Goal: Task Accomplishment & Management: Manage account settings

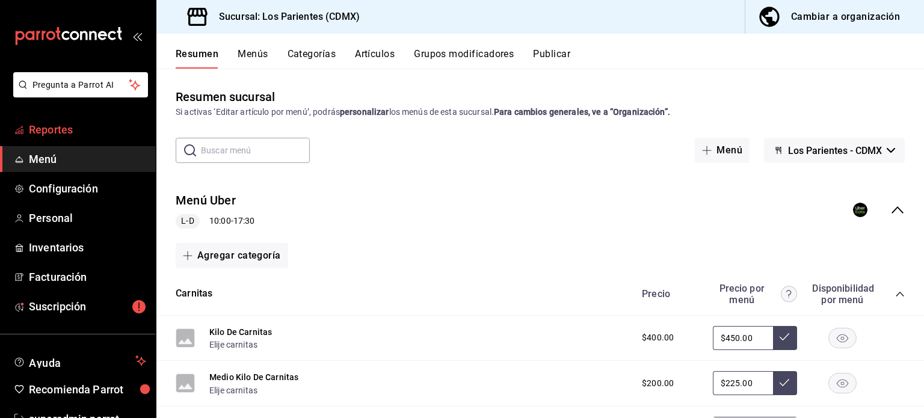
click at [53, 132] on span "Reportes" at bounding box center [87, 129] width 117 height 16
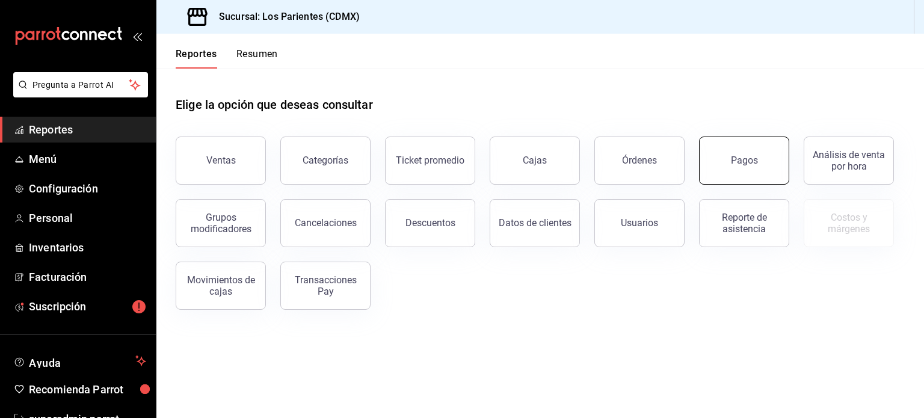
click at [747, 160] on div "Pagos" at bounding box center [744, 160] width 27 height 11
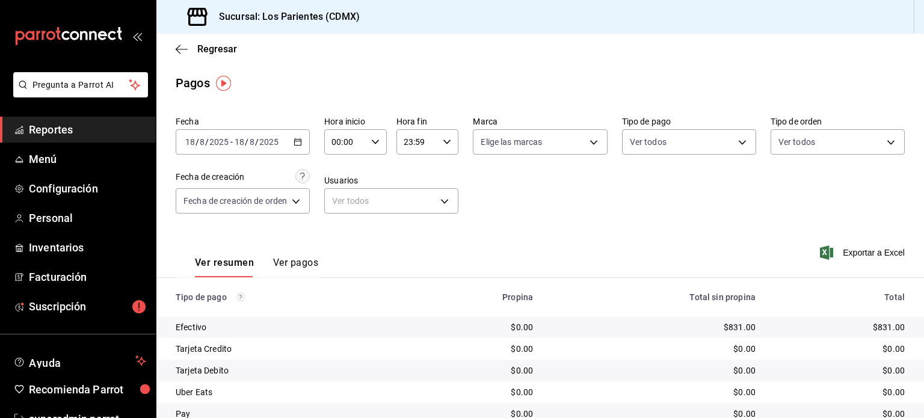
click at [68, 130] on span "Reportes" at bounding box center [87, 129] width 117 height 16
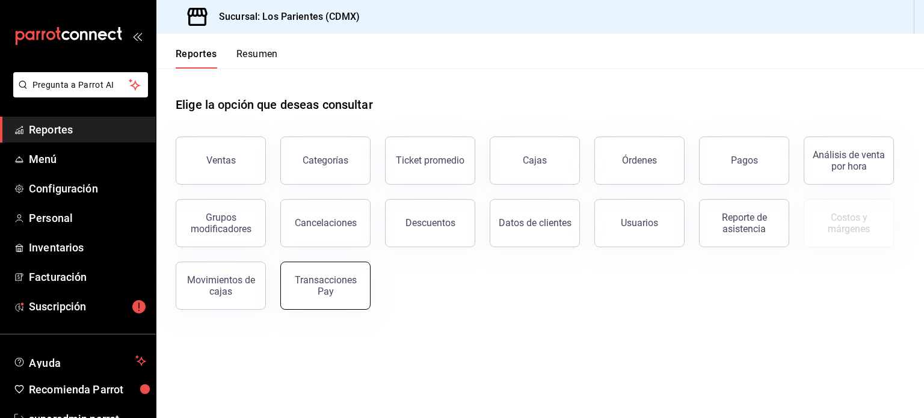
click at [354, 284] on div "Transacciones Pay" at bounding box center [325, 285] width 75 height 23
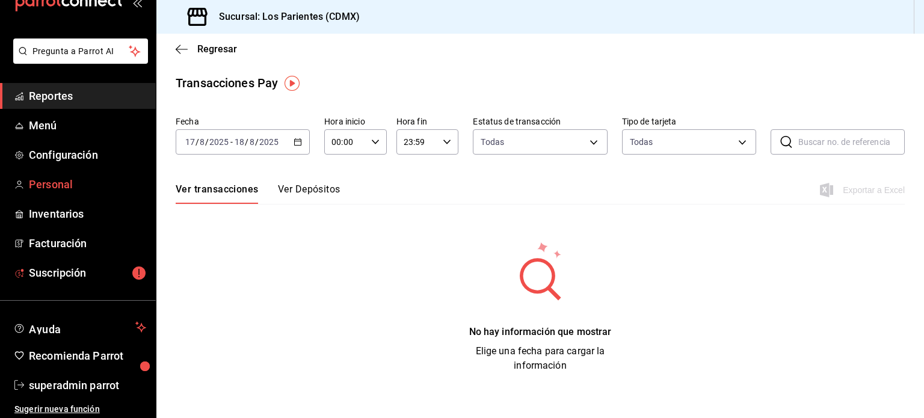
scroll to position [35, 0]
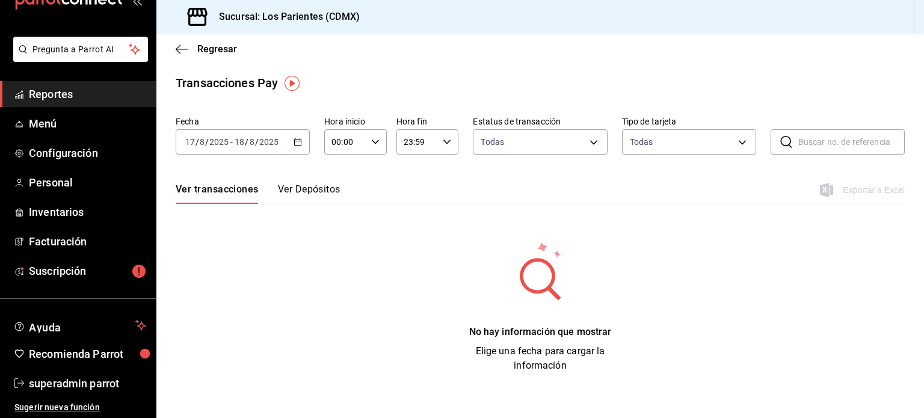
click at [43, 93] on span "Reportes" at bounding box center [87, 94] width 117 height 16
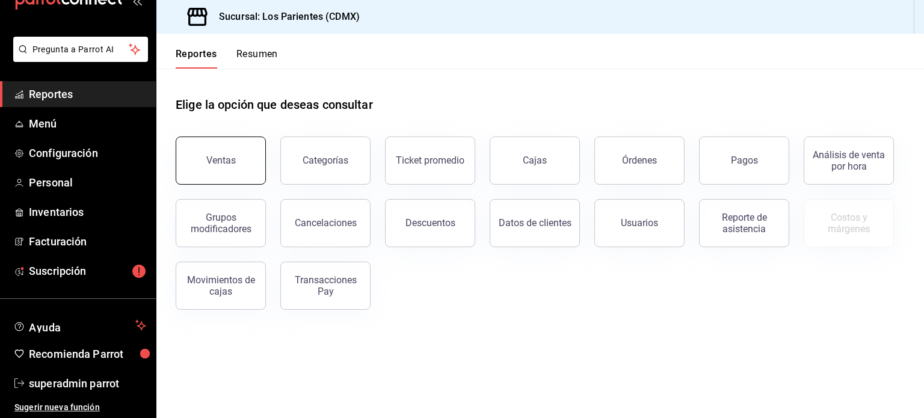
click at [245, 169] on button "Ventas" at bounding box center [221, 161] width 90 height 48
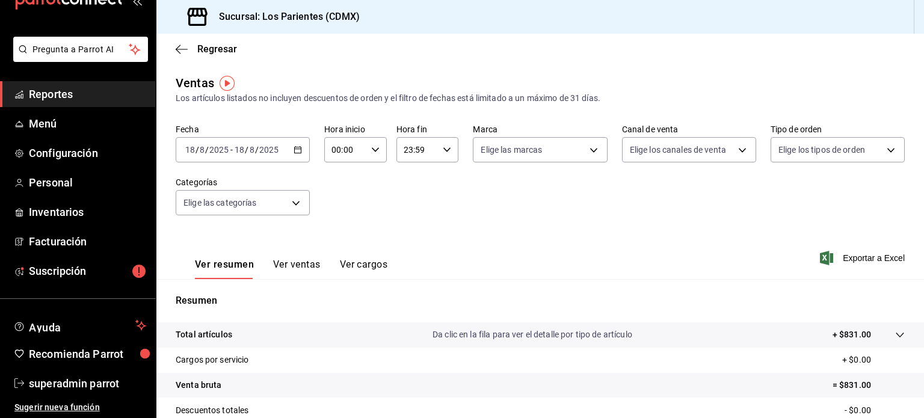
click at [307, 268] on button "Ver ventas" at bounding box center [297, 269] width 48 height 20
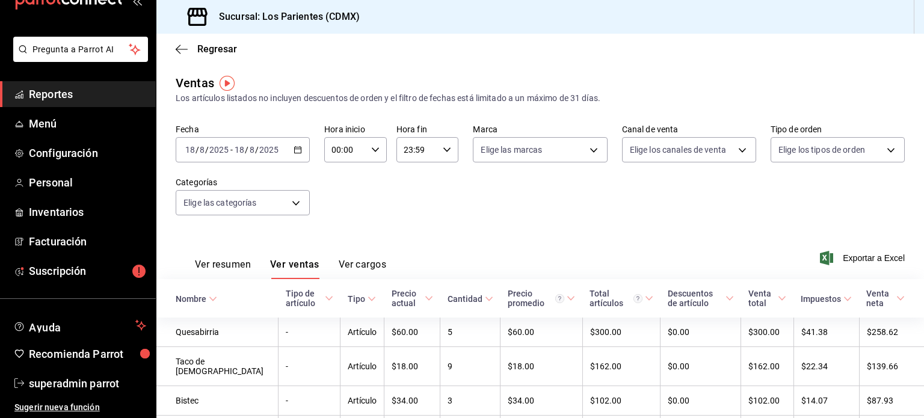
click at [50, 96] on span "Reportes" at bounding box center [87, 94] width 117 height 16
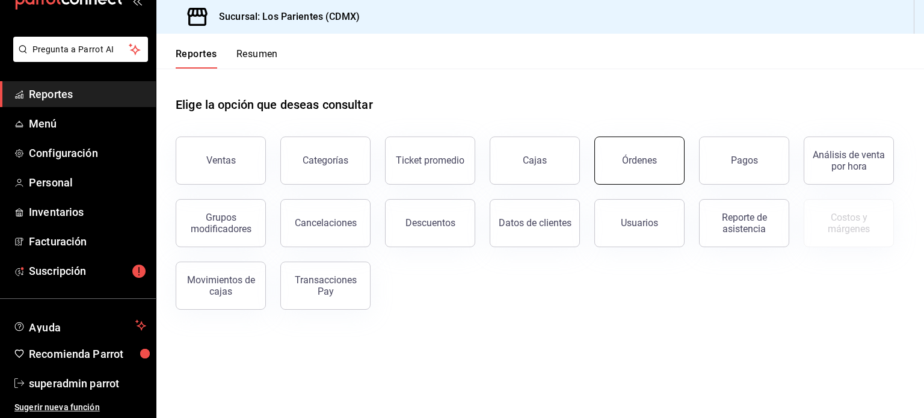
click at [627, 165] on div "Órdenes" at bounding box center [639, 160] width 35 height 11
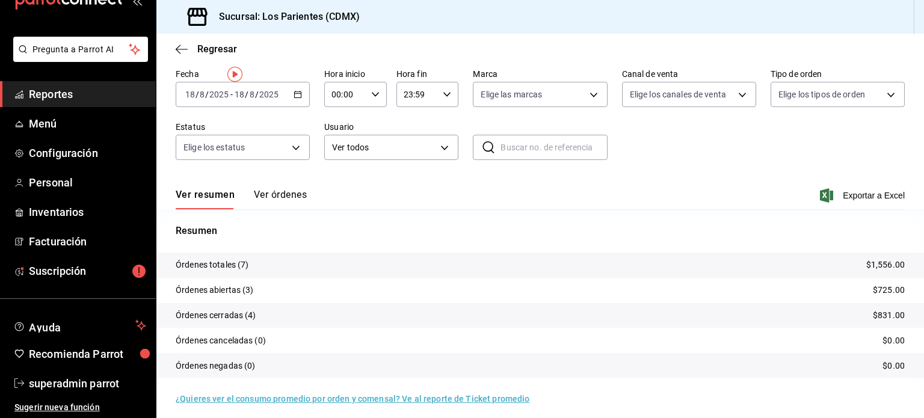
scroll to position [54, 0]
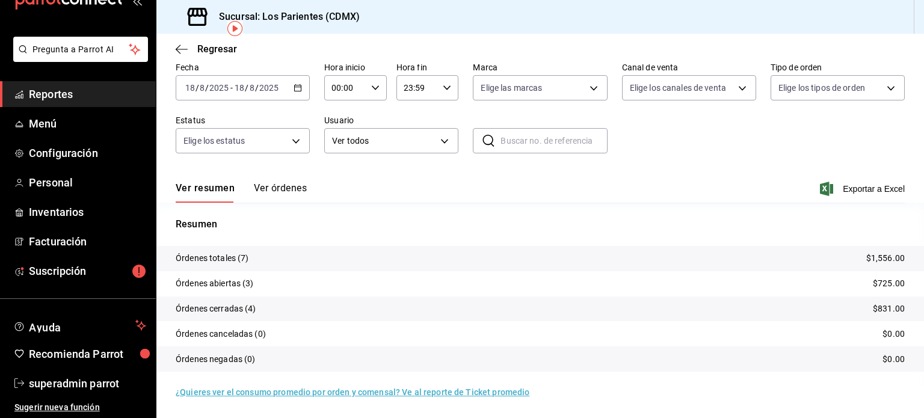
click at [284, 192] on button "Ver órdenes" at bounding box center [280, 192] width 53 height 20
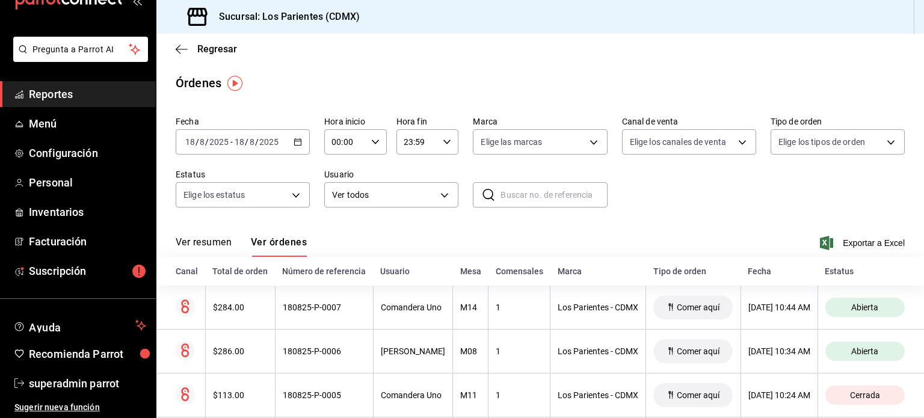
click at [46, 100] on span "Reportes" at bounding box center [87, 94] width 117 height 16
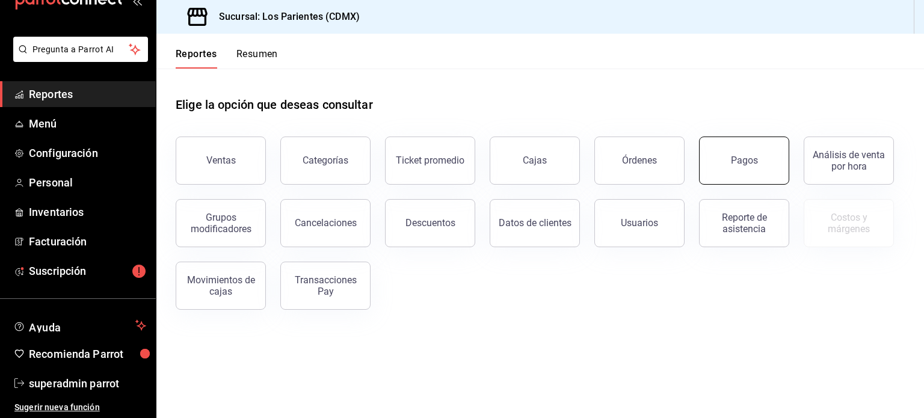
click at [740, 166] on button "Pagos" at bounding box center [744, 161] width 90 height 48
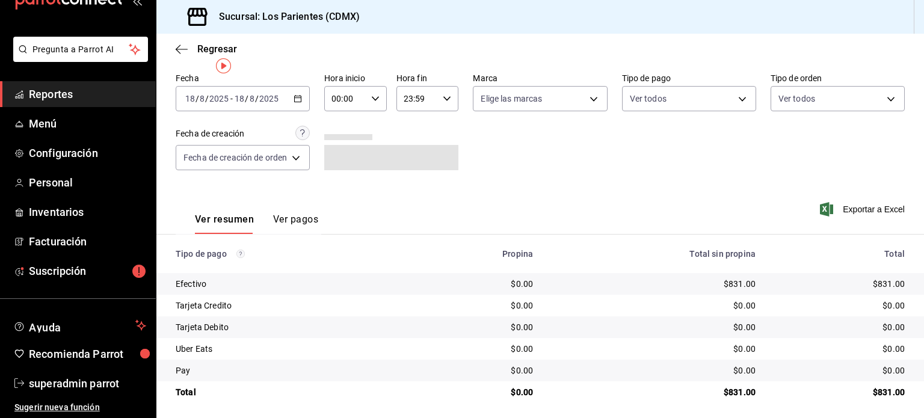
scroll to position [48, 0]
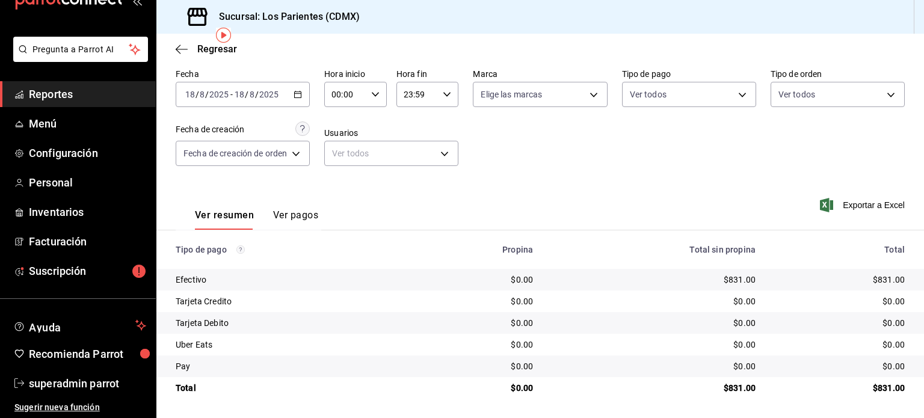
click at [274, 94] on input "2025" at bounding box center [269, 95] width 20 height 10
drag, startPoint x: 304, startPoint y: 94, endPoint x: 291, endPoint y: 106, distance: 17.4
click at [304, 93] on div "[DATE] [DATE] - [DATE] [DATE]" at bounding box center [243, 94] width 134 height 25
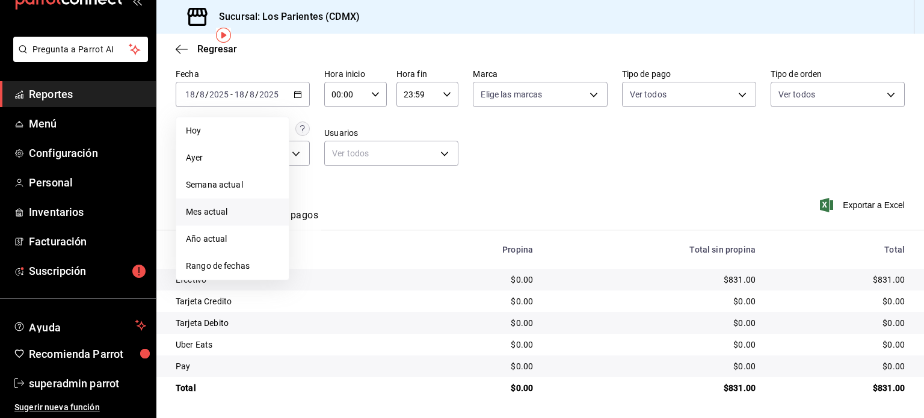
click at [239, 216] on span "Mes actual" at bounding box center [232, 212] width 93 height 13
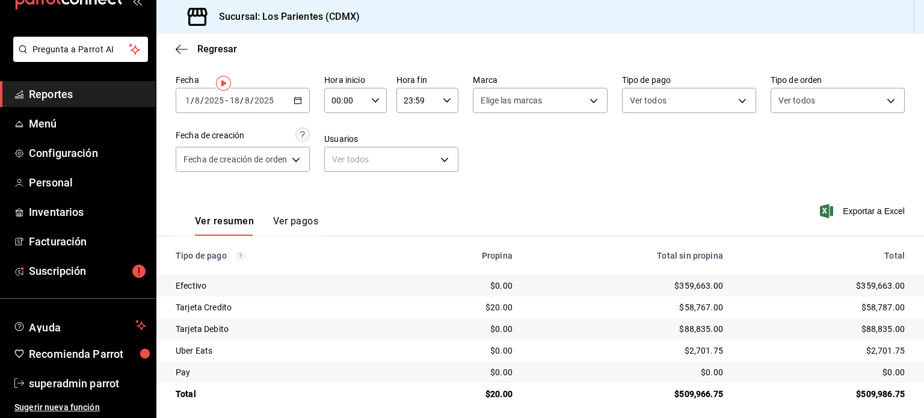
scroll to position [48, 0]
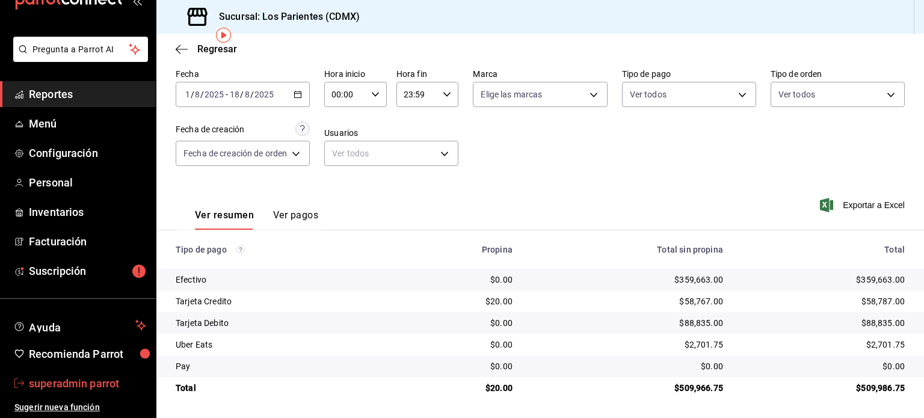
click at [74, 388] on span "superadmin parrot" at bounding box center [87, 383] width 117 height 16
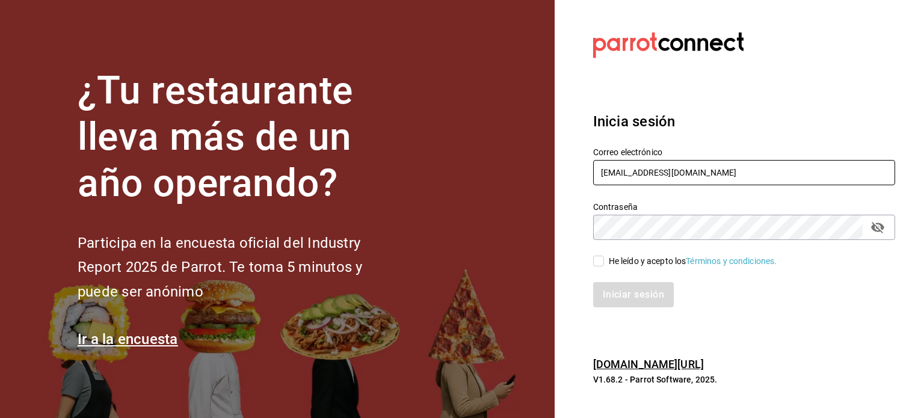
click at [699, 174] on input "losparientes@cdmx.com" at bounding box center [744, 172] width 302 height 25
type input "bernies@juarez.com"
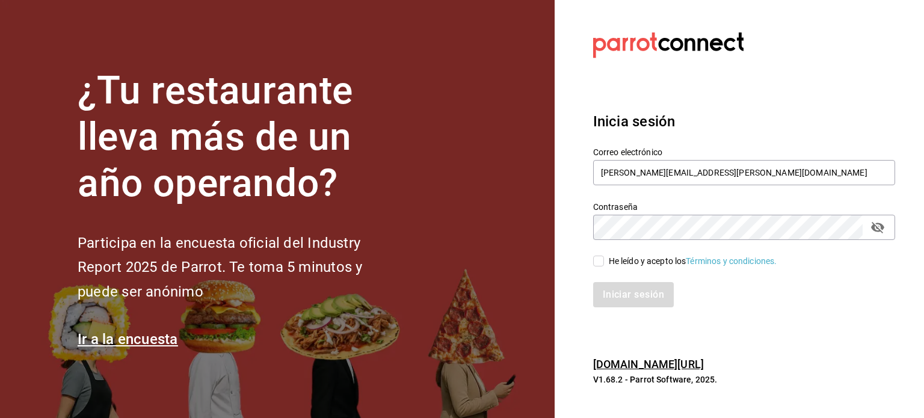
click at [649, 258] on div "He leído y acepto los Términos y condiciones." at bounding box center [693, 261] width 168 height 13
click at [604, 258] on input "He leído y acepto los Términos y condiciones." at bounding box center [598, 261] width 11 height 11
checkbox input "true"
click at [649, 296] on button "Iniciar sesión" at bounding box center [634, 294] width 82 height 25
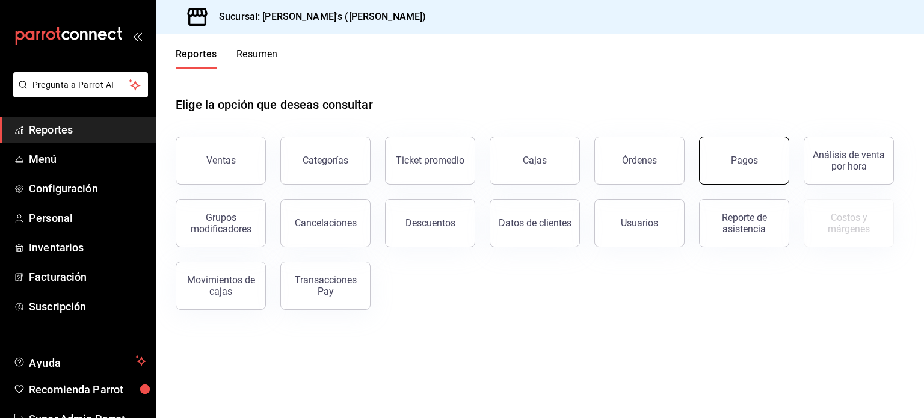
click at [750, 174] on button "Pagos" at bounding box center [744, 161] width 90 height 48
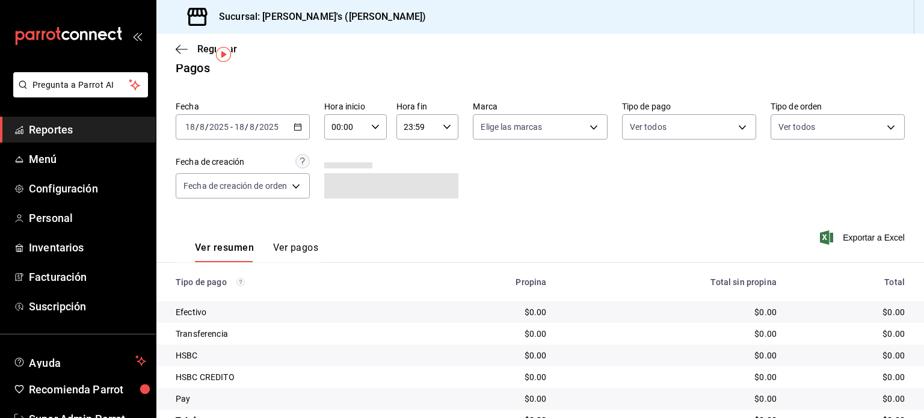
scroll to position [48, 0]
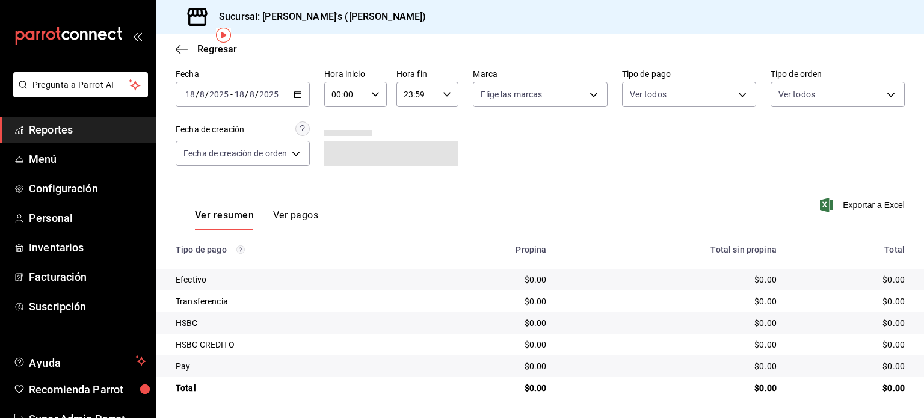
click at [294, 82] on div "[DATE] [DATE] - [DATE] [DATE]" at bounding box center [243, 94] width 134 height 25
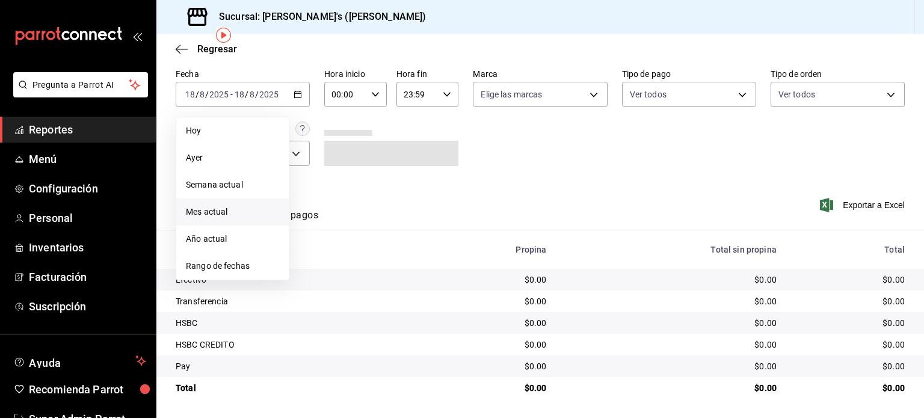
click at [221, 218] on li "Mes actual" at bounding box center [232, 211] width 112 height 27
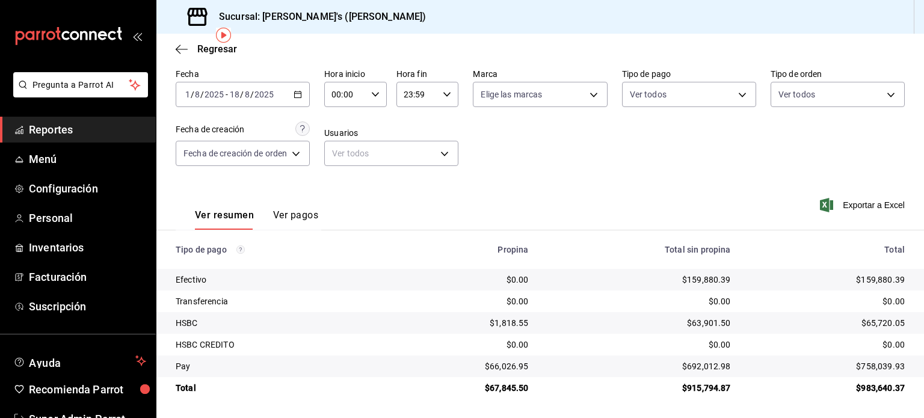
click at [282, 218] on button "Ver pagos" at bounding box center [295, 219] width 45 height 20
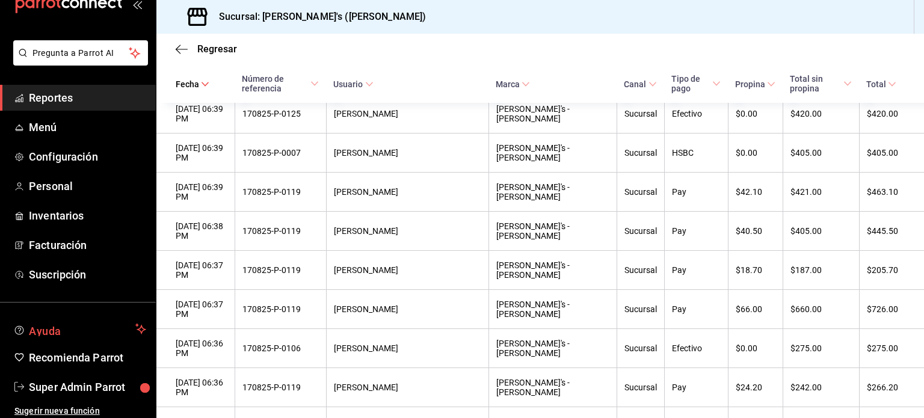
scroll to position [35, 0]
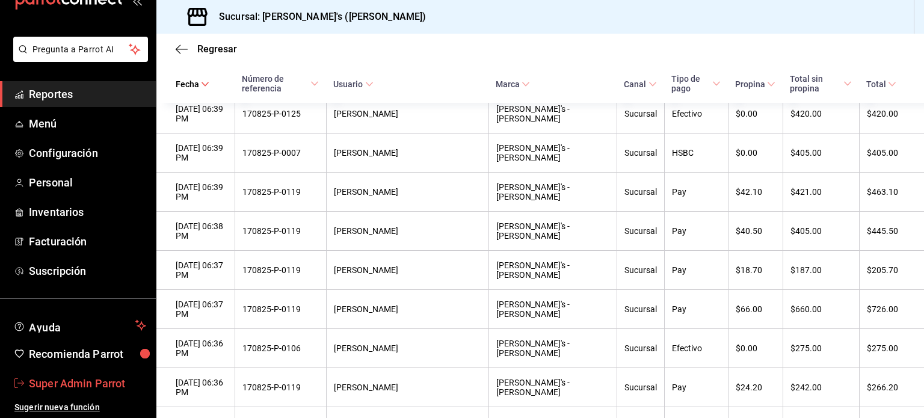
click at [89, 386] on span "Super Admin Parrot" at bounding box center [87, 383] width 117 height 16
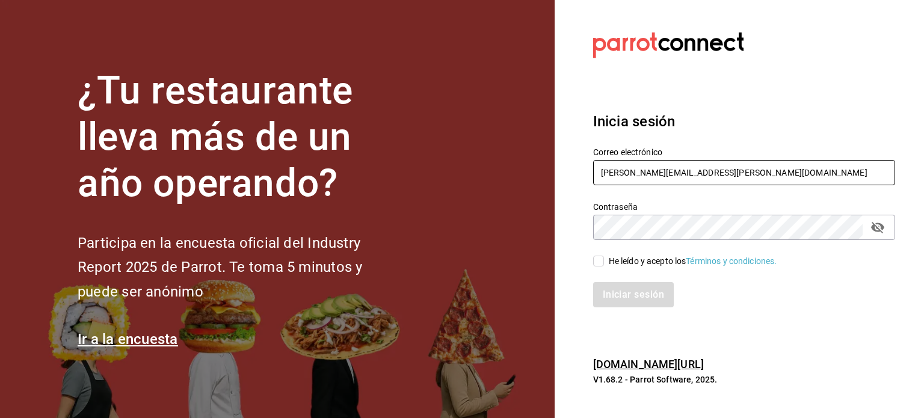
click at [717, 171] on input "bernies@juarez.com" at bounding box center [744, 172] width 302 height 25
drag, startPoint x: 717, startPoint y: 171, endPoint x: 721, endPoint y: 181, distance: 10.8
click at [717, 171] on input "bernies@juarez.com" at bounding box center [744, 172] width 302 height 25
paste input "racingreality@mty"
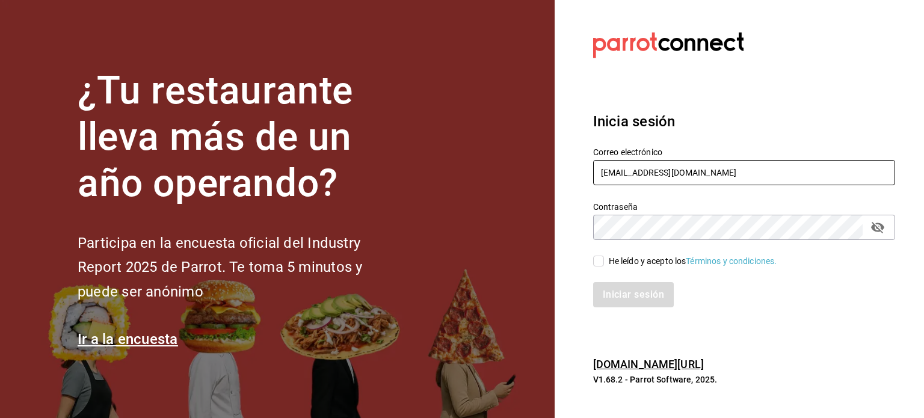
type input "racingreality@mty.com"
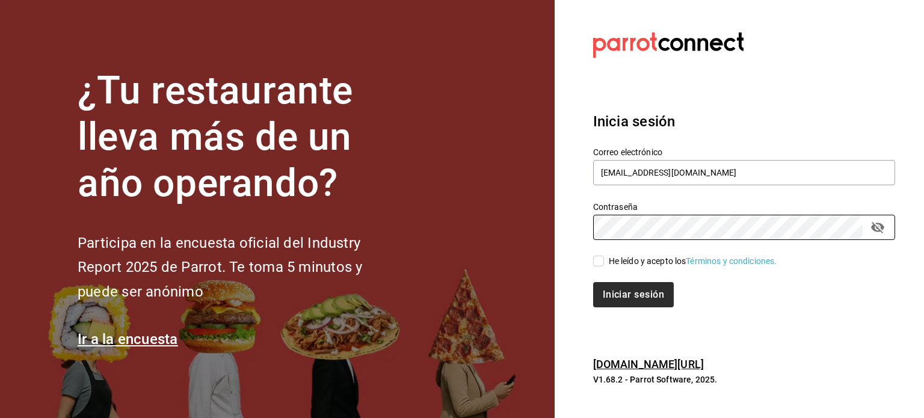
drag, startPoint x: 649, startPoint y: 264, endPoint x: 649, endPoint y: 291, distance: 27.1
click at [649, 264] on div "He leído y acepto los Términos y condiciones." at bounding box center [693, 261] width 168 height 13
click at [604, 264] on input "He leído y acepto los Términos y condiciones." at bounding box center [598, 261] width 11 height 11
checkbox input "true"
click at [647, 299] on button "Iniciar sesión" at bounding box center [634, 294] width 82 height 25
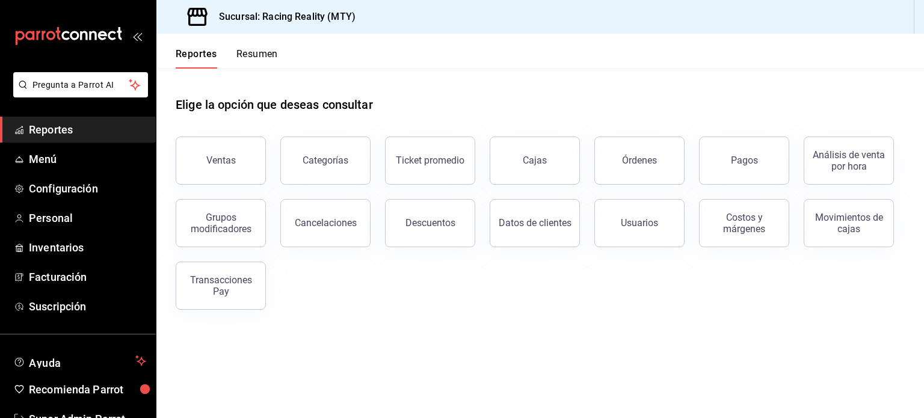
click at [722, 163] on button "Pagos" at bounding box center [744, 161] width 90 height 48
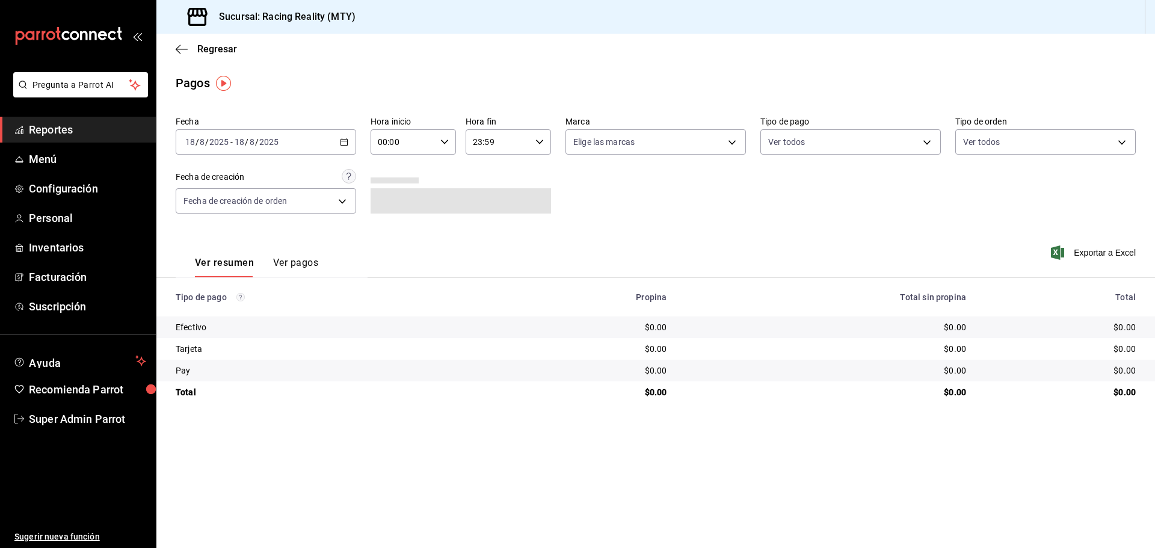
click at [319, 150] on div "[DATE] [DATE] - [DATE] [DATE]" at bounding box center [266, 141] width 180 height 25
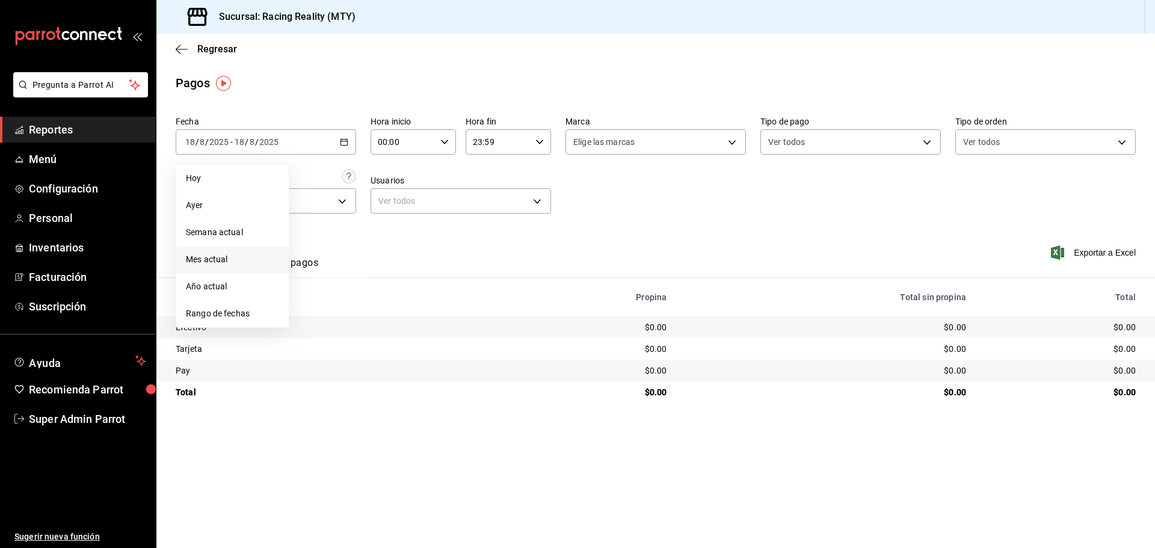
click at [213, 253] on span "Mes actual" at bounding box center [232, 259] width 93 height 13
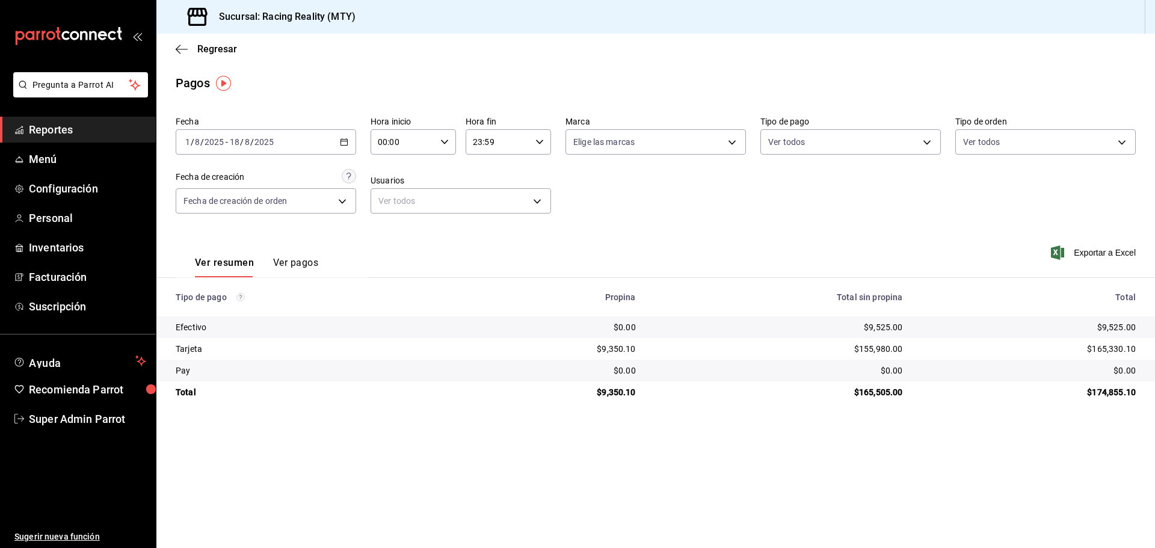
click at [41, 134] on span "Reportes" at bounding box center [87, 129] width 117 height 16
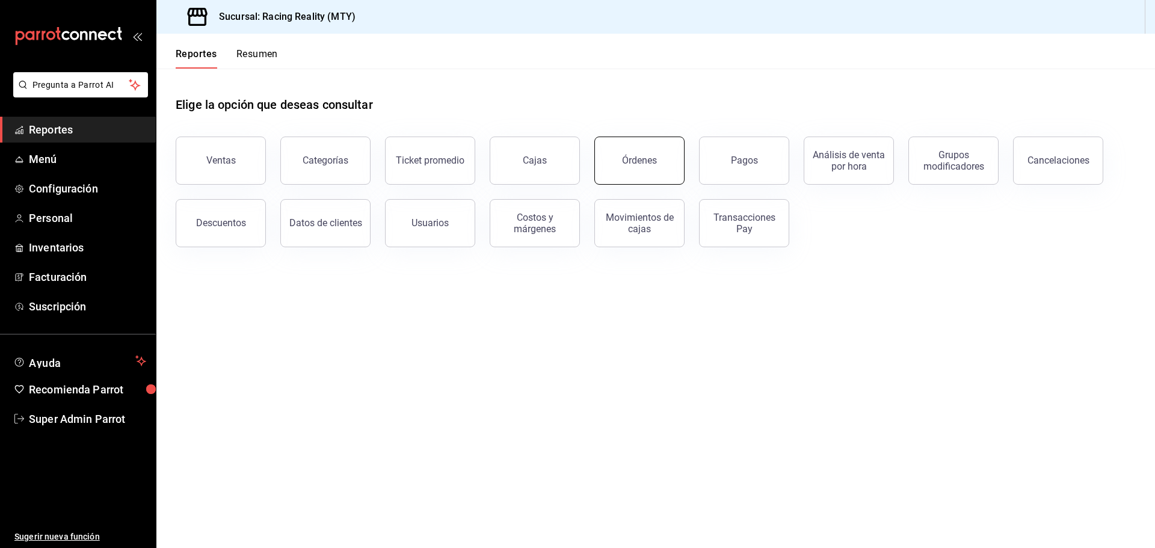
click at [627, 167] on button "Órdenes" at bounding box center [639, 161] width 90 height 48
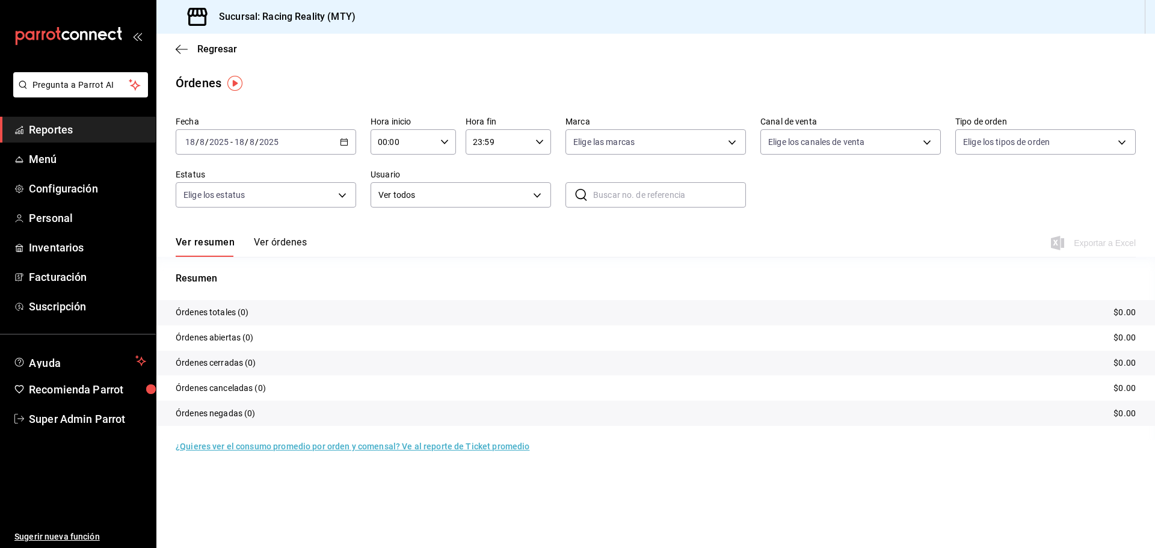
click at [295, 143] on div "[DATE] [DATE] - [DATE] [DATE]" at bounding box center [266, 141] width 180 height 25
click at [238, 295] on li "Año actual" at bounding box center [232, 286] width 112 height 27
click at [280, 134] on div "2025-01-01 1 / 1 / 2025 - 2025-08-18 18 / 8 / 2025" at bounding box center [266, 141] width 180 height 25
click at [221, 207] on span "Ayer" at bounding box center [232, 205] width 93 height 13
click at [293, 251] on button "Ver órdenes" at bounding box center [280, 246] width 53 height 20
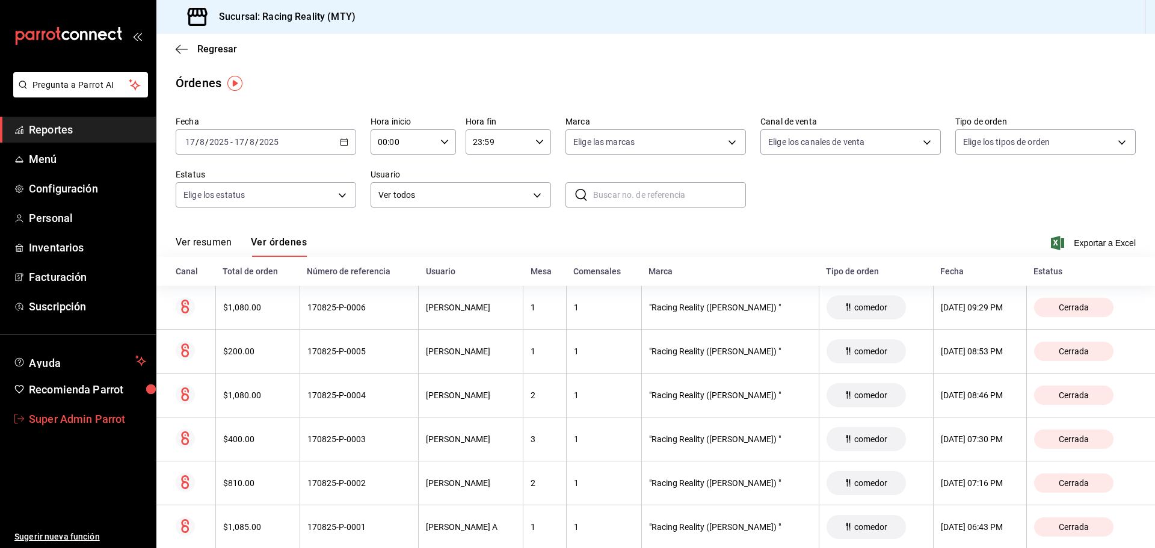
click at [108, 409] on link "Super Admin Parrot" at bounding box center [78, 419] width 156 height 26
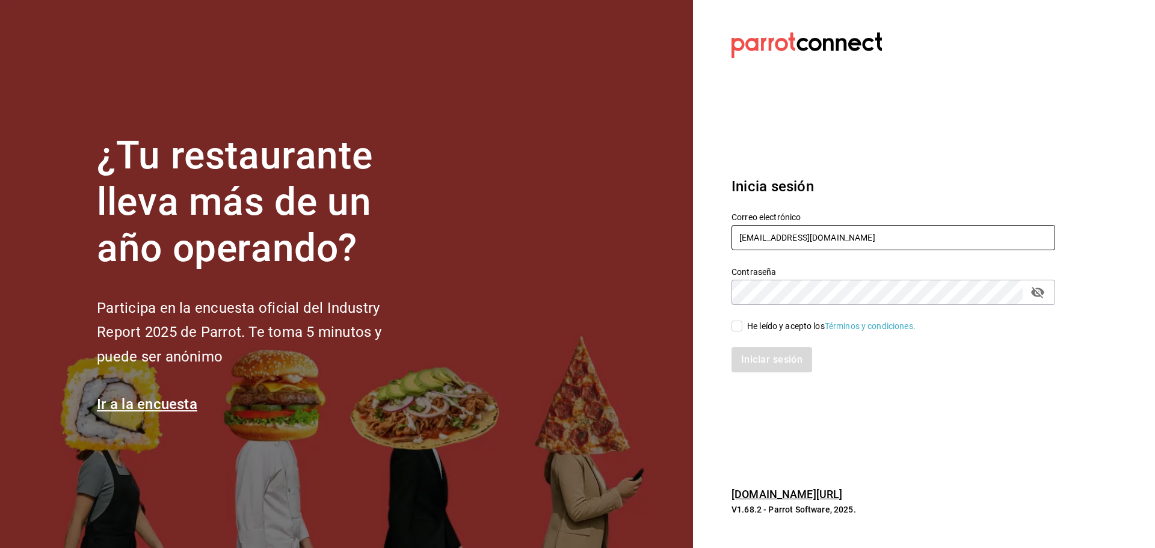
click at [790, 240] on input "racingreality@mty.com" at bounding box center [893, 237] width 324 height 25
paste input "cochinita@merida"
type input "cochinita@merida.com"
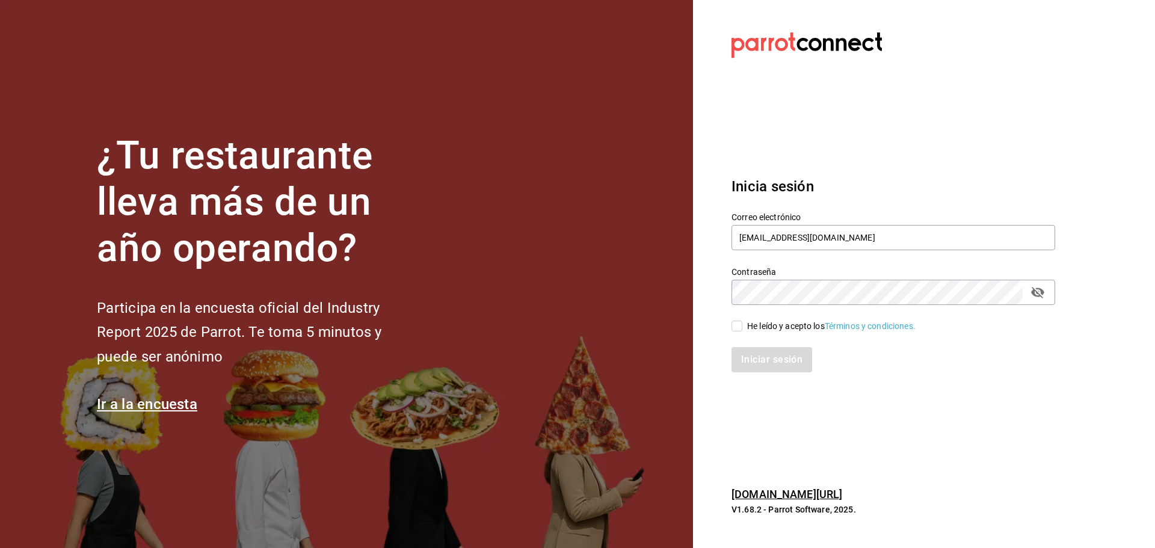
click at [743, 324] on span "He leído y acepto los Términos y condiciones." at bounding box center [828, 326] width 173 height 13
click at [742, 324] on input "He leído y acepto los Términos y condiciones." at bounding box center [736, 326] width 11 height 11
checkbox input "true"
click at [766, 364] on button "Iniciar sesión" at bounding box center [772, 359] width 82 height 25
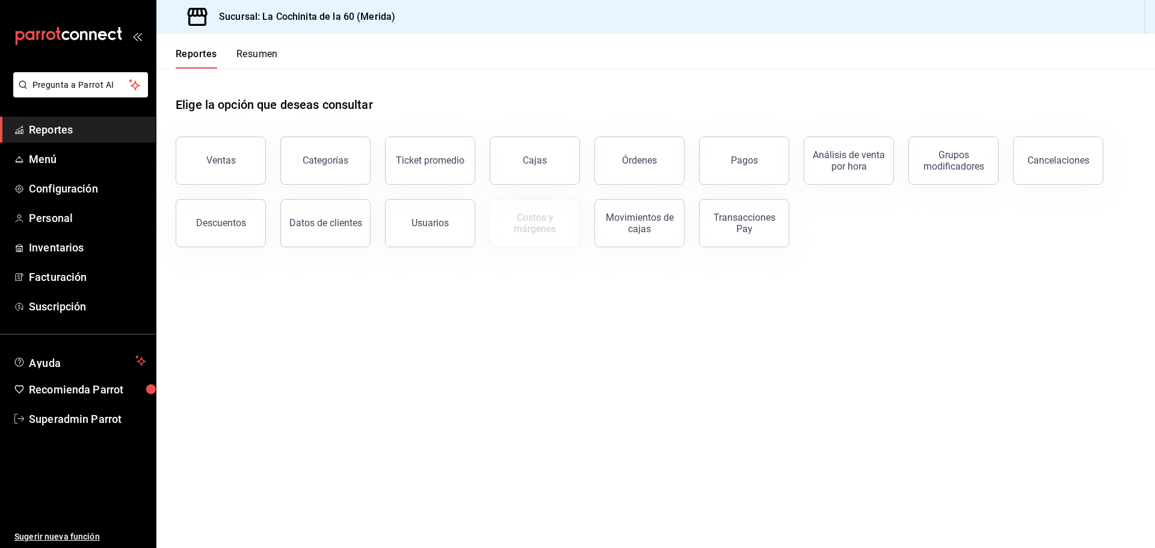
click at [57, 127] on span "Reportes" at bounding box center [87, 129] width 117 height 16
click at [35, 167] on link "Menú" at bounding box center [78, 159] width 156 height 26
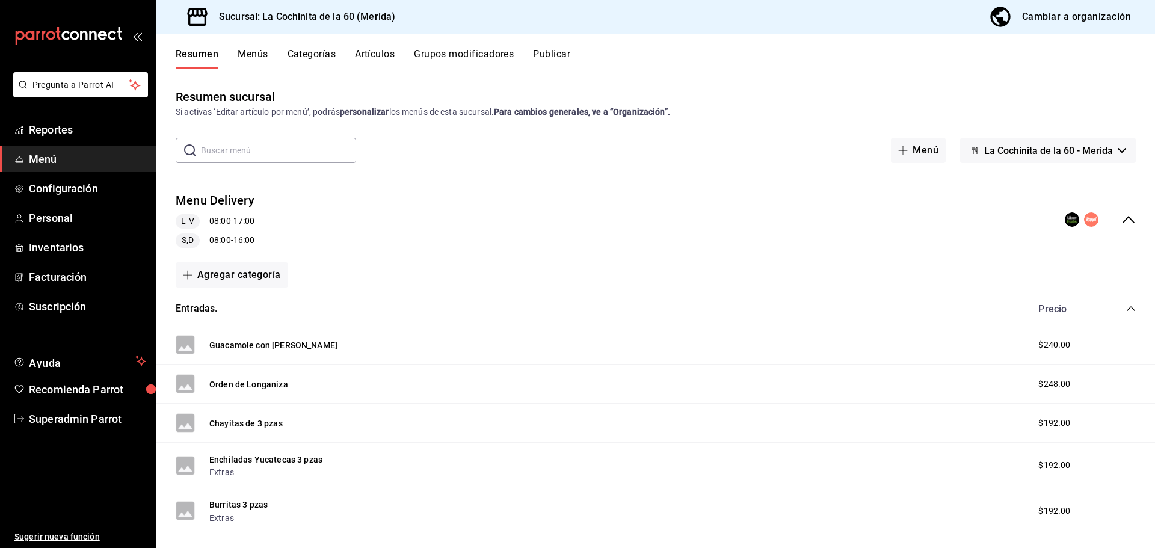
click at [373, 51] on button "Artículos" at bounding box center [375, 58] width 40 height 20
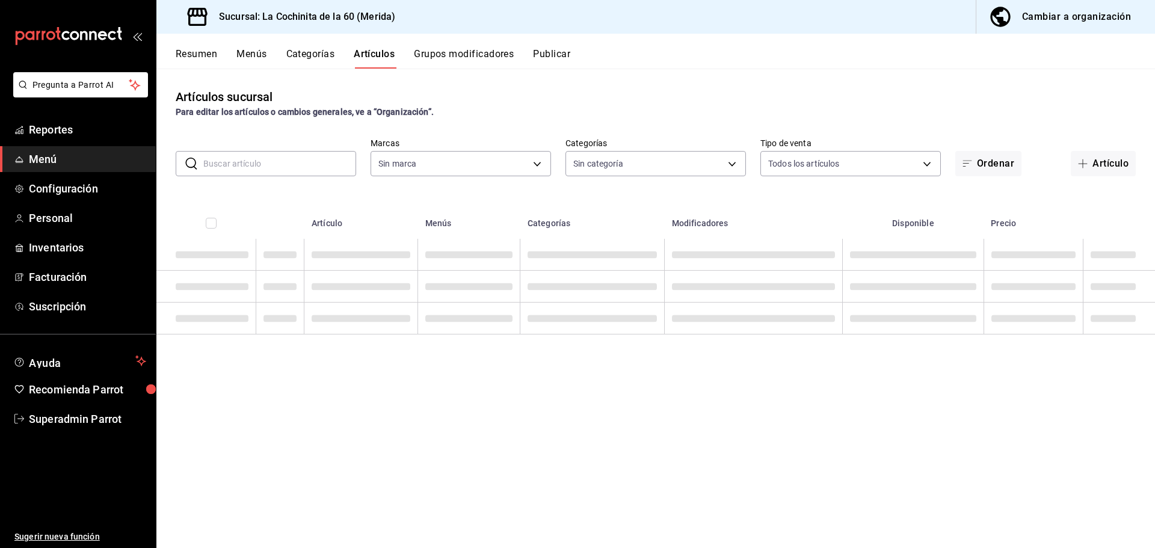
type input "268ce8d1-4722-4411-a626-51c418737468"
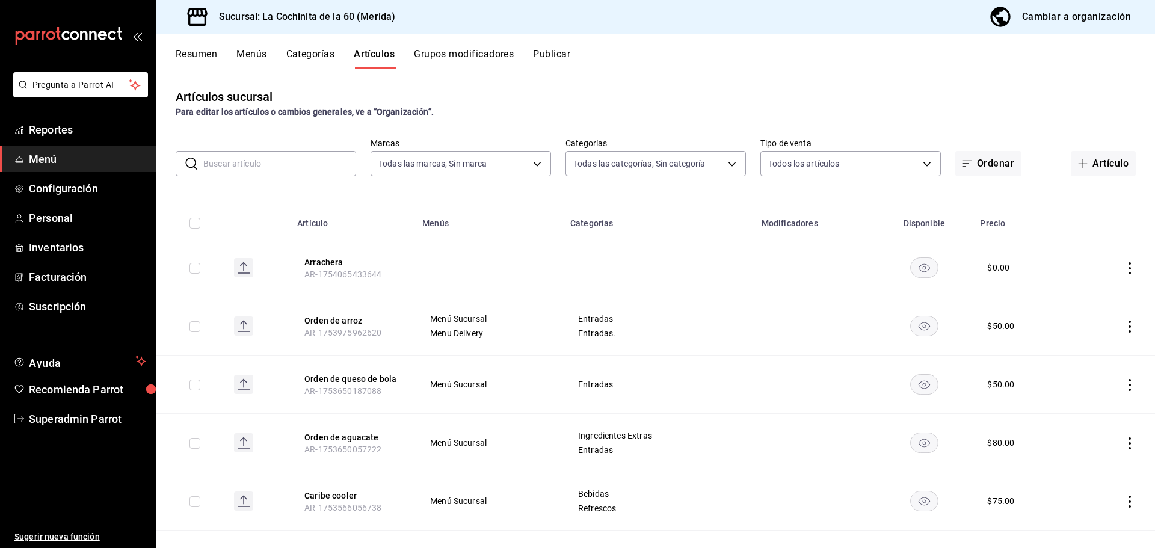
type input "cf8b5d9a-166c-4b97-a20e-5714138213e1,9b19a878-138e-43f8-8e93-308546fe6856,0650d…"
click at [279, 165] on input "text" at bounding box center [279, 164] width 153 height 24
click at [203, 52] on button "Resumen" at bounding box center [196, 58] width 41 height 20
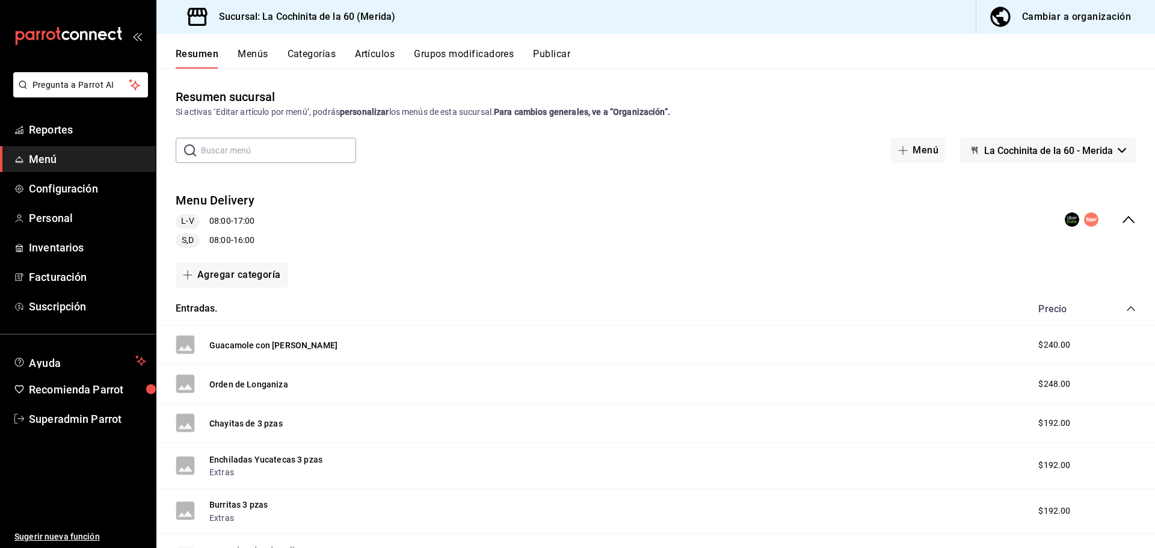
click at [1121, 217] on icon "collapse-menu-row" at bounding box center [1128, 219] width 14 height 14
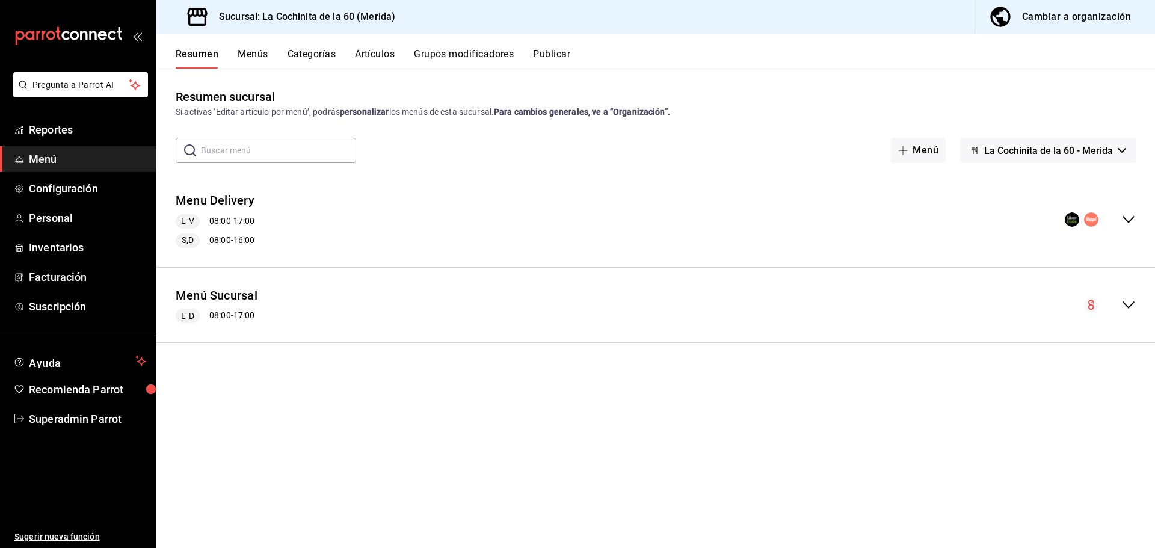
click at [1126, 299] on icon "collapse-menu-row" at bounding box center [1128, 305] width 14 height 14
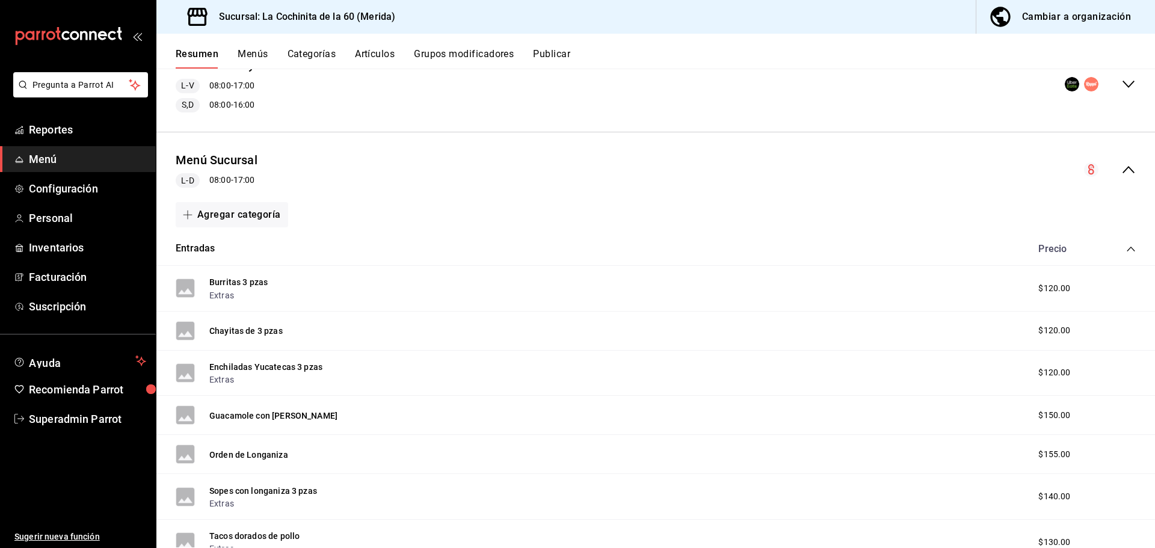
scroll to position [173, 0]
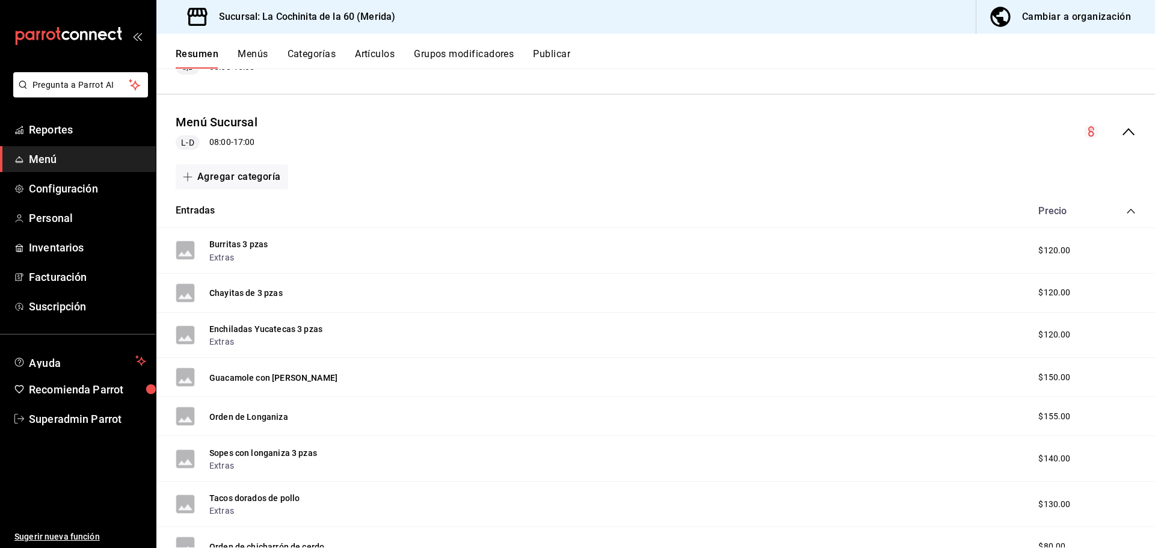
click at [1126, 208] on icon "collapse-category-row" at bounding box center [1131, 211] width 10 height 10
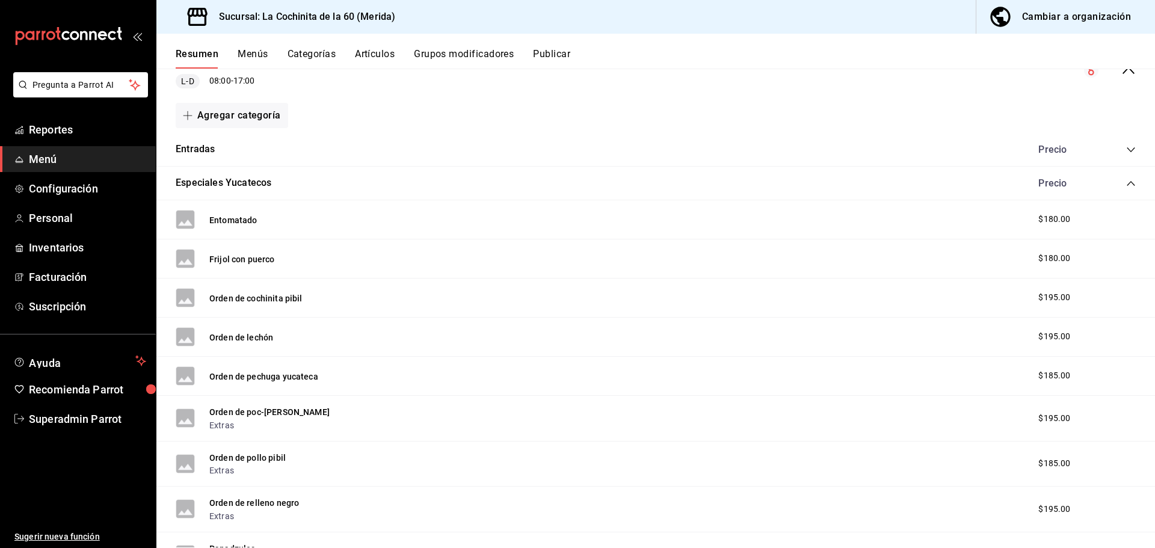
scroll to position [233, 0]
click at [1126, 184] on icon "collapse-category-row" at bounding box center [1131, 185] width 10 height 10
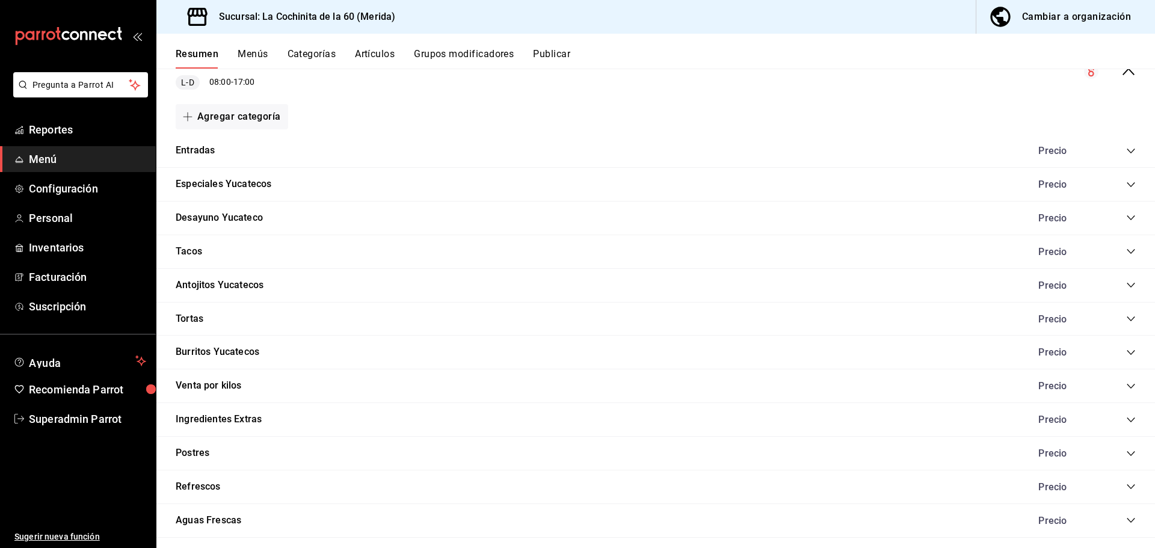
click at [1126, 214] on icon "collapse-category-row" at bounding box center [1131, 218] width 10 height 10
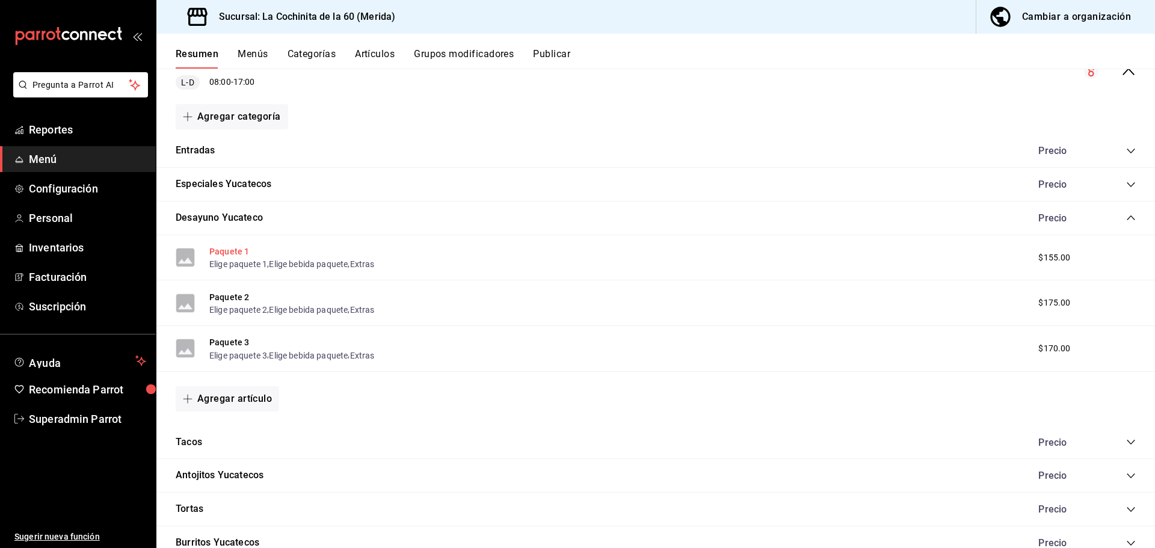
click at [232, 249] on button "Paquete 1" at bounding box center [229, 251] width 40 height 12
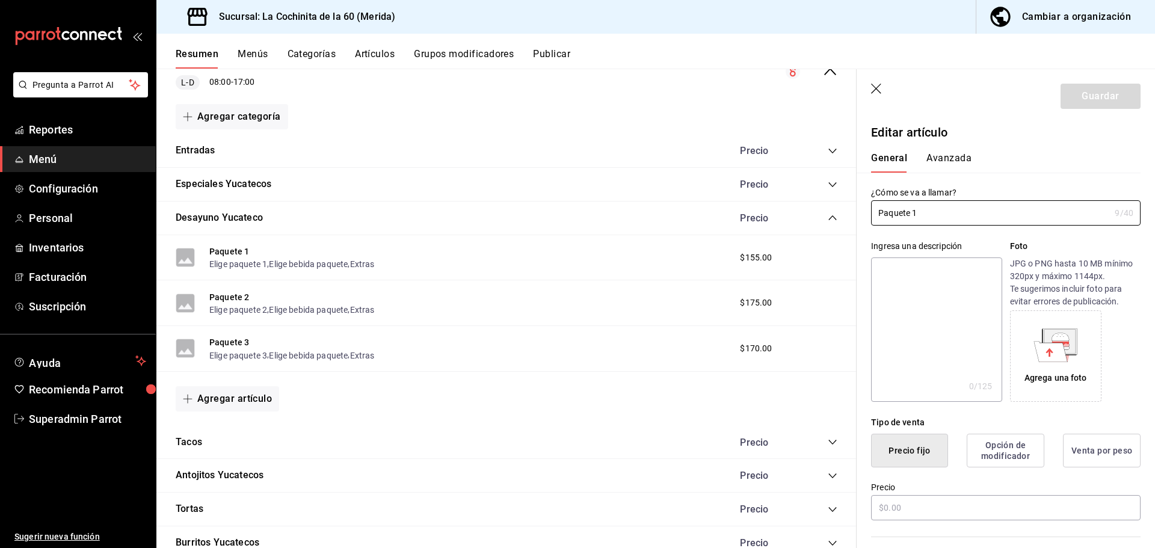
type input "$155.00"
click at [947, 165] on button "Avanzada" at bounding box center [948, 162] width 45 height 20
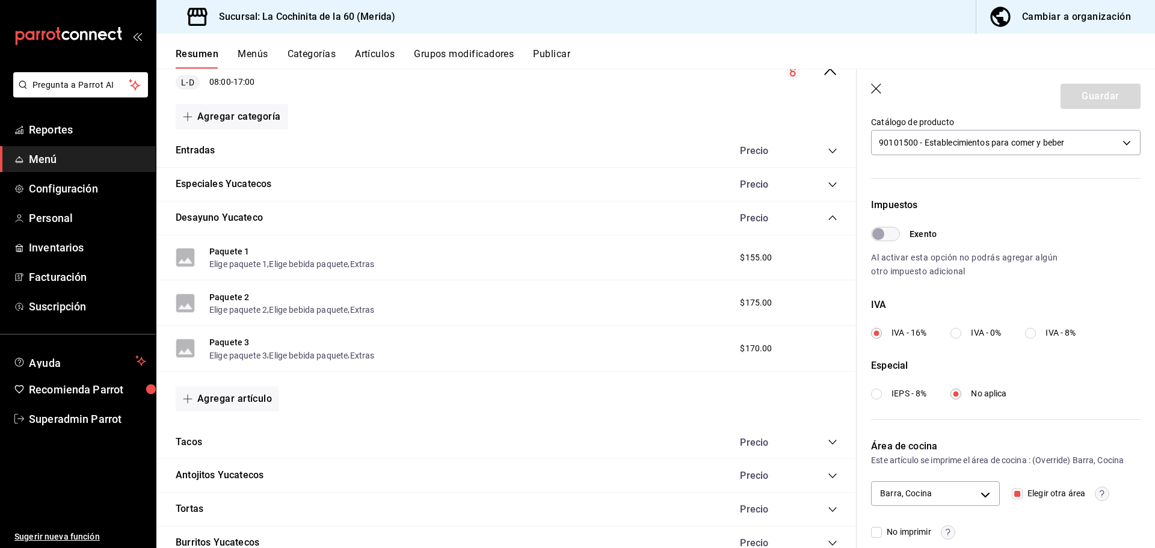
scroll to position [302, 0]
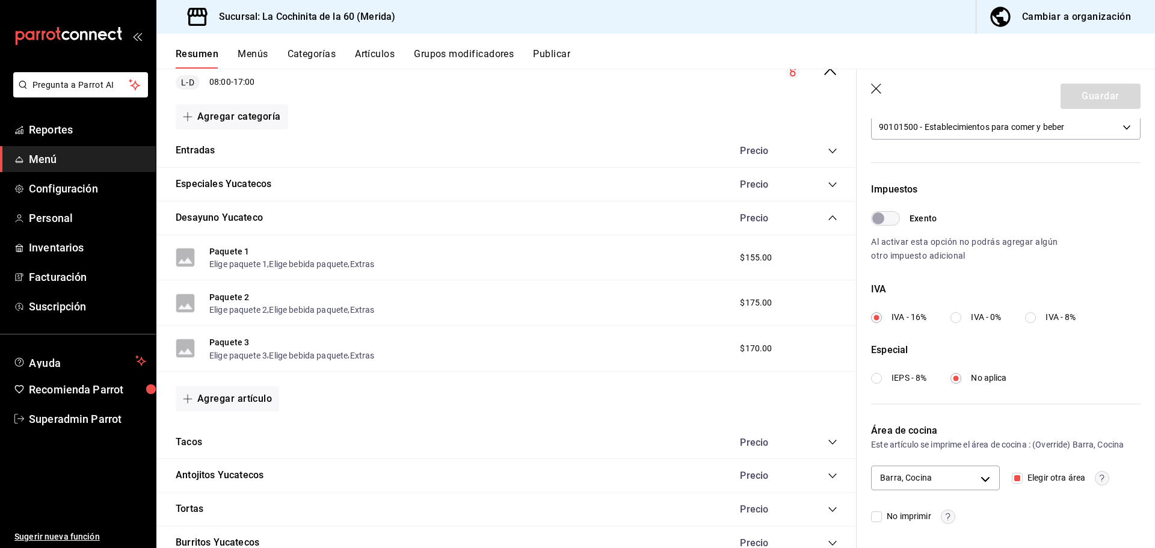
click at [1096, 480] on circle "button" at bounding box center [1102, 478] width 14 height 14
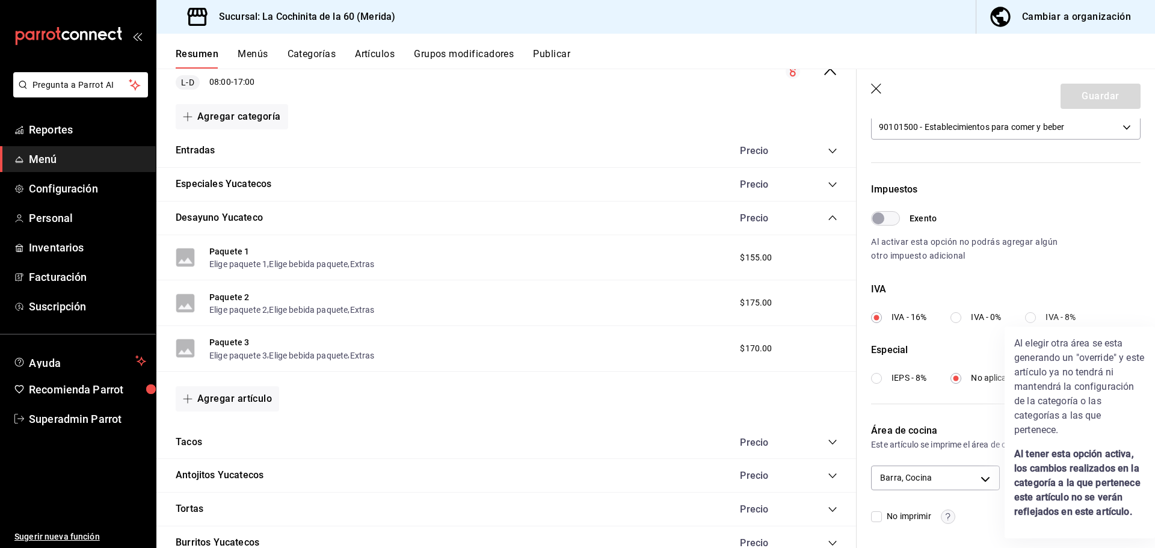
click at [937, 447] on div at bounding box center [577, 274] width 1155 height 548
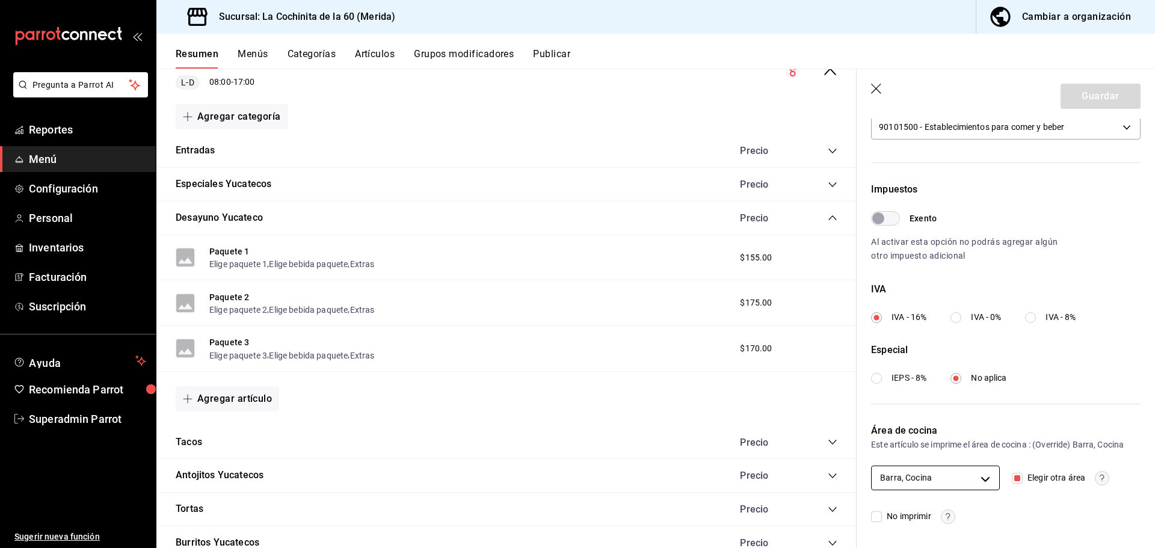
click at [952, 479] on body "Pregunta a Parrot AI Reportes Menú Configuración Personal Inventarios Facturaci…" at bounding box center [577, 274] width 1155 height 548
click at [952, 479] on div at bounding box center [577, 274] width 1155 height 548
click at [952, 479] on body "Pregunta a Parrot AI Reportes Menú Configuración Personal Inventarios Facturaci…" at bounding box center [577, 274] width 1155 height 548
click at [952, 479] on div at bounding box center [577, 274] width 1155 height 548
click at [1012, 480] on input "Elegir otra área" at bounding box center [1016, 478] width 11 height 11
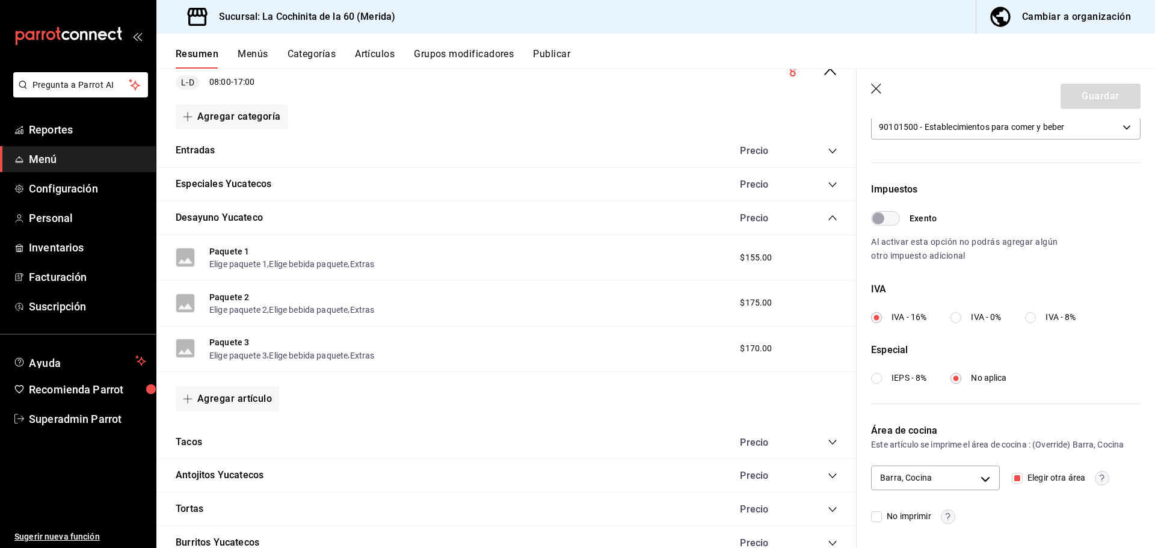
checkbox input "false"
type input "846f8f17-b20e-4fb3-9b4b-e9bb04b0f5b4"
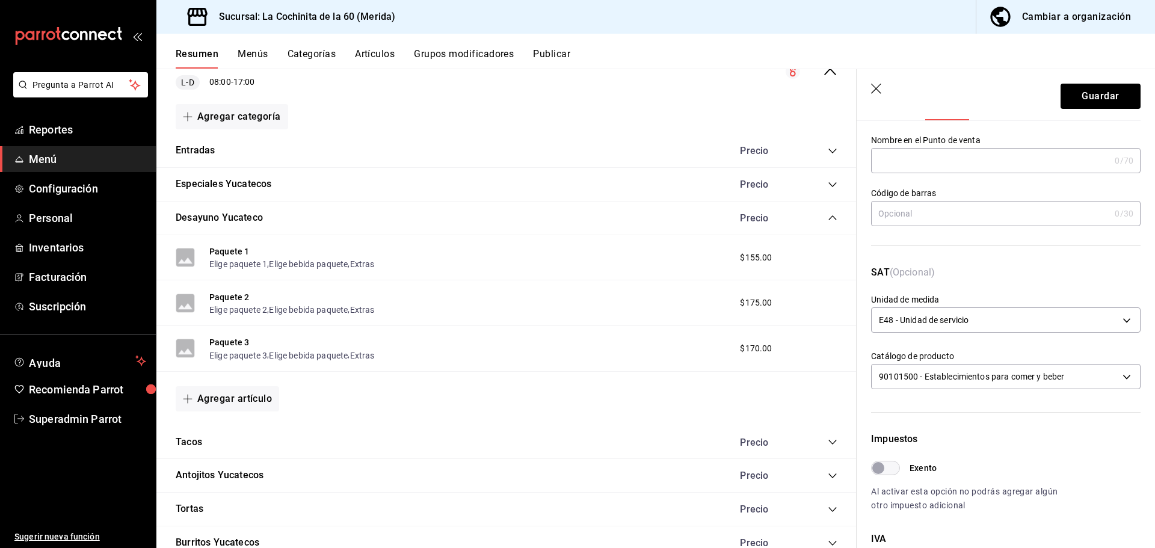
scroll to position [0, 0]
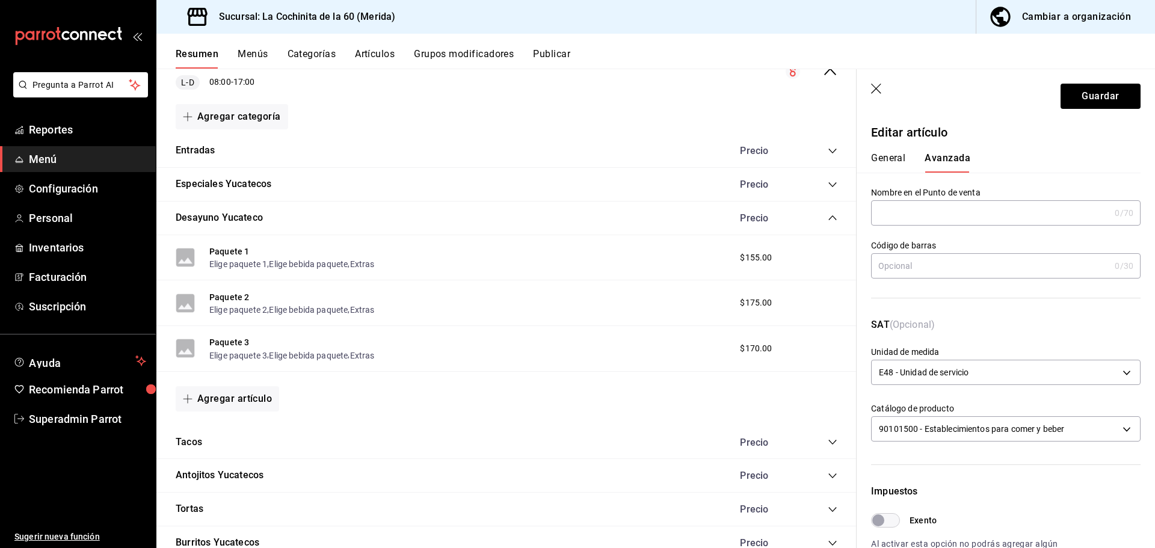
click at [898, 156] on button "General" at bounding box center [888, 162] width 34 height 20
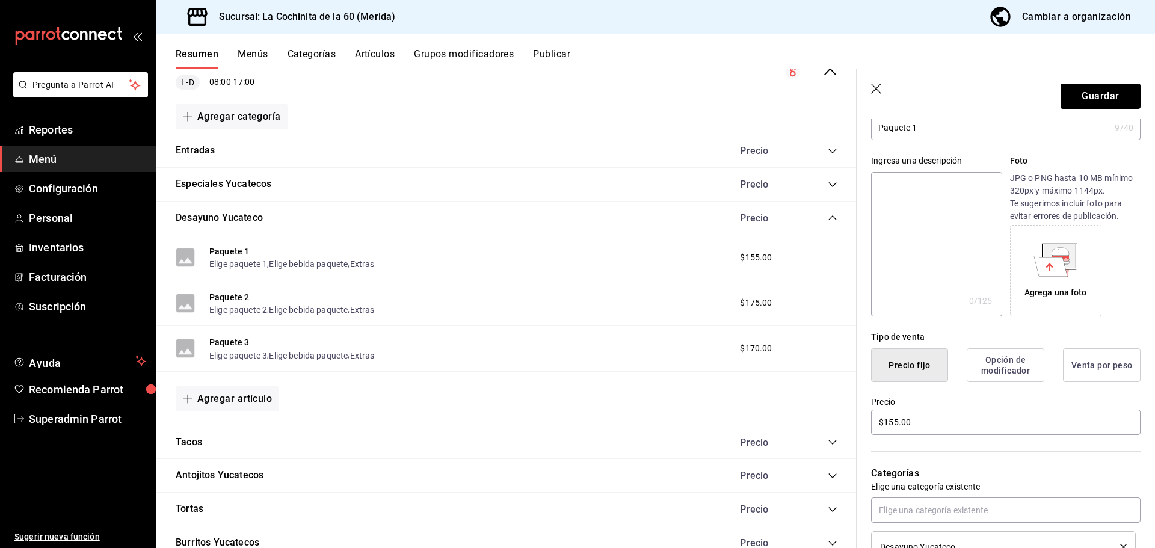
scroll to position [13, 0]
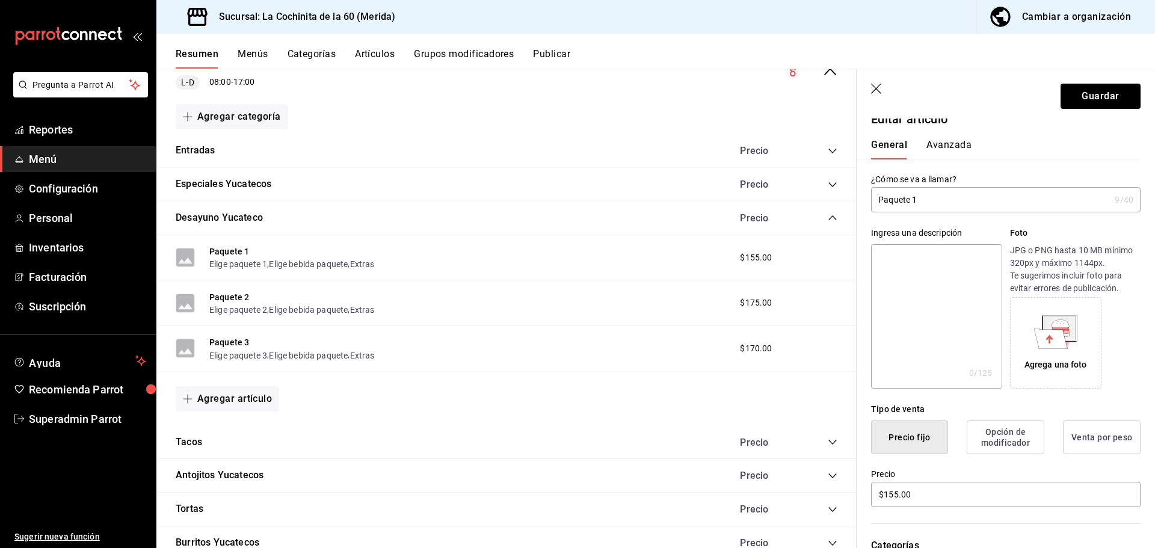
click at [953, 149] on button "Avanzada" at bounding box center [948, 149] width 45 height 20
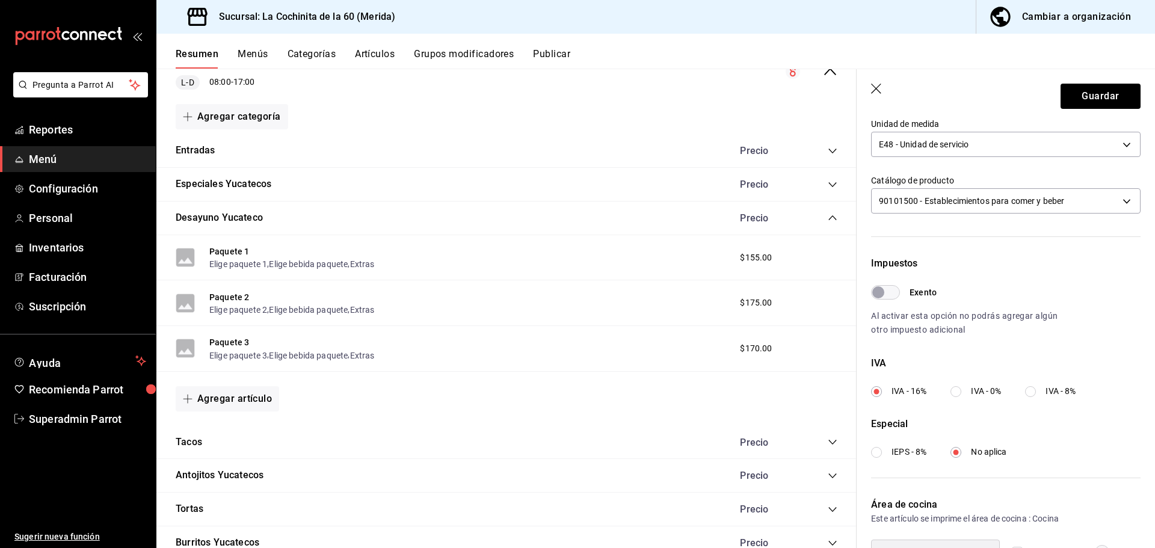
scroll to position [302, 0]
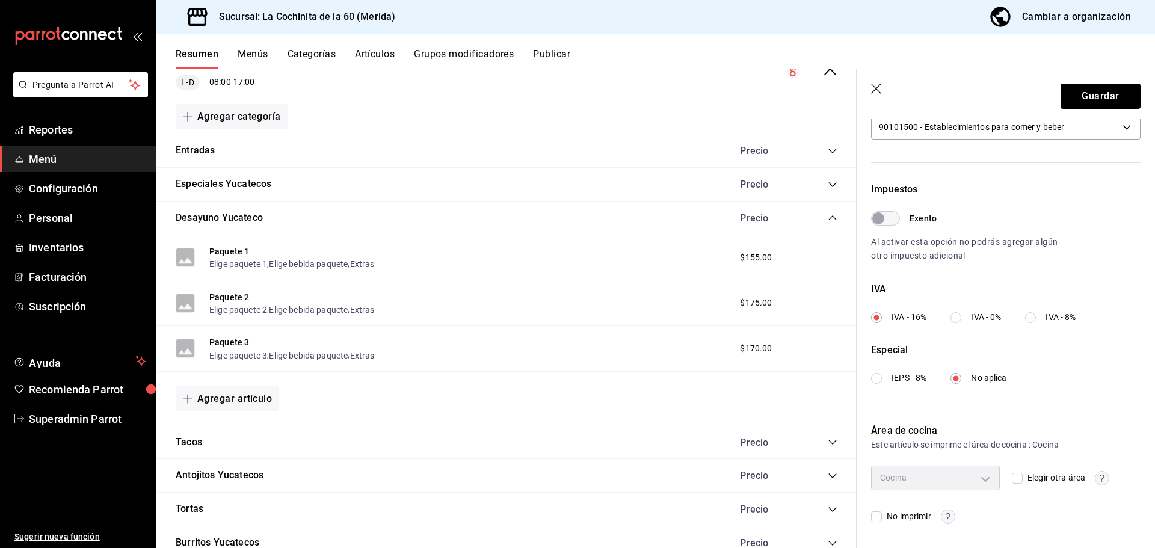
click at [1011, 479] on input "Elegir otra área" at bounding box center [1016, 478] width 11 height 11
checkbox input "true"
click at [960, 483] on body "Pregunta a Parrot AI Reportes Menú Configuración Personal Inventarios Facturaci…" at bounding box center [577, 274] width 1155 height 548
click at [928, 504] on span "Barra" at bounding box center [942, 505] width 83 height 13
type input "69b8428a-e6be-42c2-83d7-1c97ff587b09"
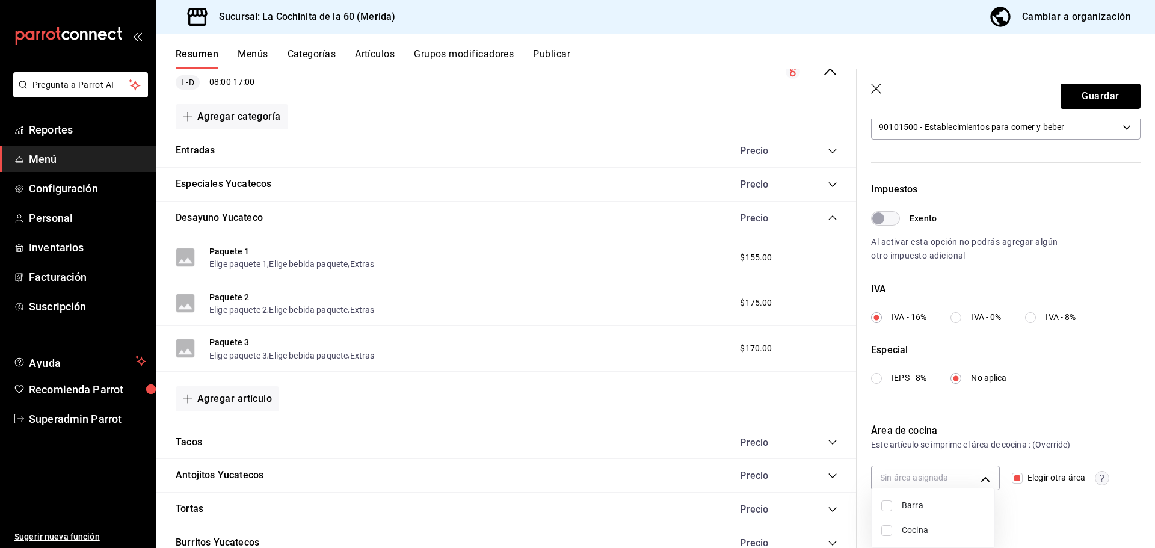
checkbox input "true"
click at [927, 520] on li "Cocina" at bounding box center [932, 530] width 123 height 25
type input "69b8428a-e6be-42c2-83d7-1c97ff587b09,846f8f17-b20e-4fb3-9b4b-e9bb04b0f5b4"
checkbox input "true"
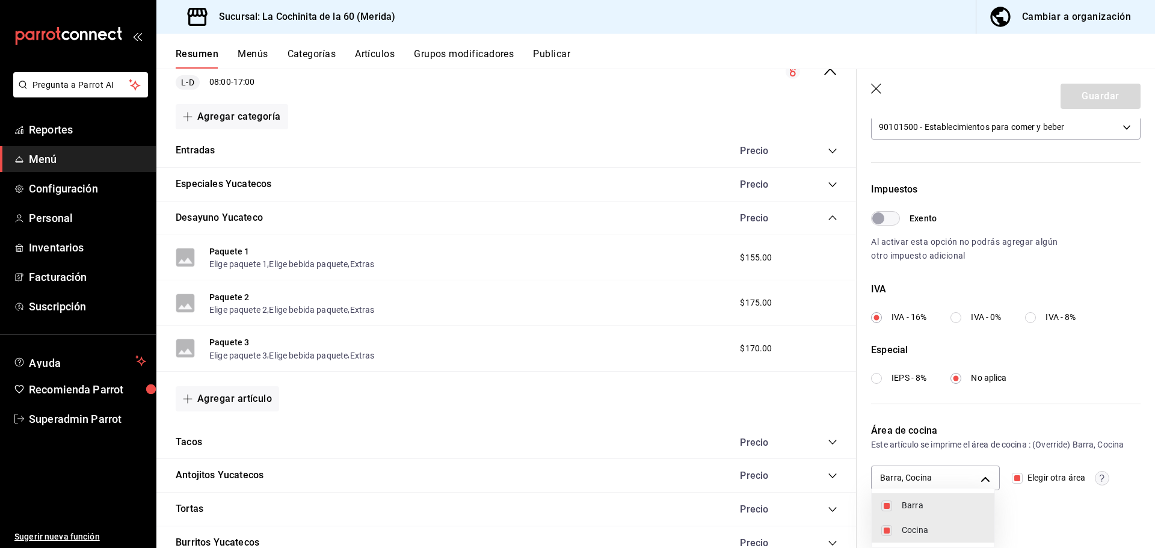
click at [1031, 450] on div at bounding box center [577, 274] width 1155 height 548
click at [72, 186] on span "Configuración" at bounding box center [87, 188] width 117 height 16
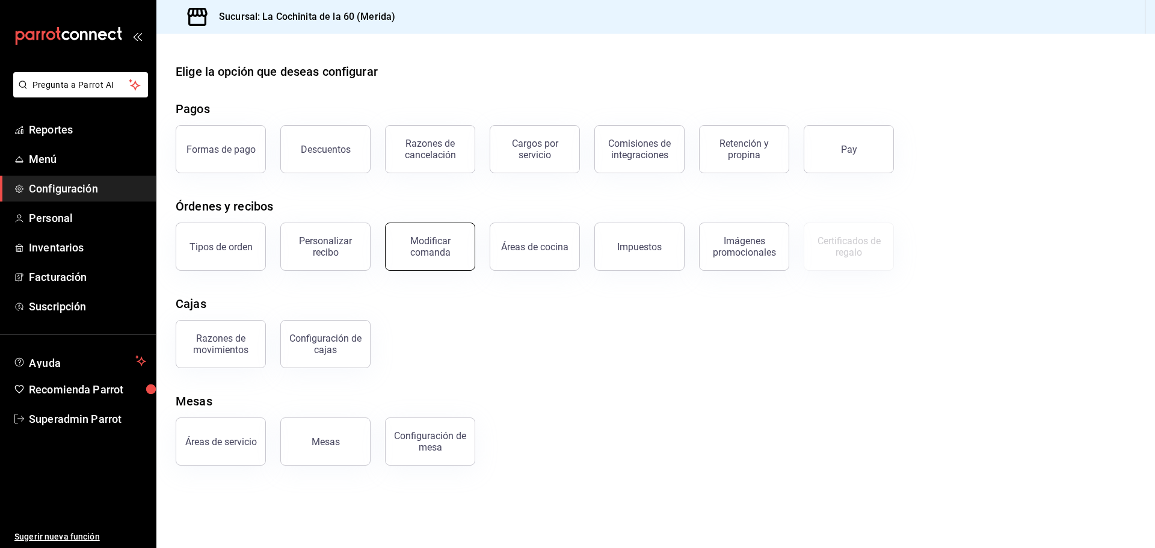
click at [449, 259] on button "Modificar comanda" at bounding box center [430, 247] width 90 height 48
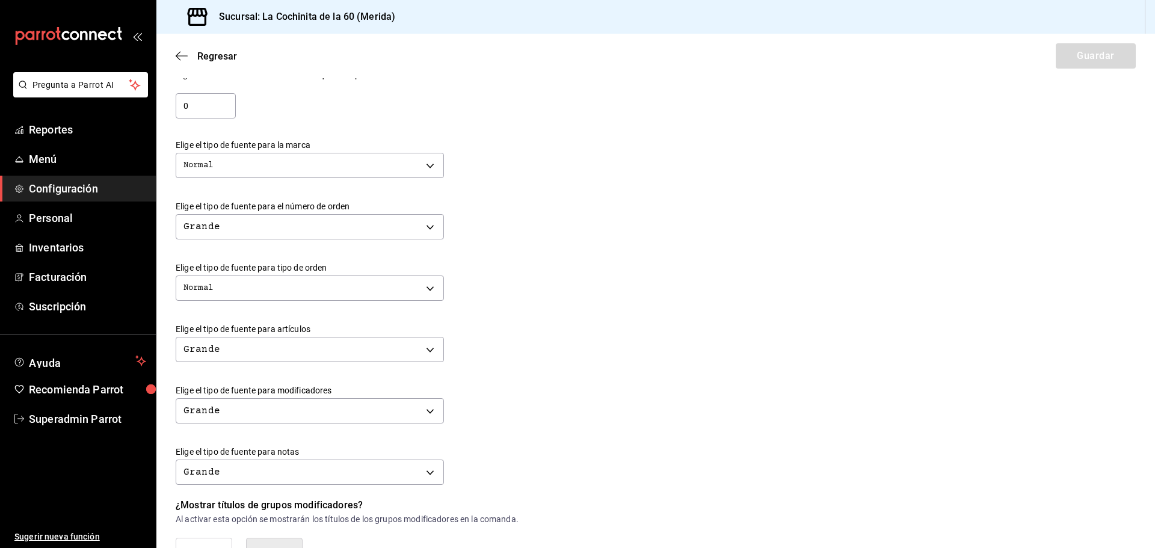
scroll to position [413, 0]
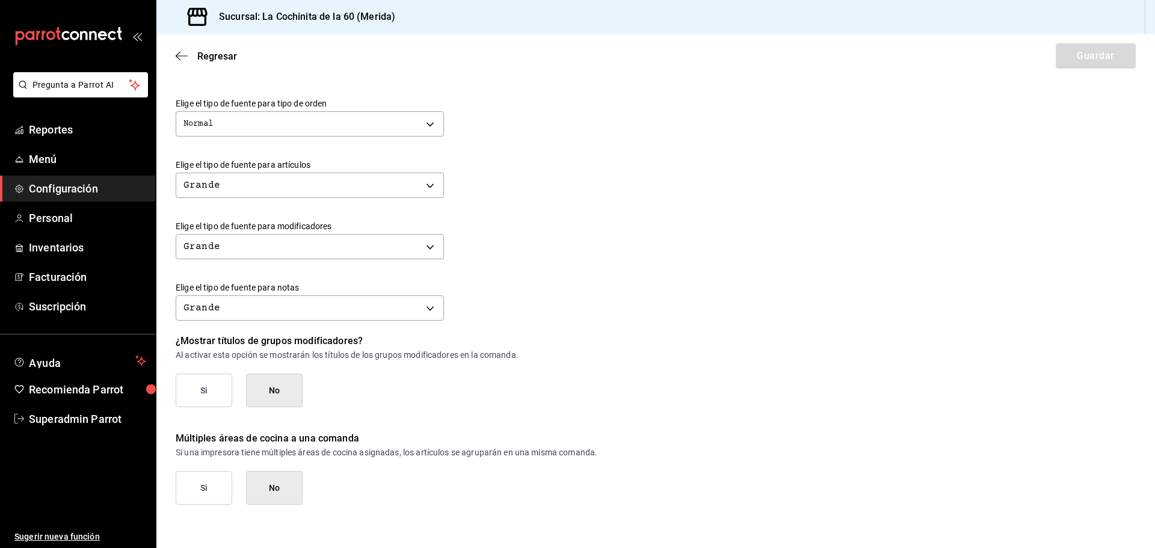
click at [174, 51] on div "Regresar Guardar" at bounding box center [655, 56] width 998 height 45
click at [182, 56] on icon "button" at bounding box center [182, 55] width 12 height 1
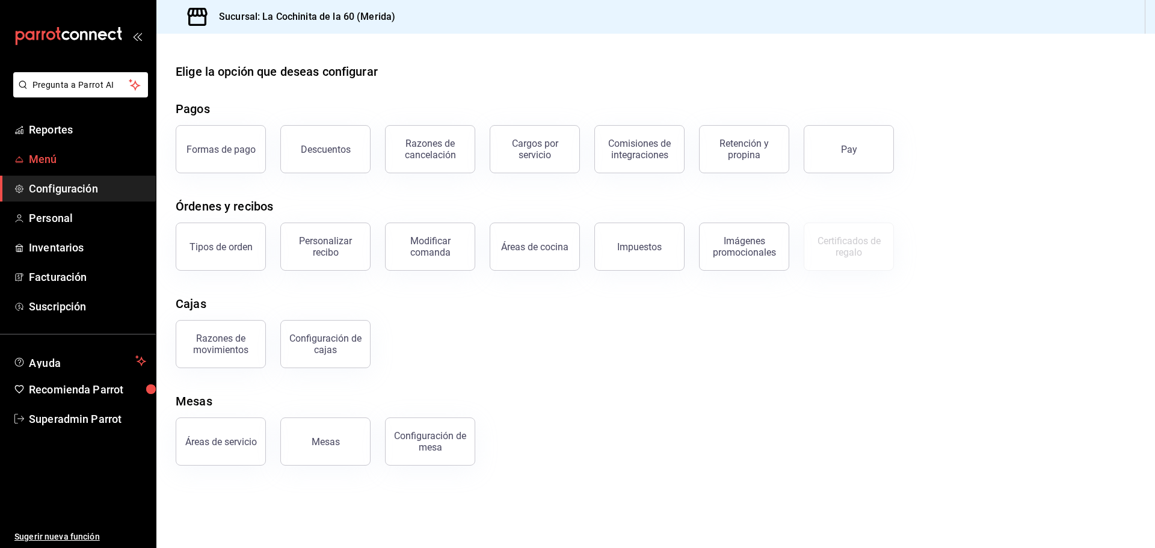
click at [47, 161] on span "Menú" at bounding box center [87, 159] width 117 height 16
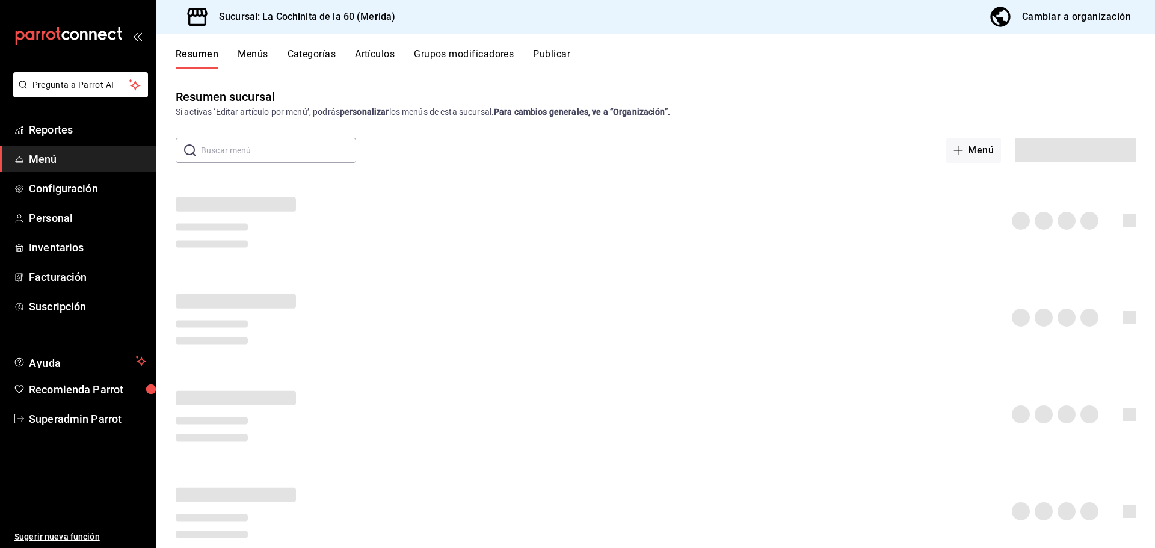
click at [466, 49] on button "Grupos modificadores" at bounding box center [464, 58] width 100 height 20
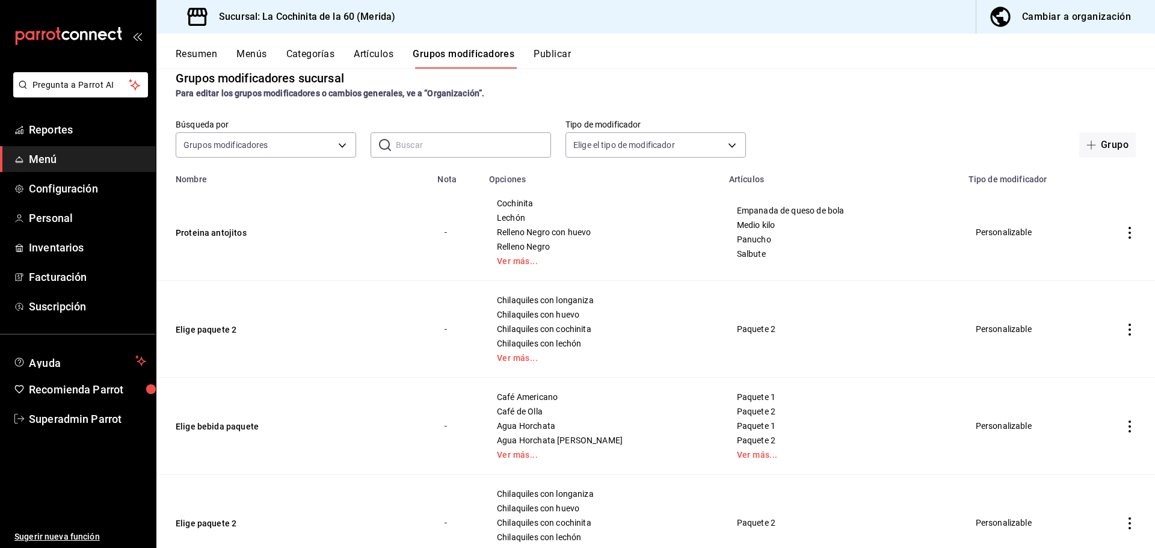
scroll to position [120, 0]
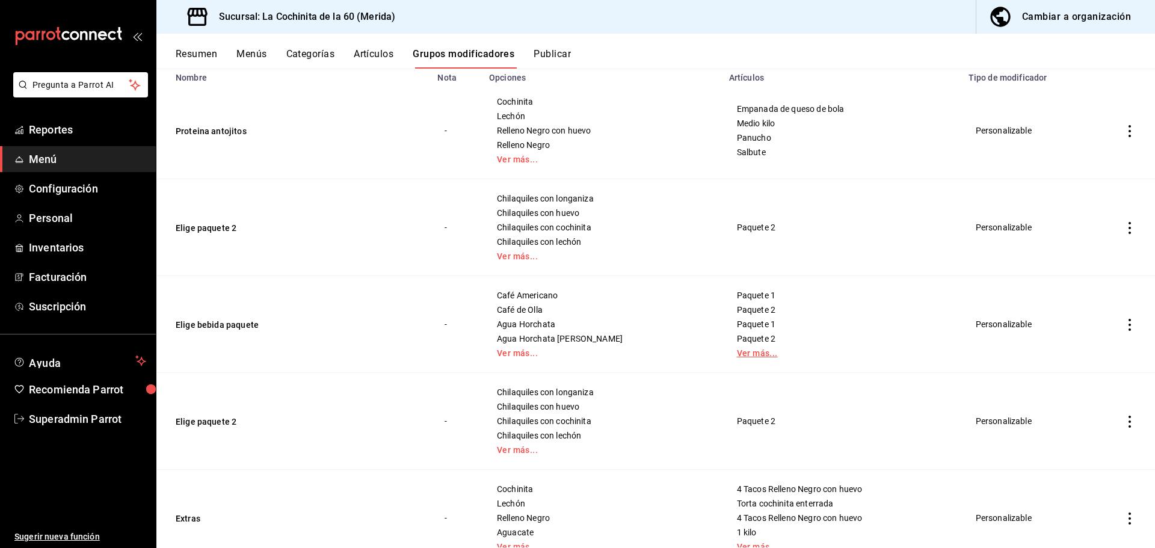
click at [743, 357] on link "Ver más..." at bounding box center [841, 353] width 209 height 8
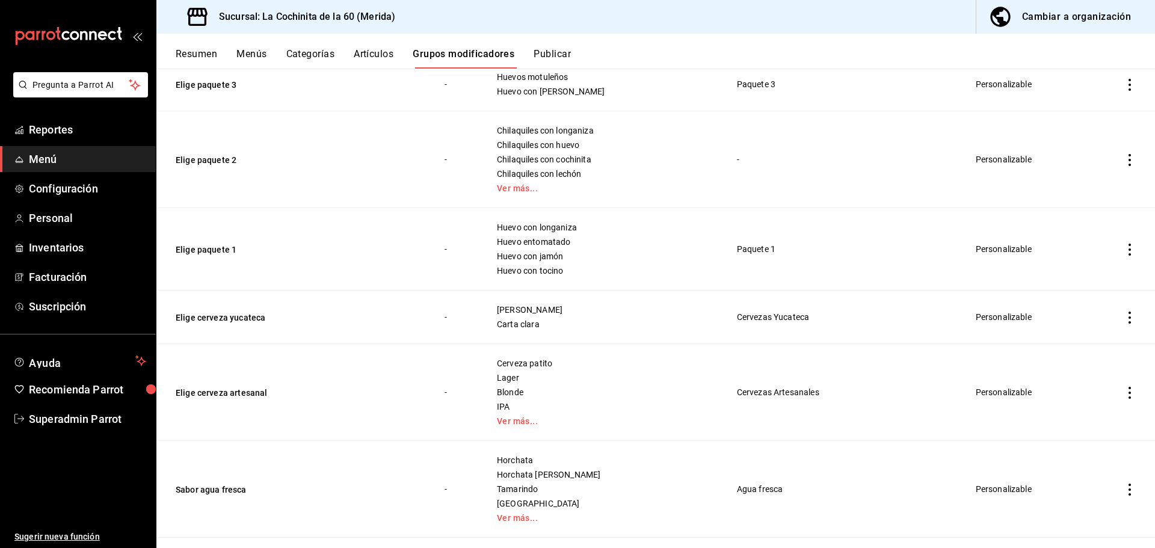
scroll to position [1634, 0]
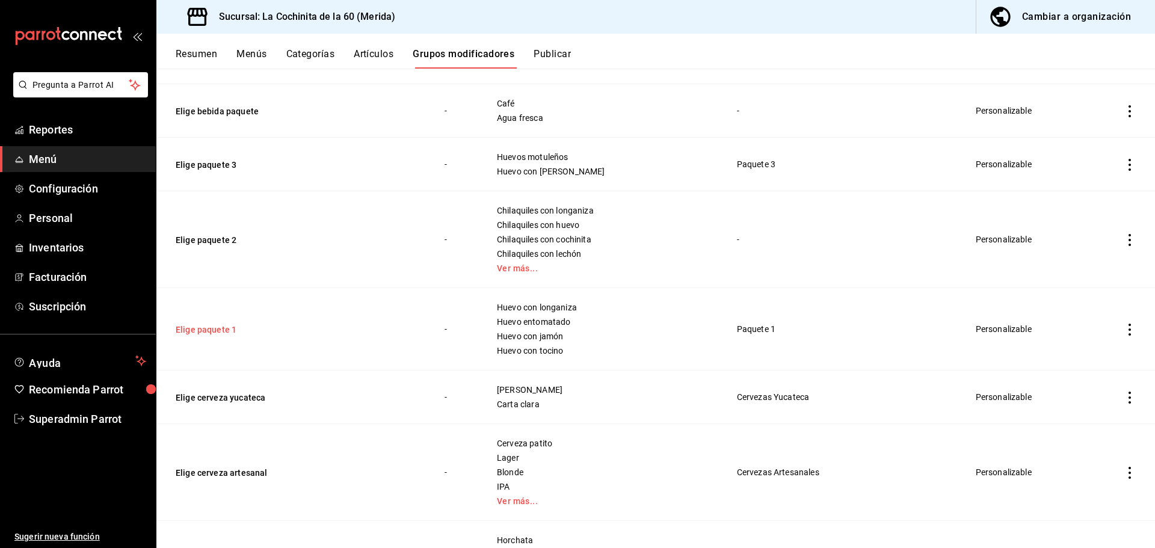
click at [226, 332] on button "Elige paquete 1" at bounding box center [248, 330] width 144 height 12
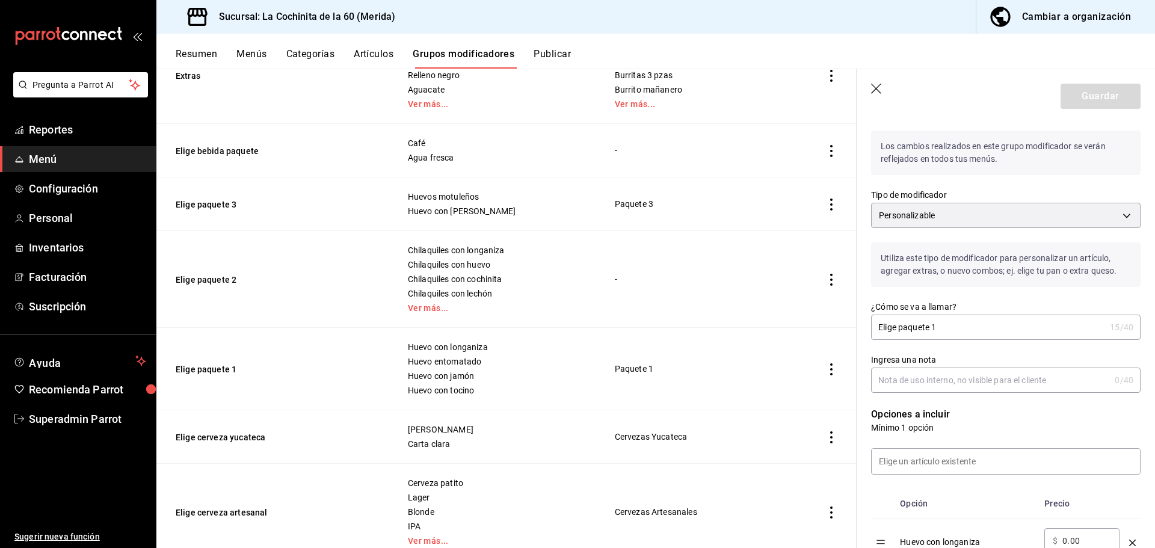
scroll to position [16, 0]
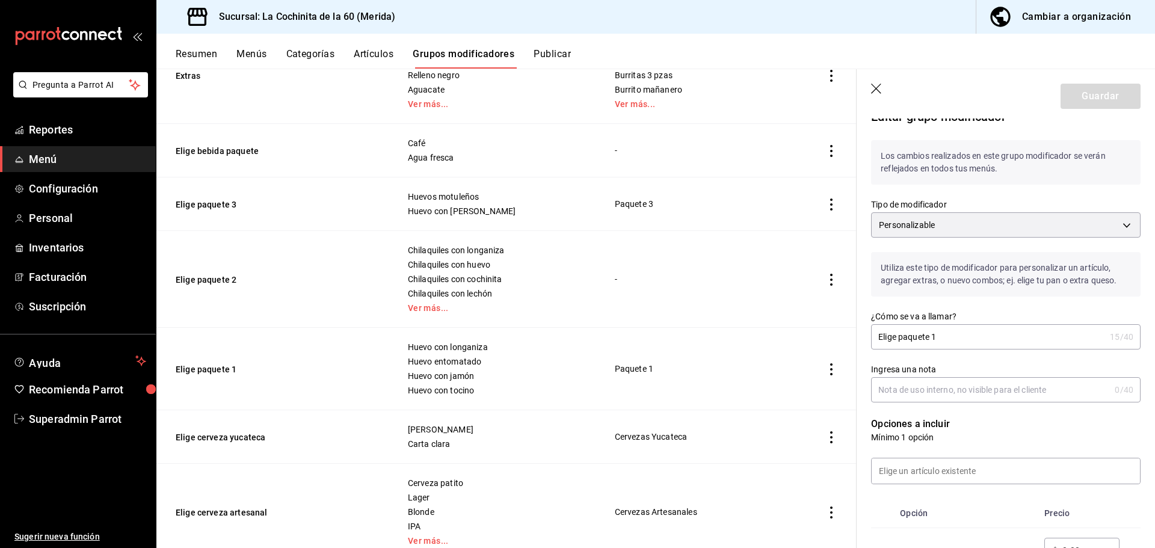
click at [877, 95] on icon "button" at bounding box center [877, 90] width 12 height 12
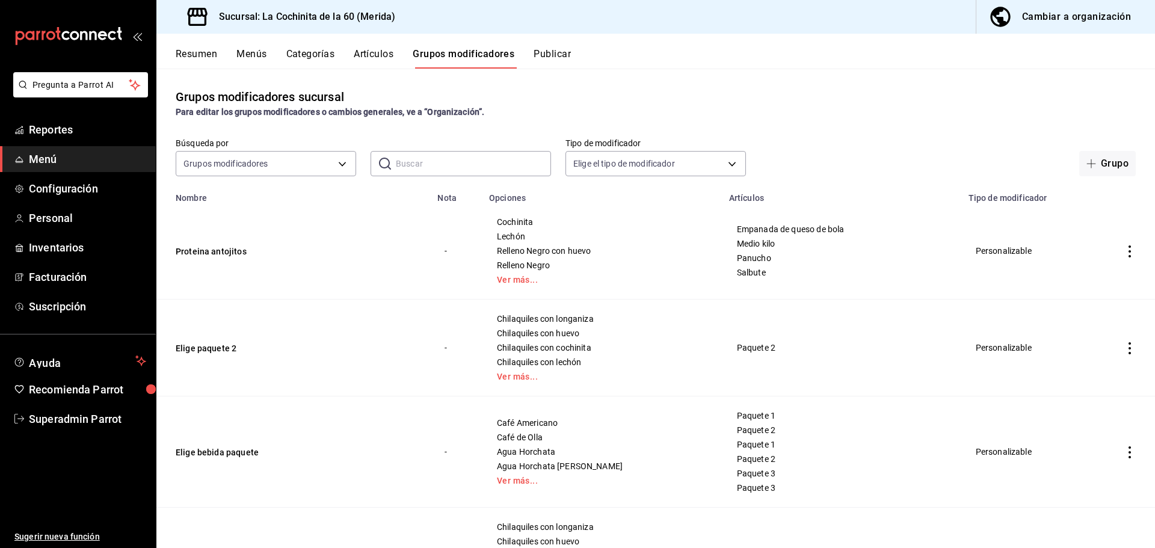
click at [368, 53] on button "Artículos" at bounding box center [374, 58] width 40 height 20
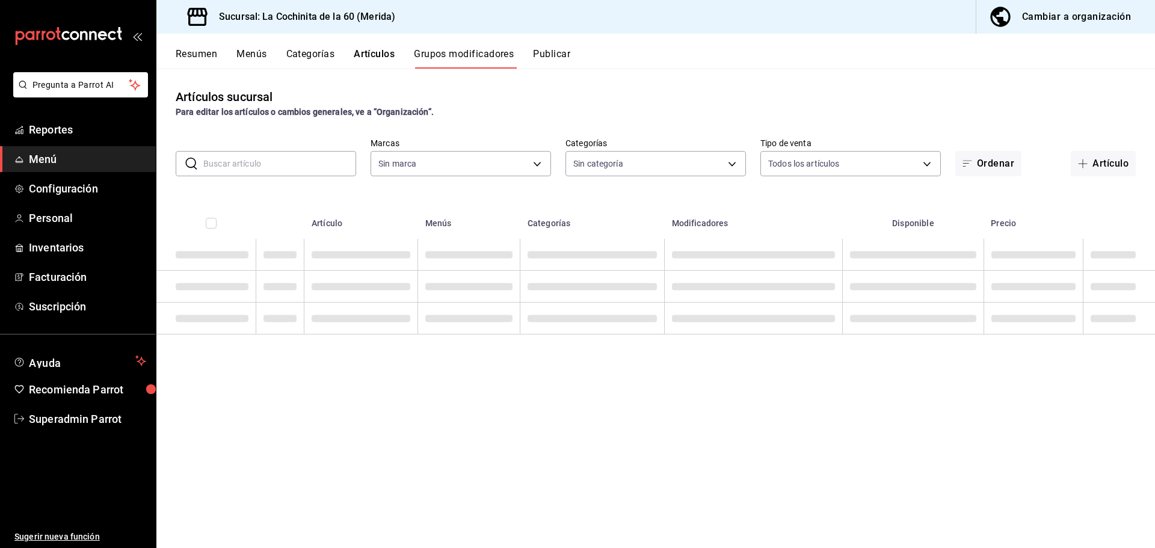
type input "268ce8d1-4722-4411-a626-51c418737468"
type input "cf8b5d9a-166c-4b97-a20e-5714138213e1,9b19a878-138e-43f8-8e93-308546fe6856,0650d…"
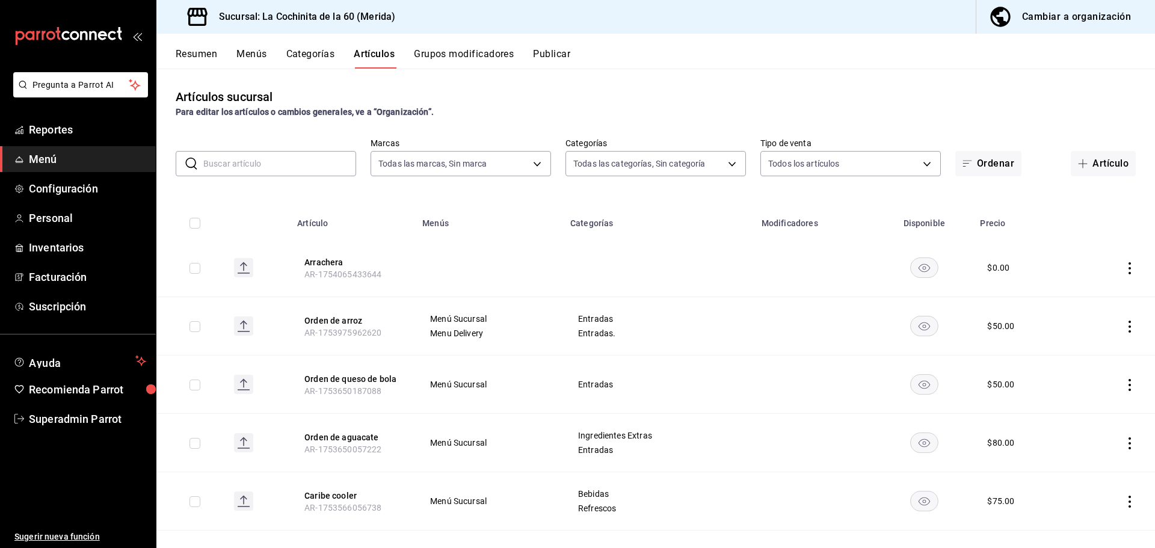
click at [281, 167] on input "text" at bounding box center [279, 164] width 153 height 24
type input "paquete"
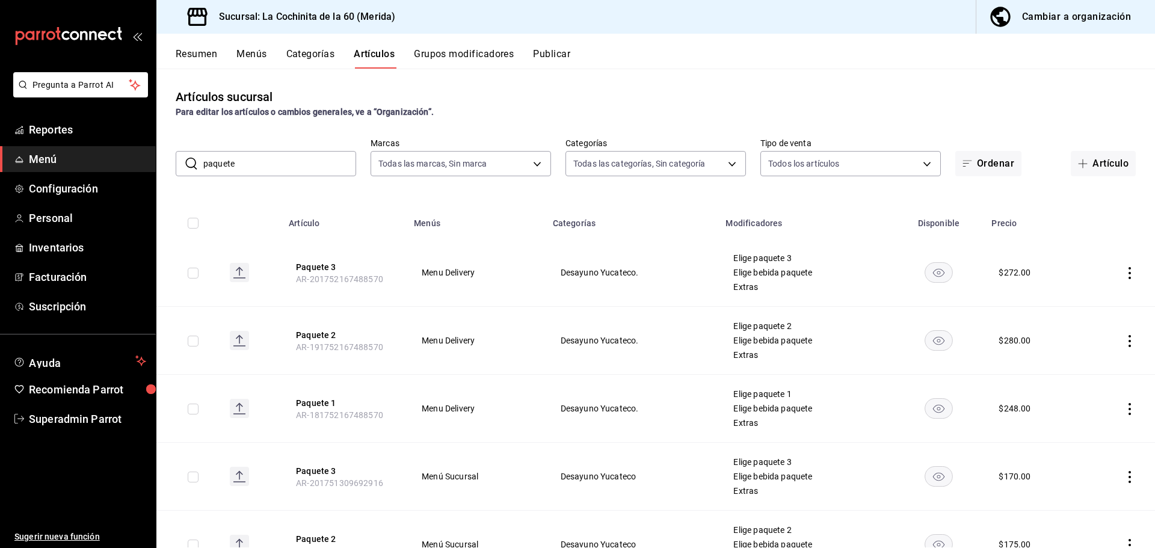
click at [642, 268] on span "Desayuno Yucateco." at bounding box center [631, 272] width 143 height 8
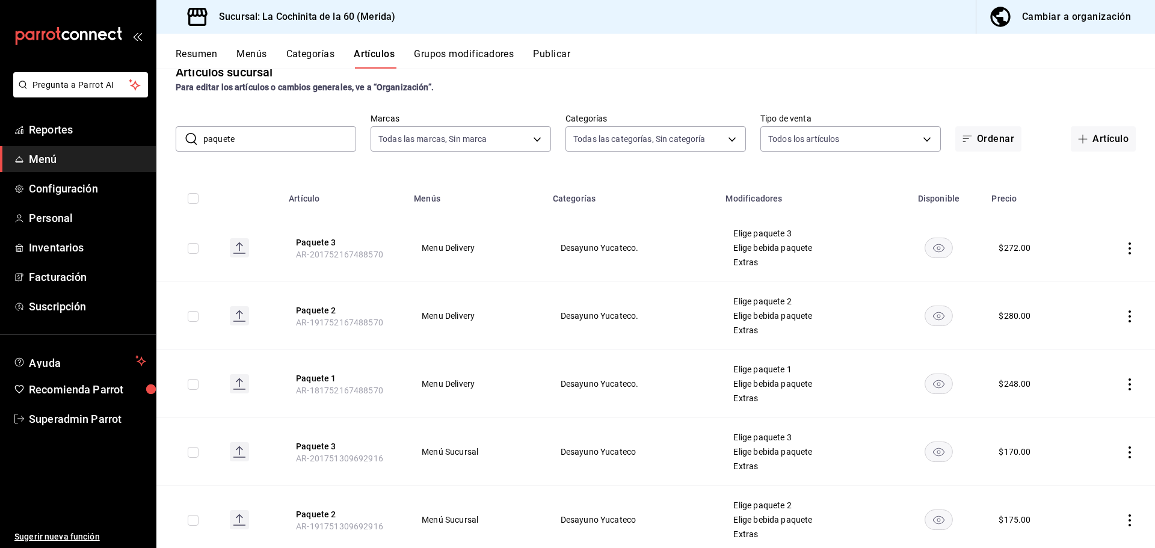
scroll to position [127, 0]
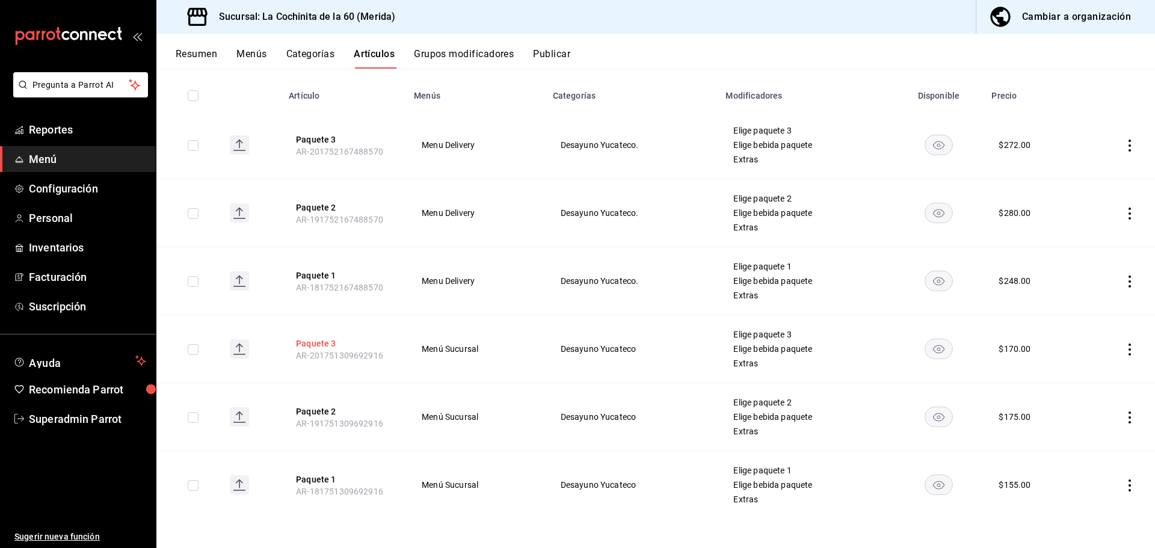
click at [324, 342] on button "Paquete 3" at bounding box center [344, 343] width 96 height 12
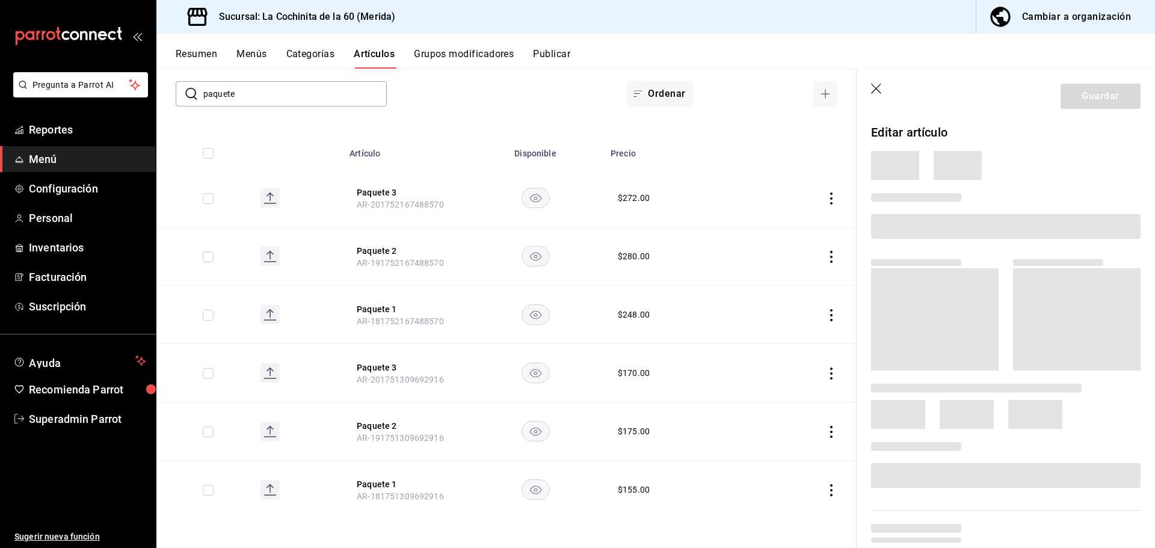
scroll to position [70, 0]
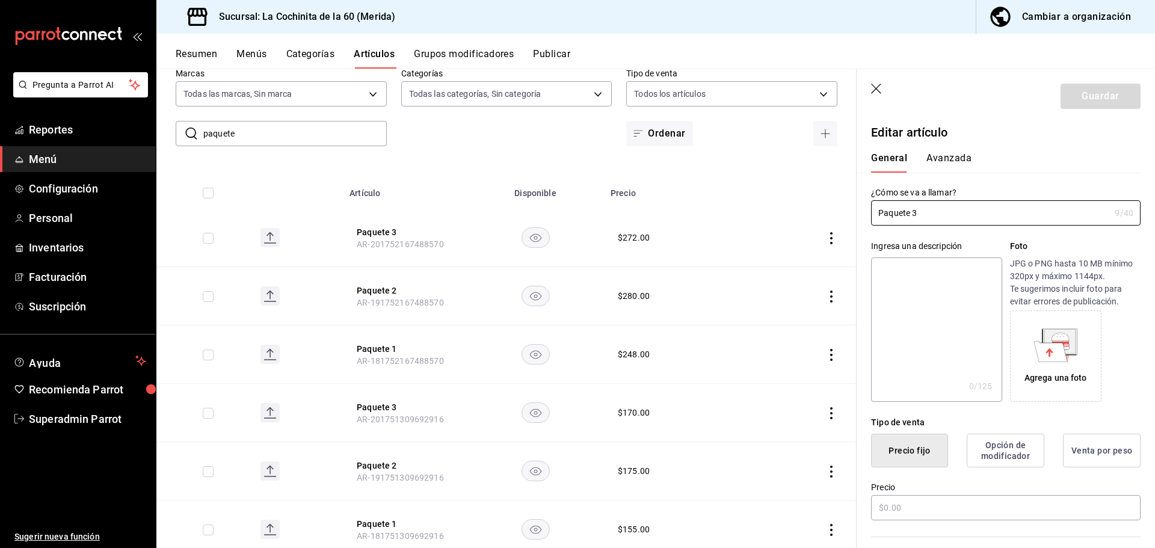
type input "$170.00"
type input "E48"
type input "90101500"
radio input "true"
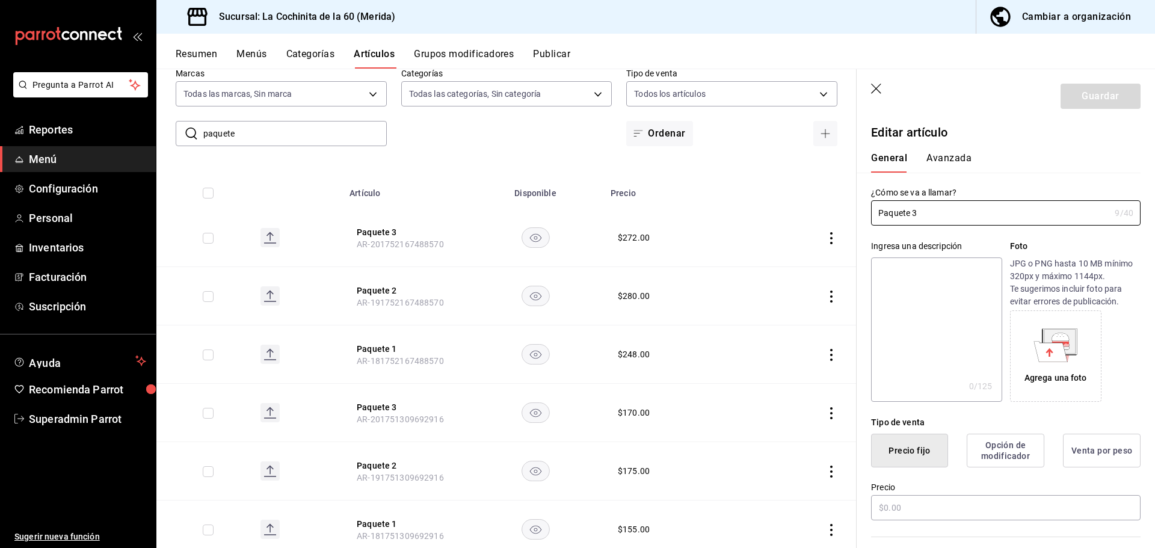
type input "69b8428a-e6be-42c2-83d7-1c97ff587b09,846f8f17-b20e-4fb3-9b4b-e9bb04b0f5b4"
click at [947, 155] on button "Avanzada" at bounding box center [948, 162] width 45 height 20
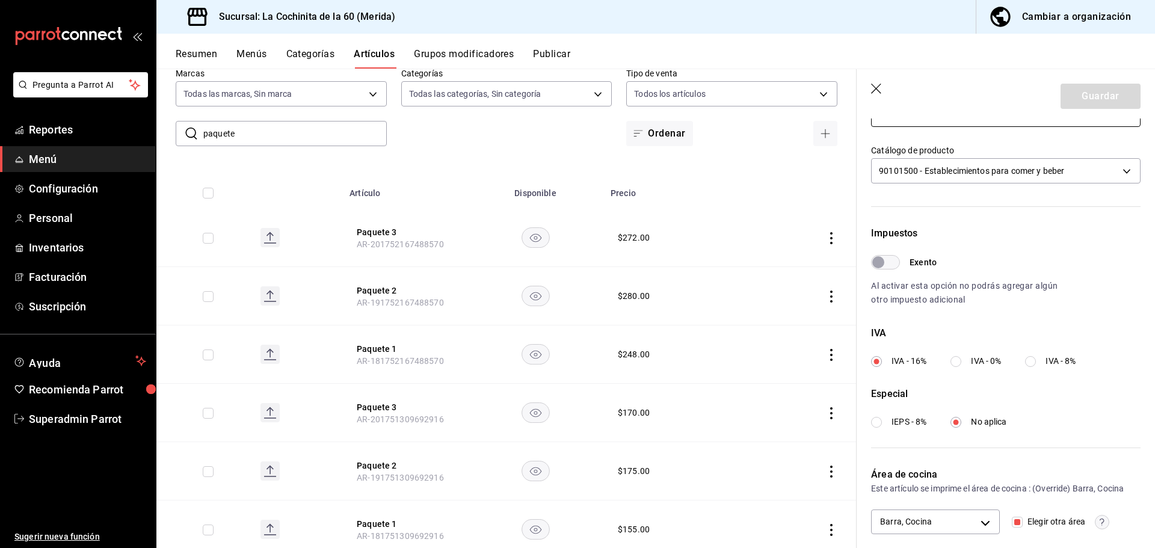
scroll to position [302, 0]
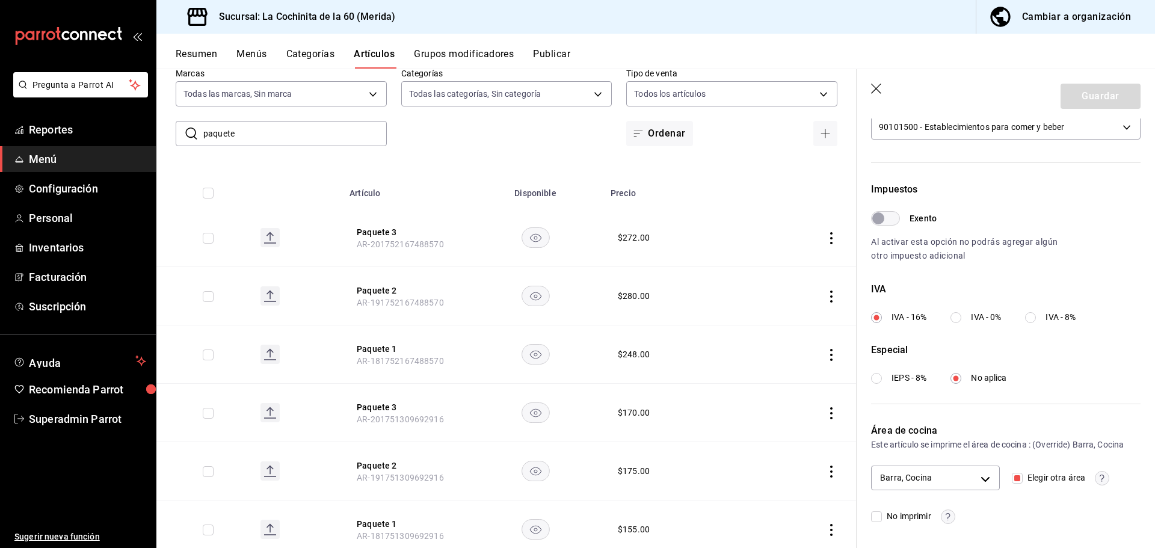
click at [877, 86] on icon "button" at bounding box center [877, 90] width 12 height 12
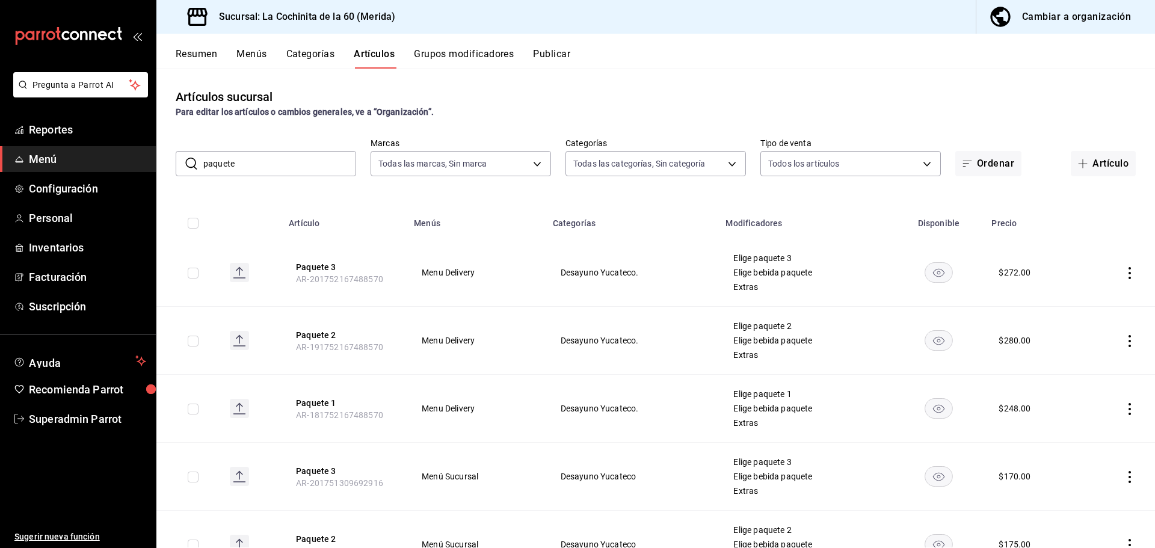
click at [310, 51] on button "Categorías" at bounding box center [310, 58] width 49 height 20
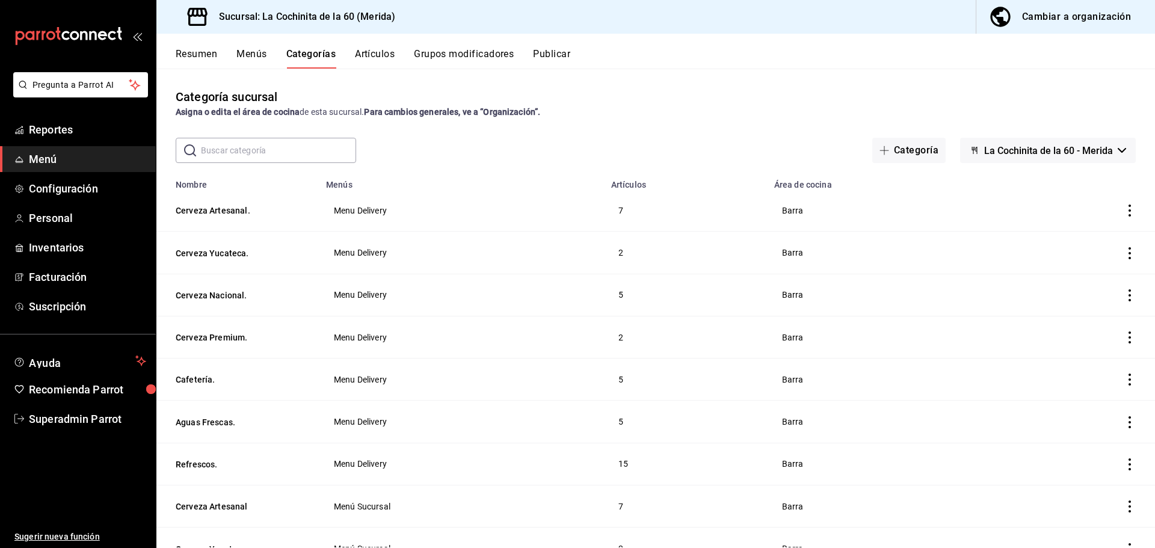
click at [247, 148] on input "text" at bounding box center [278, 150] width 155 height 24
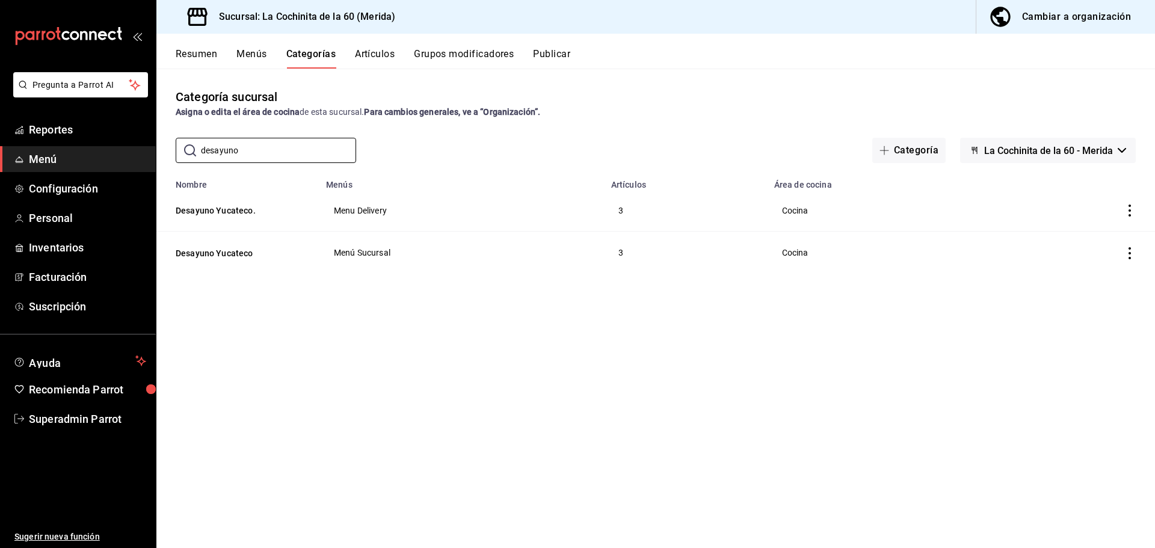
type input "desayuno"
click at [518, 355] on div "Categoría sucursal Asigna o edita el área de cocina de esta sucursal. Para camb…" at bounding box center [655, 308] width 998 height 479
click at [229, 256] on button "Desayuno Yucateco" at bounding box center [236, 253] width 120 height 12
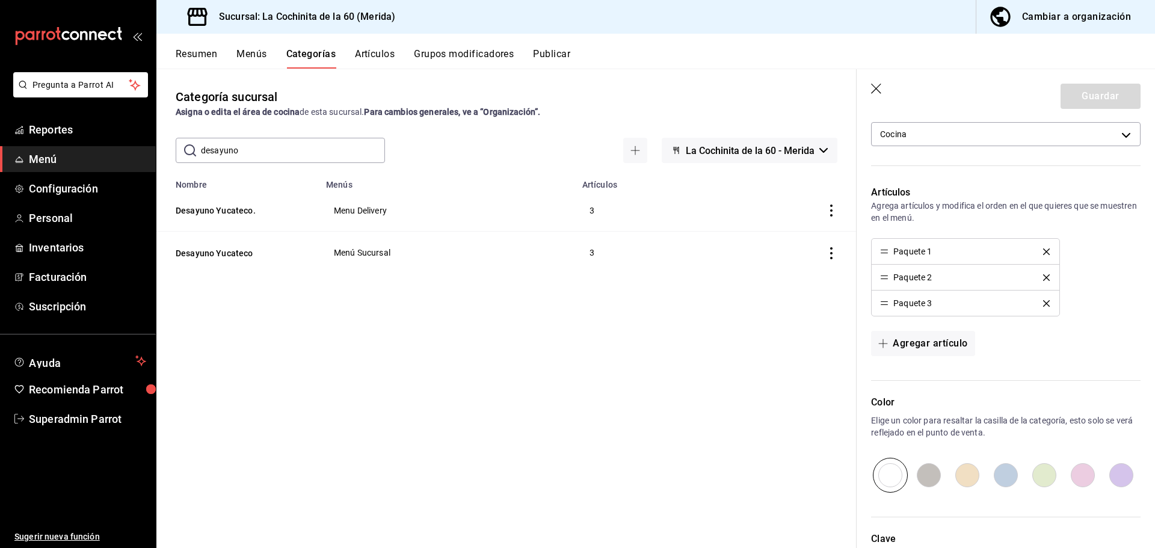
scroll to position [241, 0]
click at [653, 348] on div "Categoría sucursal Asigna o edita el área de cocina de esta sucursal. Para camb…" at bounding box center [506, 308] width 700 height 479
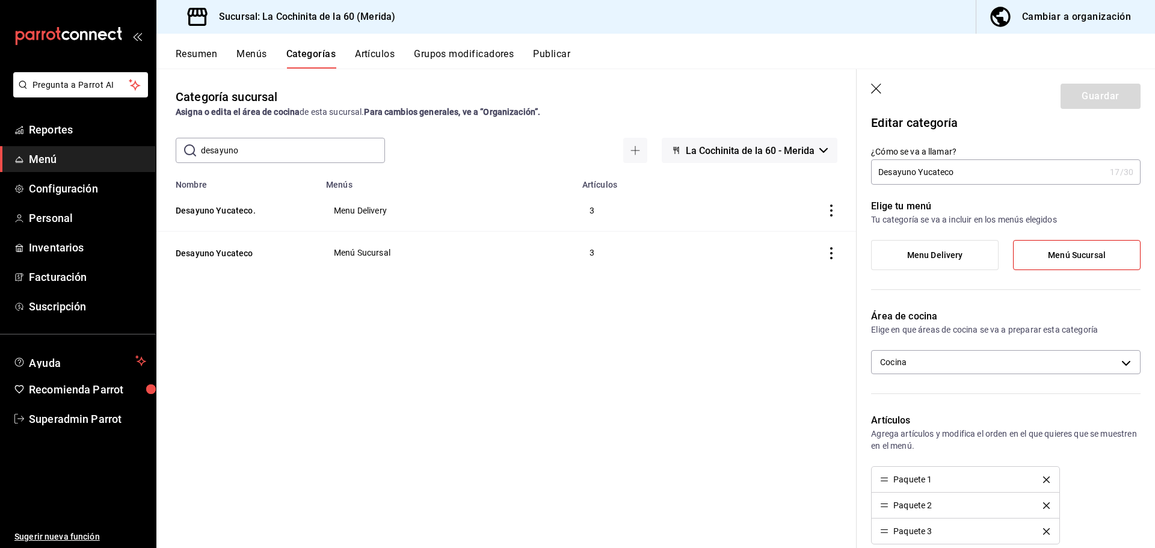
scroll to position [0, 0]
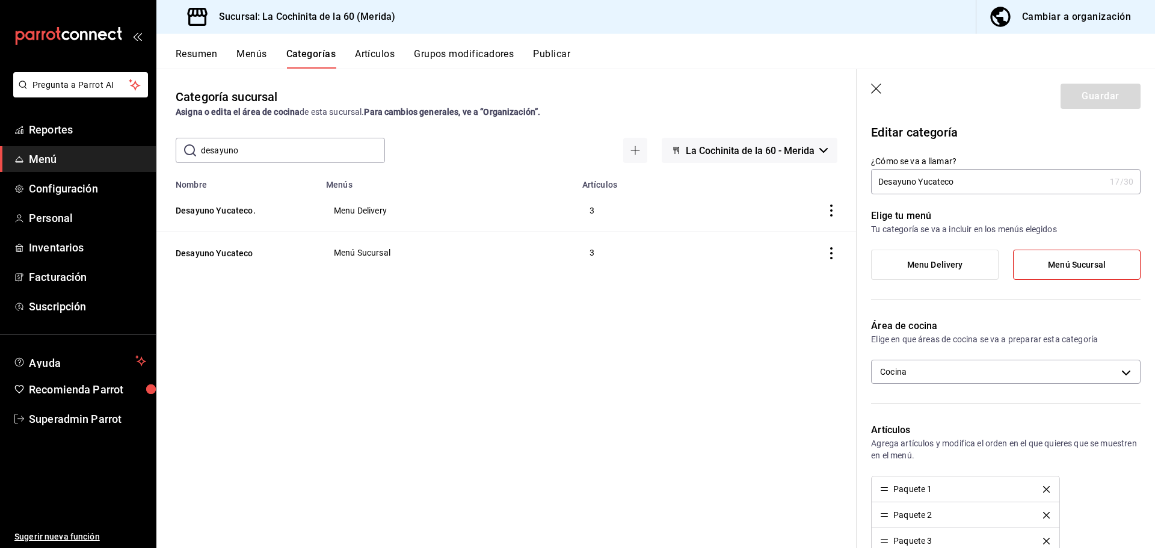
click at [874, 84] on icon "button" at bounding box center [877, 90] width 12 height 12
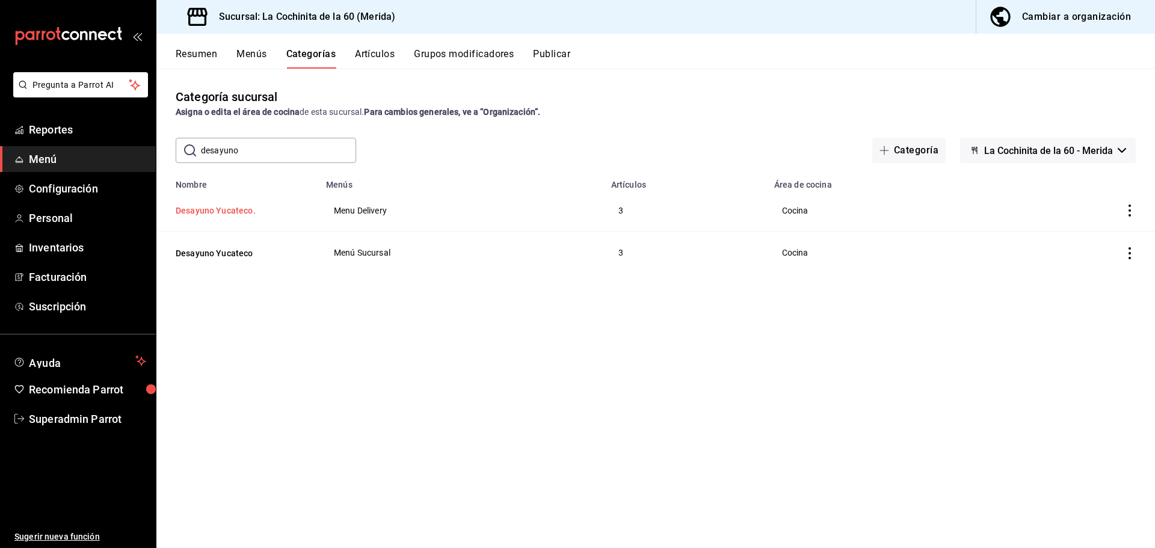
click at [232, 211] on button "Desayuno Yucateco." at bounding box center [236, 210] width 120 height 12
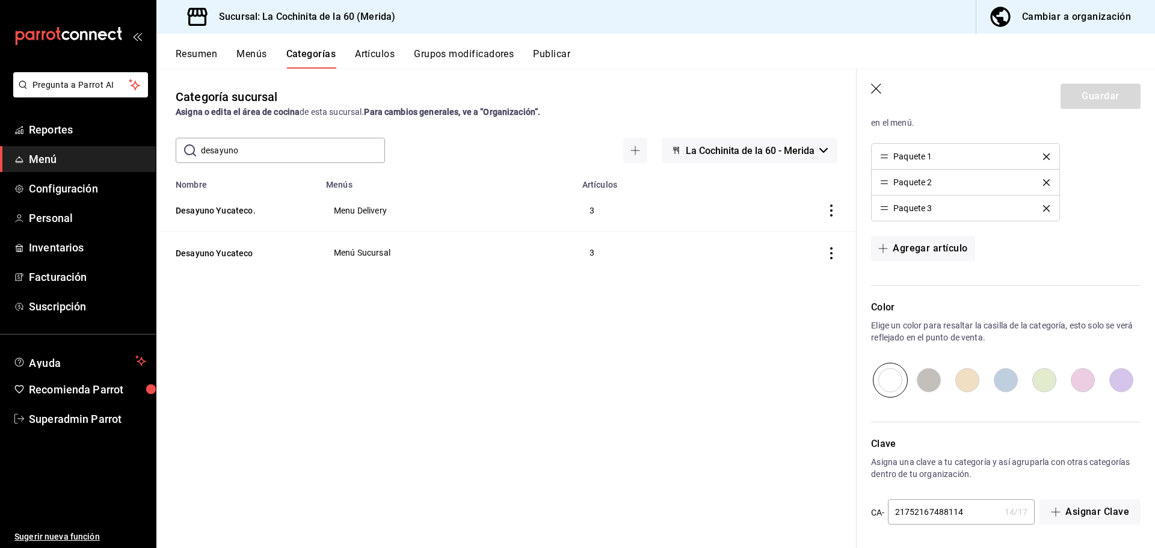
scroll to position [334, 0]
click at [880, 85] on icon "button" at bounding box center [877, 90] width 12 height 12
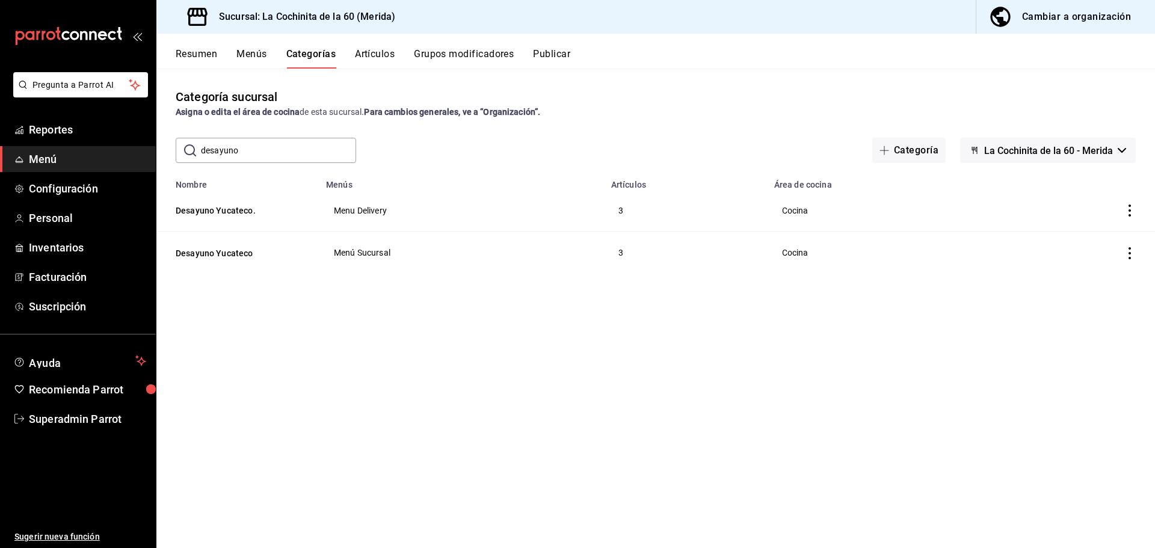
click at [370, 55] on button "Artículos" at bounding box center [375, 58] width 40 height 20
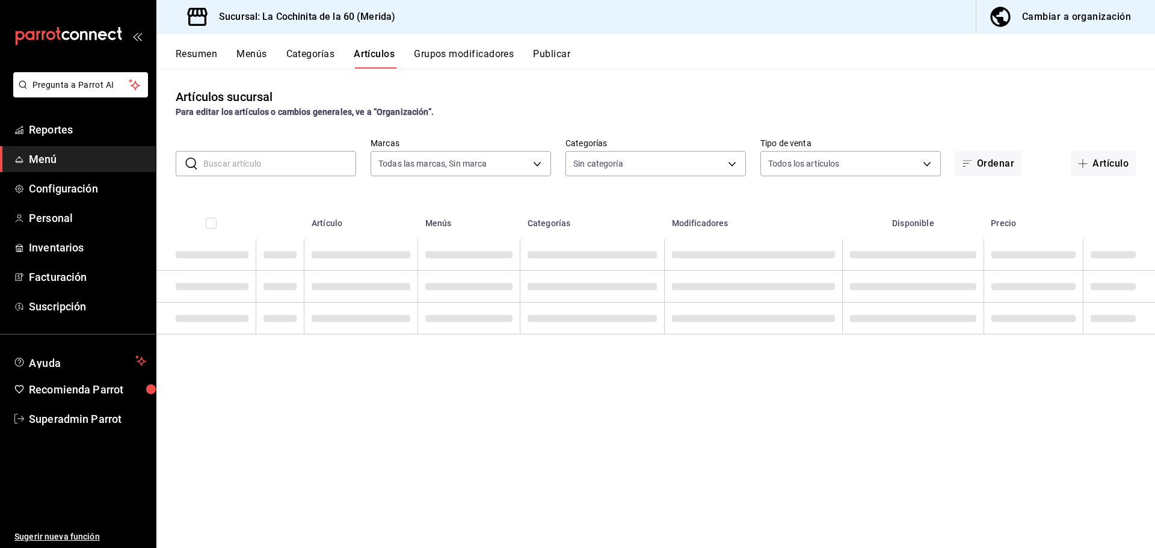
click at [301, 175] on input "text" at bounding box center [279, 164] width 153 height 24
type input "268ce8d1-4722-4411-a626-51c418737468"
type input "cf8b5d9a-166c-4b97-a20e-5714138213e1,9b19a878-138e-43f8-8e93-308546fe6856,0650d…"
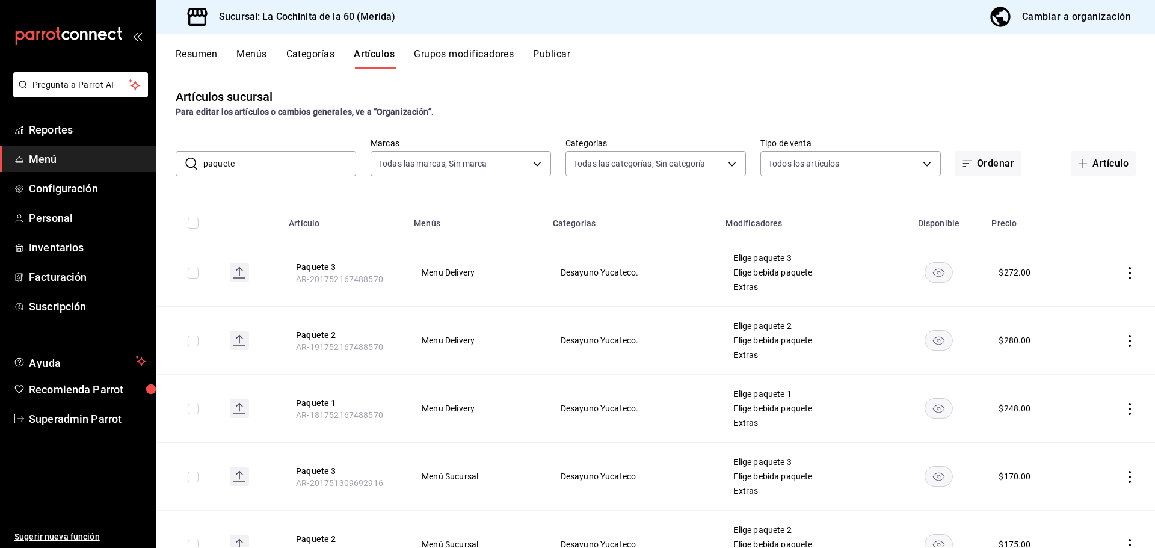
click at [275, 162] on input "paquete" at bounding box center [279, 164] width 153 height 24
type input "paquete"
click at [319, 265] on button "Paquete 3" at bounding box center [344, 267] width 96 height 12
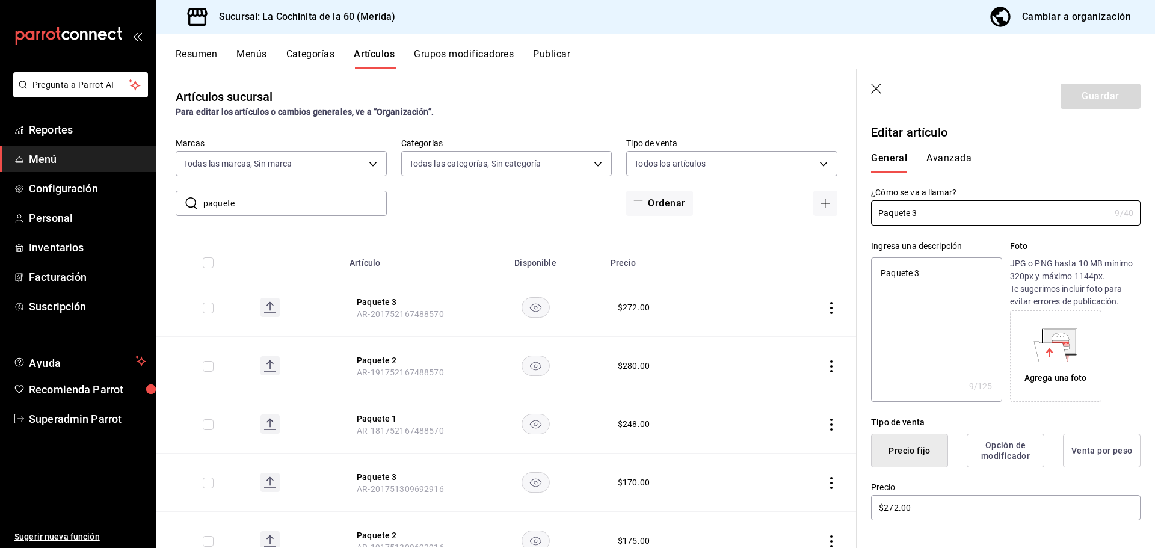
click at [951, 159] on button "Avanzada" at bounding box center [948, 162] width 45 height 20
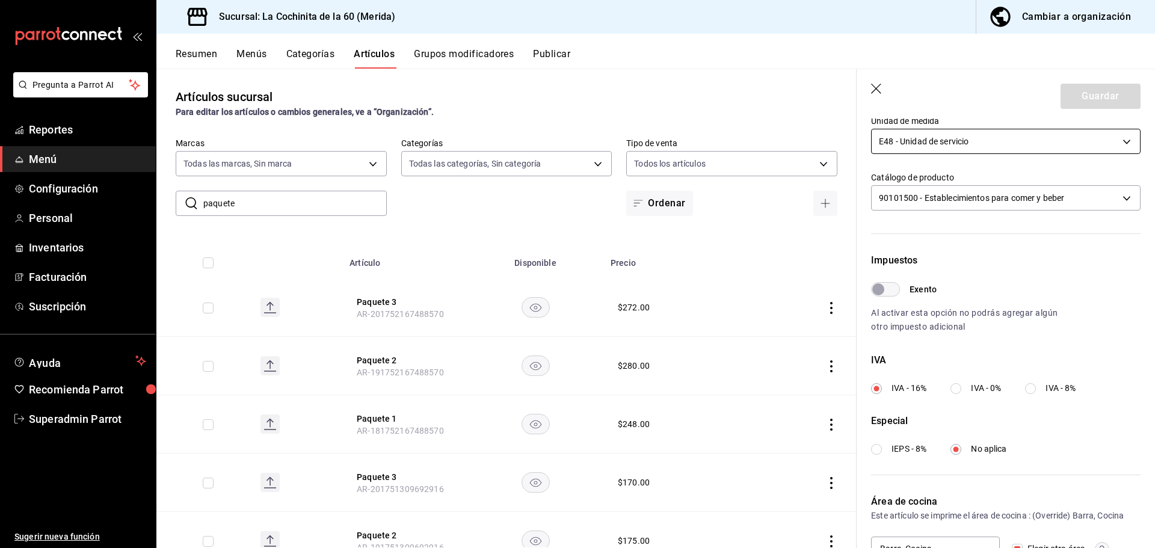
scroll to position [302, 0]
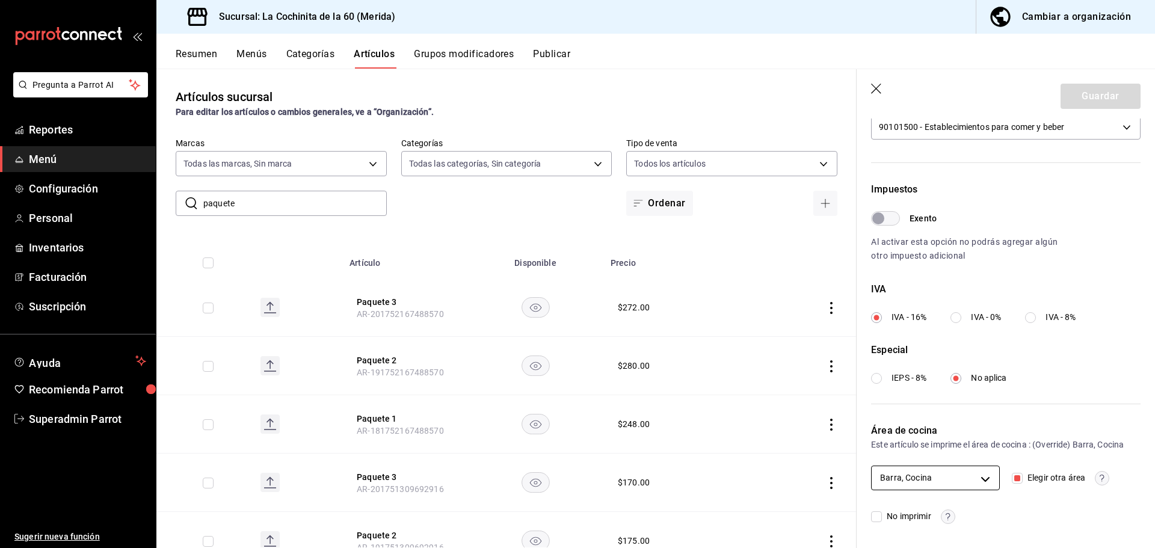
click at [982, 476] on body "Pregunta a Parrot AI Reportes Menú Configuración Personal Inventarios Facturaci…" at bounding box center [577, 274] width 1155 height 548
click at [982, 477] on div at bounding box center [577, 274] width 1155 height 548
click at [882, 85] on icon "button" at bounding box center [877, 90] width 12 height 12
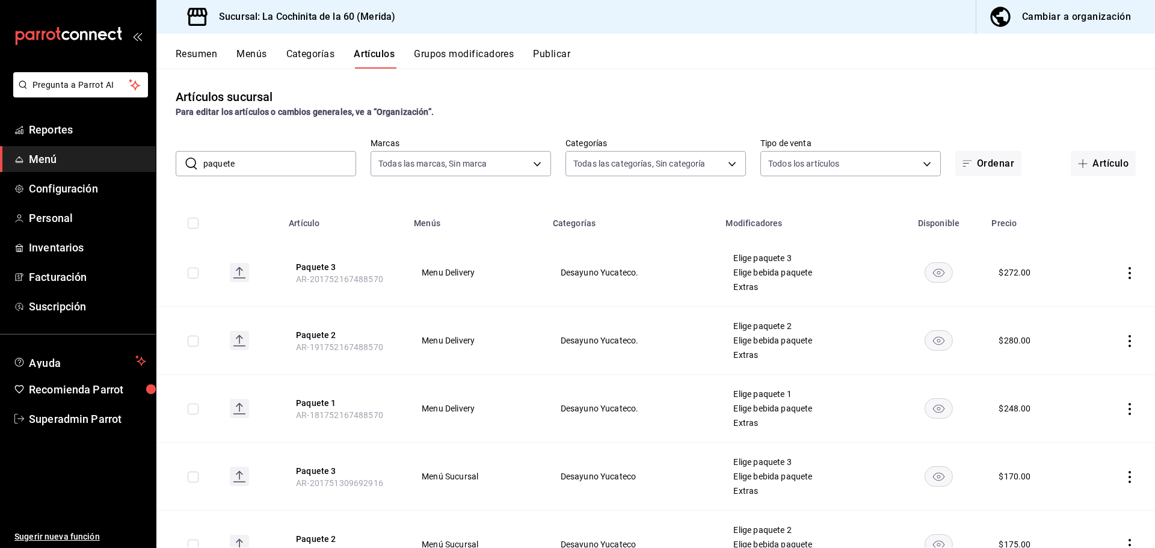
click at [302, 58] on button "Categorías" at bounding box center [310, 58] width 49 height 20
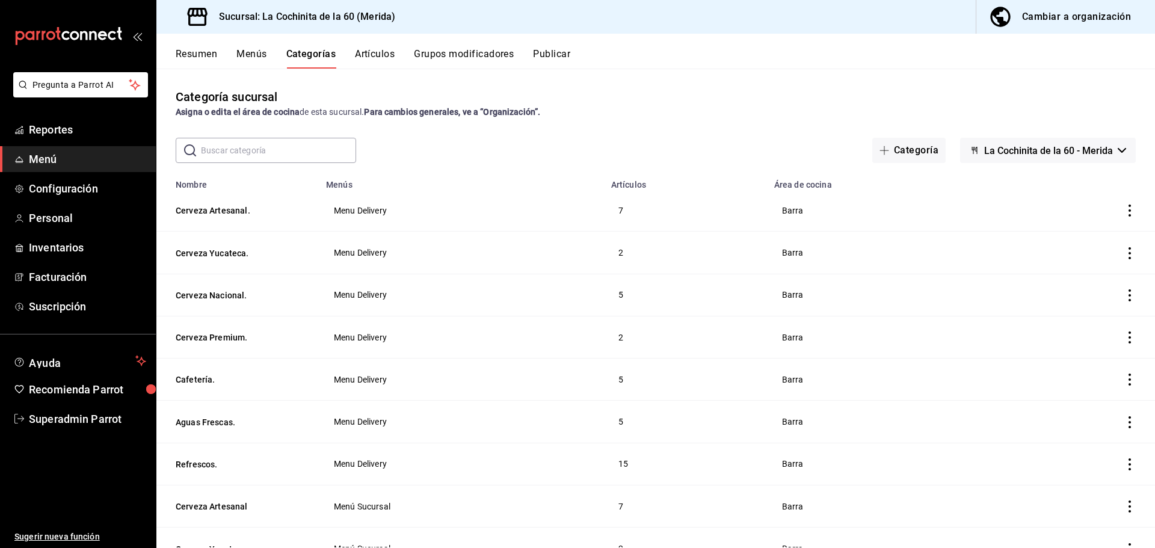
click at [470, 50] on button "Grupos modificadores" at bounding box center [464, 58] width 100 height 20
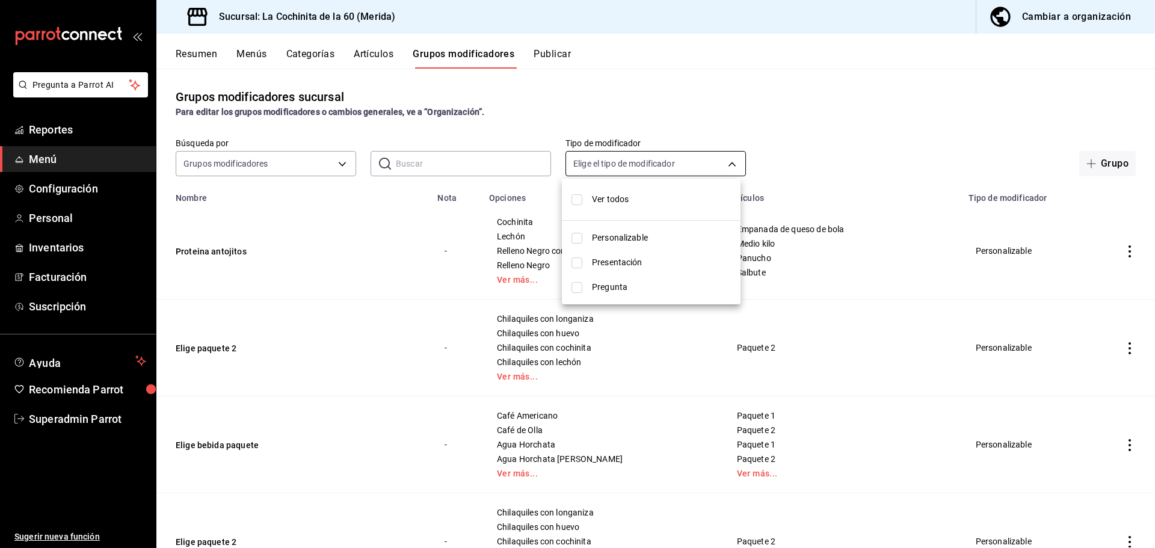
click at [641, 167] on body "Pregunta a Parrot AI Reportes Menú Configuración Personal Inventarios Facturaci…" at bounding box center [577, 274] width 1155 height 548
click at [273, 163] on div at bounding box center [577, 274] width 1155 height 548
click at [422, 159] on input "text" at bounding box center [473, 164] width 155 height 24
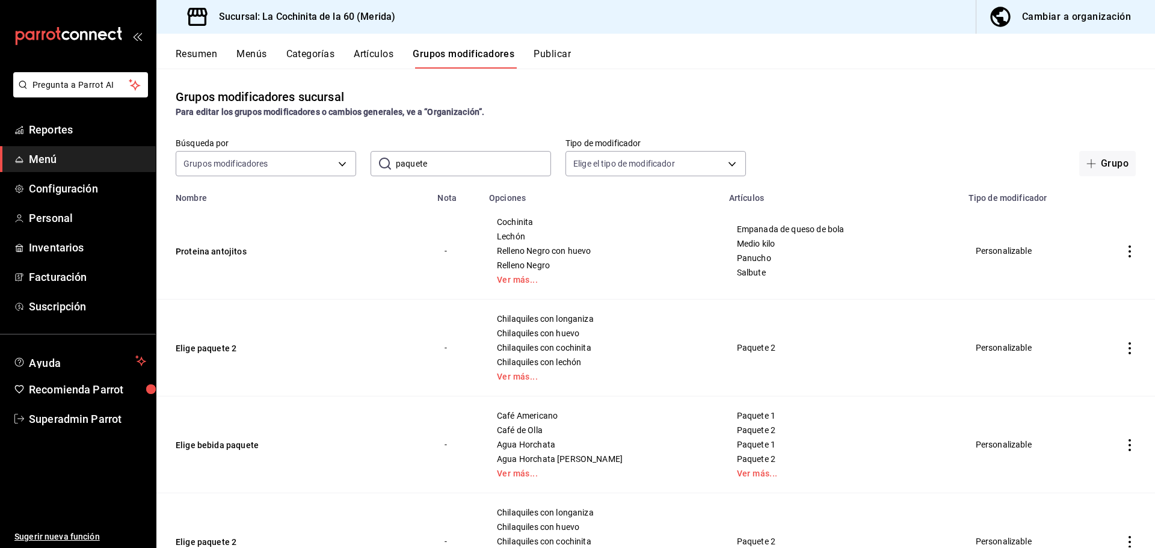
type input "paquete"
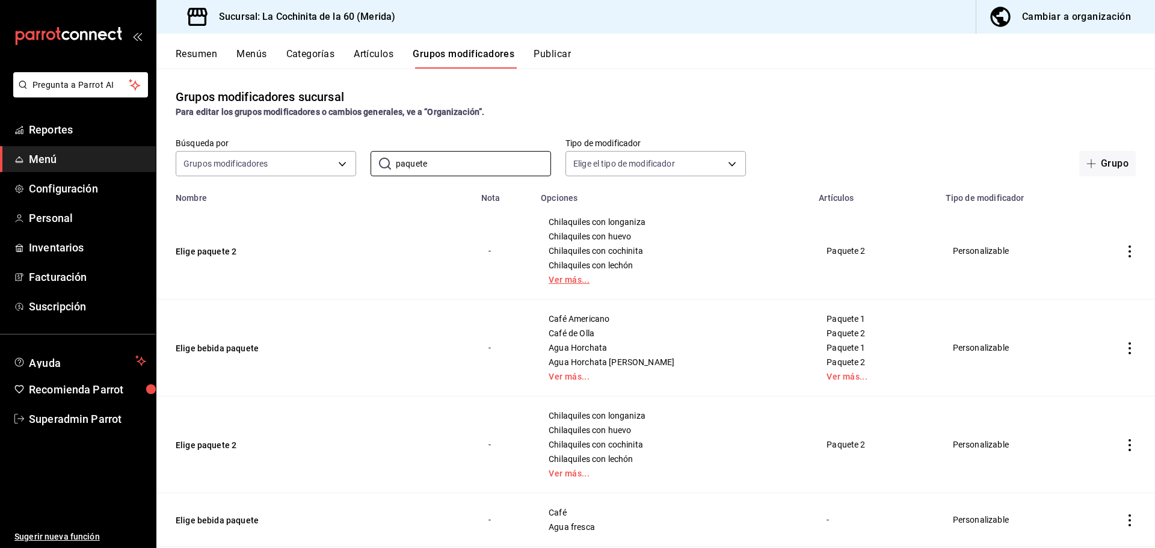
click at [588, 284] on link "Ver más..." at bounding box center [672, 279] width 248 height 8
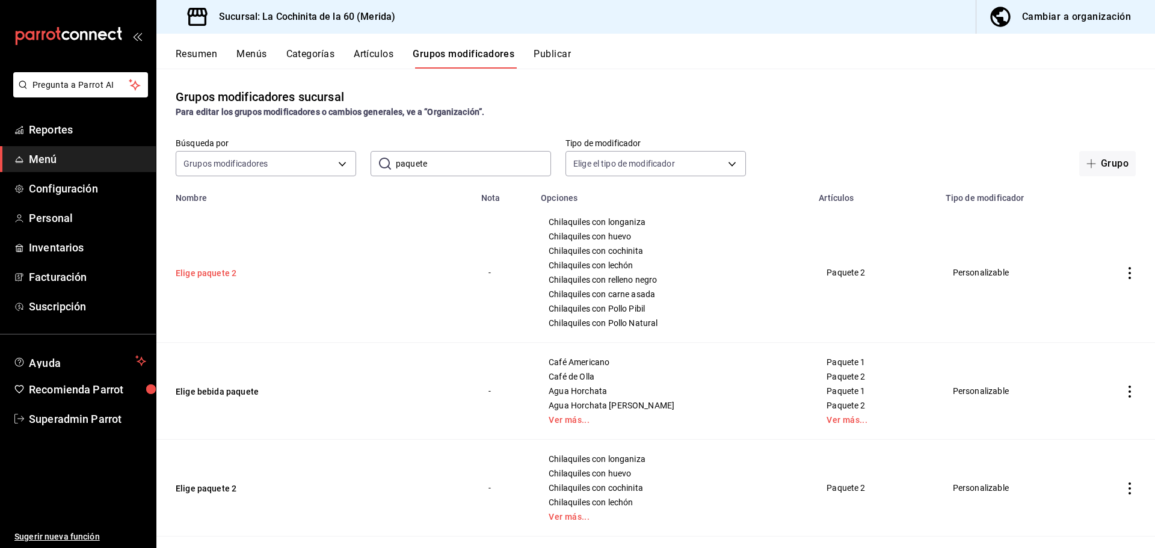
click at [199, 275] on button "Elige paquete 2" at bounding box center [248, 273] width 144 height 12
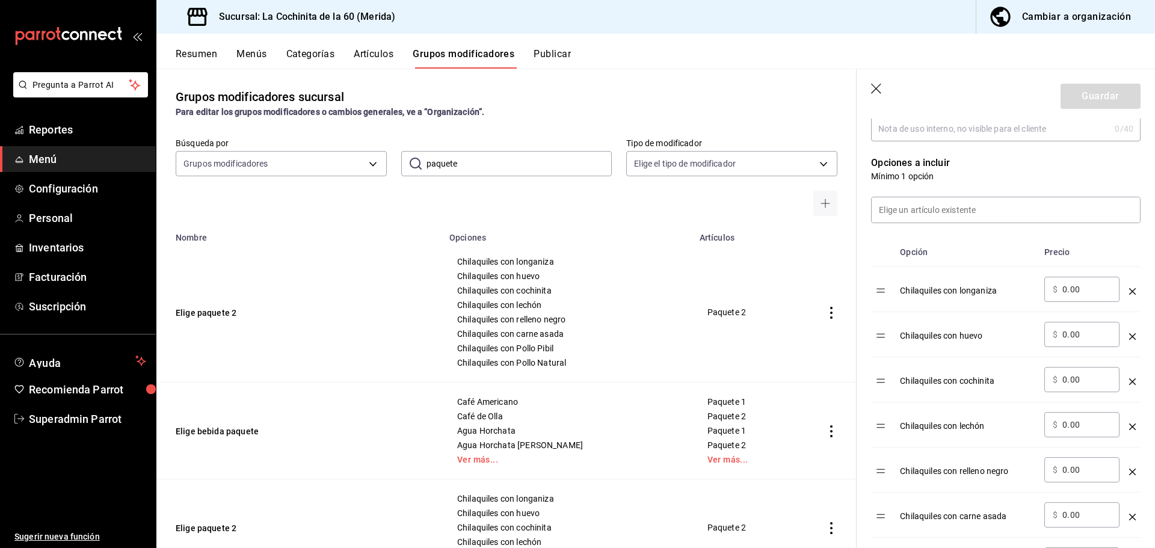
scroll to position [238, 0]
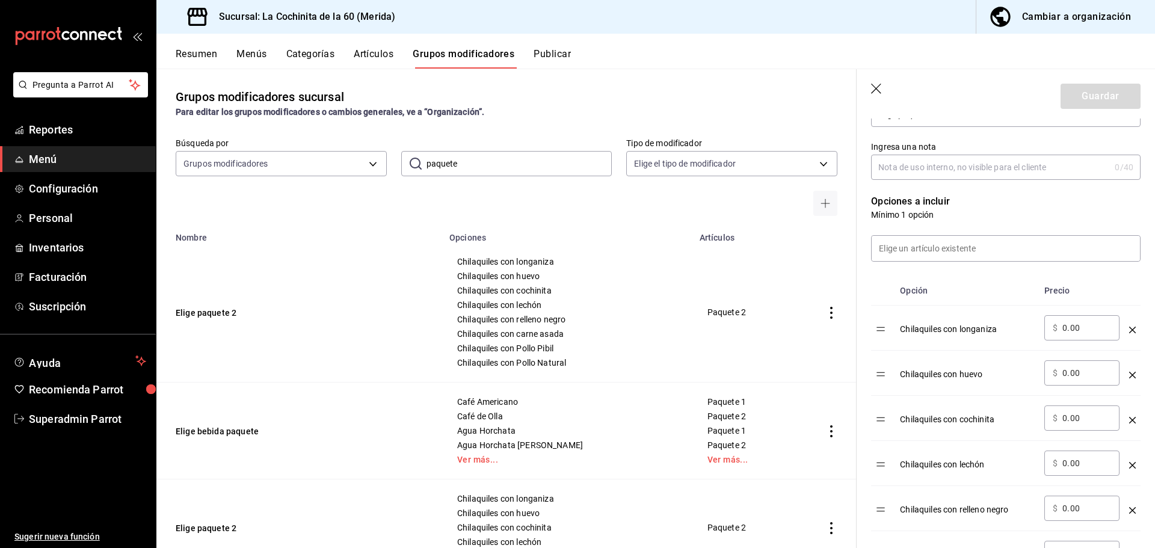
click at [877, 87] on icon "button" at bounding box center [877, 90] width 12 height 12
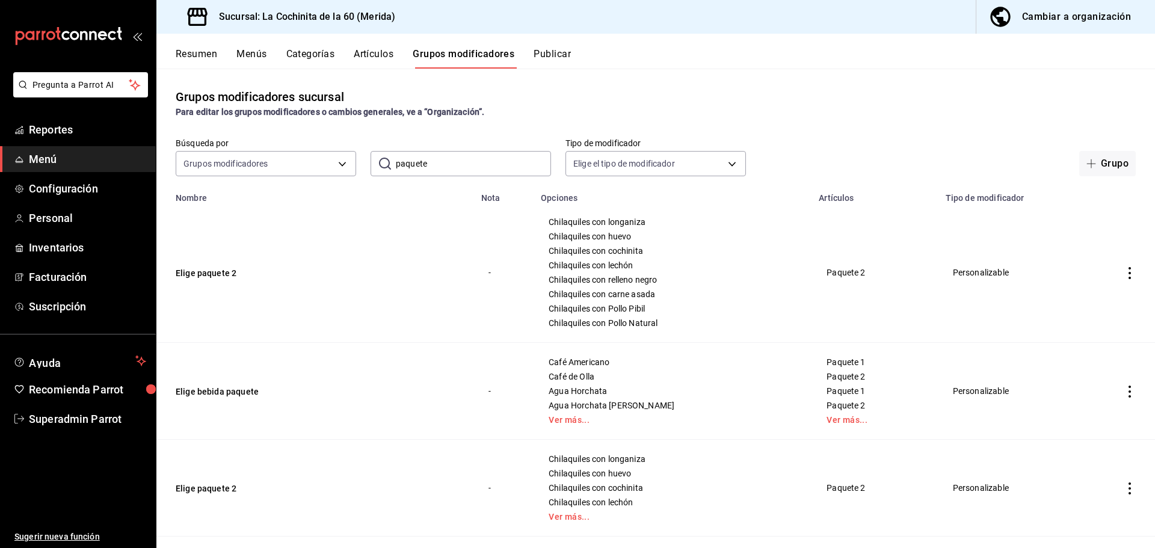
click at [574, 58] on div "Resumen Menús Categorías Artículos Grupos modificadores Publicar" at bounding box center [665, 58] width 979 height 20
click at [197, 58] on button "Resumen" at bounding box center [196, 58] width 41 height 20
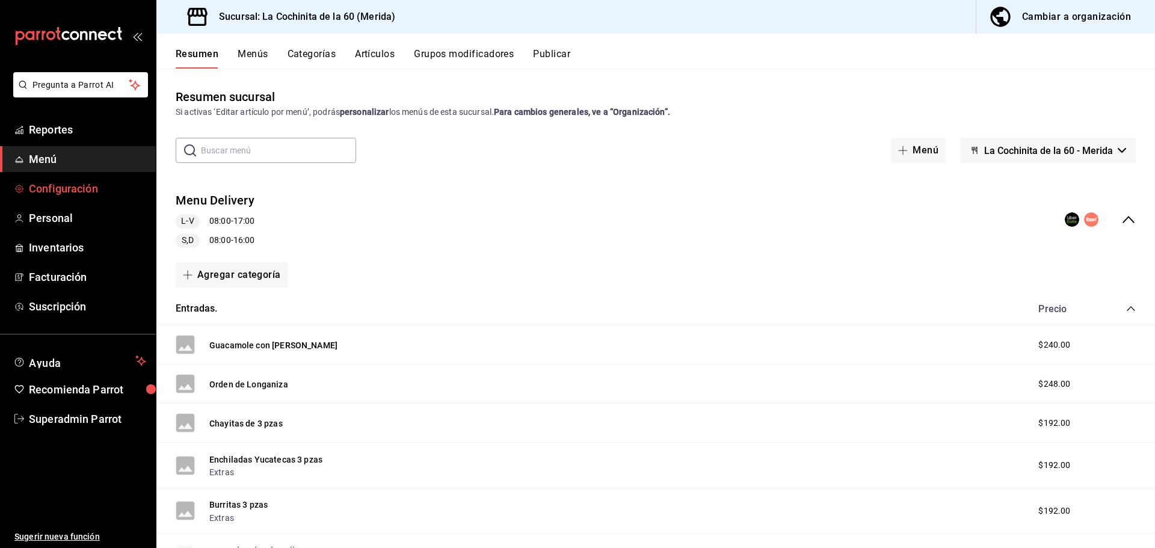
click at [72, 196] on span "Configuración" at bounding box center [87, 188] width 117 height 16
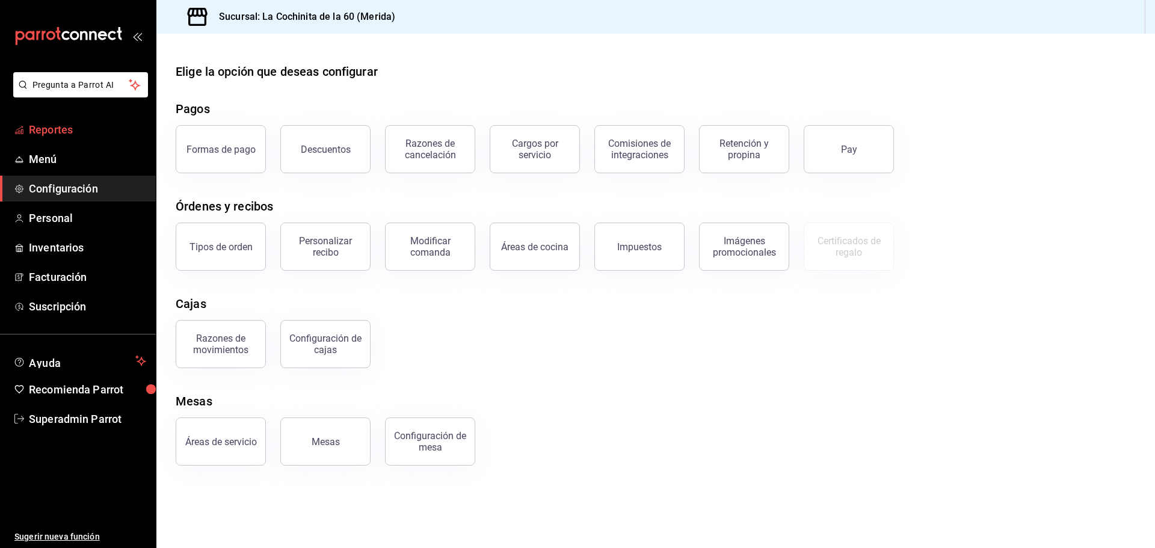
click at [46, 124] on span "Reportes" at bounding box center [87, 129] width 117 height 16
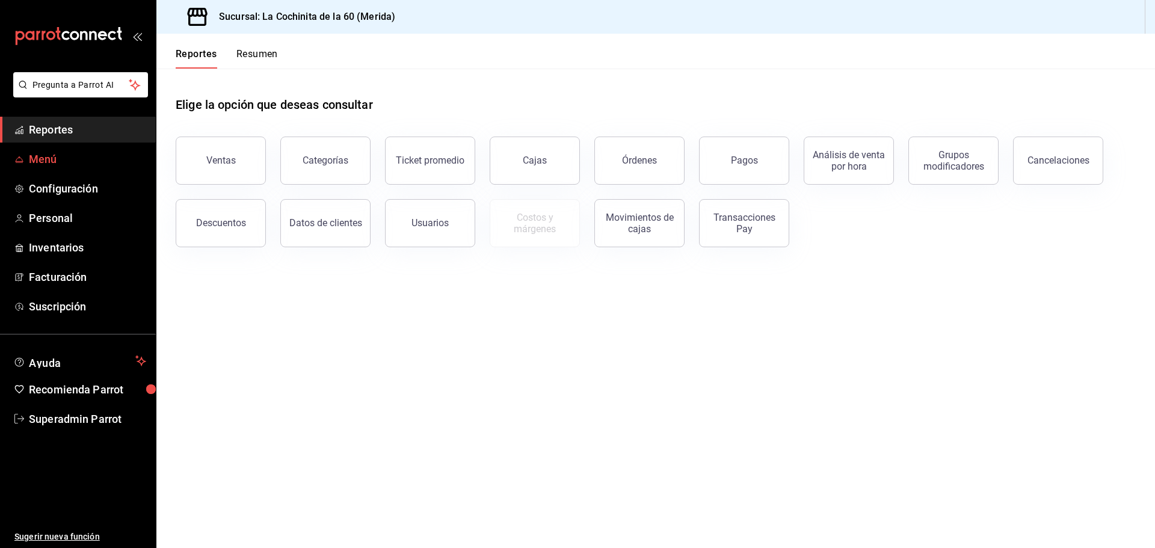
click at [46, 159] on span "Menú" at bounding box center [87, 159] width 117 height 16
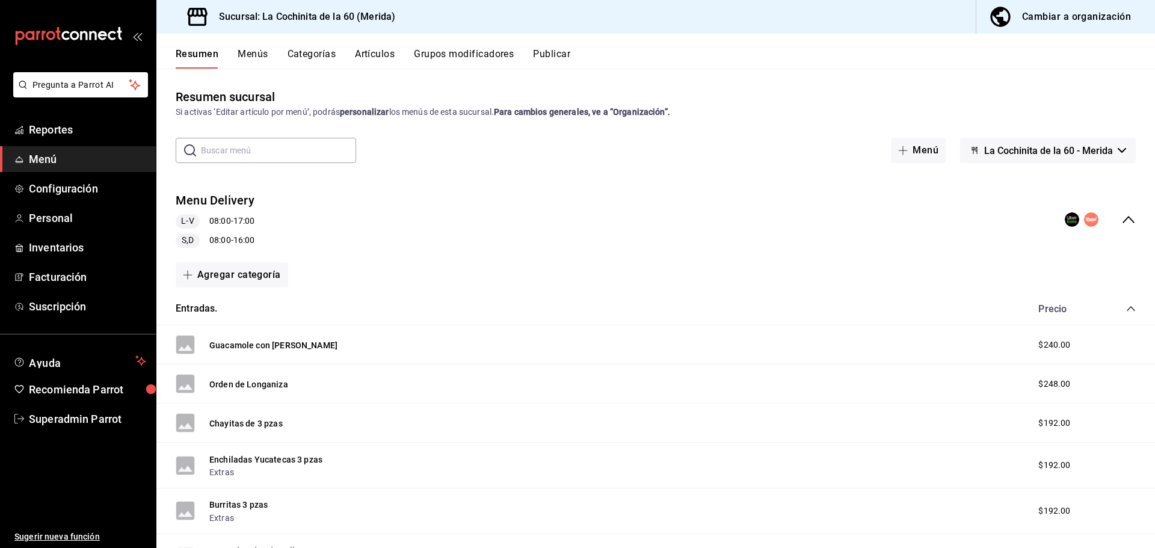
click at [392, 57] on button "Artículos" at bounding box center [375, 58] width 40 height 20
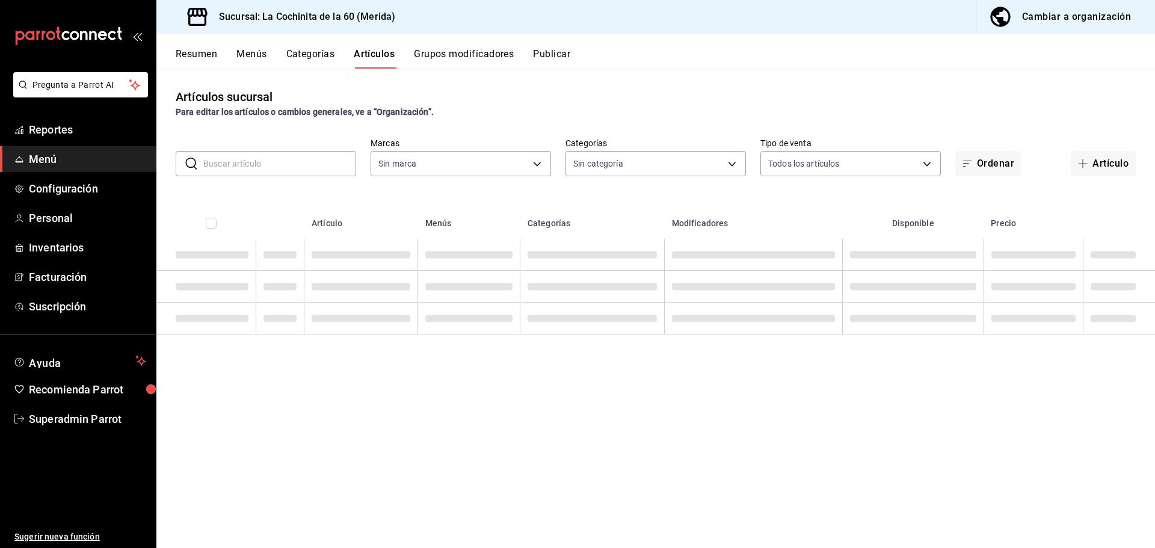
type input "268ce8d1-4722-4411-a626-51c418737468"
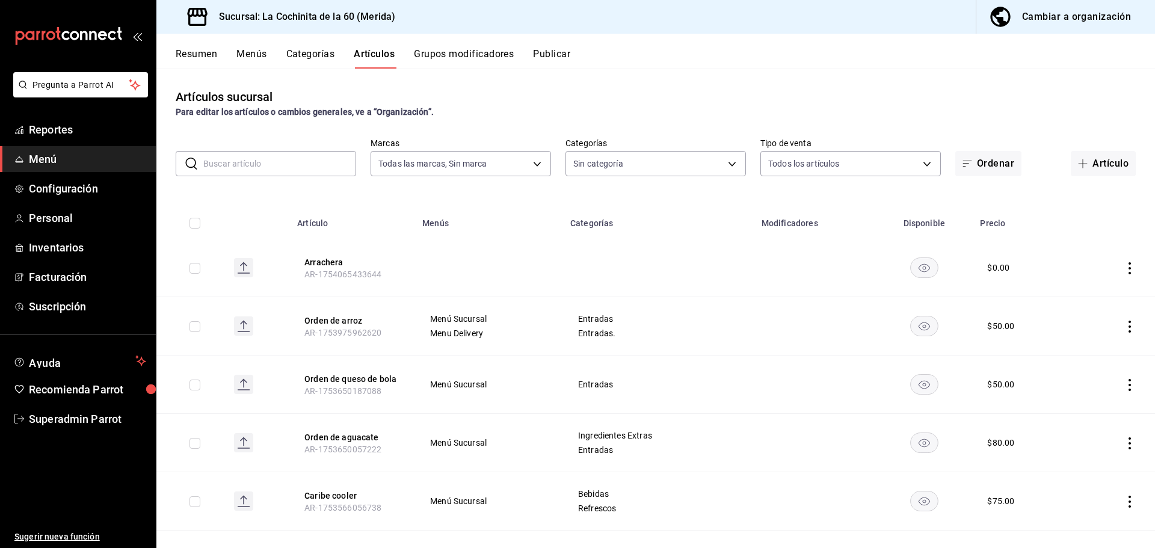
type input "cf8b5d9a-166c-4b97-a20e-5714138213e1,9b19a878-138e-43f8-8e93-308546fe6856,0650d…"
click at [311, 167] on input "text" at bounding box center [279, 164] width 153 height 24
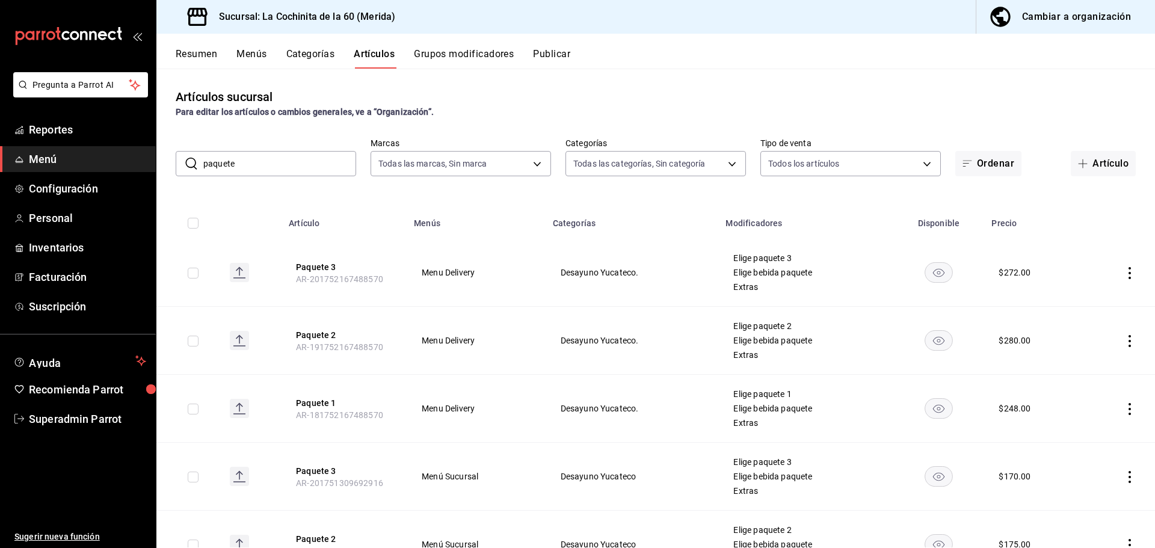
type input "paquete"
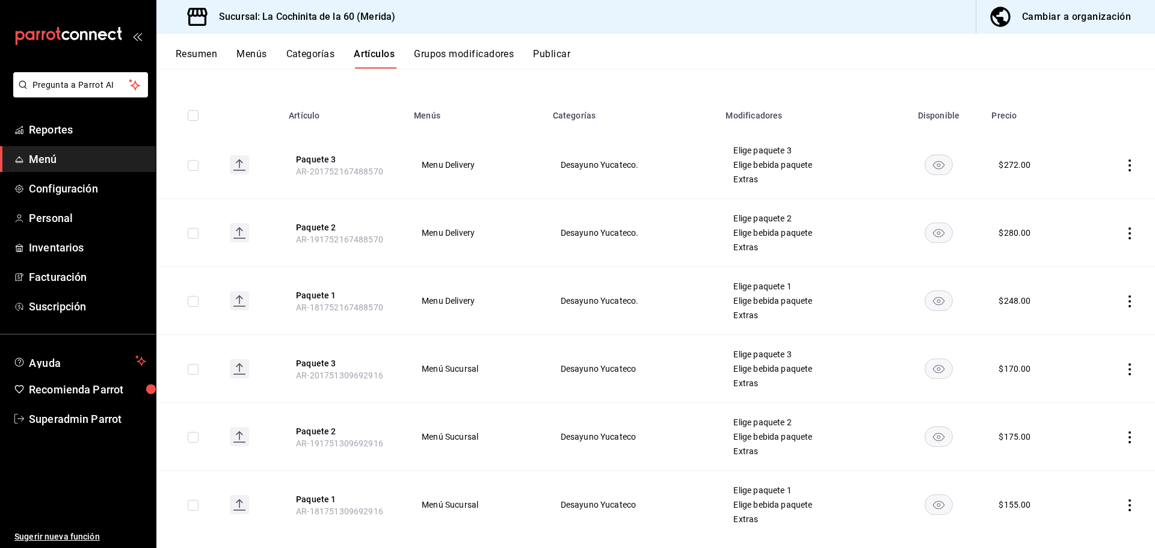
scroll to position [127, 0]
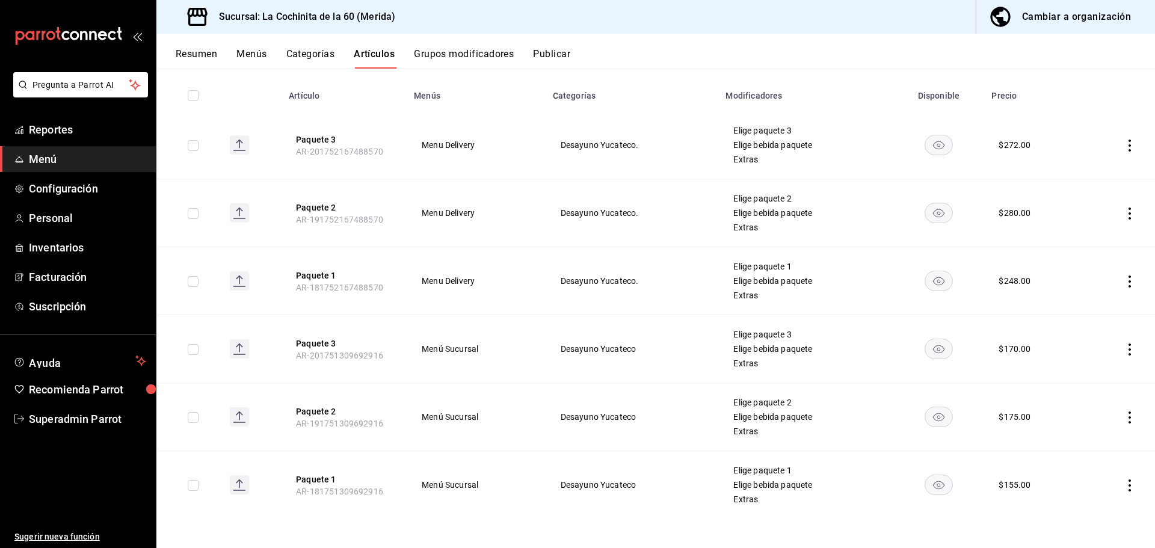
click at [379, 533] on div "Artículos sucursal Para editar los artículos o cambios generales, ve a “Organiz…" at bounding box center [655, 308] width 998 height 479
click at [308, 479] on button "Paquete 1" at bounding box center [344, 479] width 96 height 12
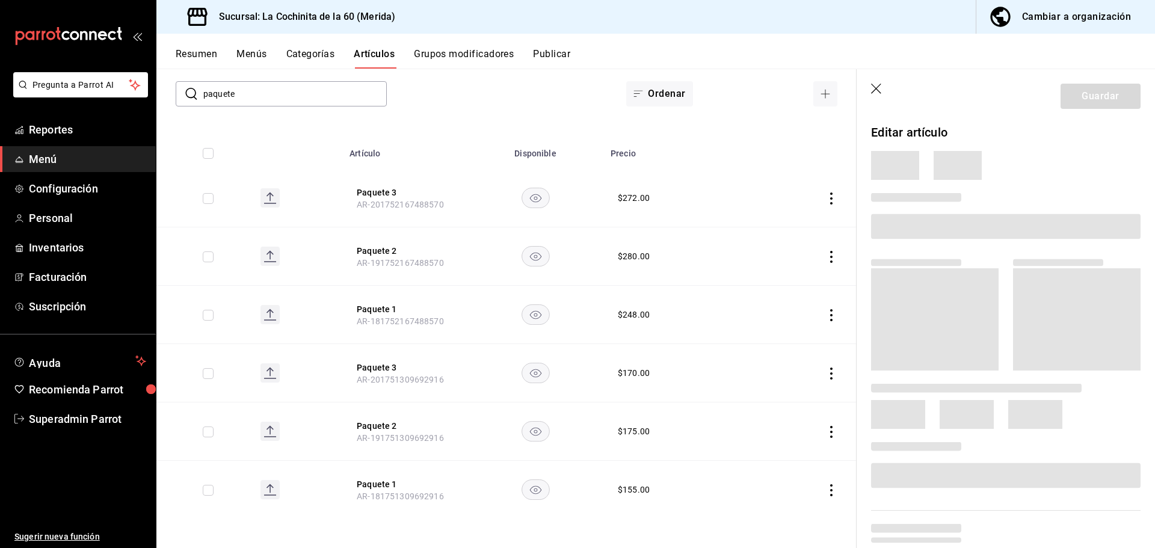
scroll to position [70, 0]
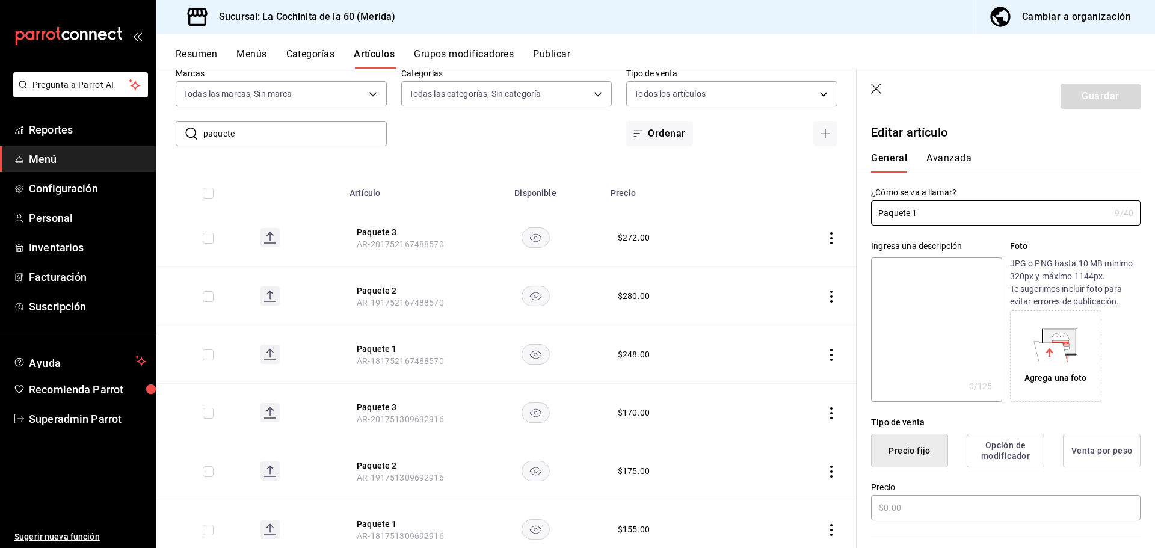
type input "$155.00"
type input "E48"
type input "90101500"
radio input "true"
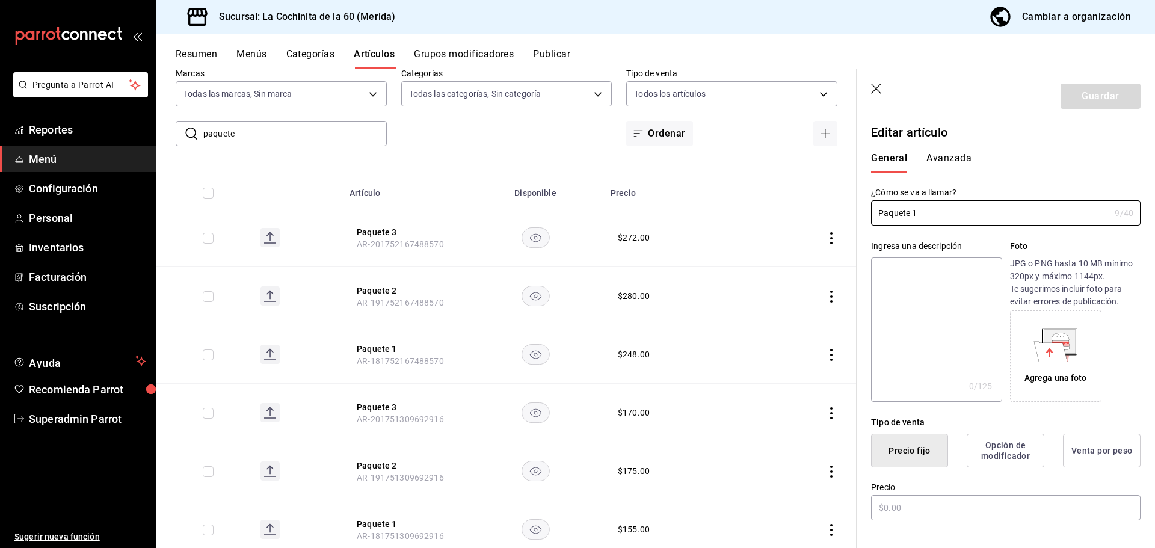
type input "69b8428a-e6be-42c2-83d7-1c97ff587b09,846f8f17-b20e-4fb3-9b4b-e9bb04b0f5b4"
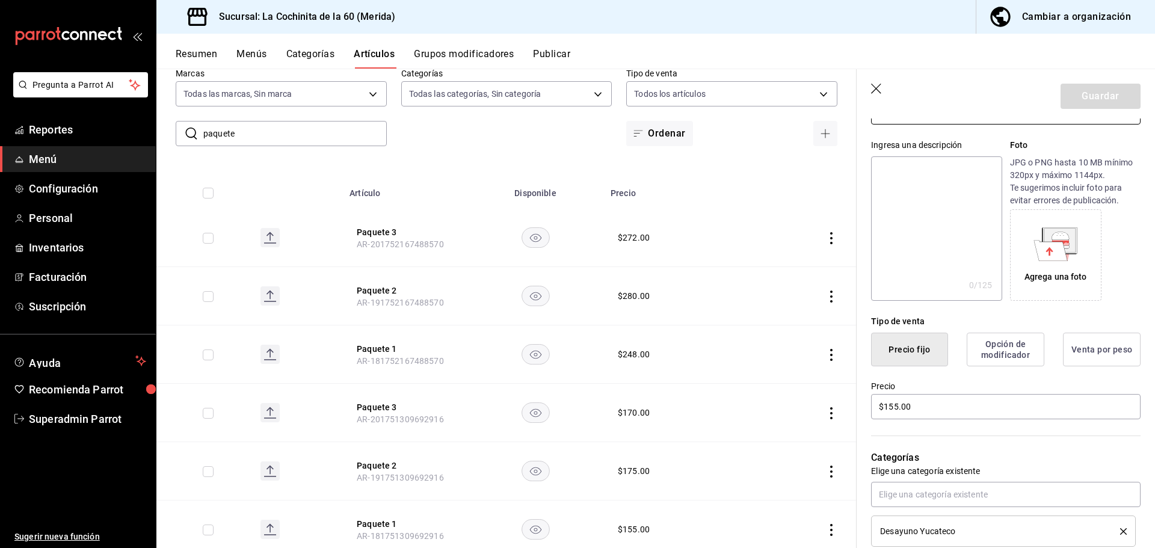
scroll to position [0, 0]
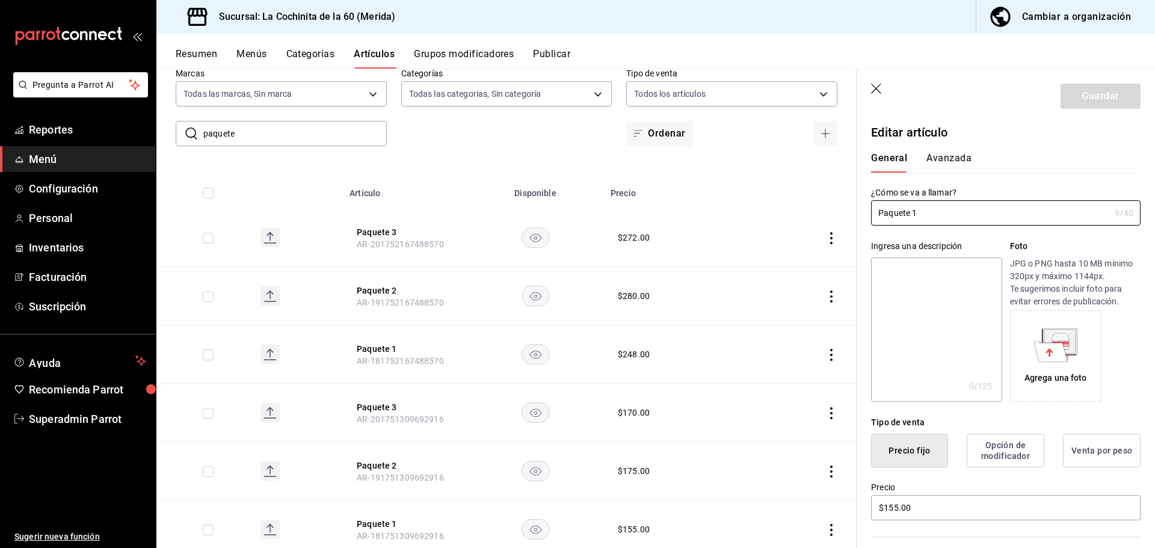
click at [944, 161] on button "Avanzada" at bounding box center [948, 162] width 45 height 20
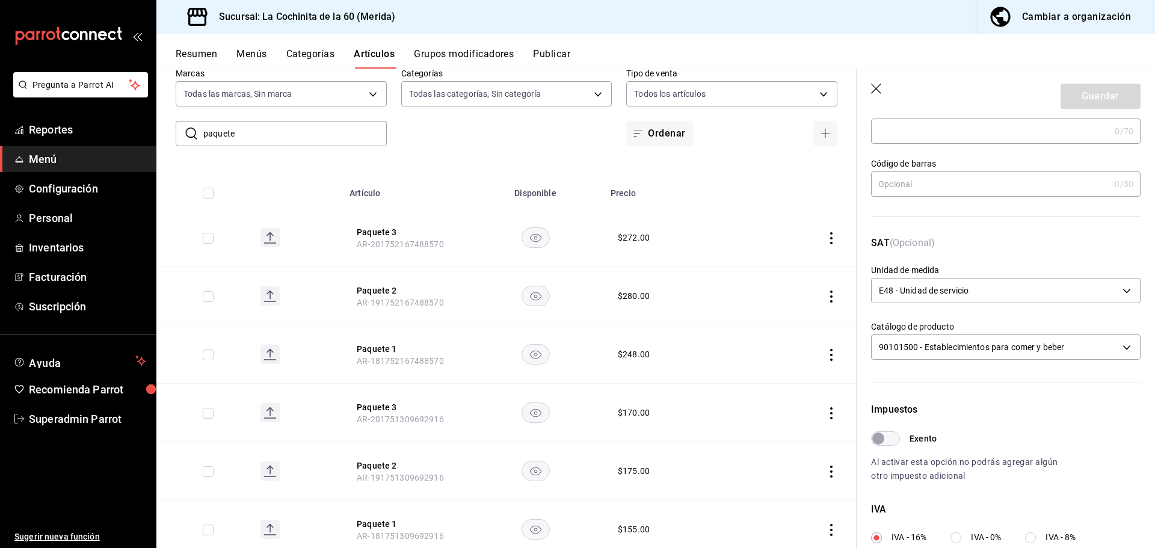
scroll to position [302, 0]
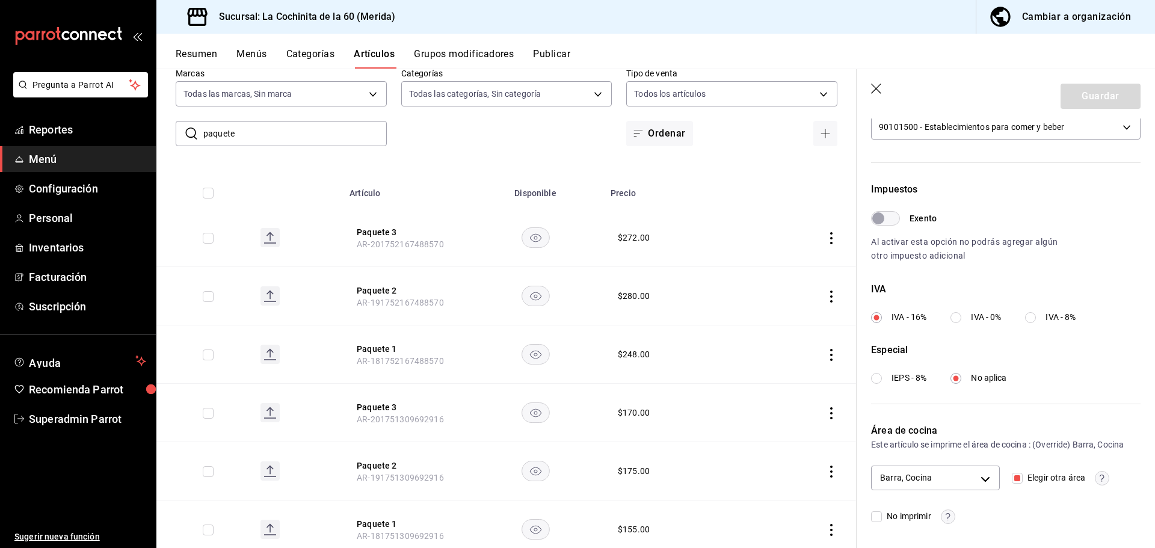
click at [1022, 480] on span "Elegir otra área" at bounding box center [1053, 477] width 63 height 13
click at [1019, 480] on input "Elegir otra área" at bounding box center [1016, 478] width 11 height 11
checkbox input "false"
type input "846f8f17-b20e-4fb3-9b4b-e9bb04b0f5b4"
click at [1096, 97] on button "Guardar" at bounding box center [1100, 96] width 80 height 25
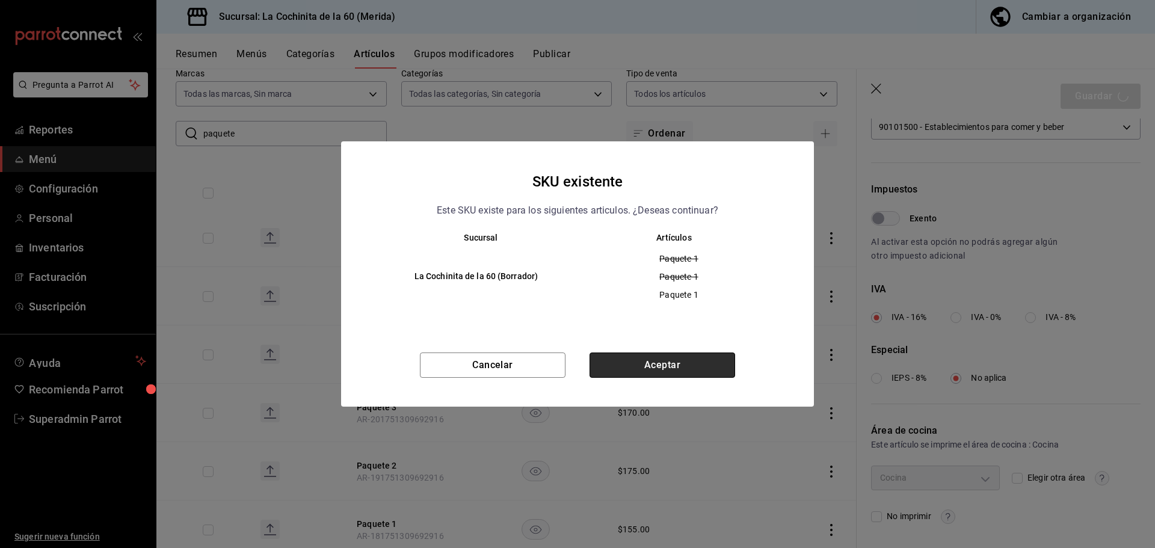
click at [636, 360] on button "Aceptar" at bounding box center [662, 364] width 146 height 25
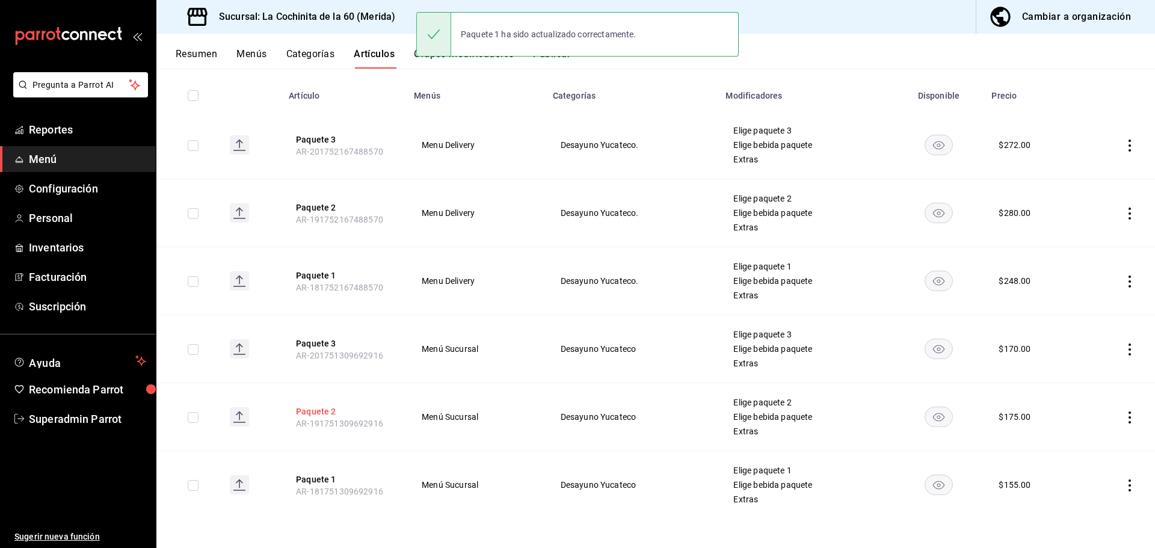
click at [316, 405] on button "Paquete 2" at bounding box center [344, 411] width 96 height 12
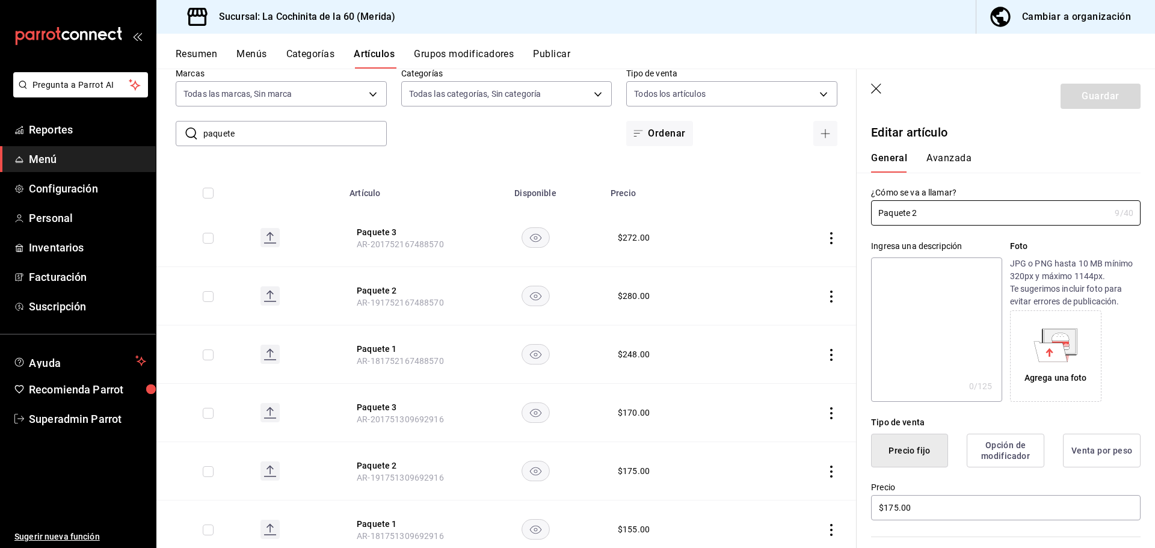
click at [948, 157] on button "Avanzada" at bounding box center [948, 162] width 45 height 20
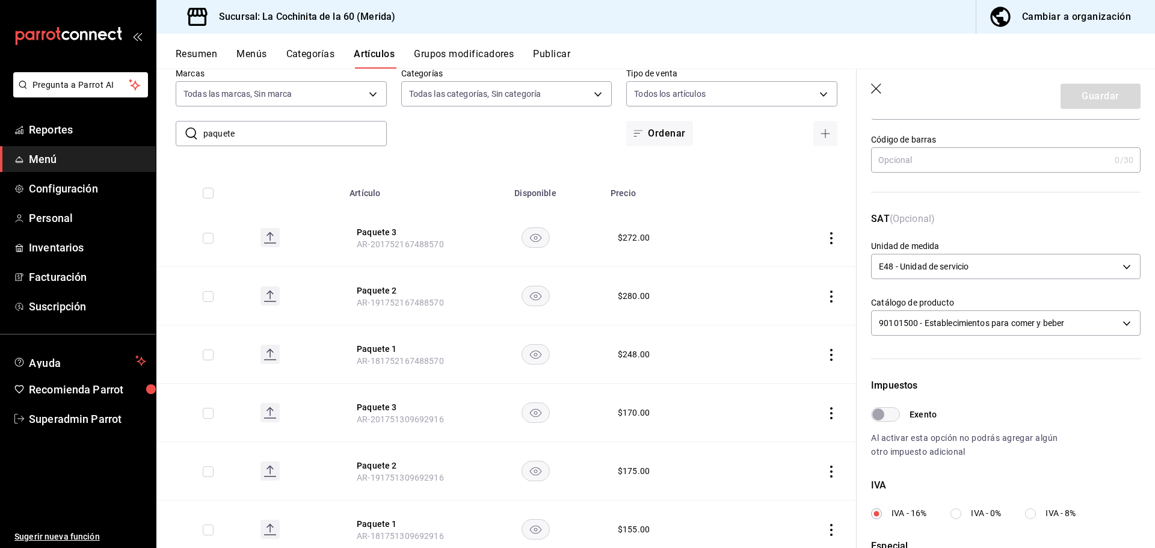
scroll to position [302, 0]
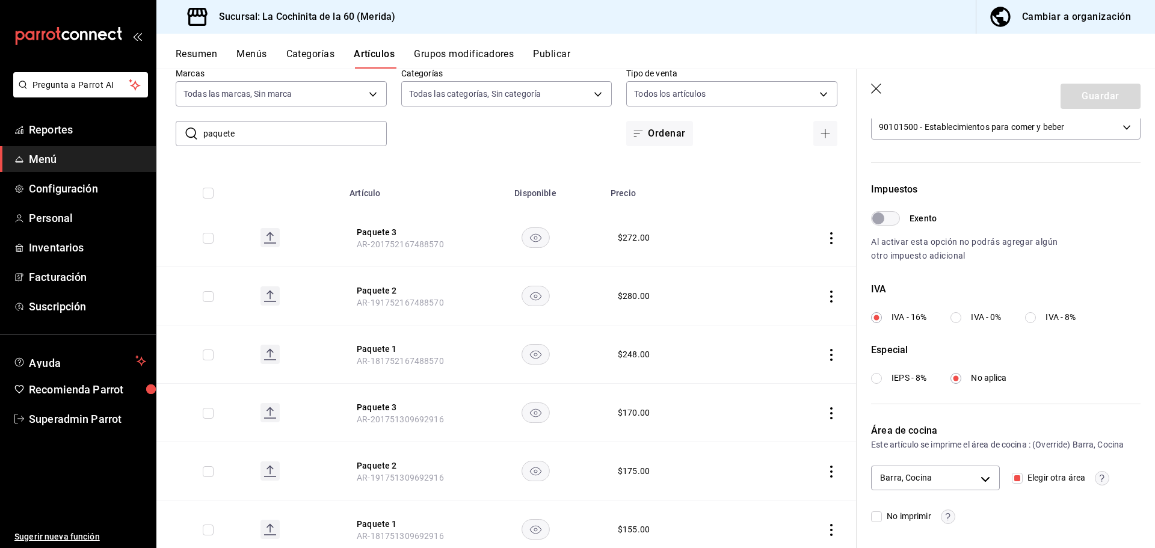
click at [1011, 479] on input "Elegir otra área" at bounding box center [1016, 478] width 11 height 11
checkbox input "false"
type input "846f8f17-b20e-4fb3-9b4b-e9bb04b0f5b4"
click at [1081, 94] on button "Guardar" at bounding box center [1100, 96] width 80 height 25
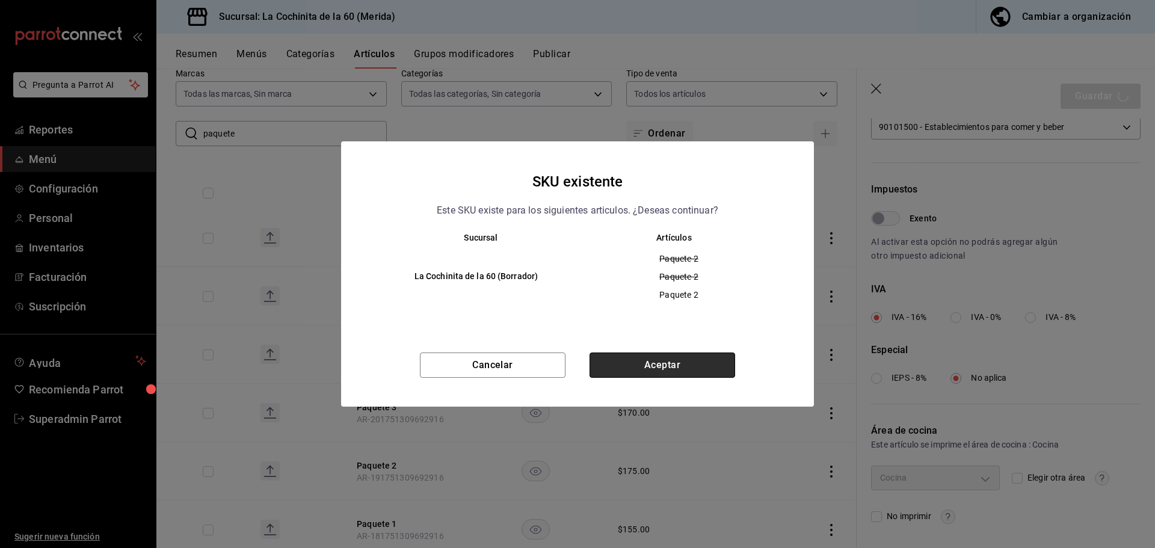
click at [690, 357] on button "Aceptar" at bounding box center [662, 364] width 146 height 25
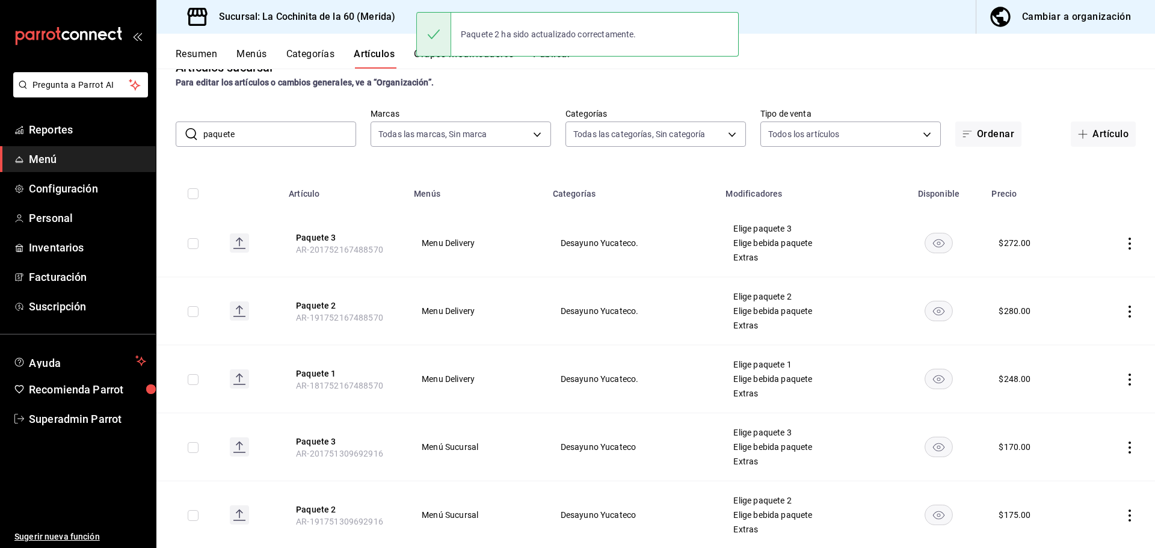
scroll to position [127, 0]
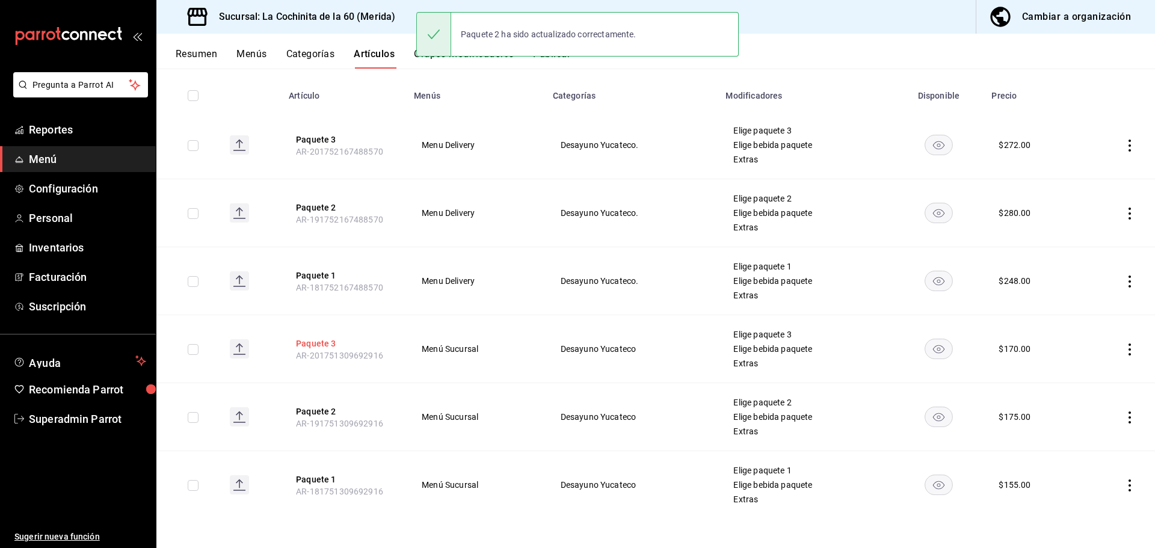
click at [323, 347] on button "Paquete 3" at bounding box center [344, 343] width 96 height 12
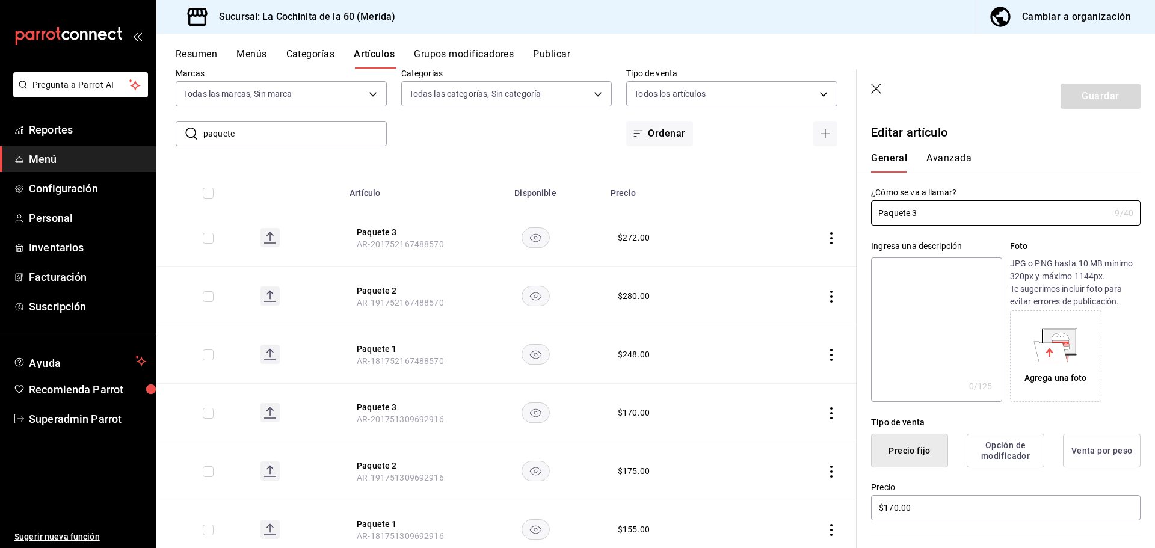
click at [953, 160] on button "Avanzada" at bounding box center [948, 162] width 45 height 20
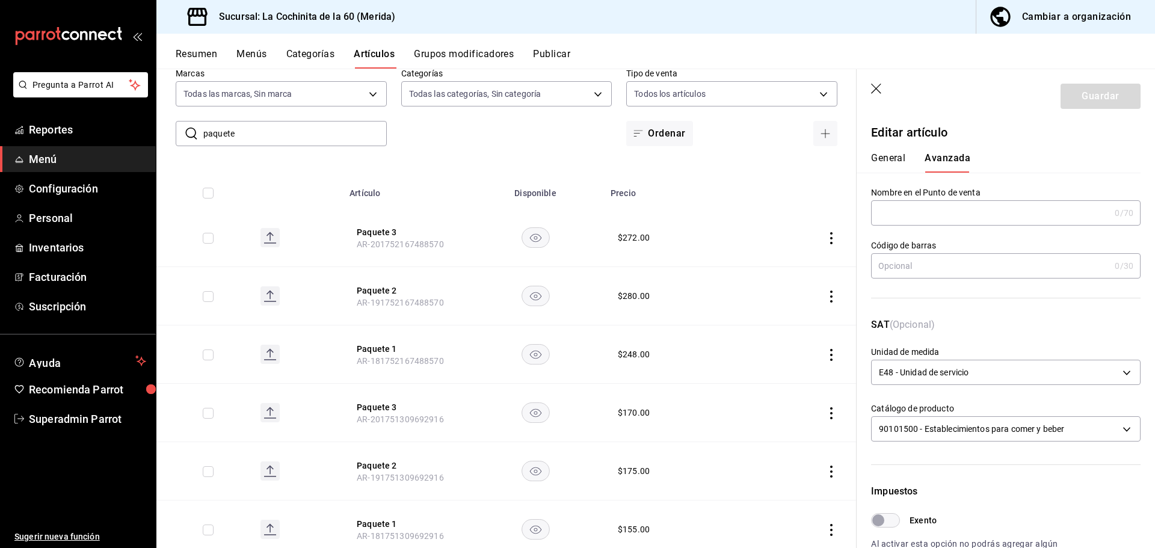
click at [894, 167] on button "General" at bounding box center [888, 162] width 34 height 20
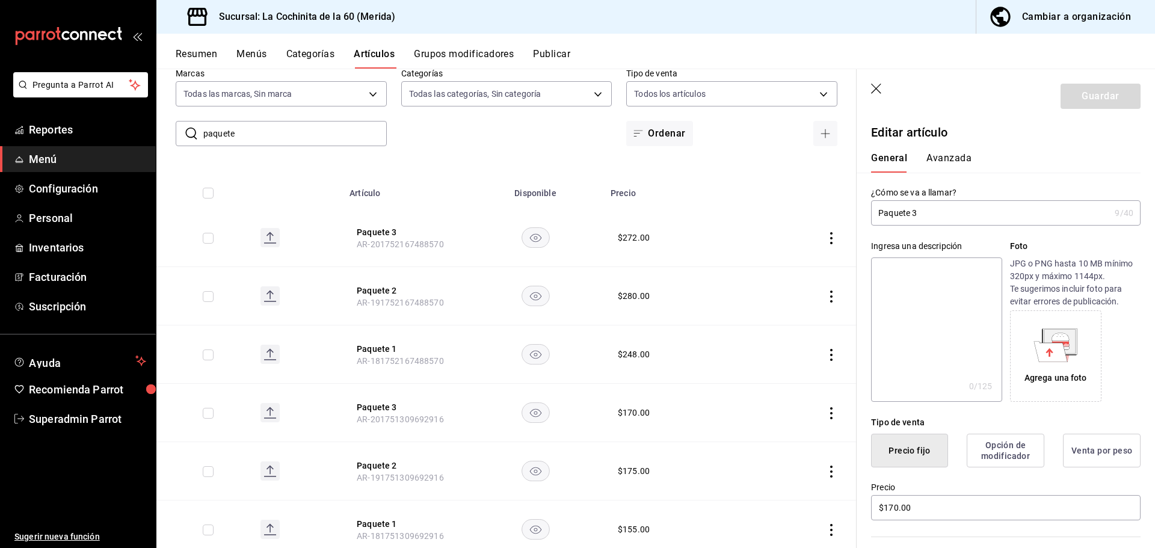
click at [948, 158] on button "Avanzada" at bounding box center [948, 162] width 45 height 20
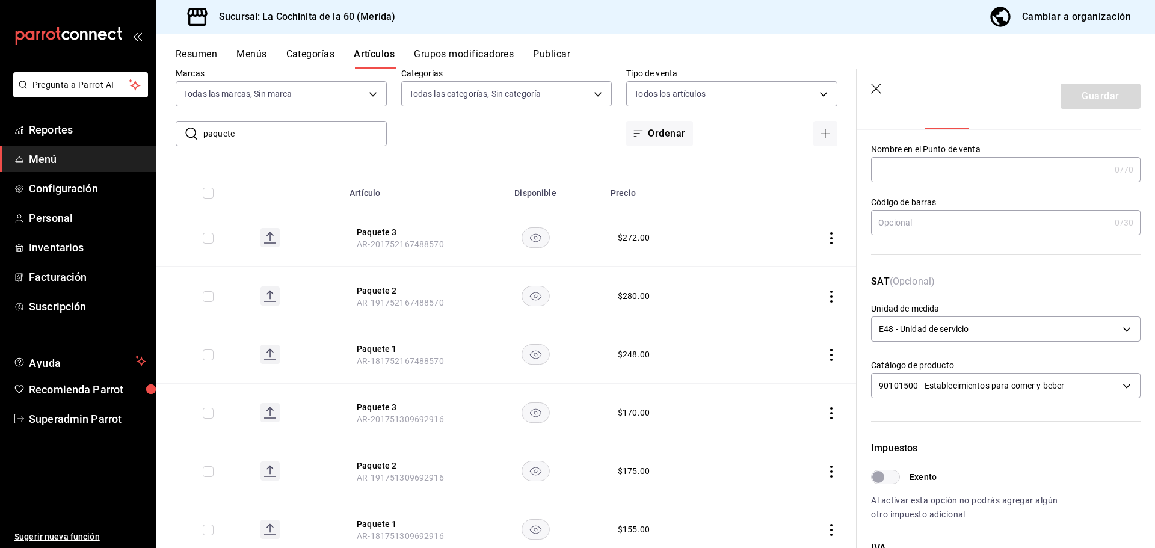
scroll to position [302, 0]
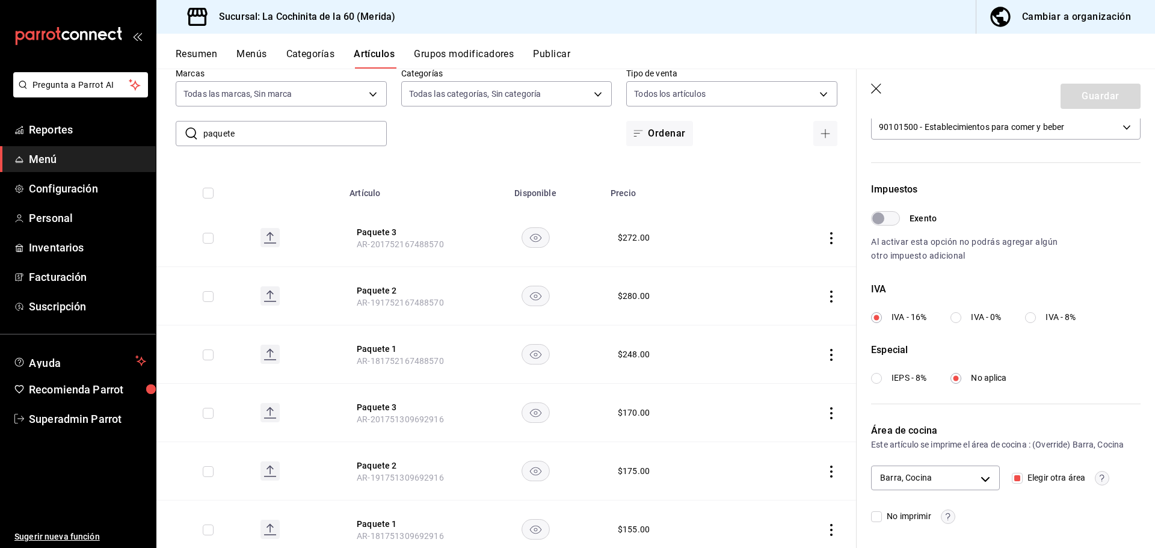
click at [1022, 479] on span "Elegir otra área" at bounding box center [1053, 477] width 63 height 13
click at [1018, 479] on input "Elegir otra área" at bounding box center [1016, 478] width 11 height 11
checkbox input "false"
type input "846f8f17-b20e-4fb3-9b4b-e9bb04b0f5b4"
click at [1071, 104] on button "Guardar" at bounding box center [1100, 96] width 80 height 25
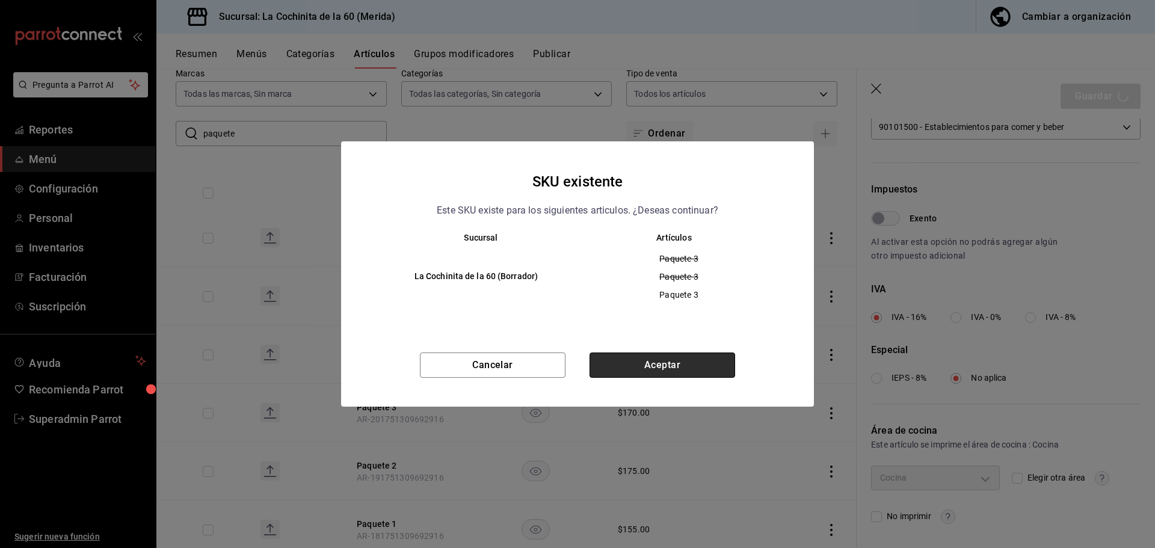
click at [689, 369] on button "Aceptar" at bounding box center [662, 364] width 146 height 25
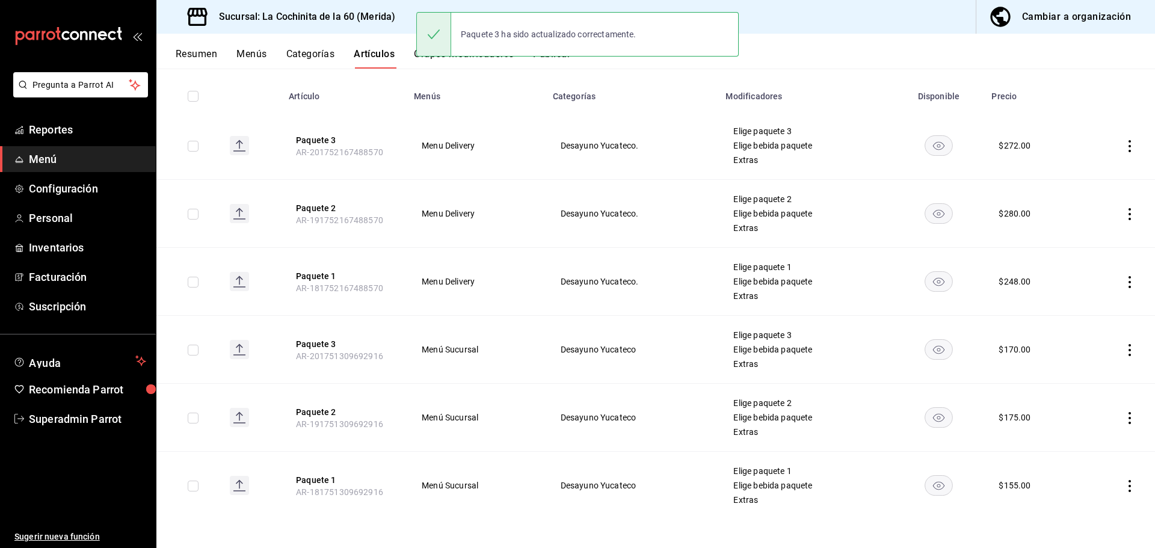
scroll to position [127, 0]
click at [309, 272] on button "Paquete 1" at bounding box center [344, 275] width 96 height 12
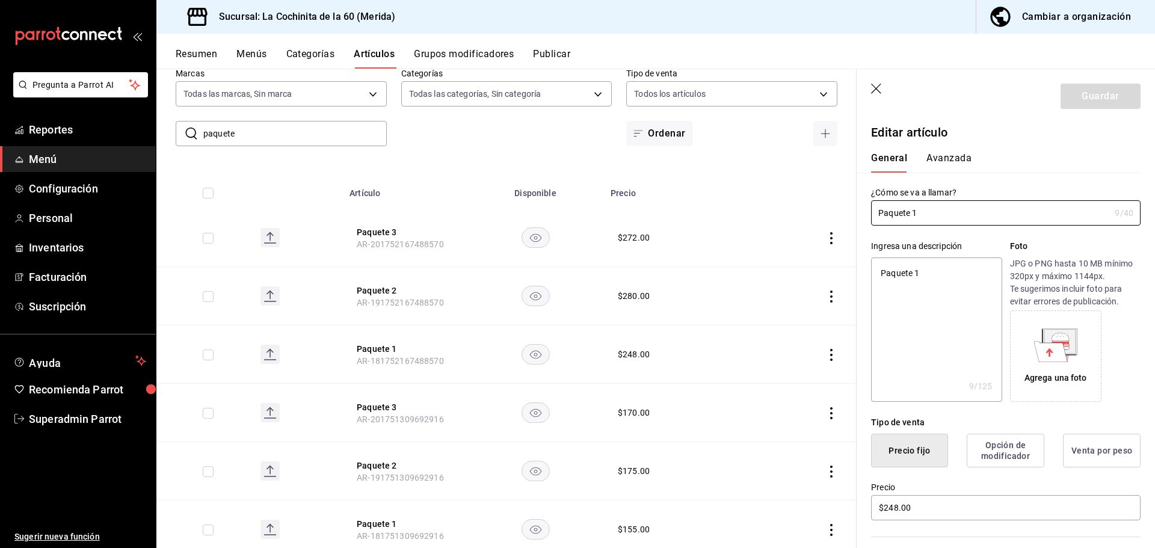
click at [941, 162] on button "Avanzada" at bounding box center [948, 162] width 45 height 20
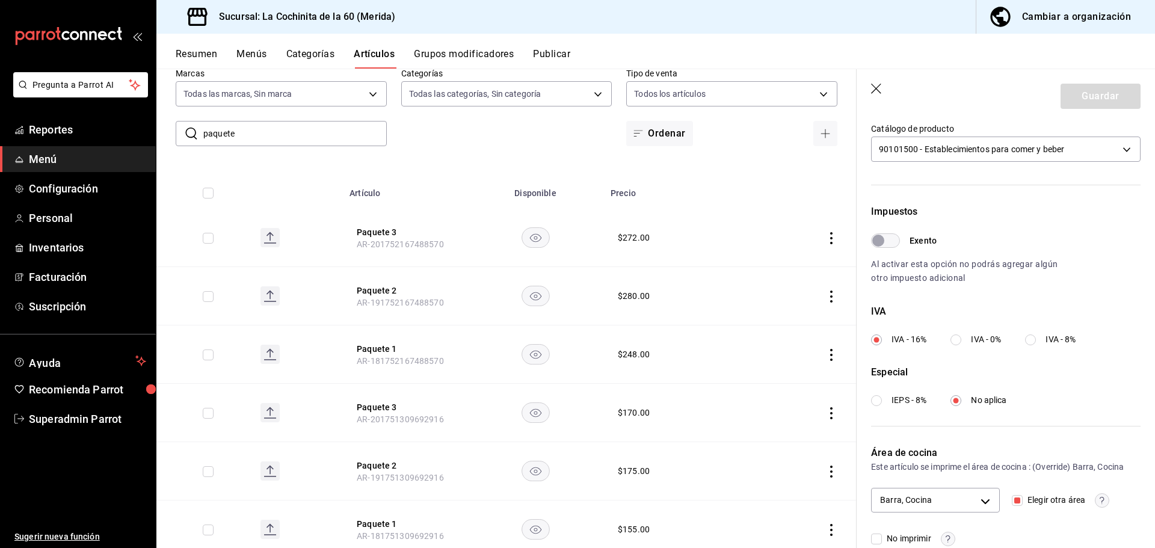
scroll to position [302, 0]
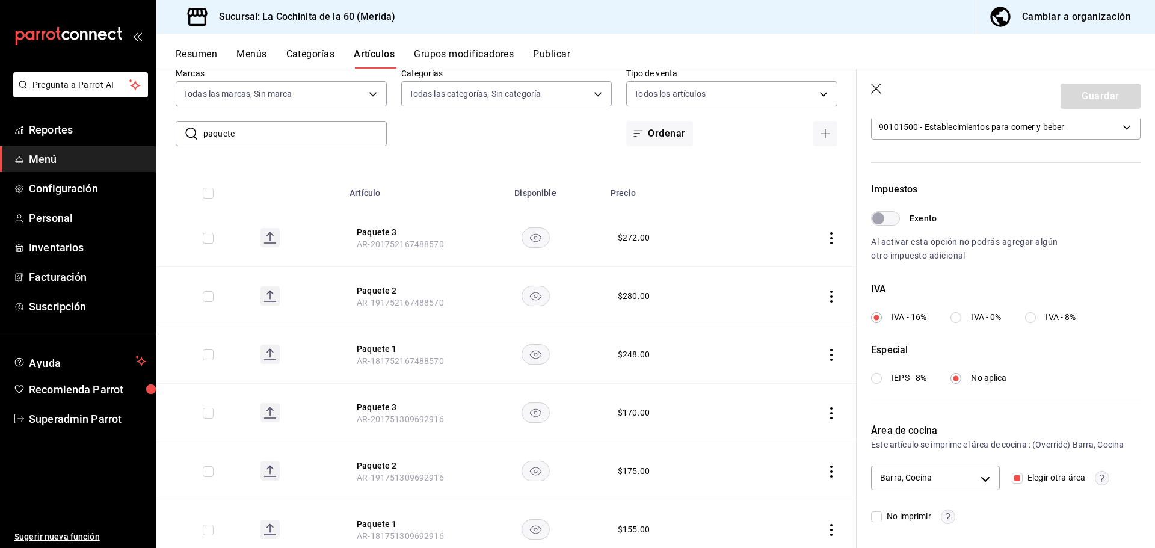
click at [877, 88] on icon "button" at bounding box center [877, 90] width 12 height 12
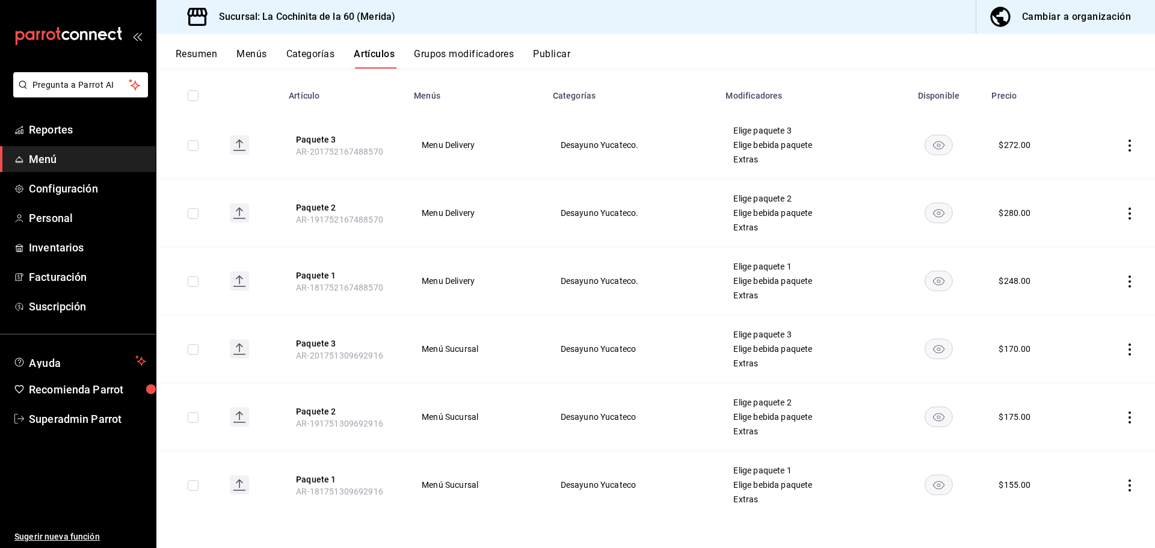
click at [312, 477] on button "Paquete 1" at bounding box center [344, 479] width 96 height 12
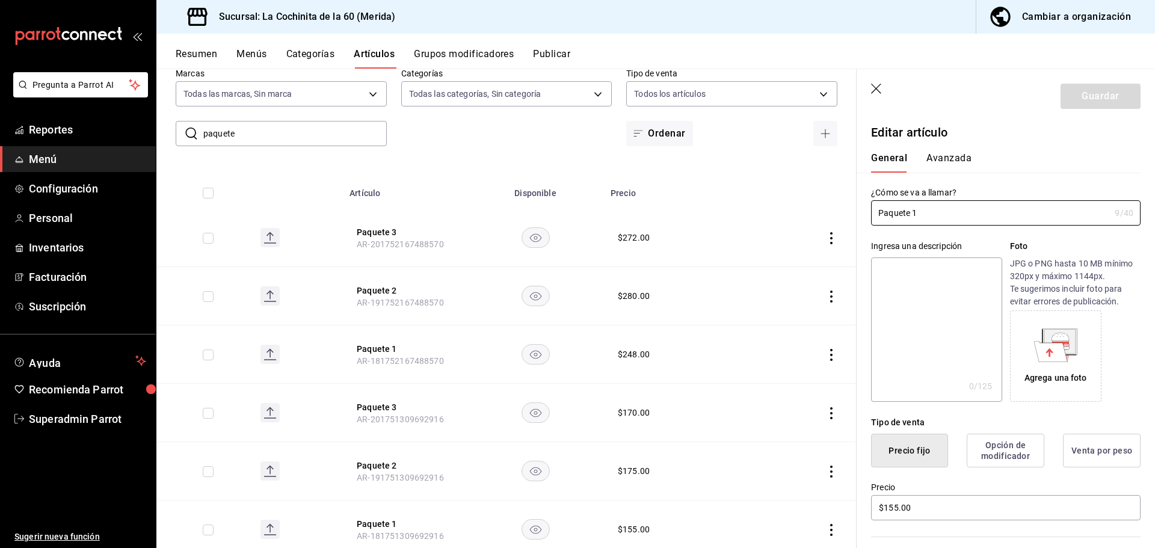
click at [959, 164] on button "Avanzada" at bounding box center [948, 162] width 45 height 20
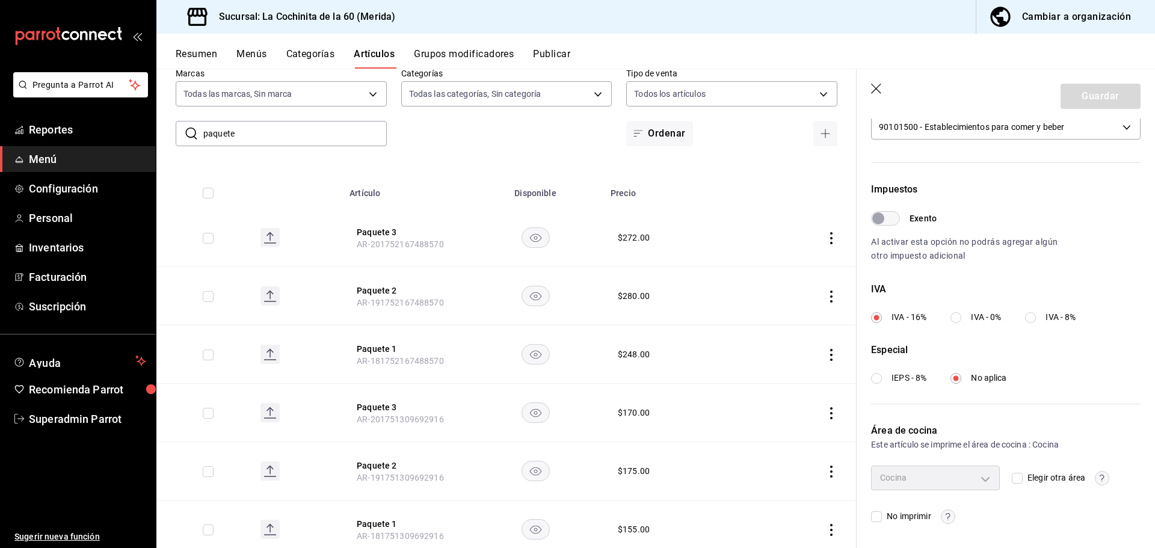
click at [1095, 480] on circle "button" at bounding box center [1102, 478] width 14 height 14
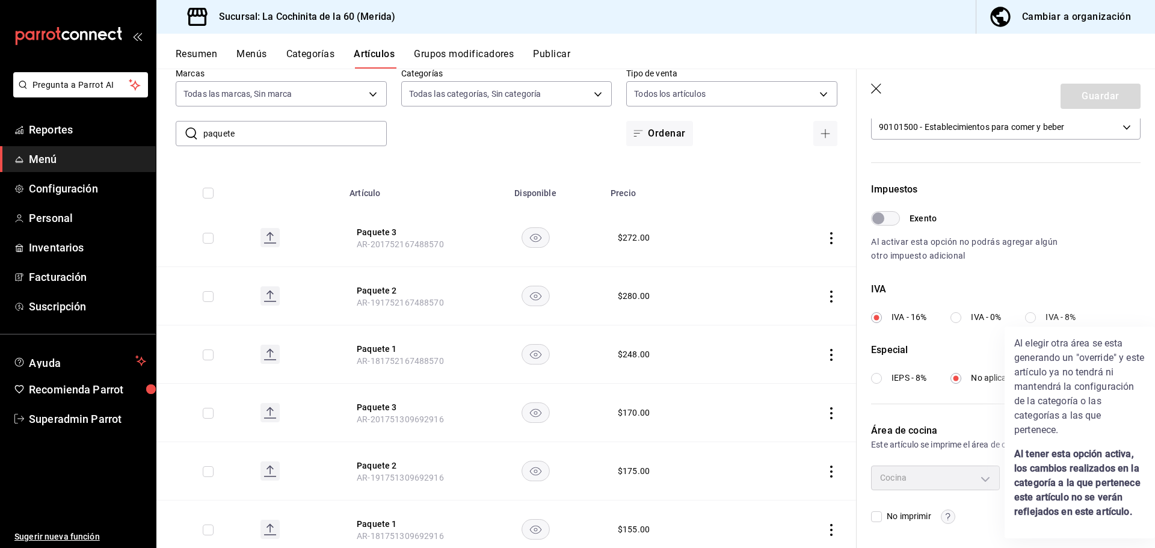
click at [324, 54] on div at bounding box center [577, 274] width 1155 height 548
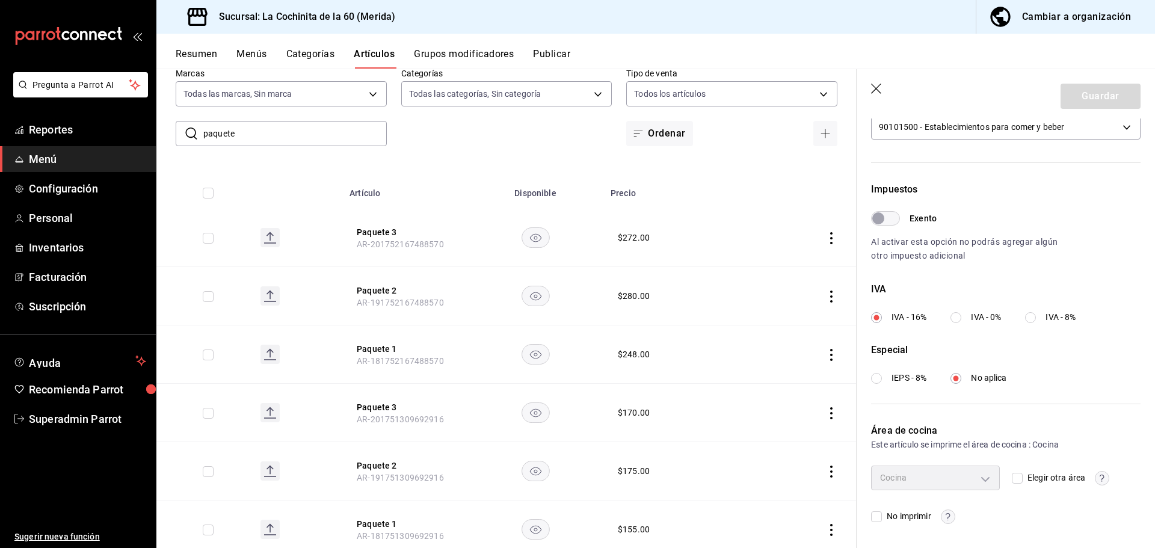
click at [308, 56] on button "Categorías" at bounding box center [310, 58] width 49 height 20
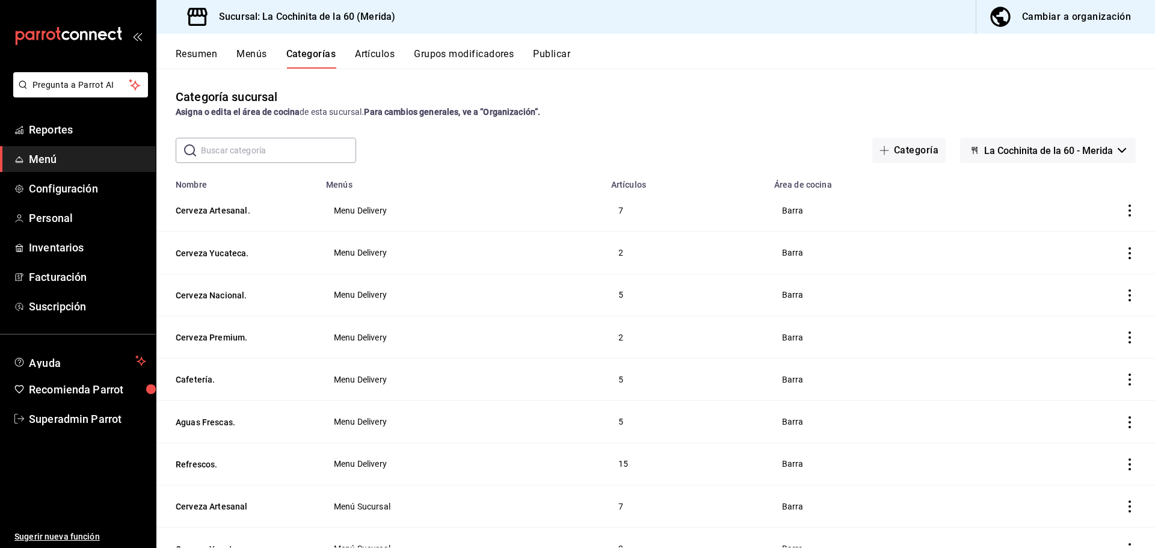
click at [254, 149] on input "text" at bounding box center [278, 150] width 155 height 24
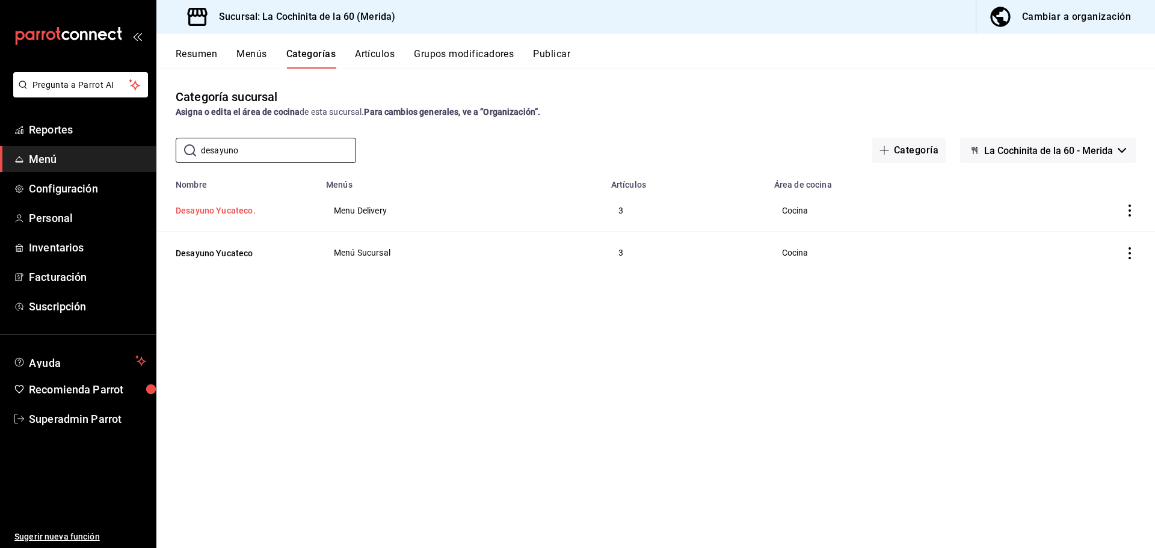
type input "desayuno"
click at [229, 212] on button "Desayuno Yucateco." at bounding box center [236, 210] width 120 height 12
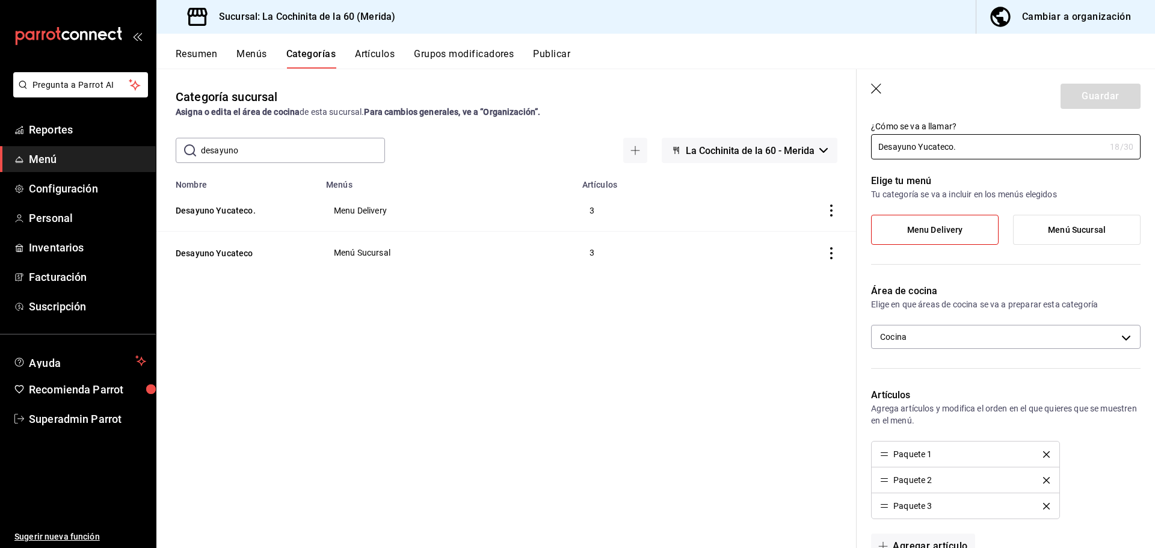
scroll to position [34, 0]
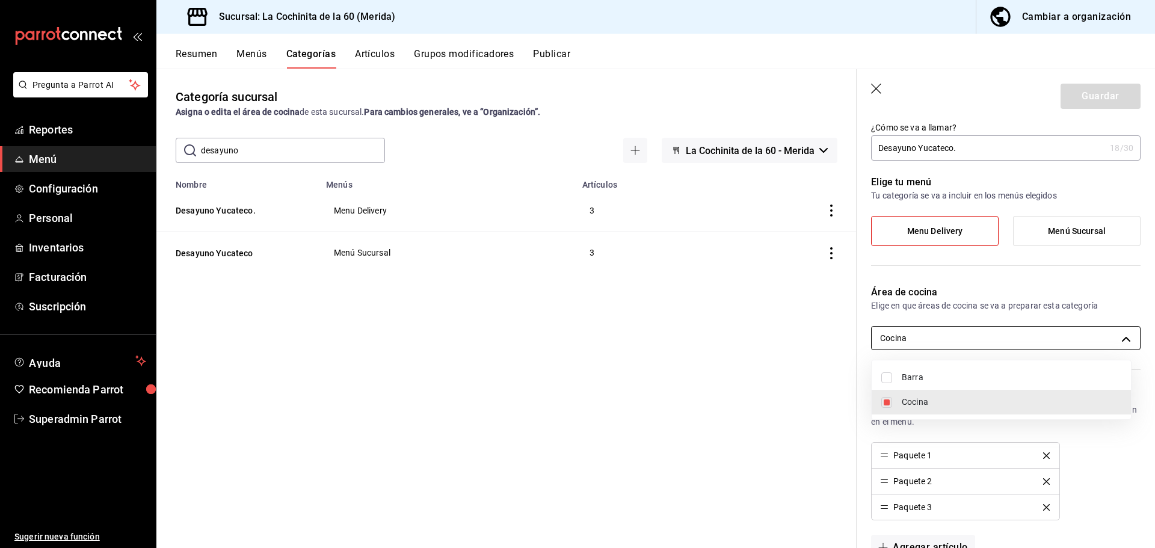
click at [987, 333] on body "Pregunta a Parrot AI Reportes Menú Configuración Personal Inventarios Facturaci…" at bounding box center [577, 274] width 1155 height 548
click at [933, 380] on span "Barra" at bounding box center [1010, 377] width 219 height 13
type input "846f8f17-b20e-4fb3-9b4b-e9bb04b0f5b4,69b8428a-e6be-42c2-83d7-1c97ff587b09"
checkbox input "true"
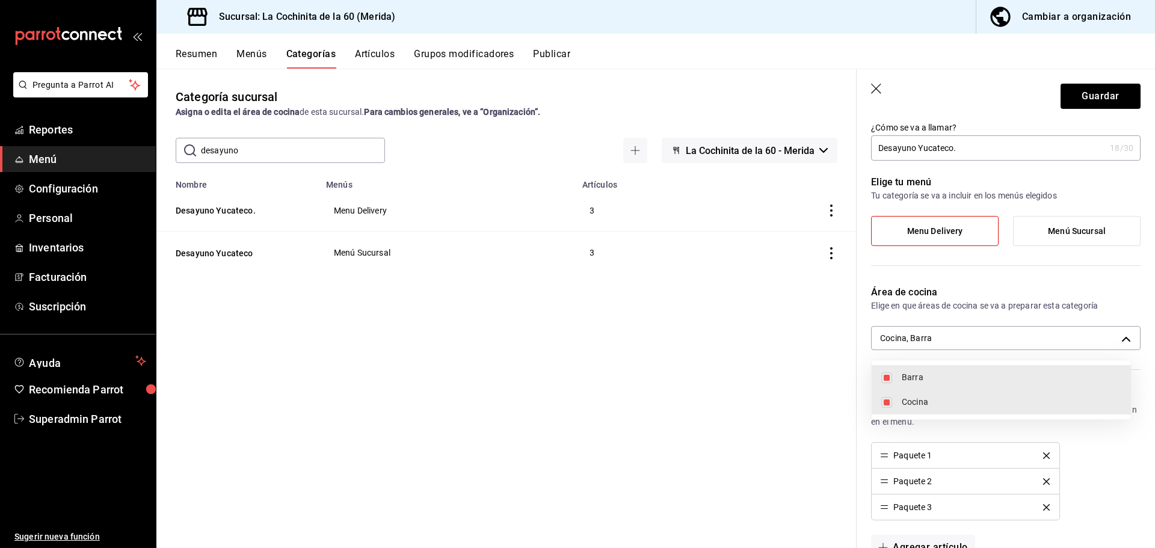
click at [1087, 96] on div at bounding box center [577, 274] width 1155 height 548
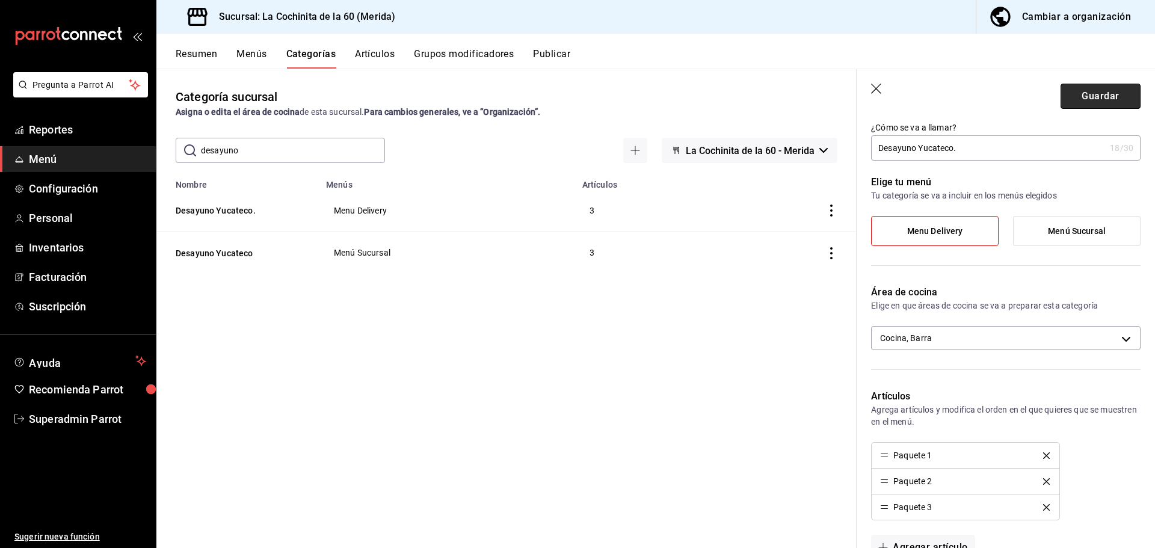
click at [1100, 101] on button "Guardar" at bounding box center [1100, 96] width 80 height 25
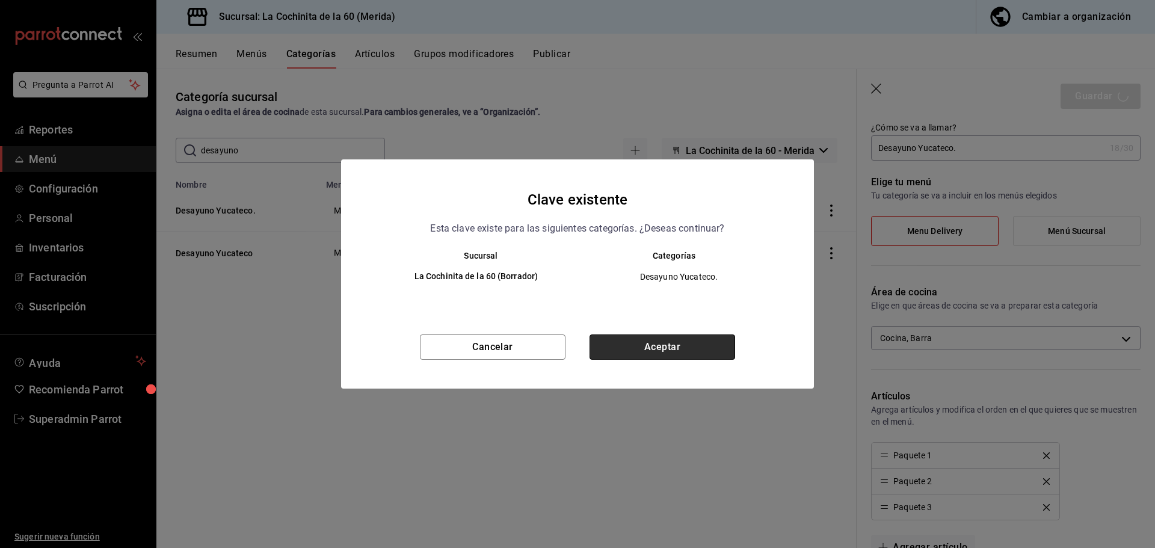
click at [657, 348] on button "Aceptar" at bounding box center [662, 346] width 146 height 25
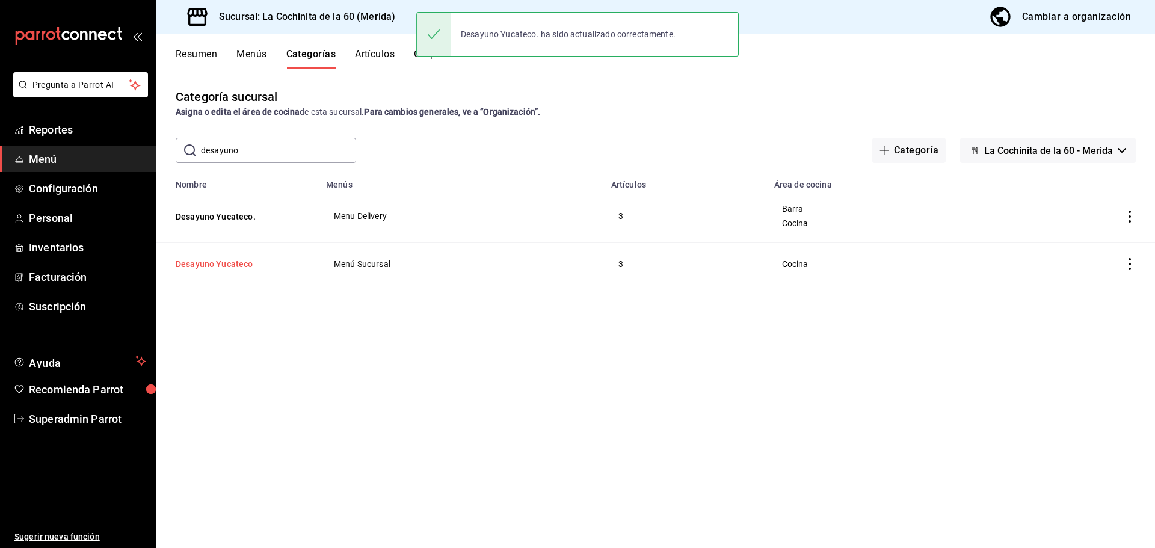
click at [235, 260] on button "Desayuno Yucateco" at bounding box center [236, 264] width 120 height 12
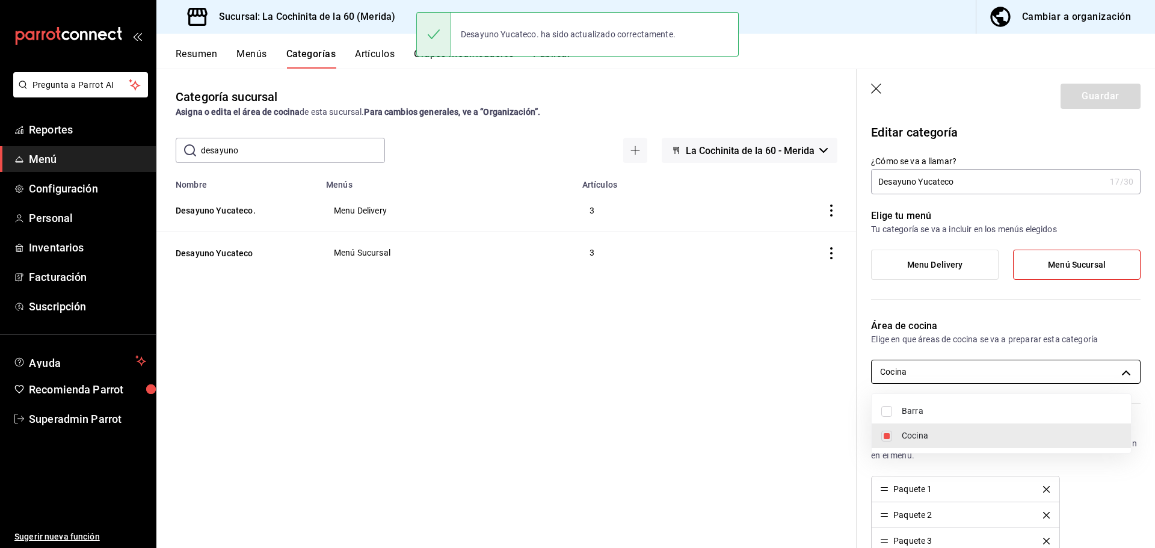
click at [980, 360] on body "Pregunta a Parrot AI Reportes Menú Configuración Personal Inventarios Facturaci…" at bounding box center [577, 274] width 1155 height 548
click at [966, 411] on span "Barra" at bounding box center [1010, 411] width 219 height 13
type input "846f8f17-b20e-4fb3-9b4b-e9bb04b0f5b4,69b8428a-e6be-42c2-83d7-1c97ff587b09"
checkbox input "true"
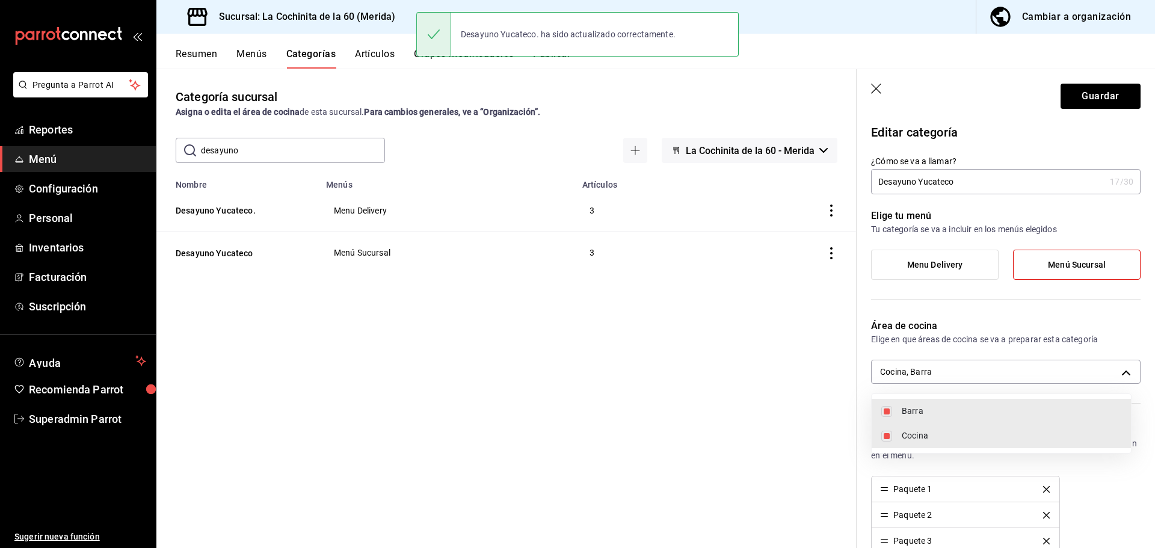
click at [1087, 97] on div at bounding box center [577, 274] width 1155 height 548
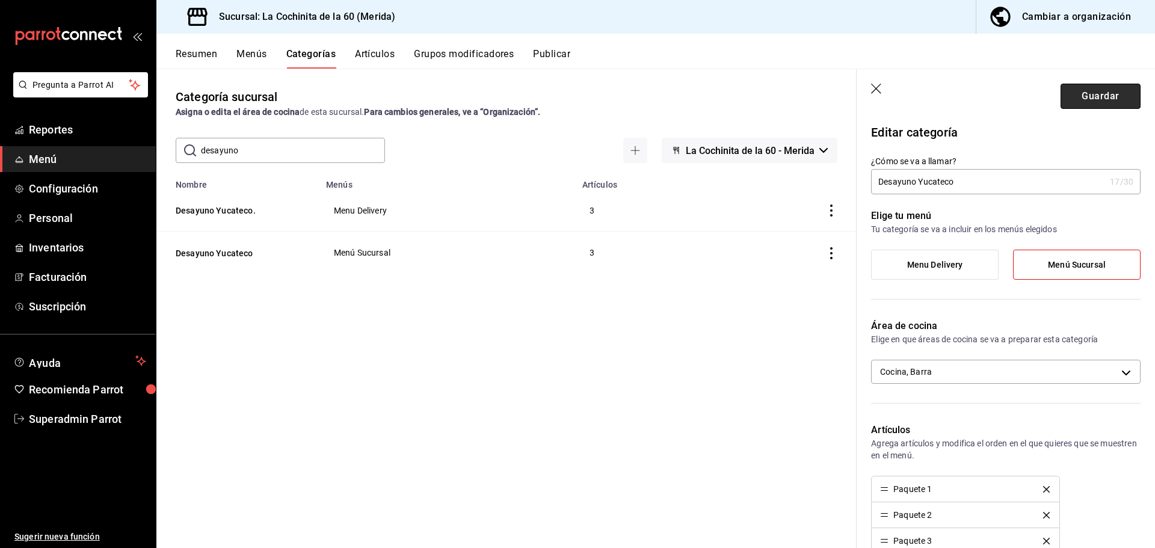
click at [1089, 100] on button "Guardar" at bounding box center [1100, 96] width 80 height 25
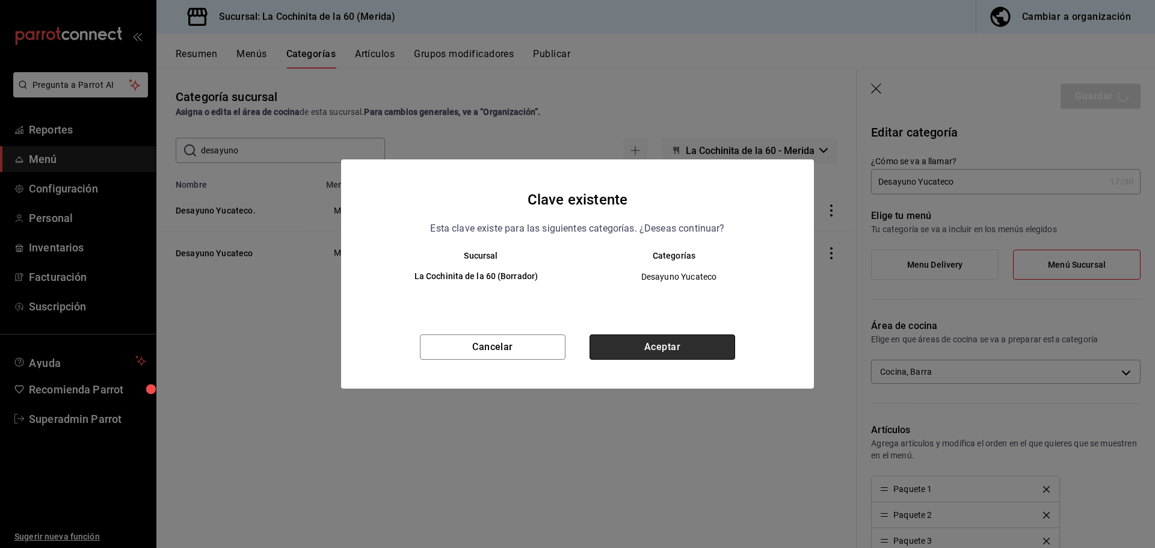
click at [671, 348] on button "Aceptar" at bounding box center [662, 346] width 146 height 25
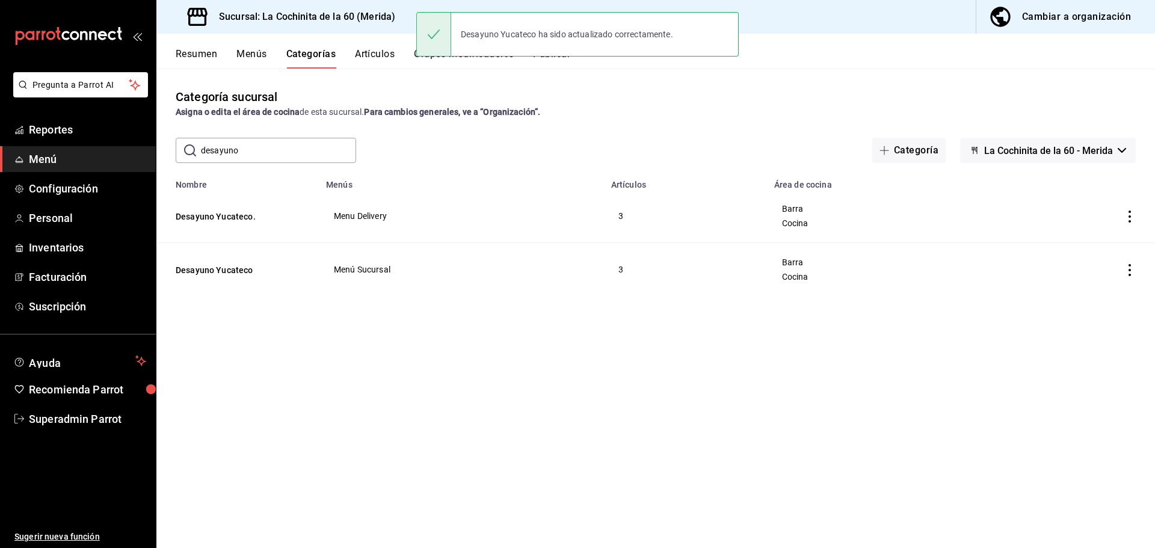
click at [386, 57] on button "Artículos" at bounding box center [375, 58] width 40 height 20
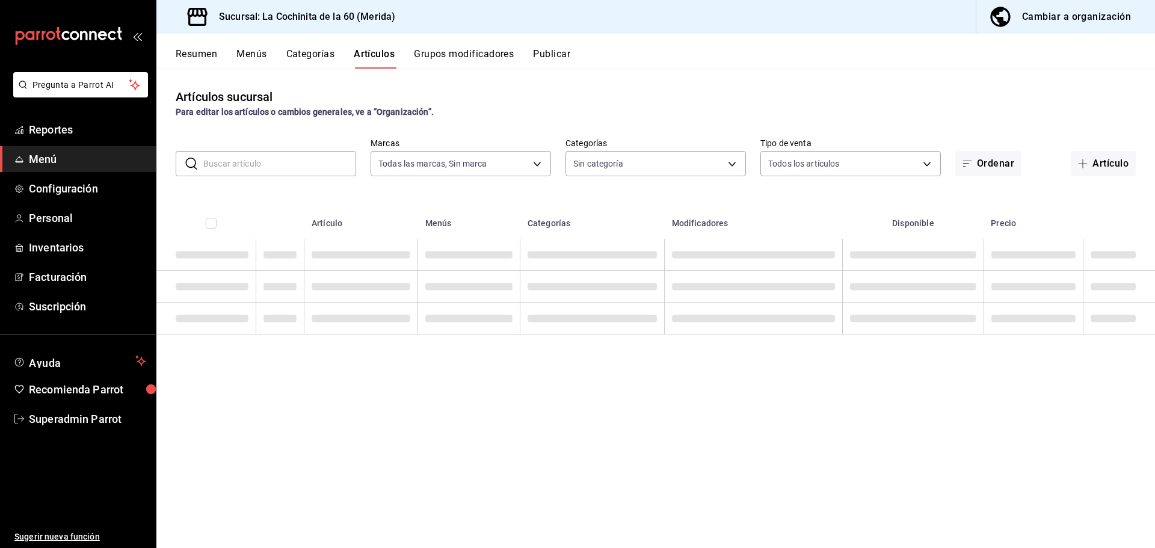
type input "268ce8d1-4722-4411-a626-51c418737468"
type input "cf8b5d9a-166c-4b97-a20e-5714138213e1,9b19a878-138e-43f8-8e93-308546fe6856,0650d…"
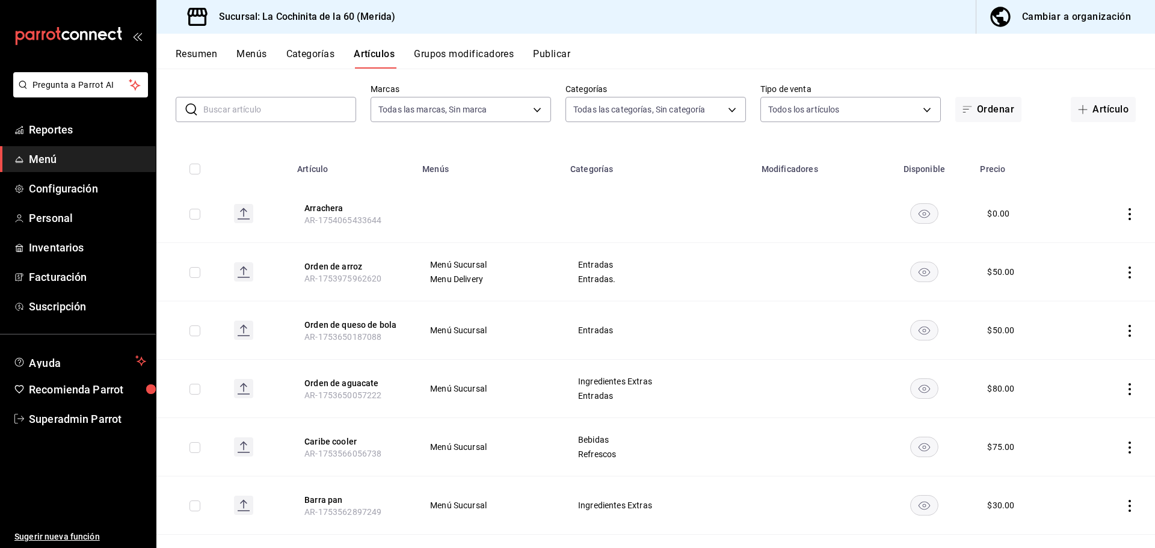
scroll to position [60, 0]
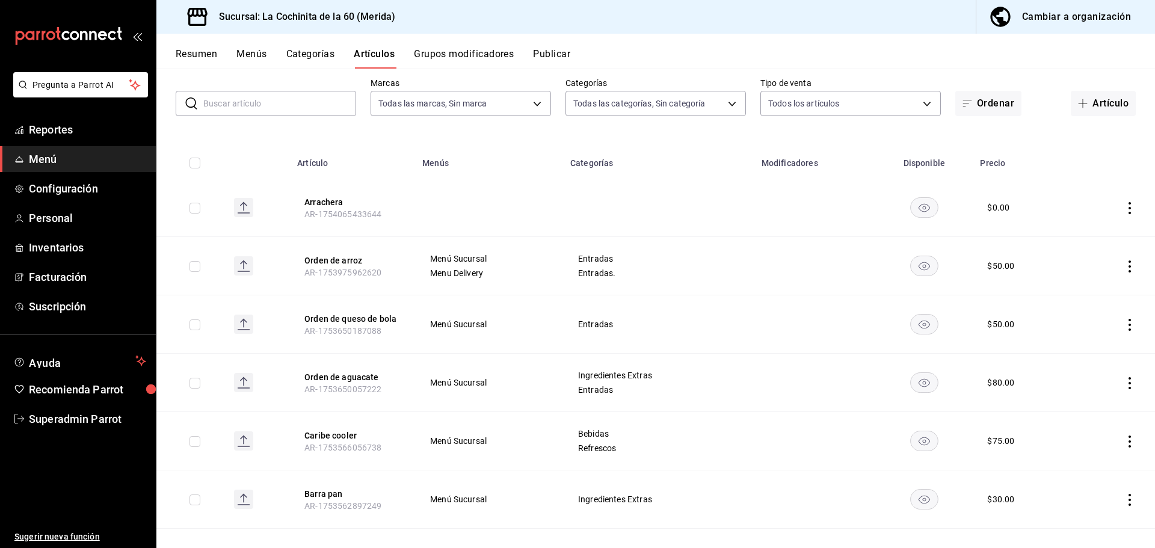
click at [292, 111] on input "text" at bounding box center [279, 103] width 153 height 24
type input "paquete"
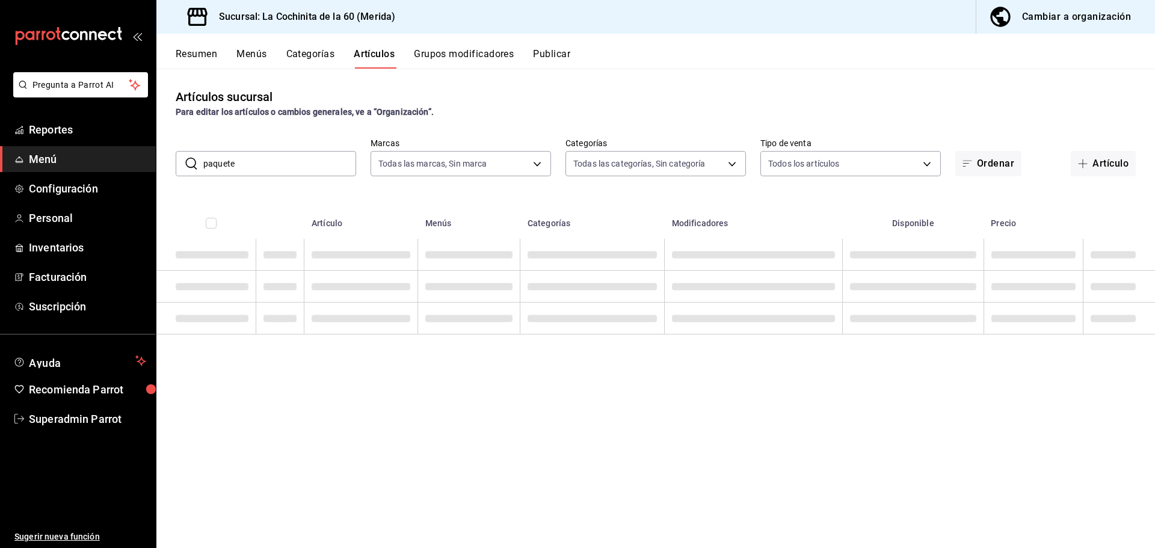
scroll to position [0, 0]
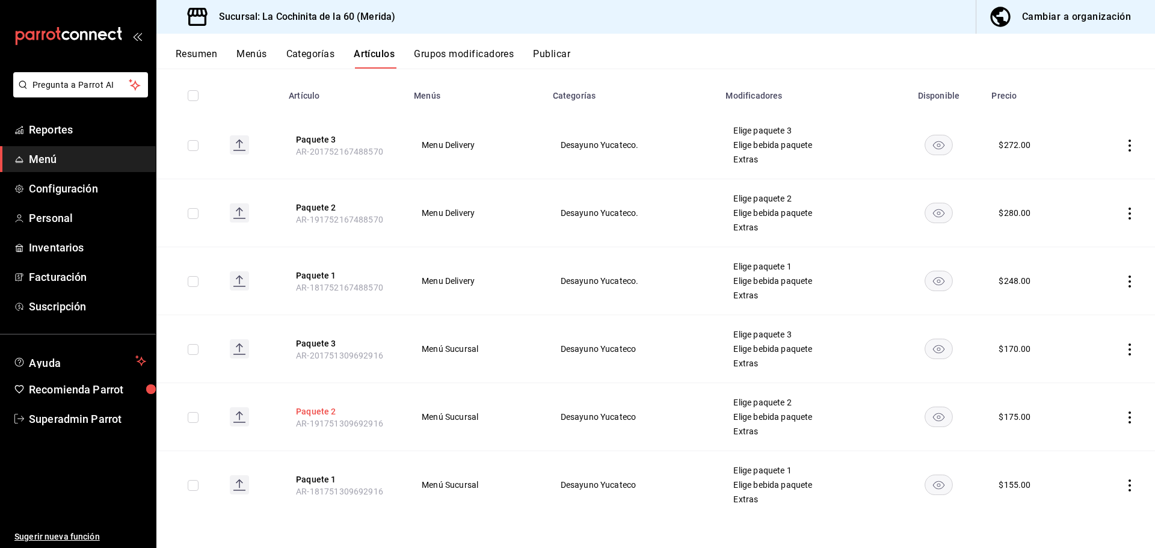
click at [315, 410] on button "Paquete 2" at bounding box center [344, 411] width 96 height 12
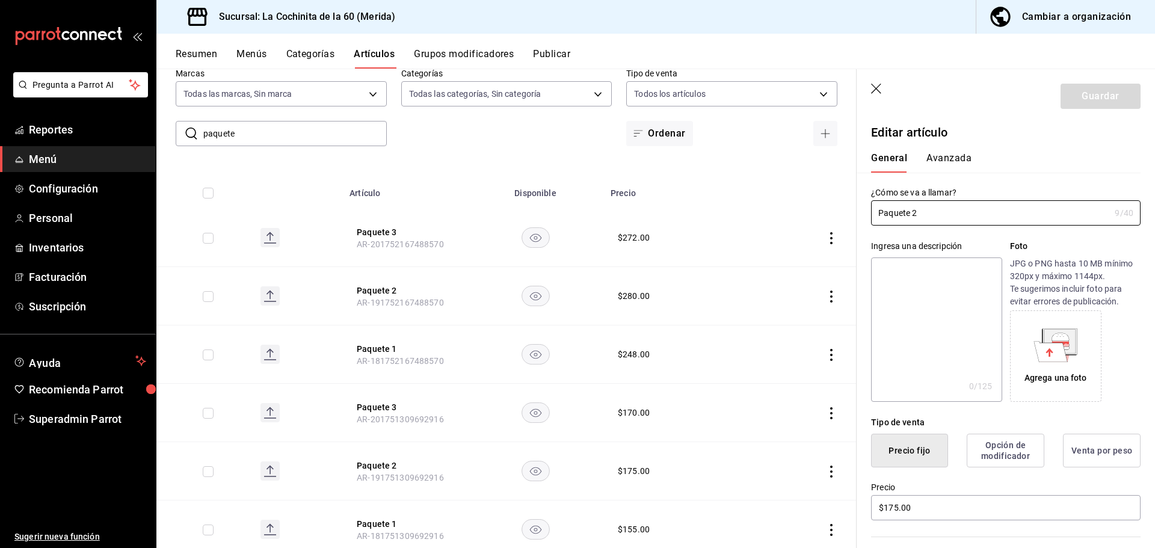
click at [946, 158] on button "Avanzada" at bounding box center [948, 162] width 45 height 20
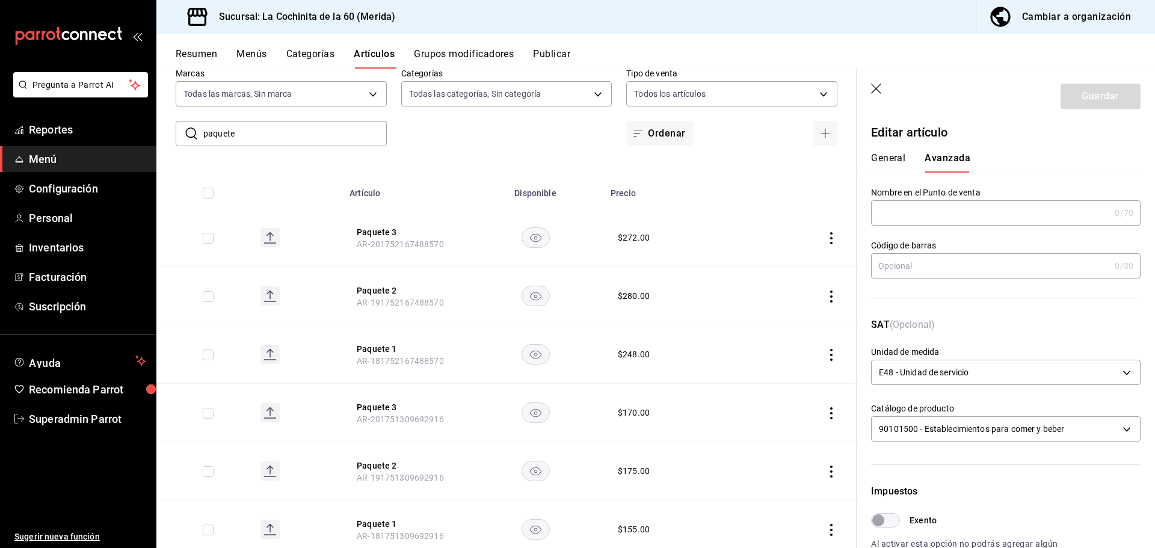
click at [876, 91] on icon "button" at bounding box center [877, 90] width 12 height 12
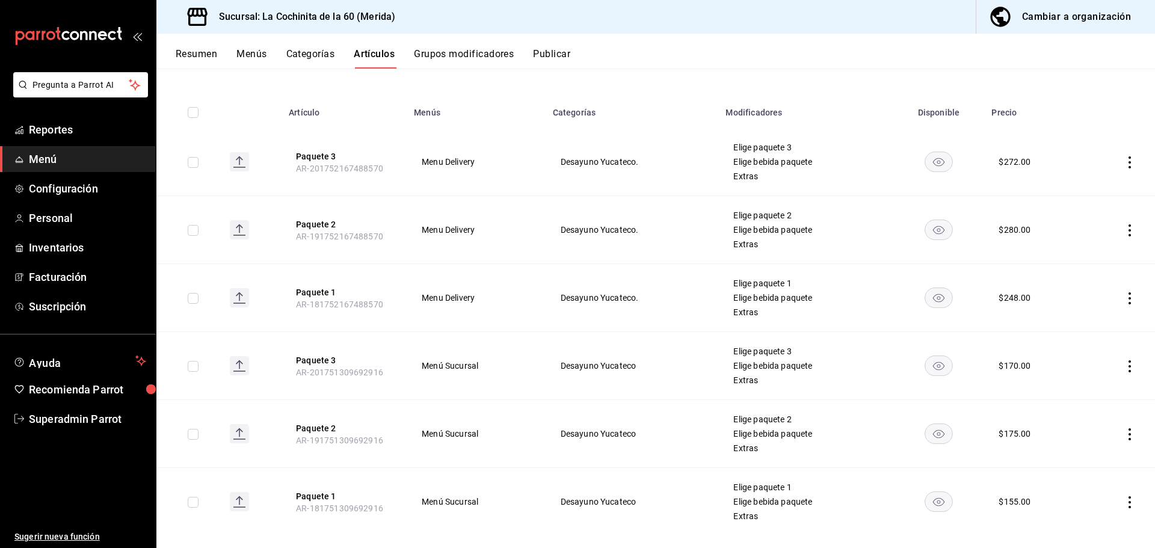
scroll to position [127, 0]
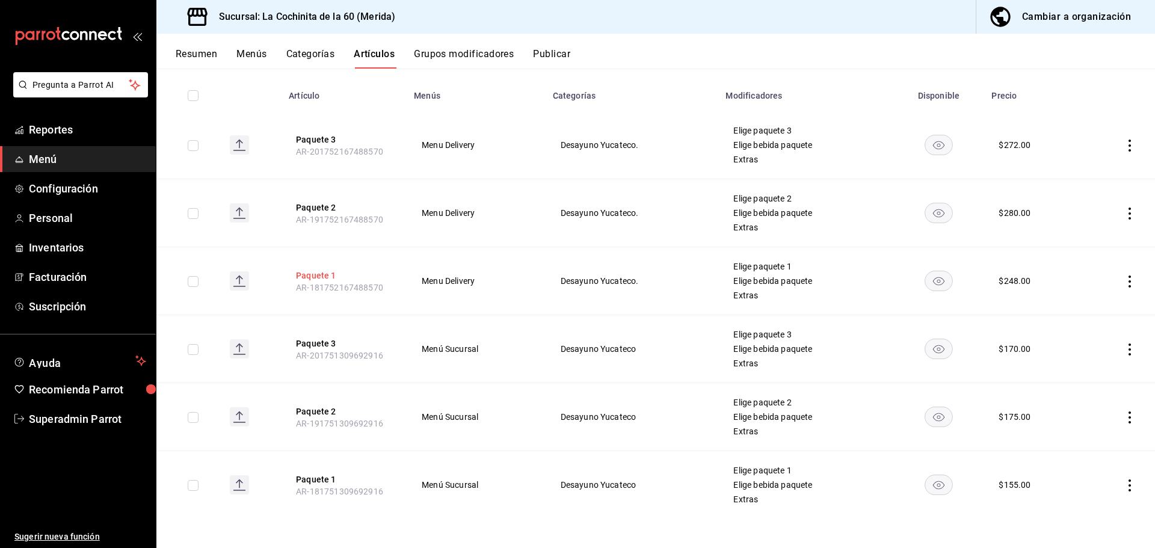
click at [315, 275] on button "Paquete 1" at bounding box center [344, 275] width 96 height 12
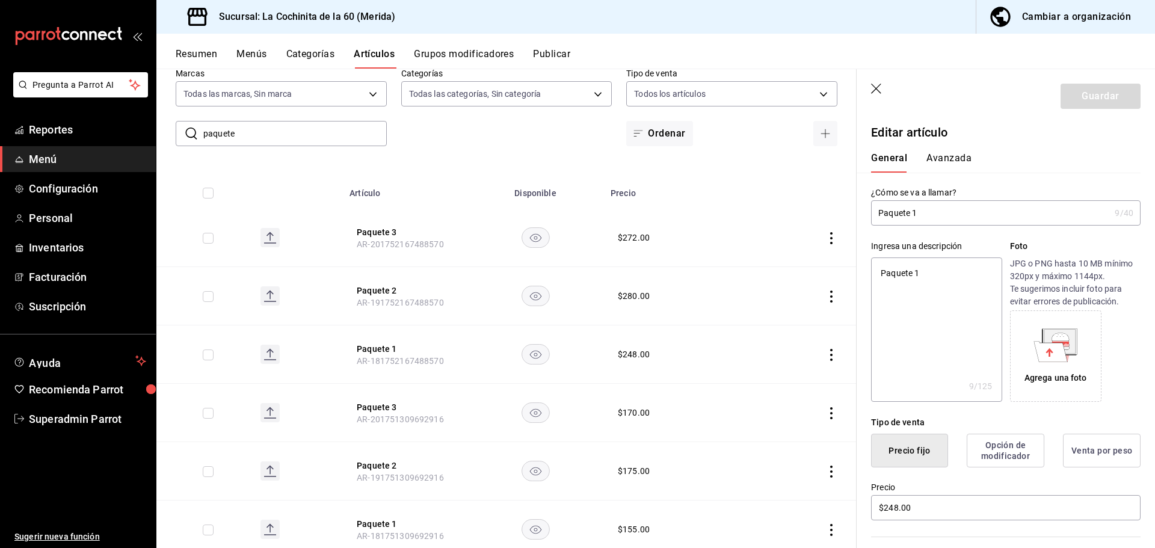
click at [944, 157] on button "Avanzada" at bounding box center [948, 162] width 45 height 20
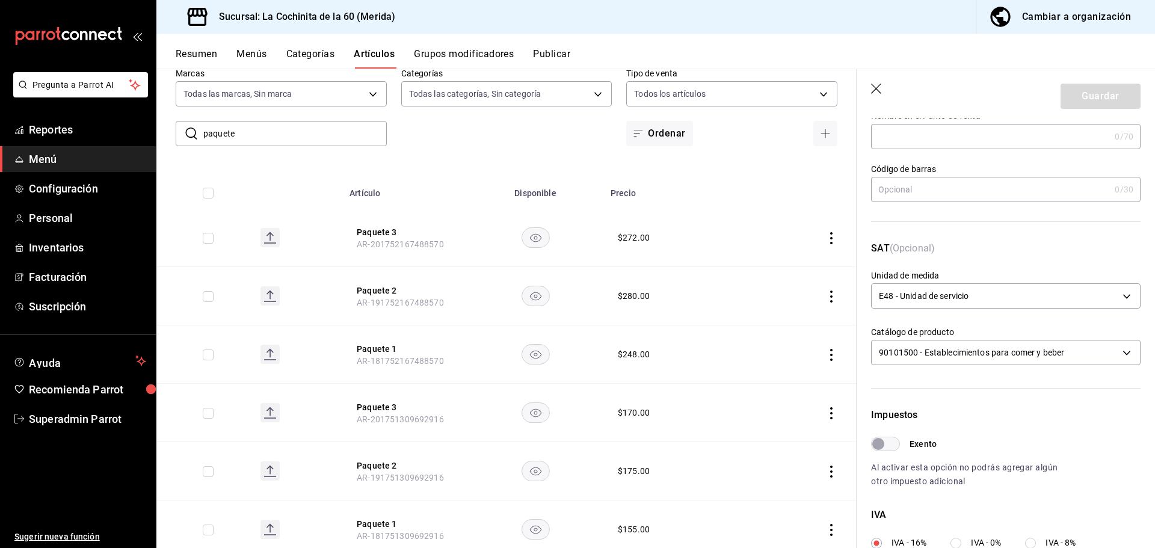
scroll to position [302, 0]
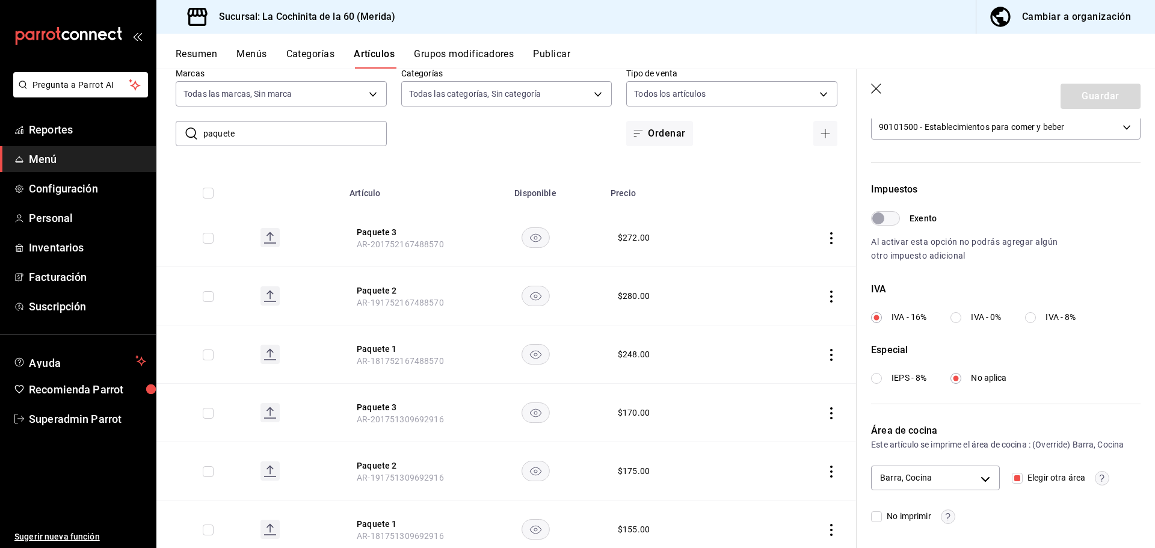
click at [1011, 478] on input "Elegir otra área" at bounding box center [1016, 478] width 11 height 11
checkbox input "false"
click at [1076, 101] on button "Guardar" at bounding box center [1100, 96] width 80 height 25
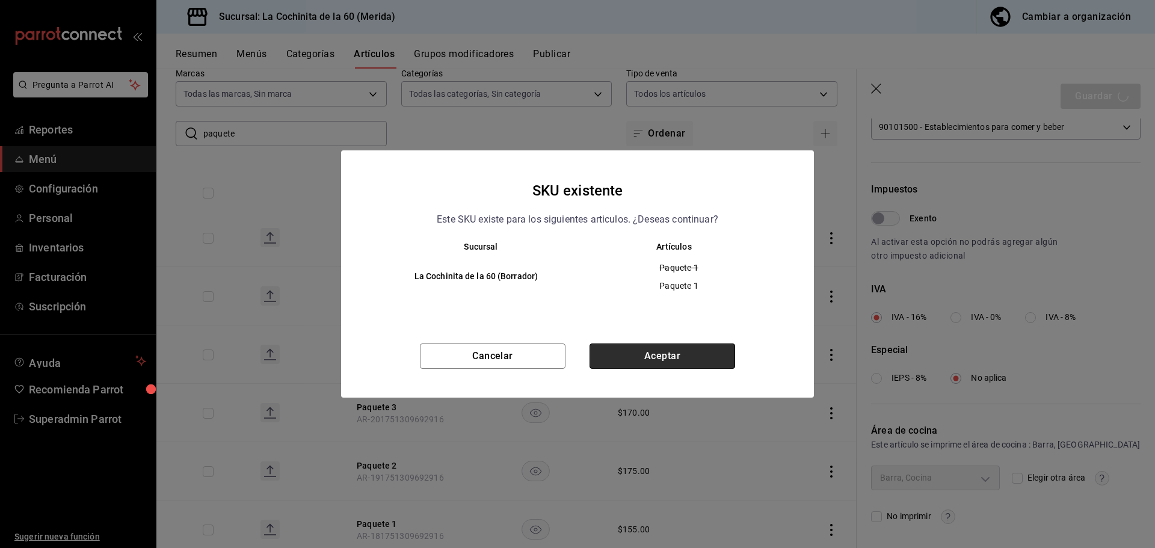
click at [654, 345] on button "Aceptar" at bounding box center [662, 355] width 146 height 25
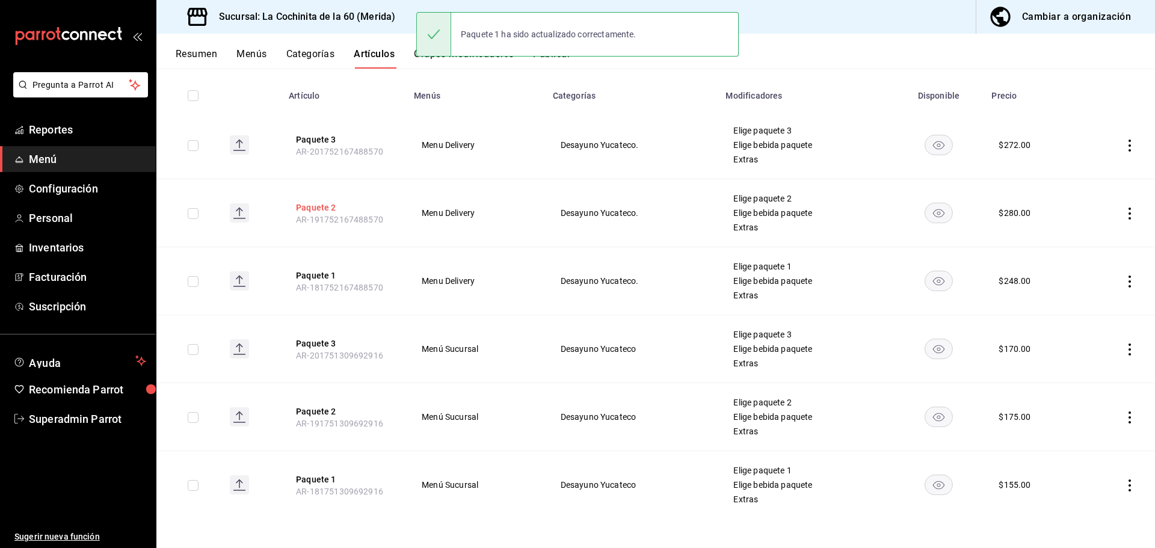
click at [313, 212] on button "Paquete 2" at bounding box center [344, 207] width 96 height 12
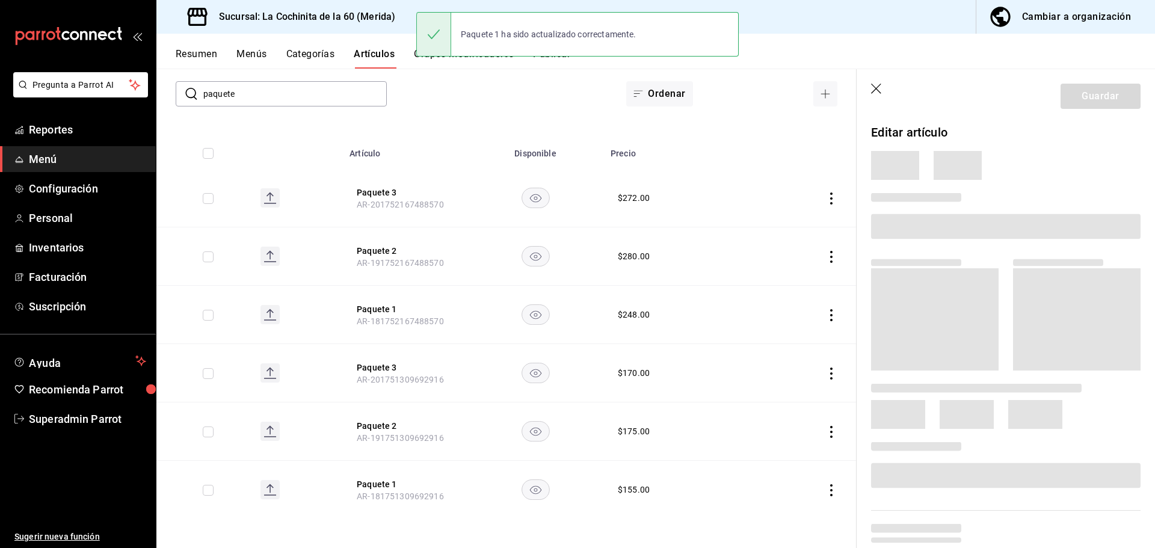
scroll to position [70, 0]
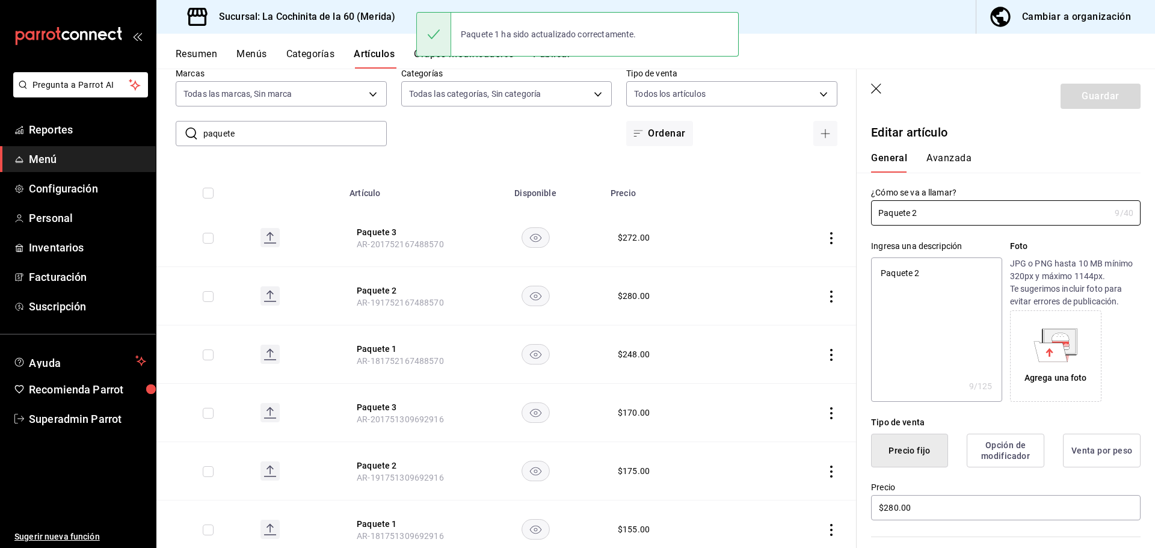
click at [963, 161] on button "Avanzada" at bounding box center [948, 162] width 45 height 20
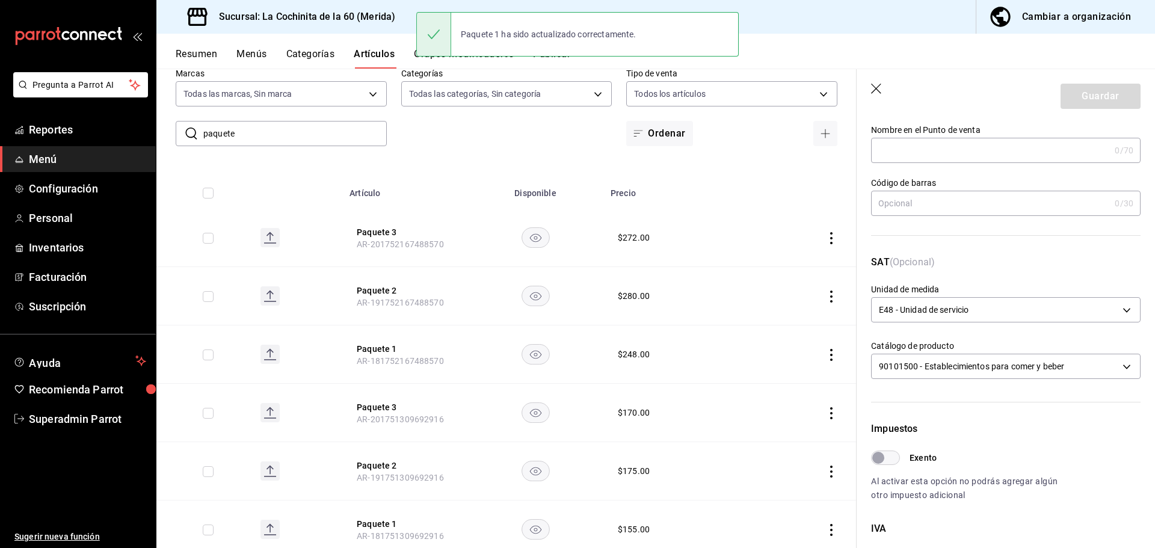
scroll to position [302, 0]
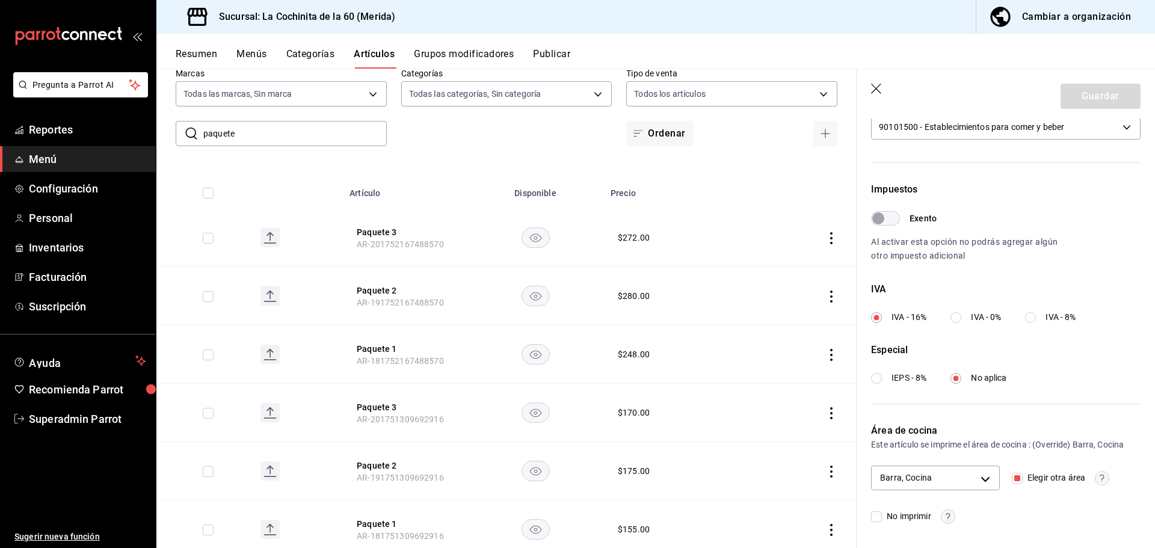
click at [1016, 474] on input "Elegir otra área" at bounding box center [1016, 478] width 11 height 11
checkbox input "false"
click at [1079, 87] on button "Guardar" at bounding box center [1100, 96] width 80 height 25
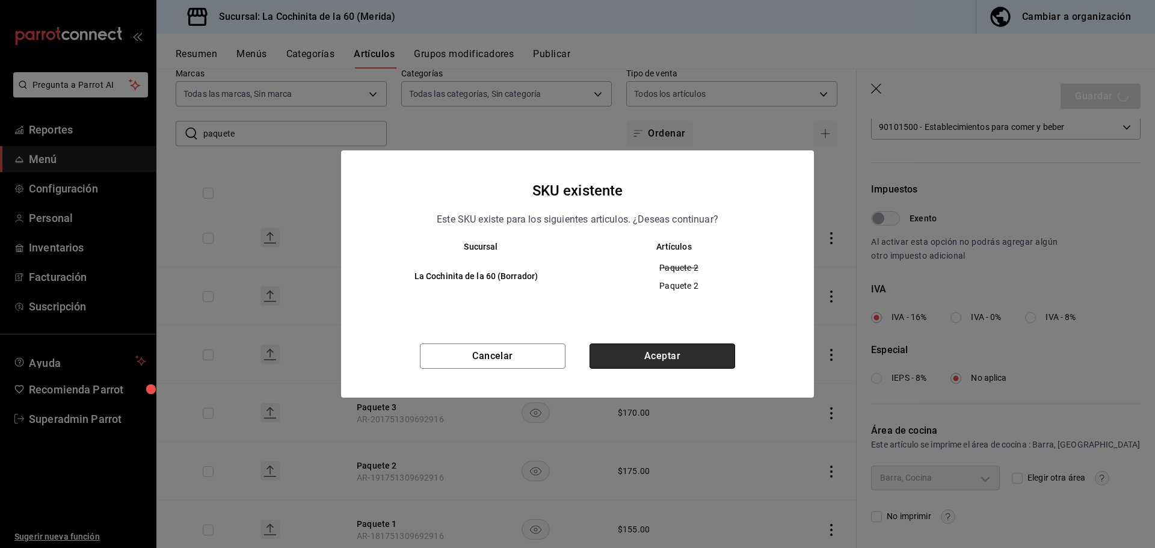
click at [661, 352] on button "Aceptar" at bounding box center [662, 355] width 146 height 25
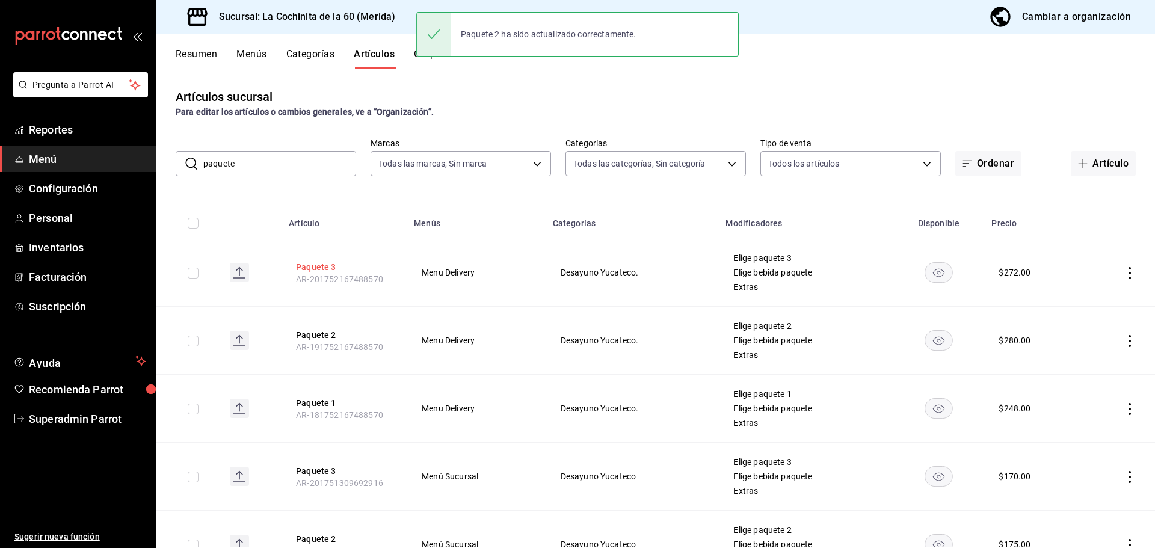
click at [307, 263] on button "Paquete 3" at bounding box center [344, 267] width 96 height 12
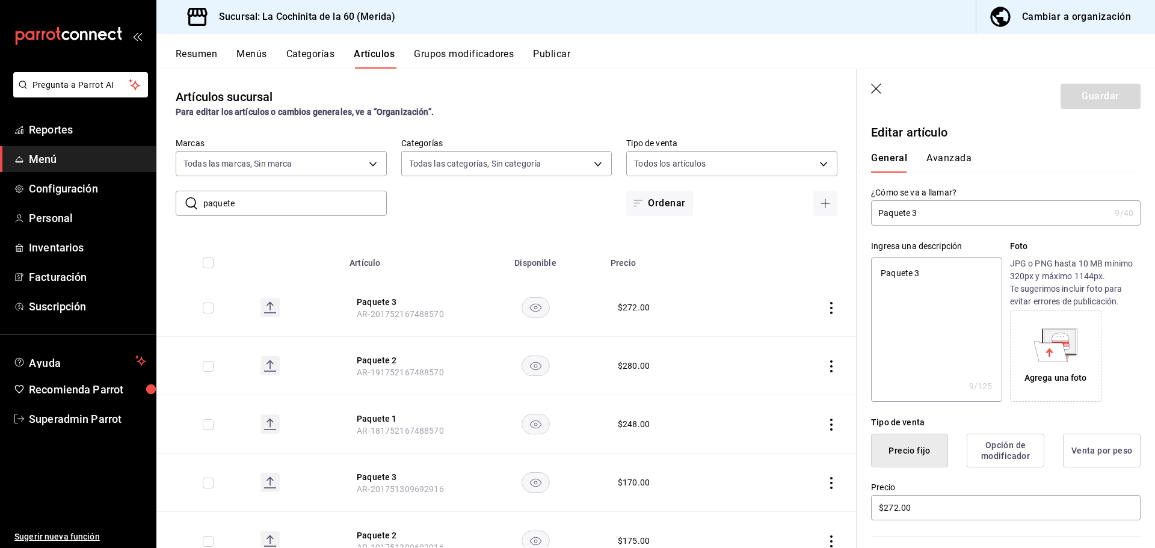
click at [949, 157] on button "Avanzada" at bounding box center [948, 162] width 45 height 20
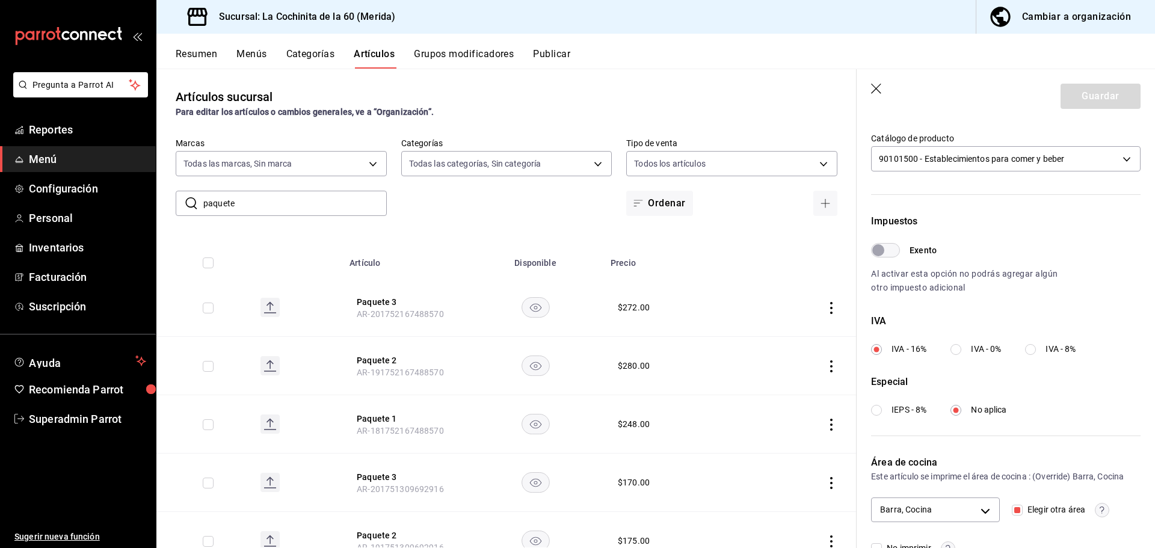
scroll to position [302, 0]
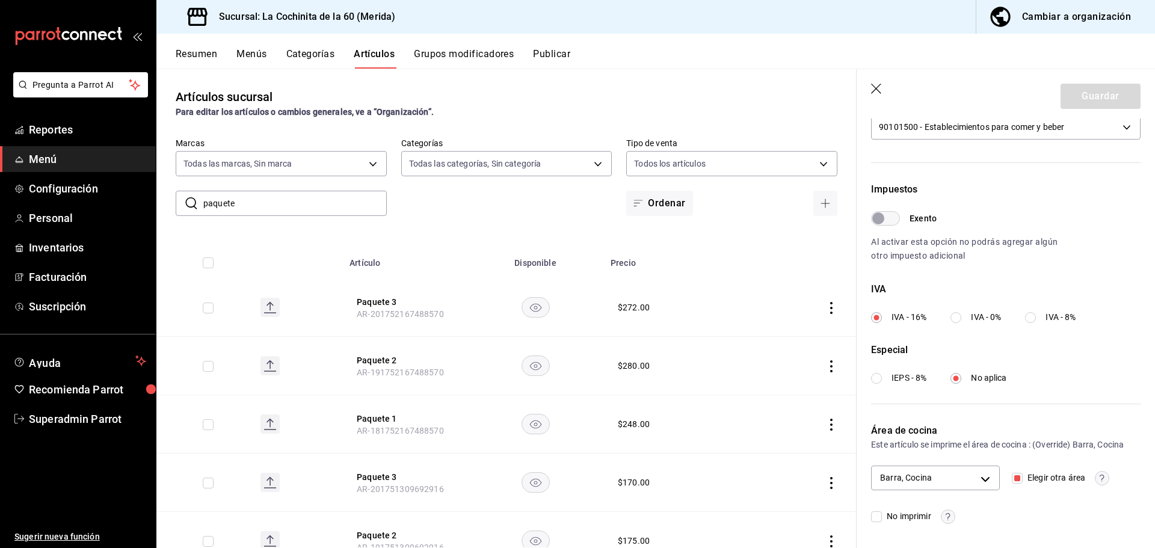
click at [1011, 479] on input "Elegir otra área" at bounding box center [1016, 478] width 11 height 11
checkbox input "false"
click at [1094, 97] on button "Guardar" at bounding box center [1100, 96] width 80 height 25
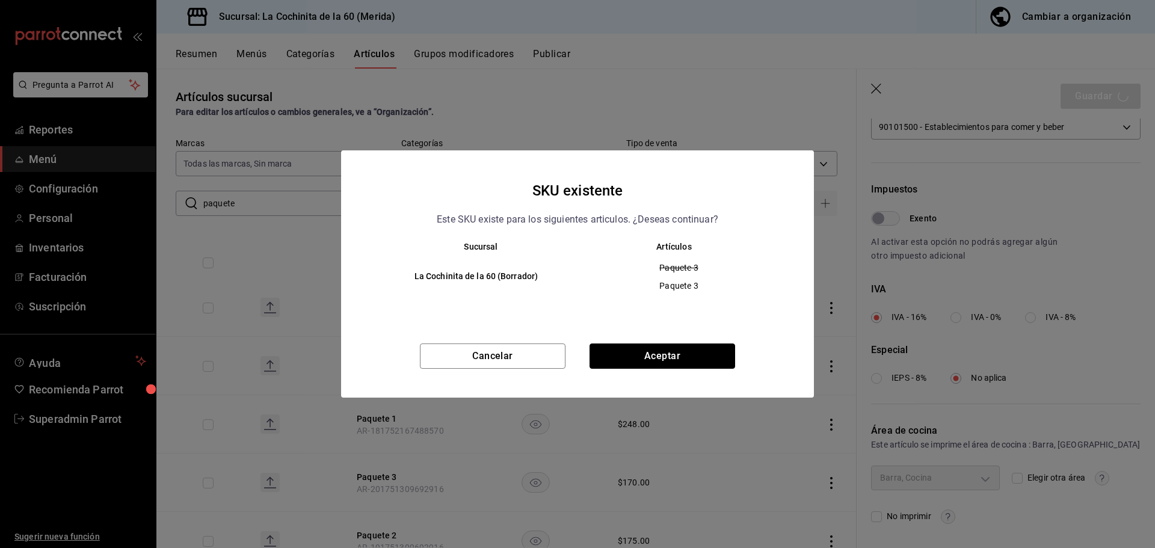
click at [693, 356] on button "Aceptar" at bounding box center [662, 355] width 146 height 25
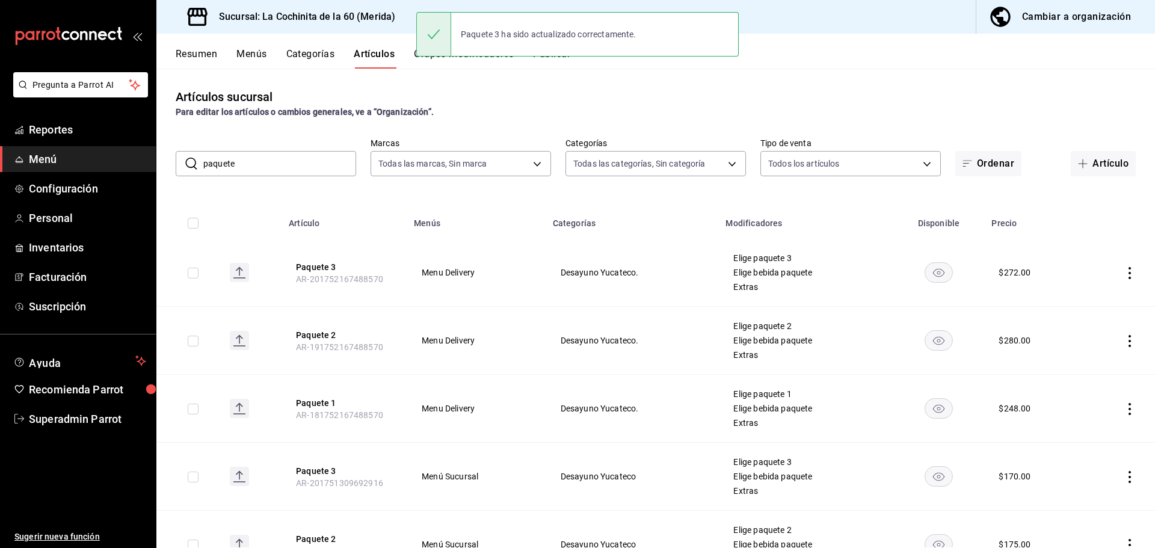
click at [551, 60] on button "Publicar" at bounding box center [551, 58] width 37 height 20
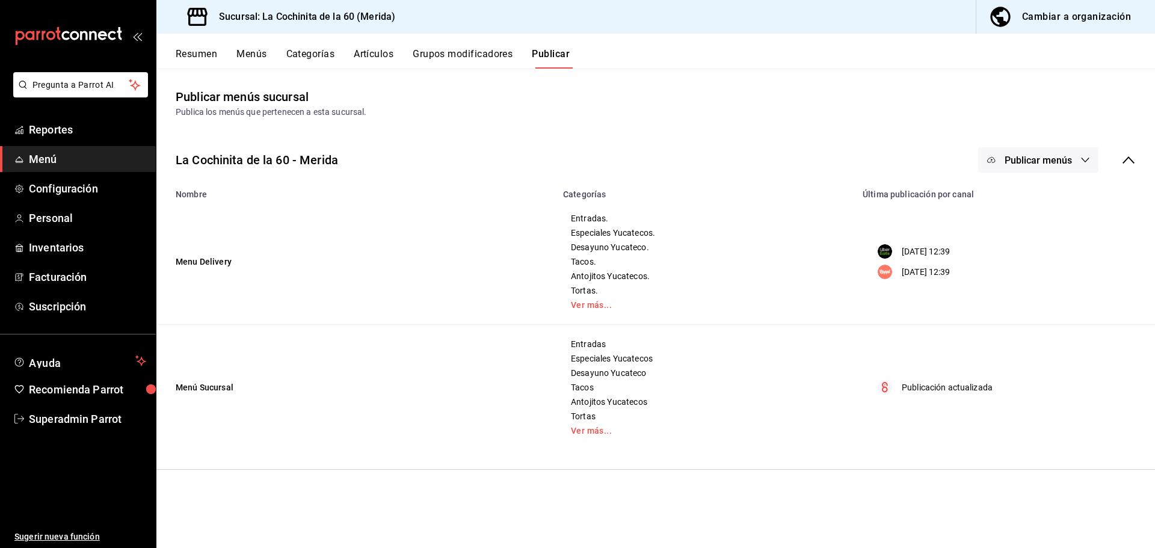
click at [1079, 160] on button "Publicar menús" at bounding box center [1038, 159] width 120 height 25
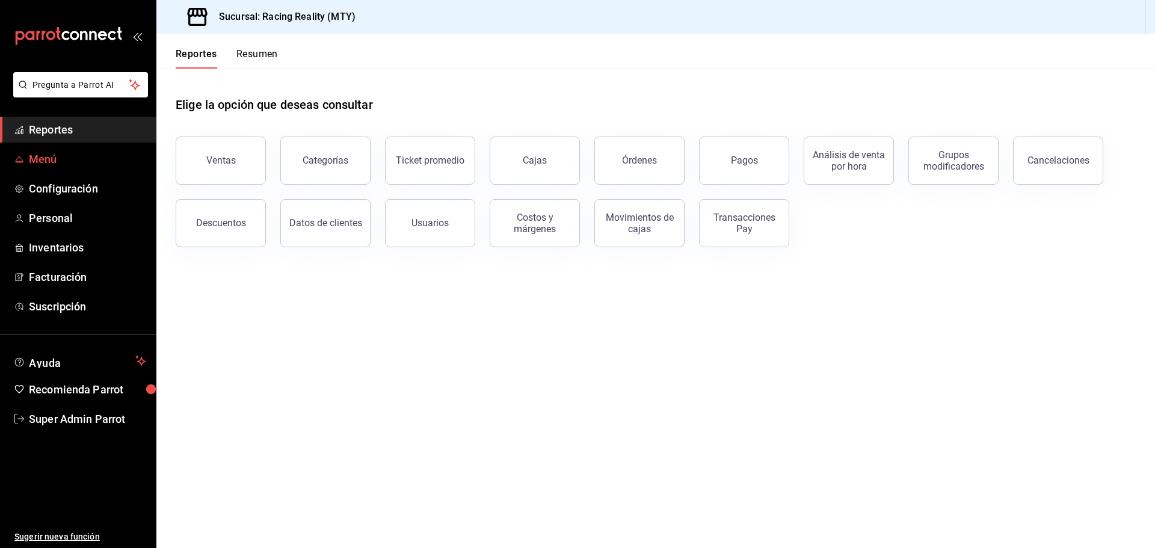
click at [46, 158] on span "Menú" at bounding box center [87, 159] width 117 height 16
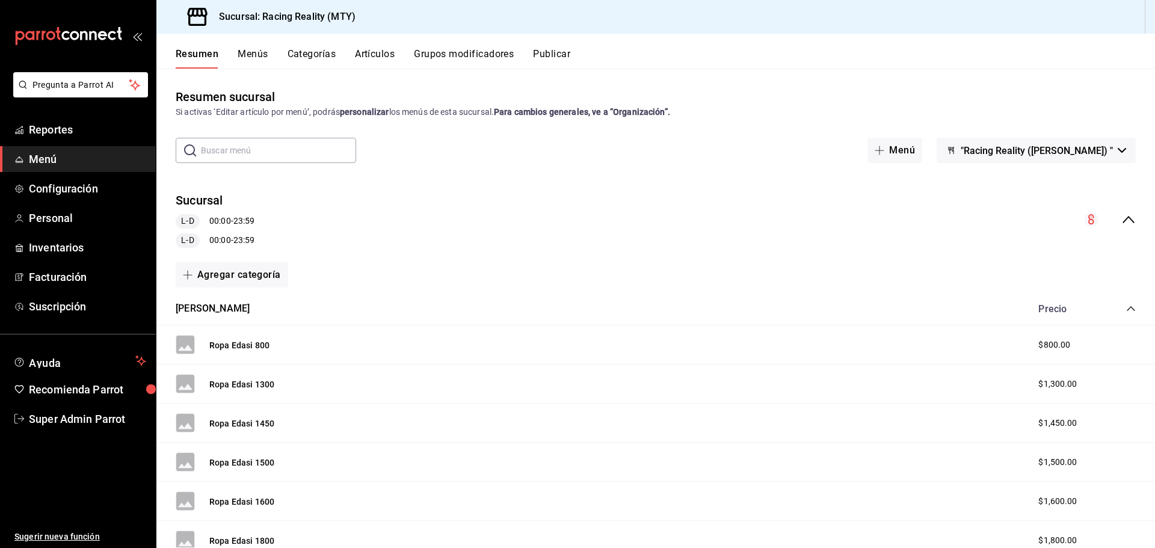
click at [1121, 222] on icon "collapse-menu-row" at bounding box center [1128, 219] width 14 height 14
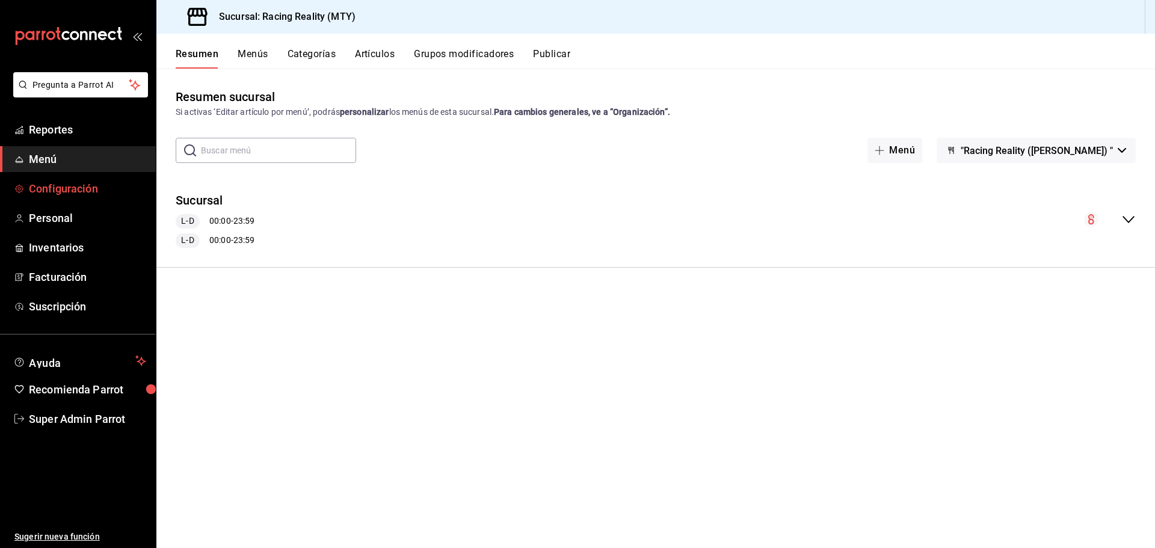
click at [52, 182] on span "Configuración" at bounding box center [87, 188] width 117 height 16
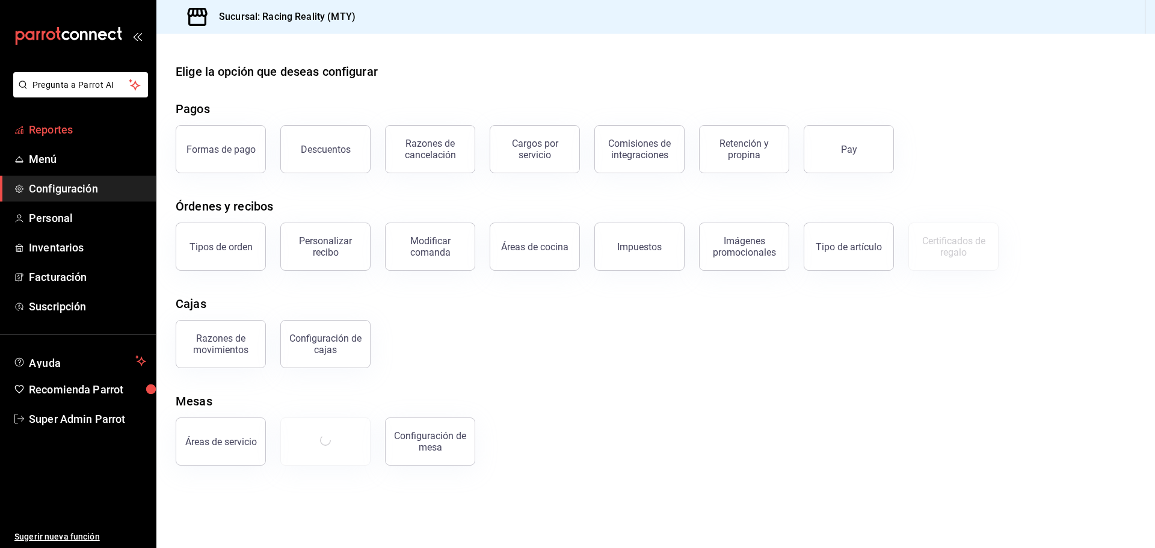
click at [58, 133] on span "Reportes" at bounding box center [87, 129] width 117 height 16
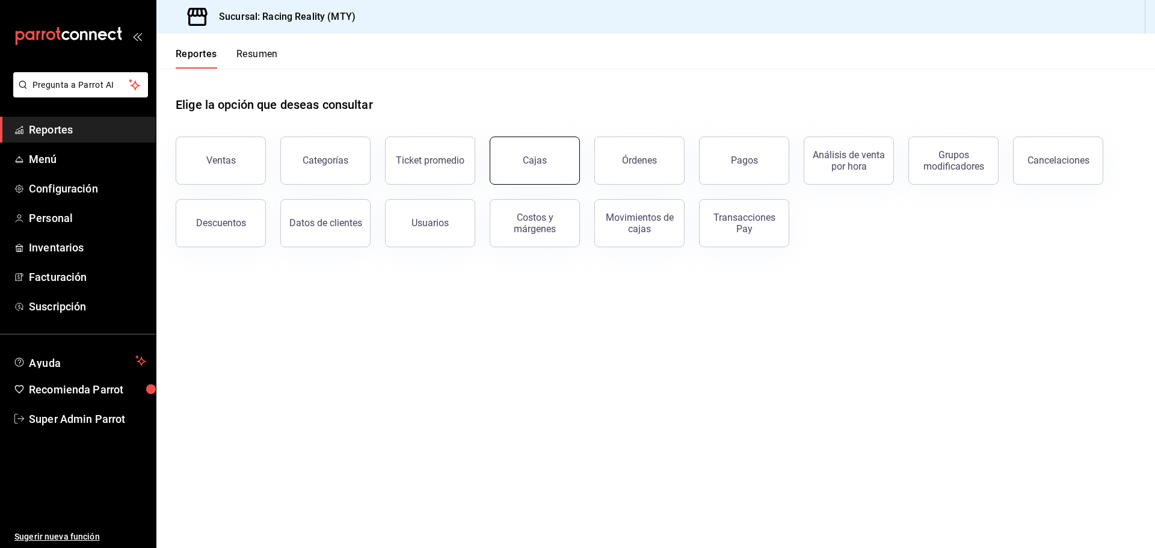
click at [548, 155] on button "Cajas" at bounding box center [535, 161] width 90 height 48
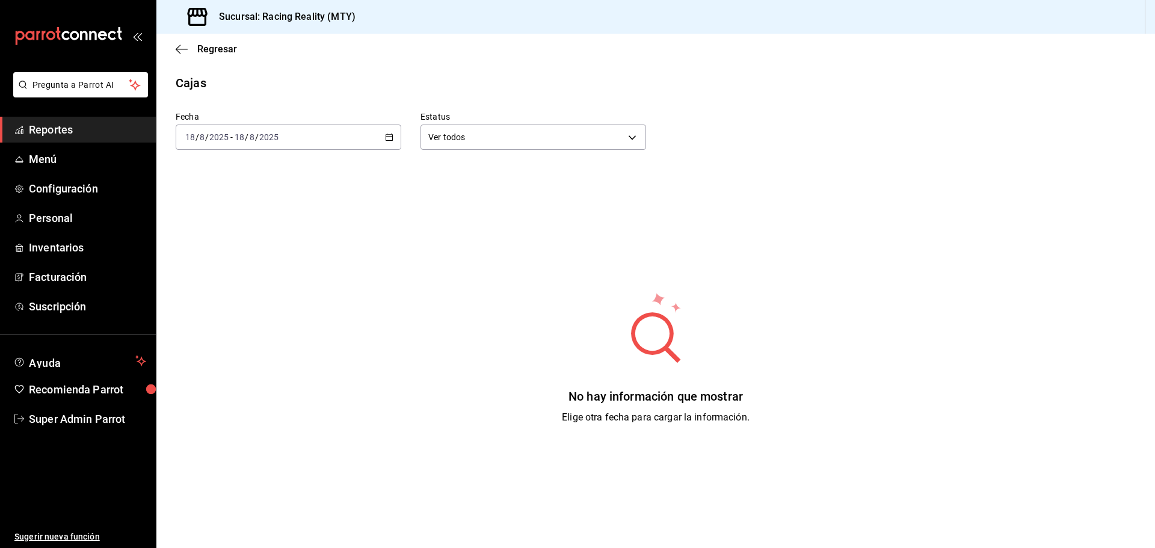
click at [54, 132] on span "Reportes" at bounding box center [87, 129] width 117 height 16
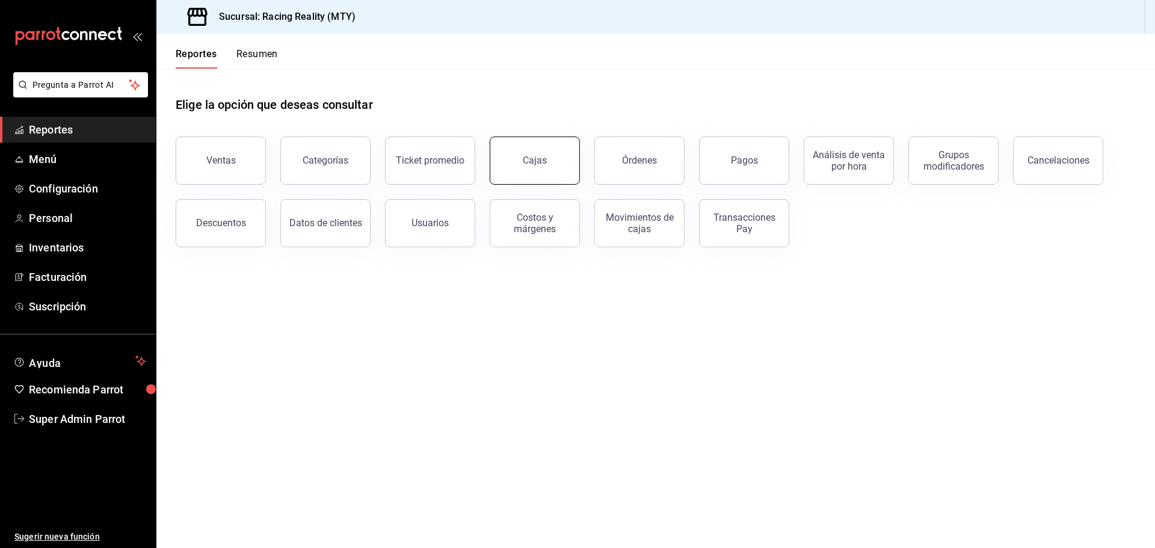
click at [547, 161] on button "Cajas" at bounding box center [535, 161] width 90 height 48
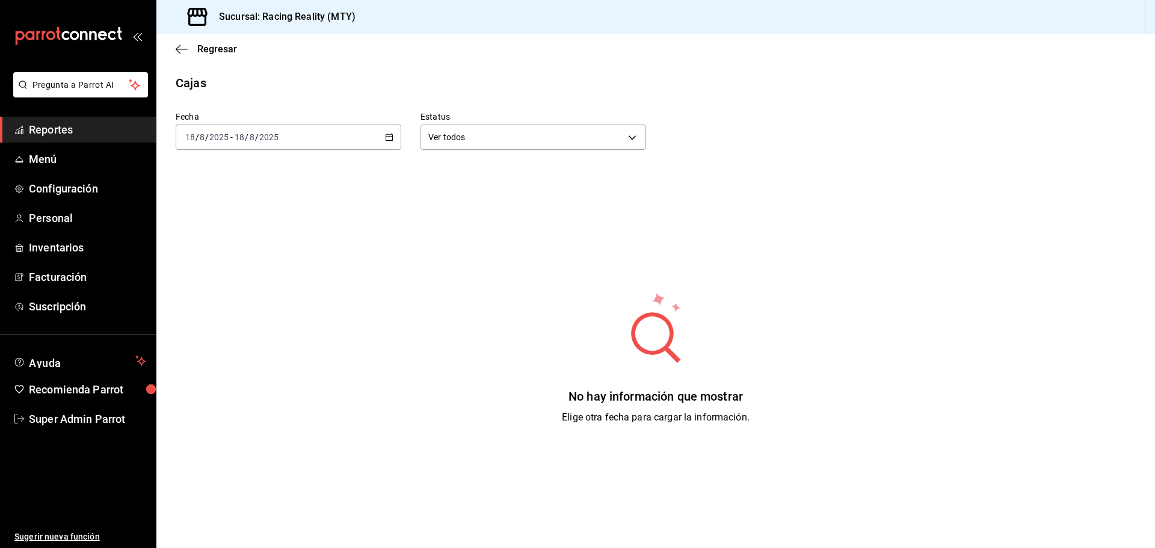
click at [266, 141] on input "2025" at bounding box center [269, 137] width 20 height 10
click at [212, 203] on span "Ayer" at bounding box center [232, 200] width 93 height 13
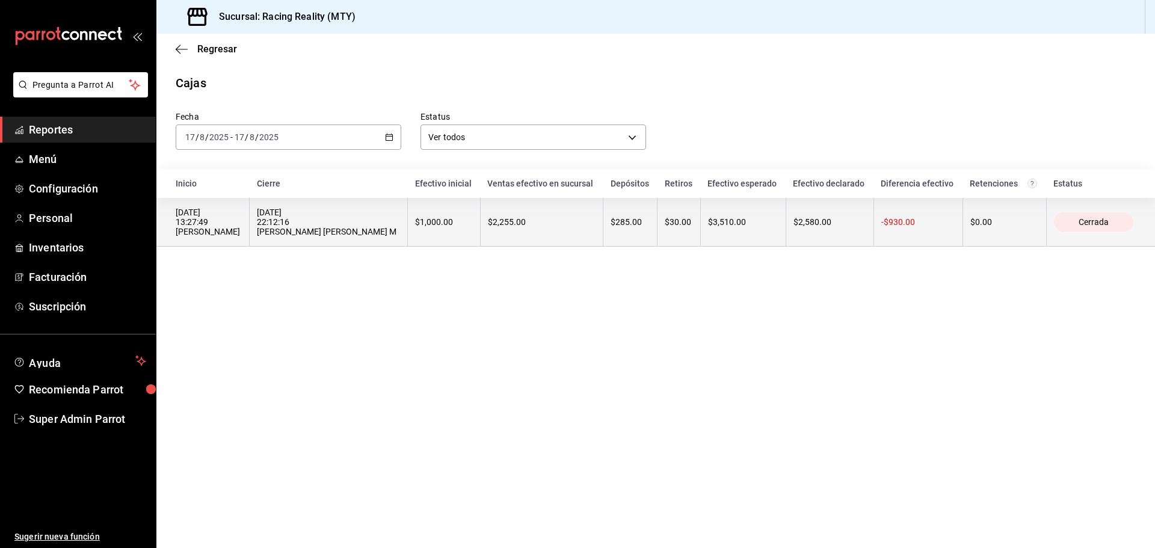
click at [480, 236] on th "$2,255.00" at bounding box center [541, 222] width 123 height 49
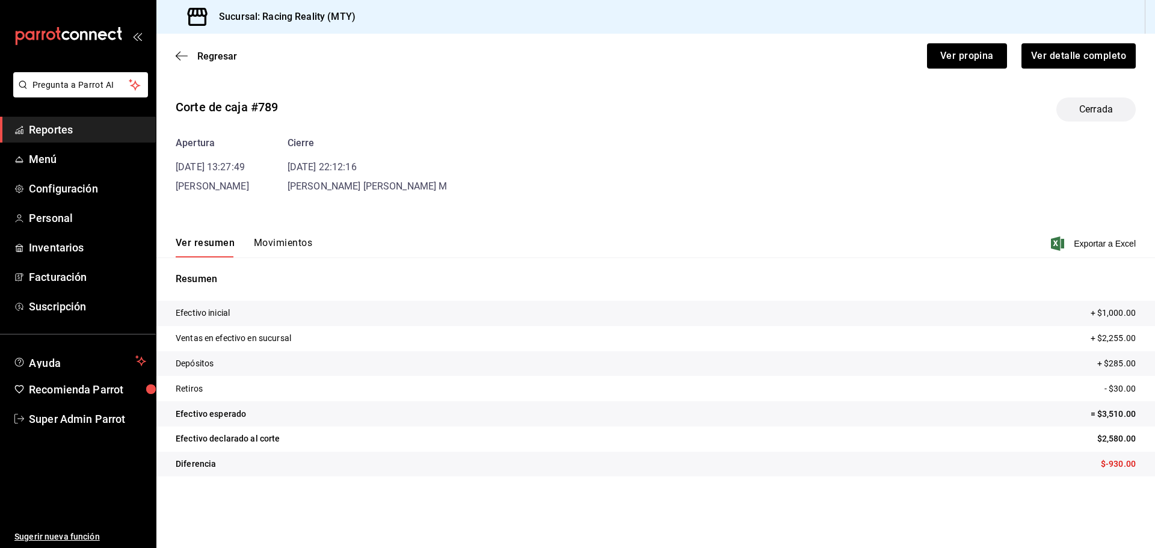
click at [290, 246] on button "Movimientos" at bounding box center [283, 247] width 58 height 20
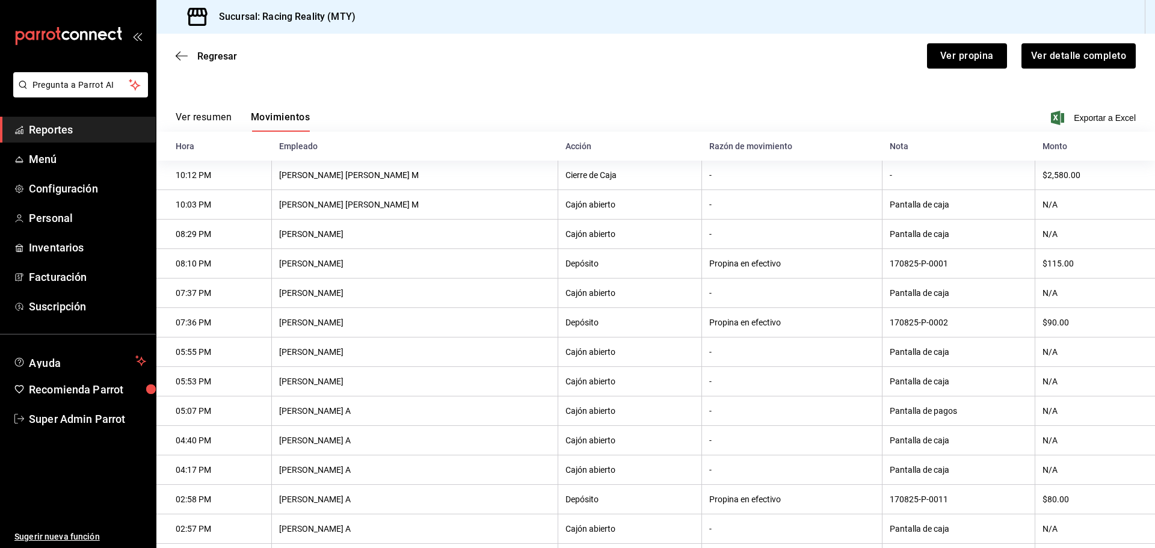
scroll to position [121, 0]
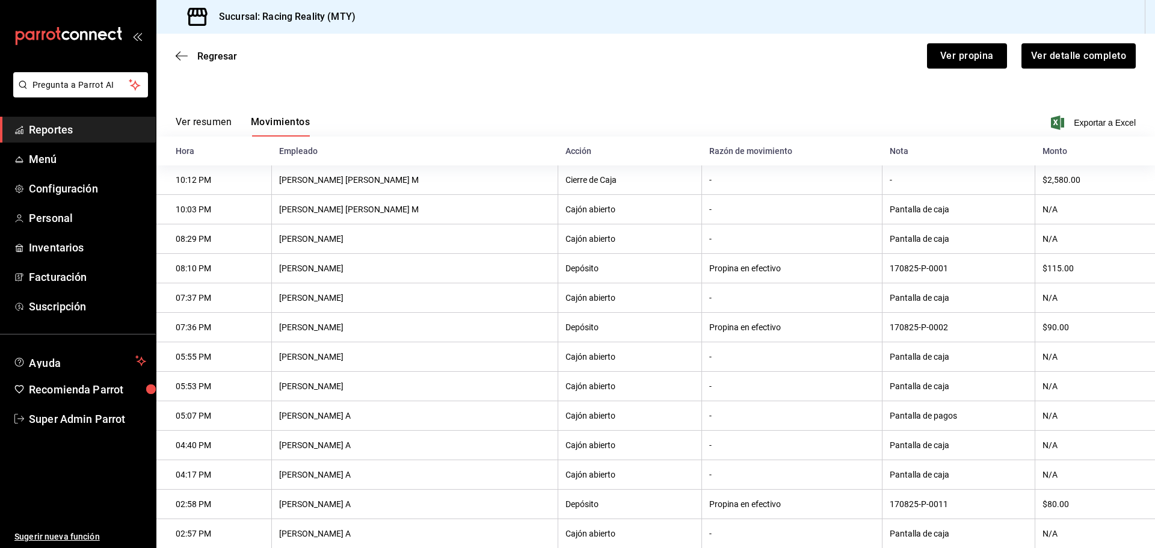
click at [69, 128] on span "Reportes" at bounding box center [87, 129] width 117 height 16
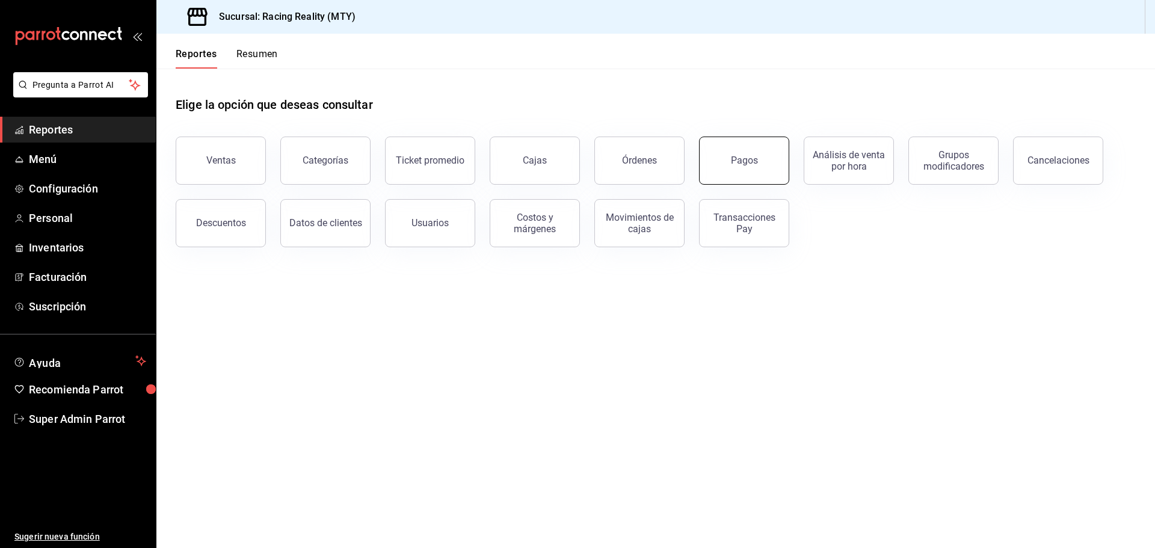
click at [766, 175] on button "Pagos" at bounding box center [744, 161] width 90 height 48
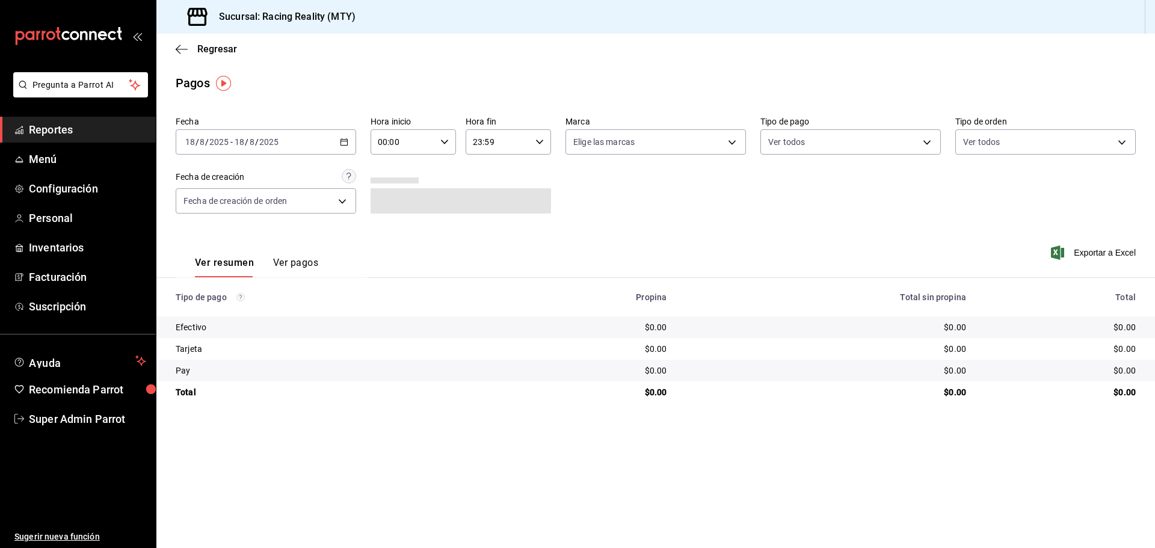
click at [332, 150] on div "[DATE] [DATE] - [DATE] [DATE]" at bounding box center [266, 141] width 180 height 25
click at [221, 204] on span "Ayer" at bounding box center [232, 205] width 93 height 13
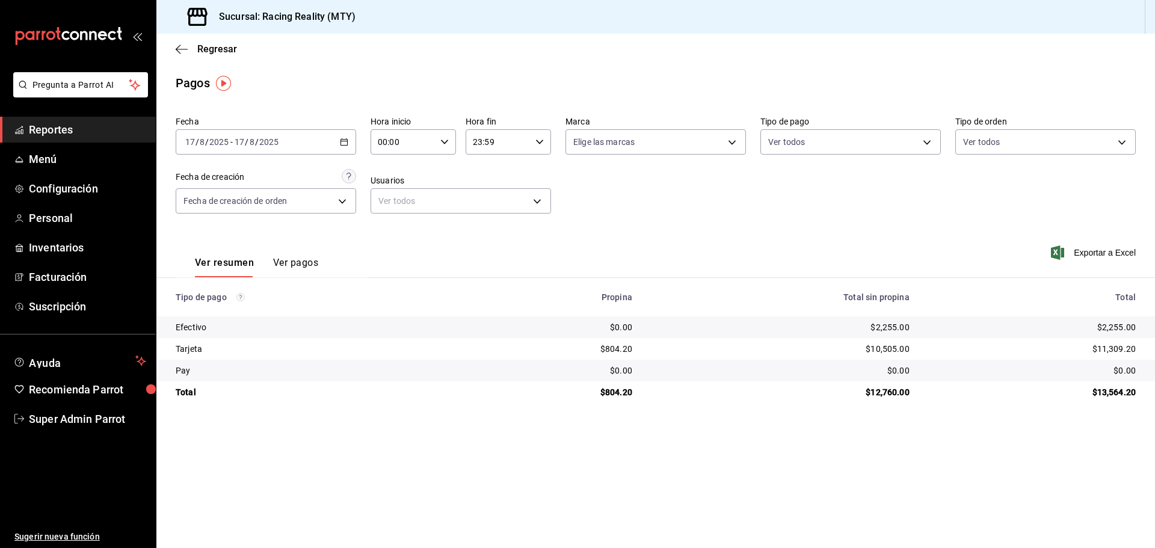
click at [298, 267] on button "Ver pagos" at bounding box center [295, 267] width 45 height 20
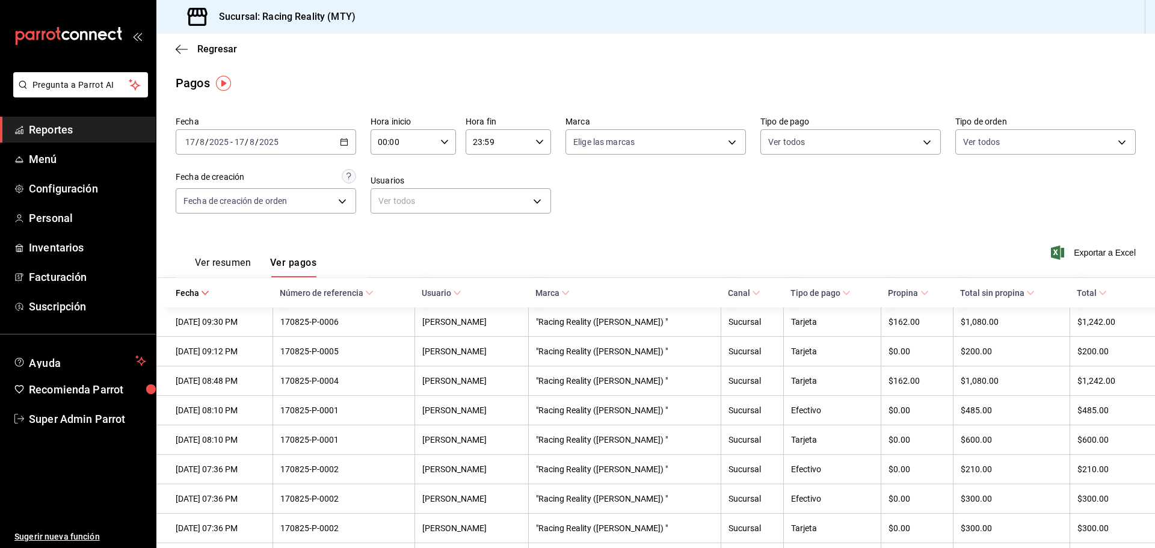
click at [78, 133] on span "Reportes" at bounding box center [87, 129] width 117 height 16
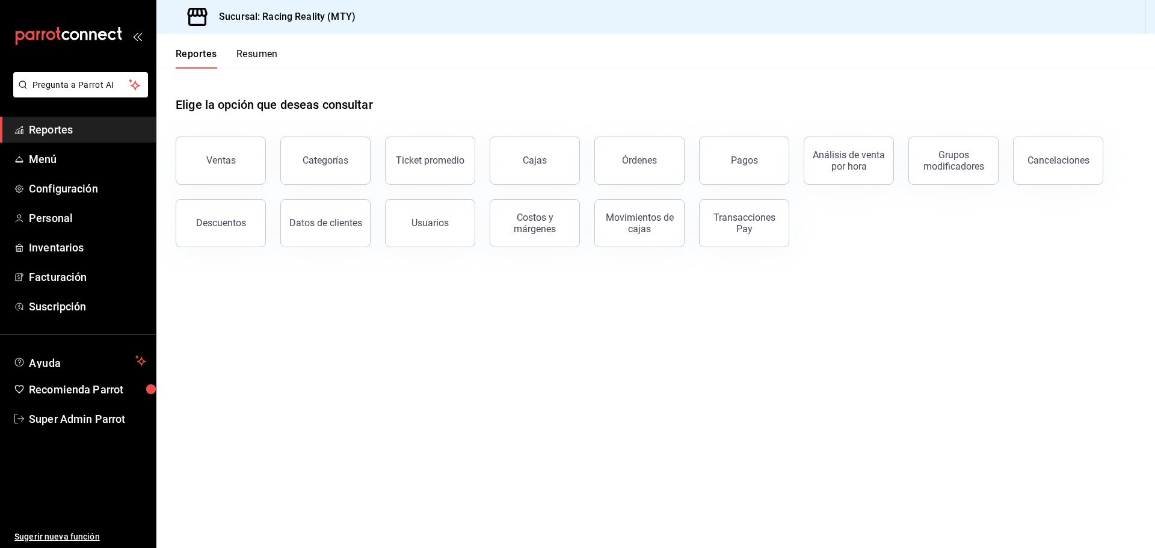
click at [60, 134] on span "Reportes" at bounding box center [87, 129] width 117 height 16
click at [232, 168] on button "Ventas" at bounding box center [221, 161] width 90 height 48
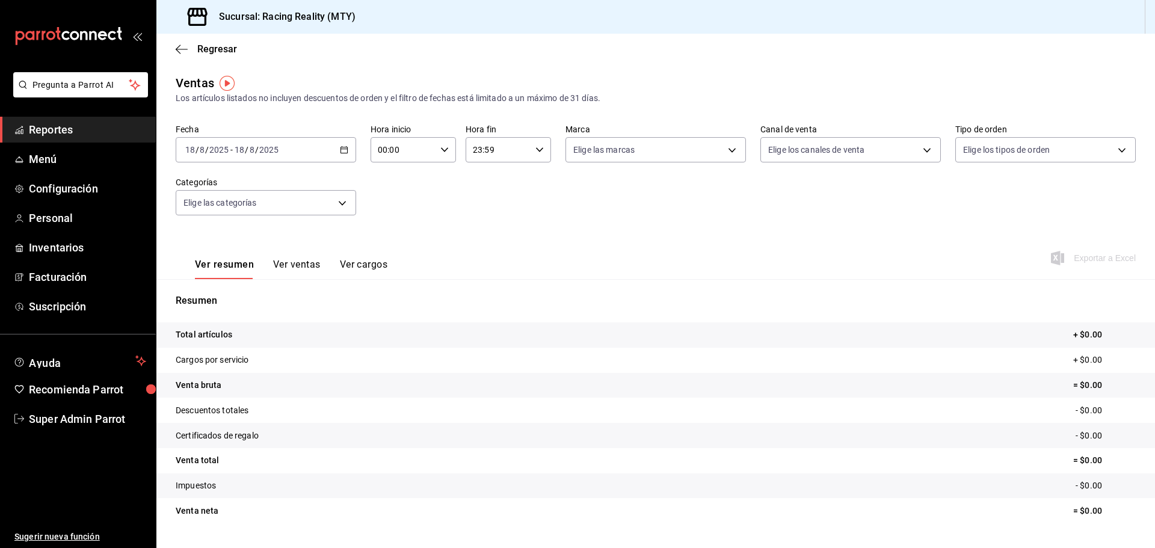
click at [68, 137] on span "Reportes" at bounding box center [87, 129] width 117 height 16
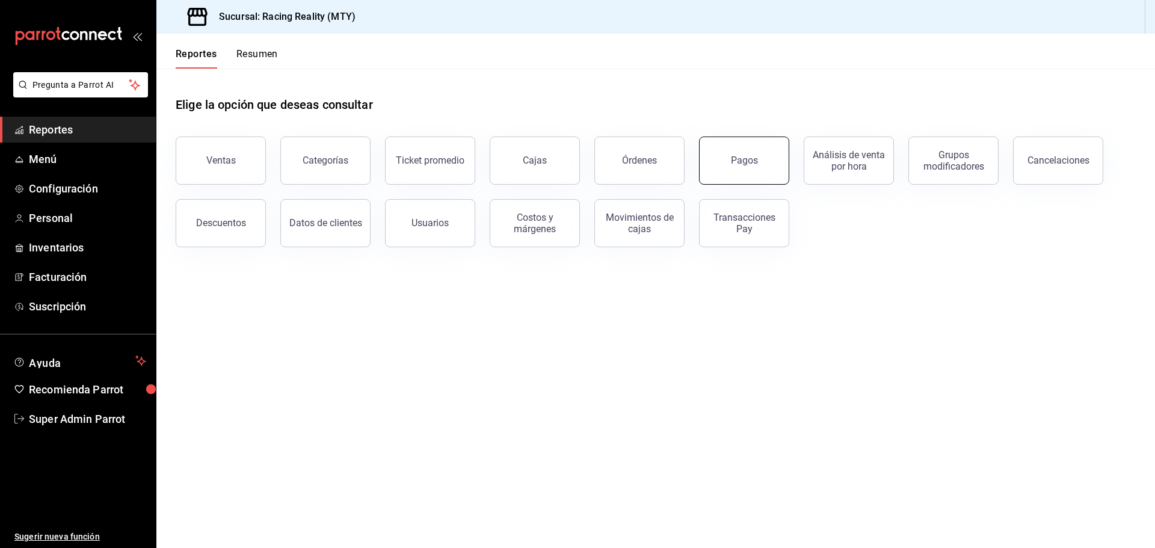
click at [734, 174] on button "Pagos" at bounding box center [744, 161] width 90 height 48
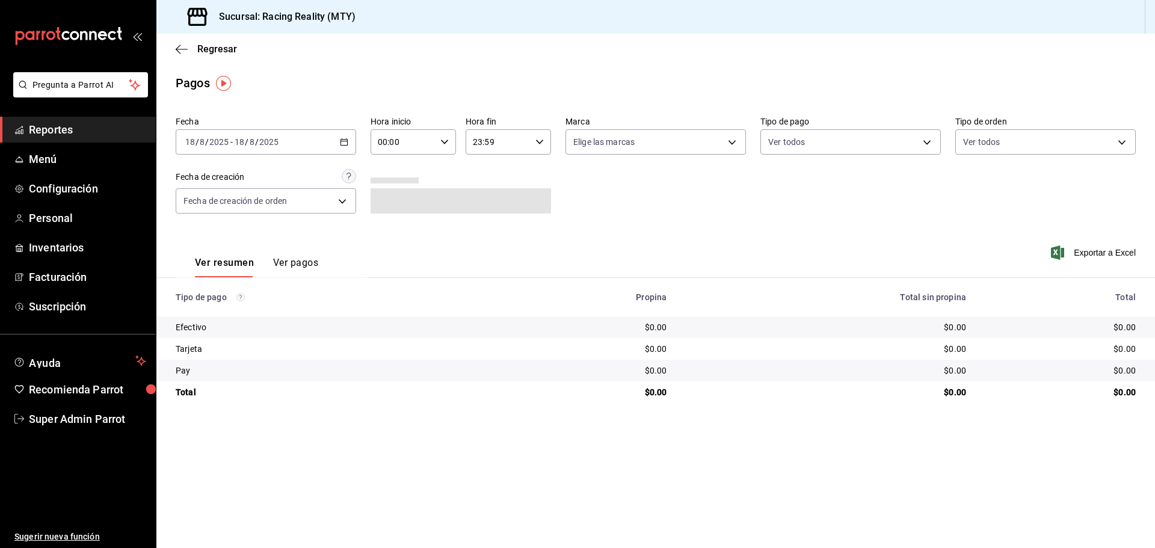
click at [340, 140] on \(Stroke\) "button" at bounding box center [343, 142] width 7 height 7
click at [237, 311] on span "Rango de fechas" at bounding box center [232, 313] width 93 height 13
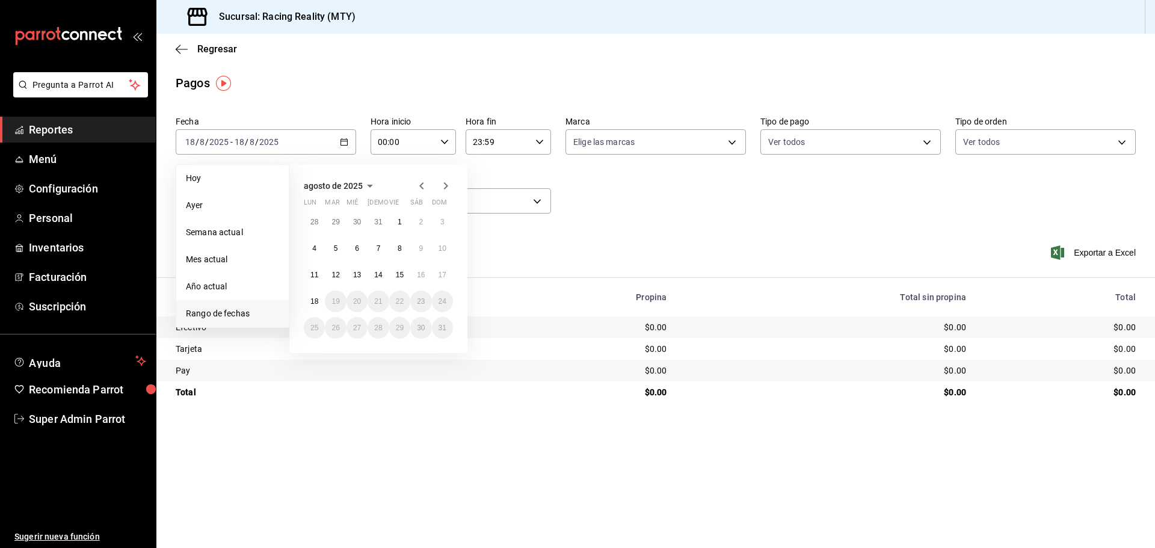
click at [425, 184] on icon "button" at bounding box center [421, 186] width 14 height 14
click at [425, 184] on icon "button" at bounding box center [421, 188] width 14 height 14
click at [414, 183] on icon "button" at bounding box center [421, 186] width 14 height 14
click at [419, 184] on icon "button" at bounding box center [421, 186] width 14 height 14
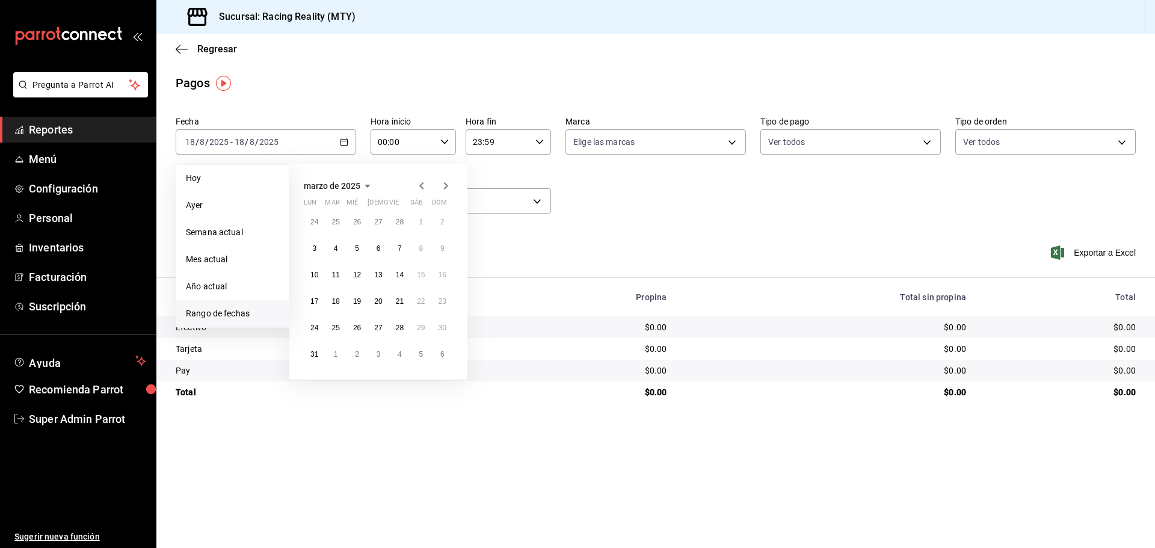
click at [419, 184] on icon "button" at bounding box center [421, 186] width 14 height 14
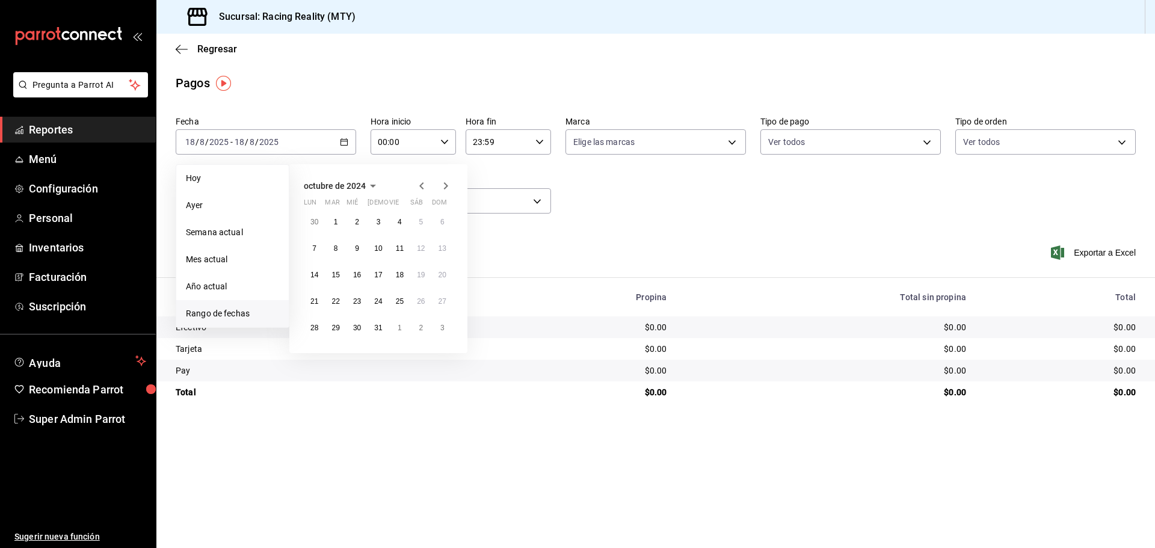
click at [419, 184] on icon "button" at bounding box center [421, 186] width 14 height 14
click at [439, 218] on button "1" at bounding box center [442, 222] width 21 height 22
click at [315, 357] on abbr "30" at bounding box center [314, 354] width 8 height 8
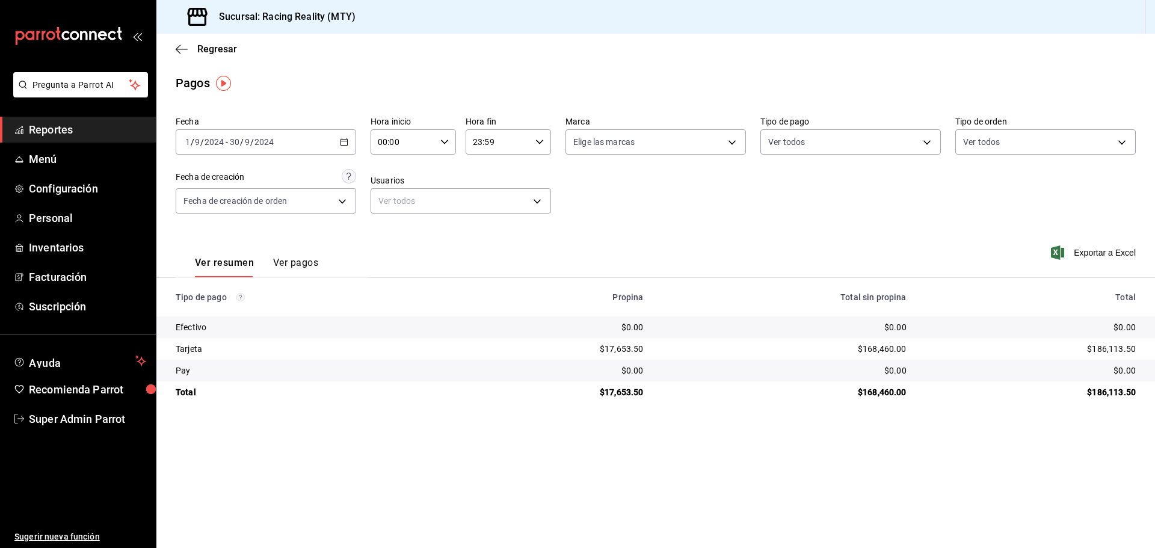
click at [284, 260] on button "Ver pagos" at bounding box center [295, 267] width 45 height 20
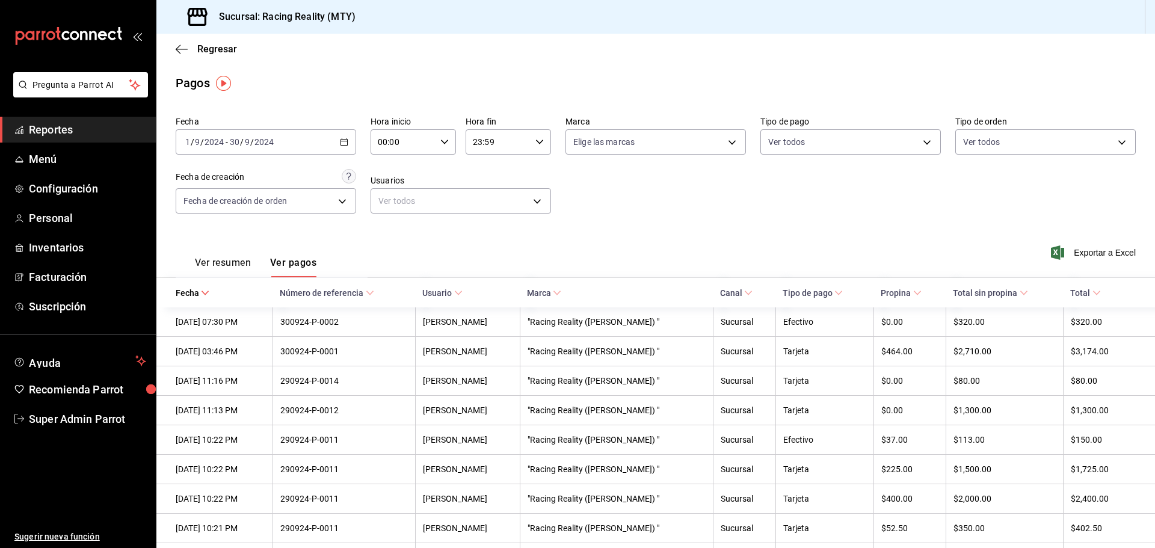
click at [342, 151] on div "[DATE] [DATE] - [DATE] [DATE]" at bounding box center [266, 141] width 180 height 25
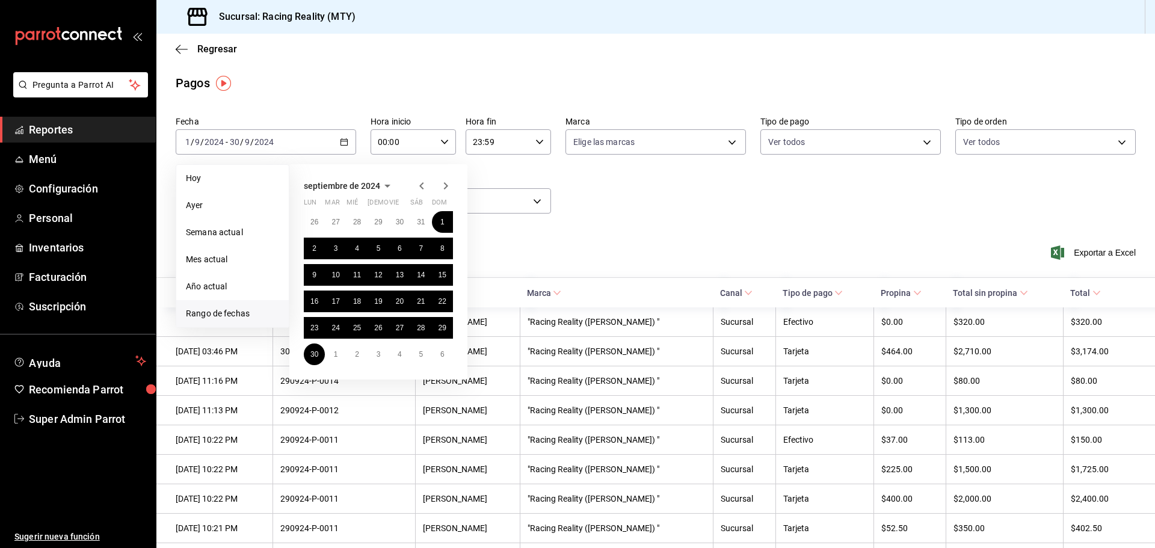
click at [419, 186] on icon "button" at bounding box center [421, 185] width 4 height 7
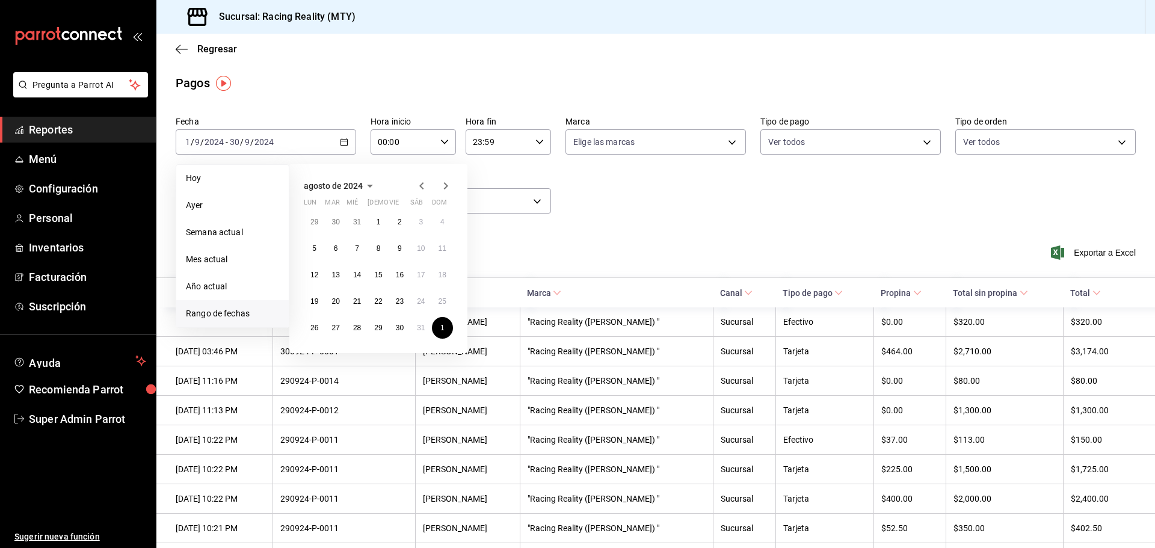
click at [419, 186] on icon "button" at bounding box center [421, 185] width 4 height 7
click at [419, 186] on icon "button" at bounding box center [421, 188] width 4 height 7
click at [419, 186] on icon "button" at bounding box center [421, 185] width 4 height 7
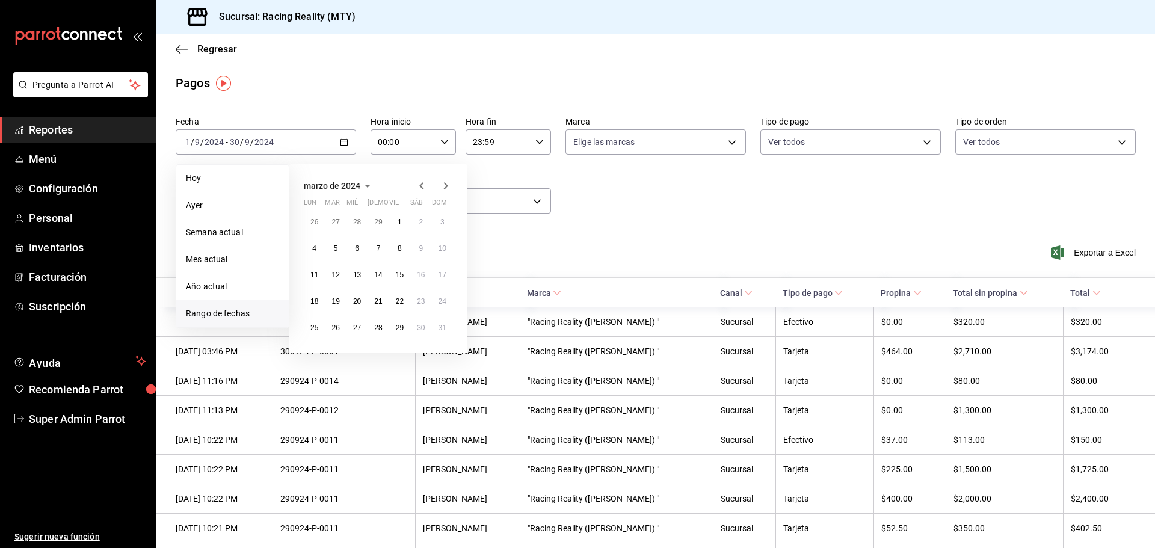
click at [419, 186] on icon "button" at bounding box center [421, 185] width 4 height 7
click at [404, 221] on button "1" at bounding box center [399, 222] width 21 height 22
click at [401, 329] on abbr "29" at bounding box center [400, 328] width 8 height 8
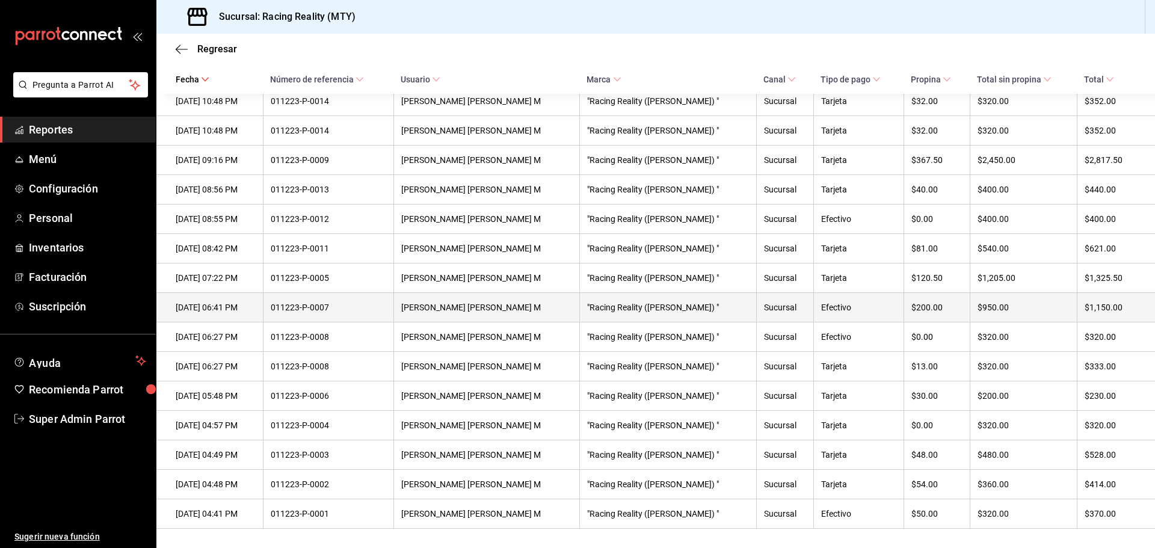
scroll to position [10333, 0]
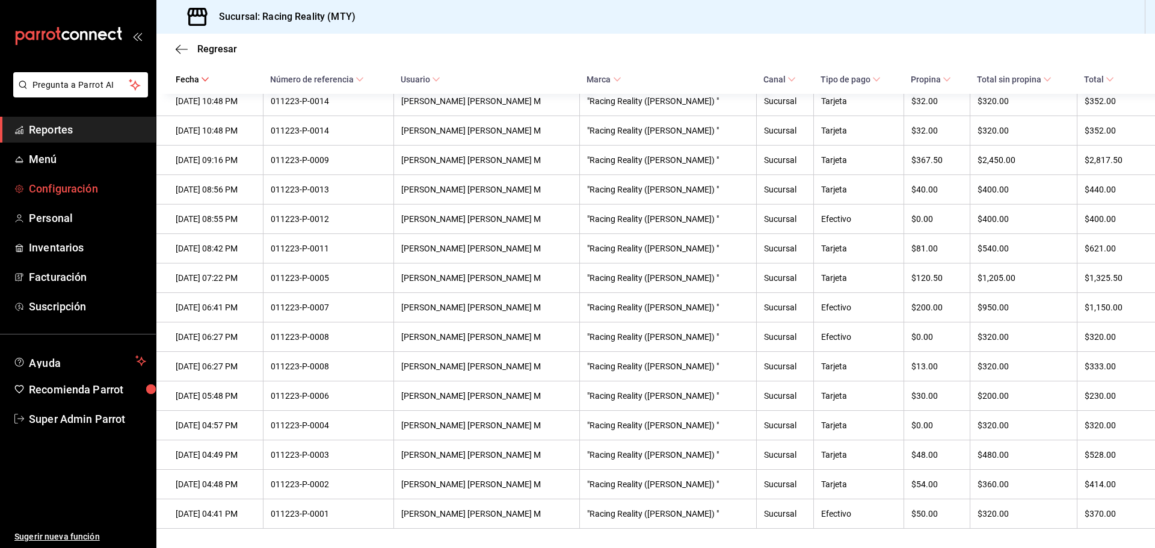
click at [51, 184] on span "Configuración" at bounding box center [87, 188] width 117 height 16
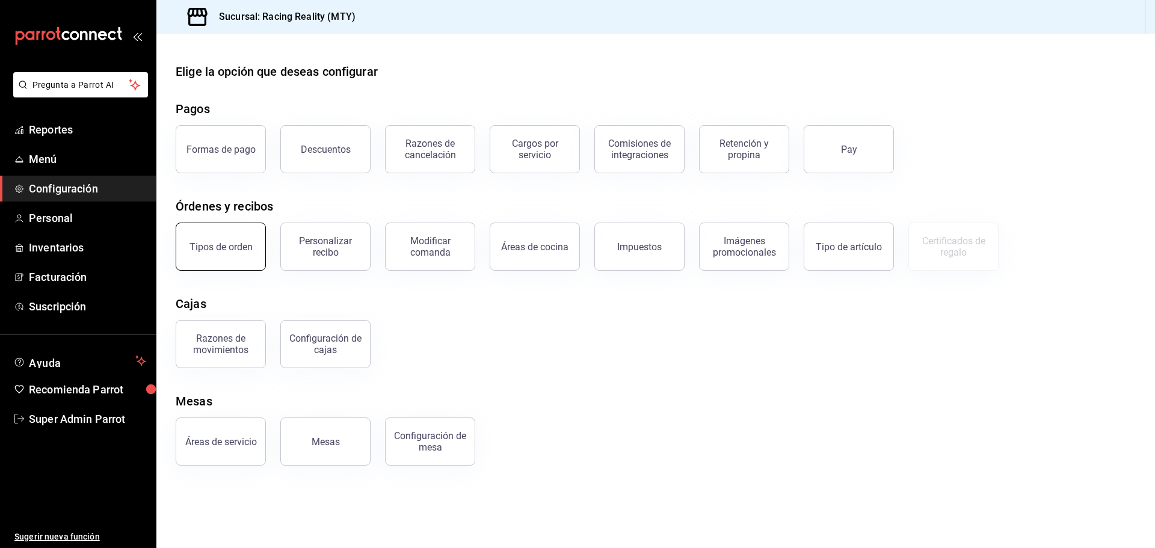
click at [232, 249] on div "Tipos de orden" at bounding box center [220, 246] width 63 height 11
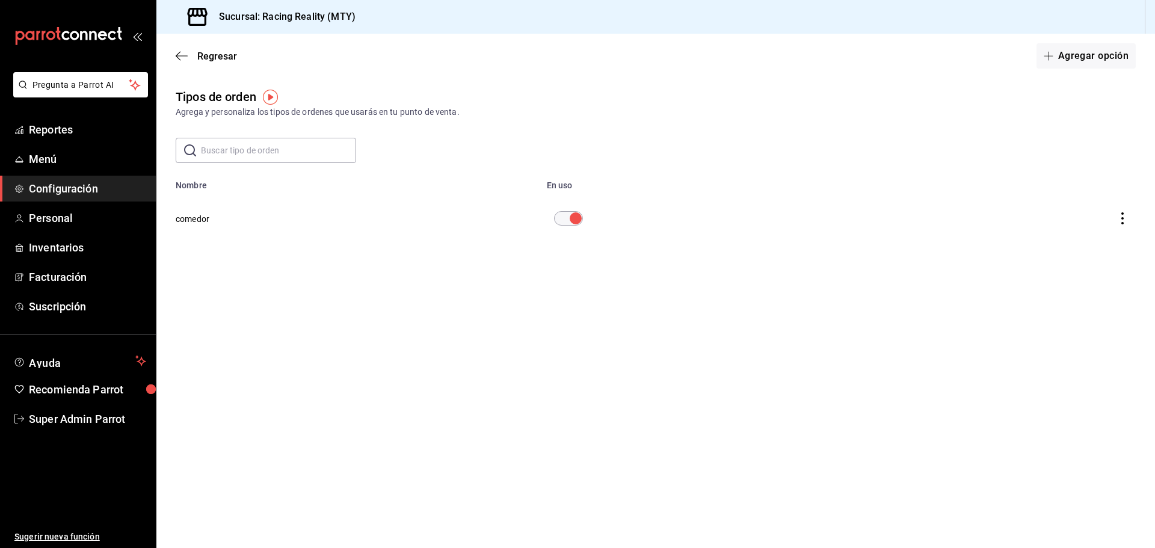
click at [60, 191] on span "Configuración" at bounding box center [87, 188] width 117 height 16
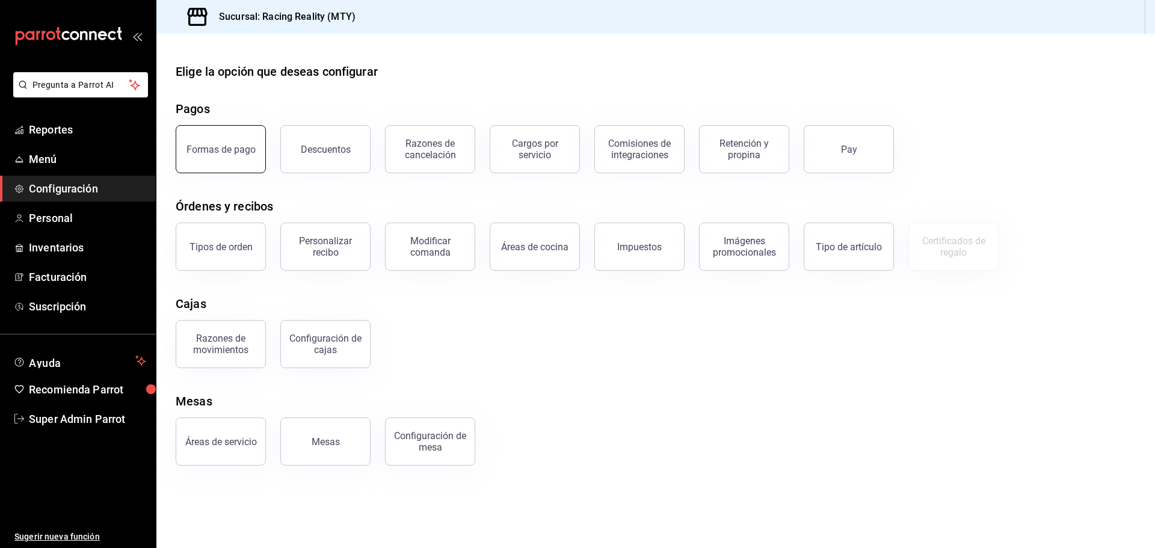
click at [228, 159] on button "Formas de pago" at bounding box center [221, 149] width 90 height 48
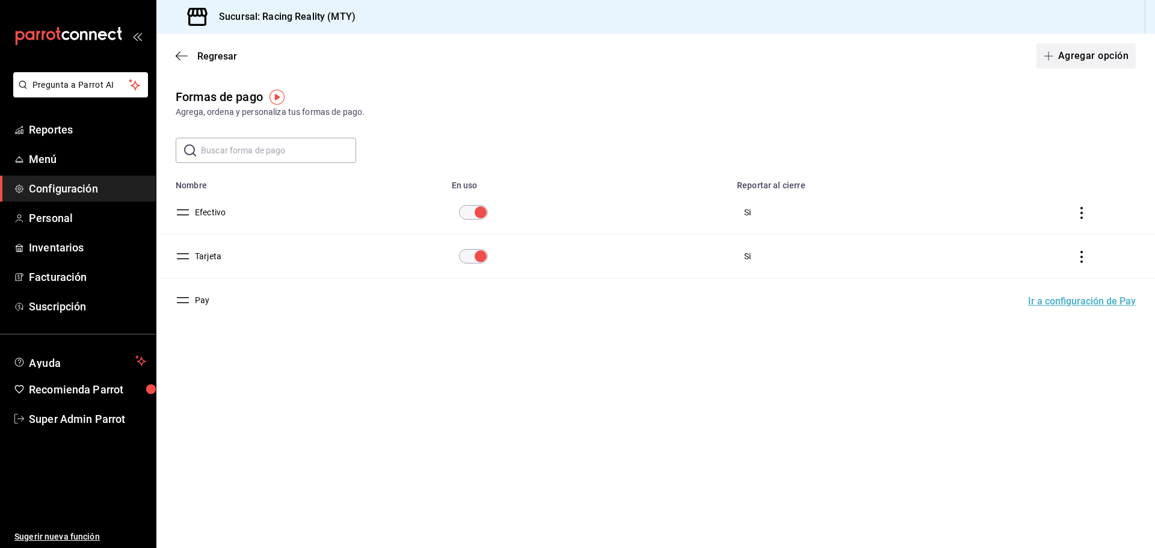
click at [1095, 61] on button "Agregar opción" at bounding box center [1085, 55] width 99 height 25
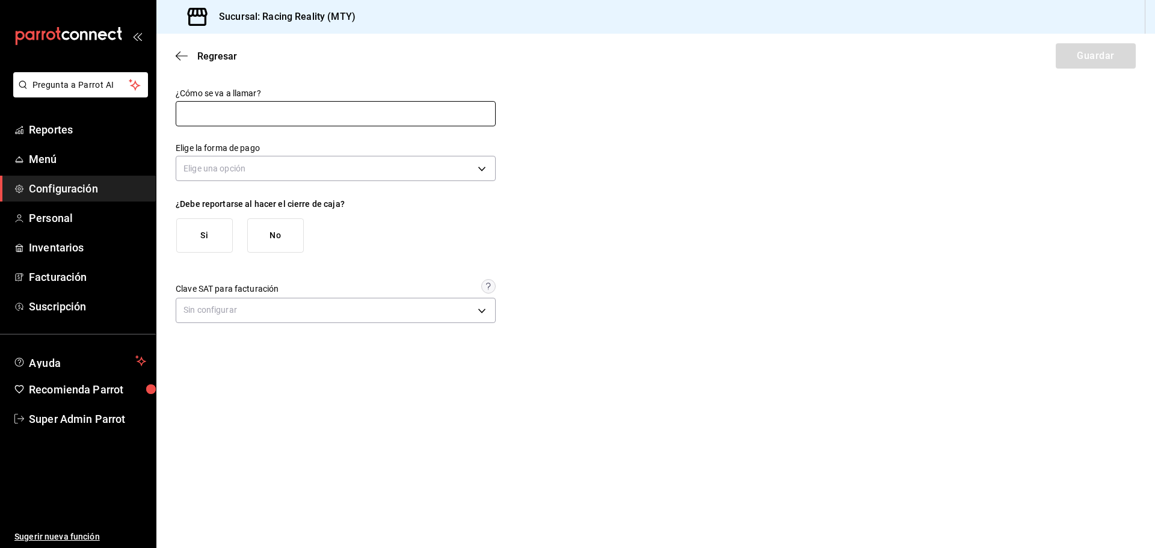
click at [245, 118] on input "text" at bounding box center [336, 113] width 320 height 25
drag, startPoint x: 227, startPoint y: 115, endPoint x: 155, endPoint y: 114, distance: 72.2
click at [155, 114] on div "Pregunta a Parrot AI Reportes Menú Configuración Personal Inventarios Facturaci…" at bounding box center [577, 274] width 1155 height 548
type input "test"
click at [209, 168] on body "Pregunta a Parrot AI Reportes Menú Configuración Personal Inventarios Facturaci…" at bounding box center [577, 274] width 1155 height 548
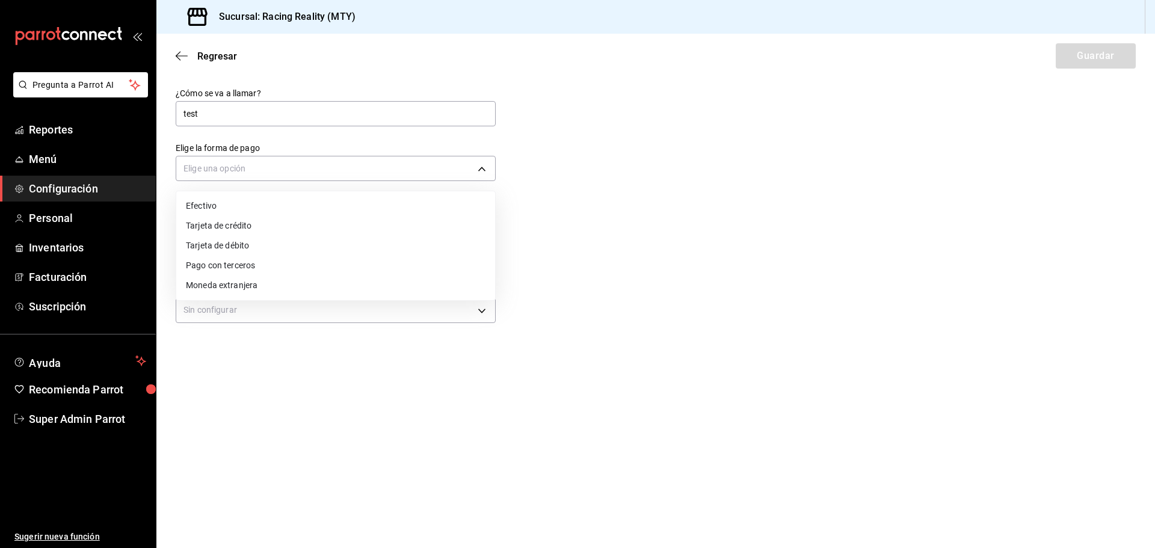
click at [253, 268] on li "Pago con terceros" at bounding box center [335, 266] width 319 height 20
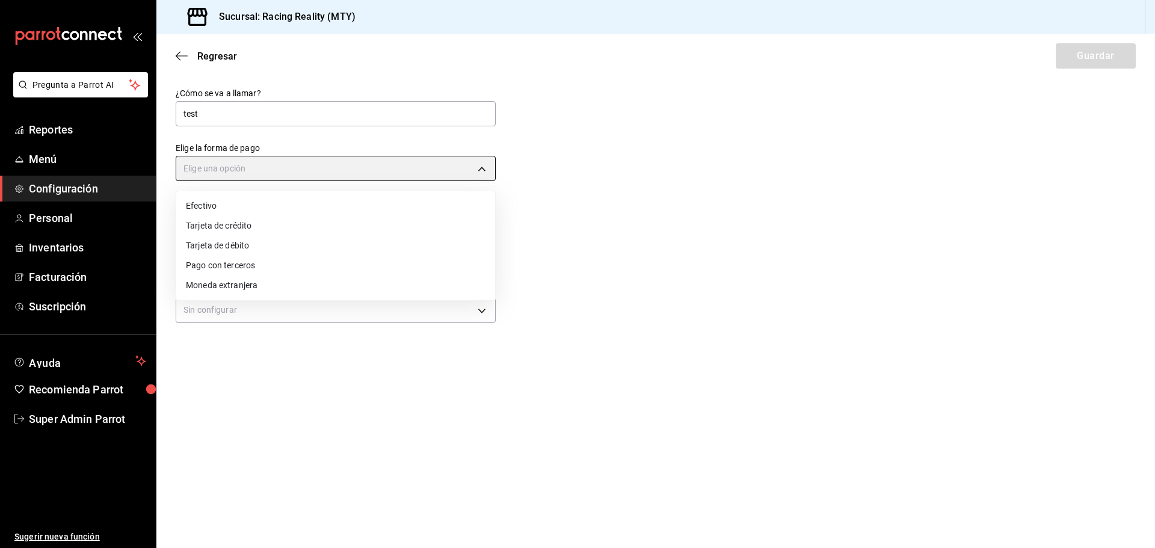
type input "THIRD_PARTY"
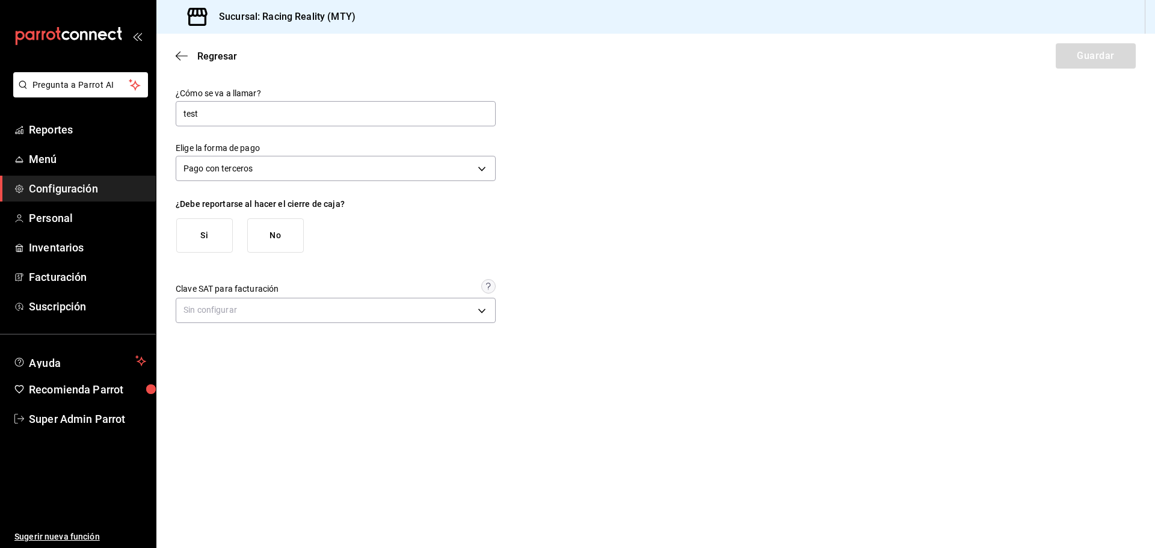
click at [287, 247] on button "No" at bounding box center [275, 235] width 57 height 34
click at [1084, 57] on button "Guardar" at bounding box center [1095, 55] width 80 height 25
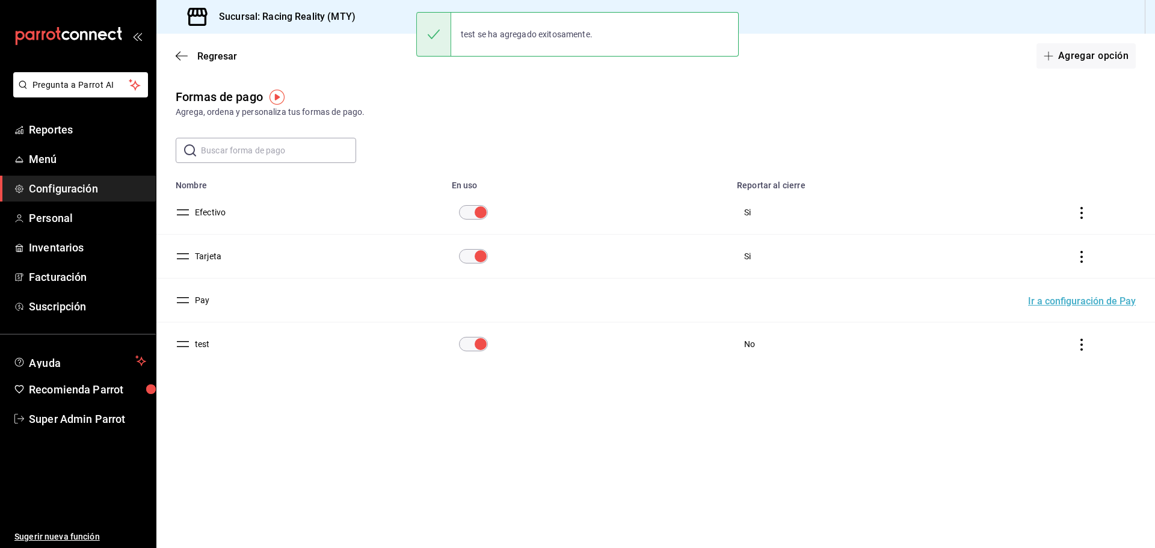
click at [1075, 343] on td "paymentsTable" at bounding box center [1083, 344] width 141 height 44
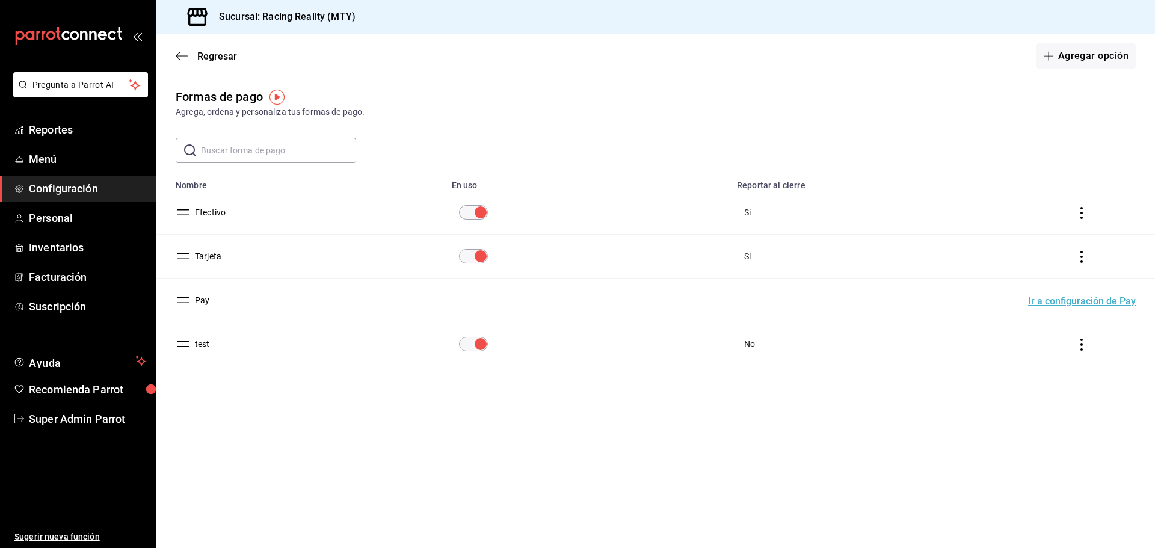
click at [1082, 343] on icon "actions" at bounding box center [1081, 345] width 2 height 12
drag, startPoint x: 688, startPoint y: 437, endPoint x: 415, endPoint y: 364, distance: 282.4
click at [687, 437] on div at bounding box center [577, 274] width 1155 height 548
click at [61, 196] on span "Configuración" at bounding box center [87, 188] width 117 height 16
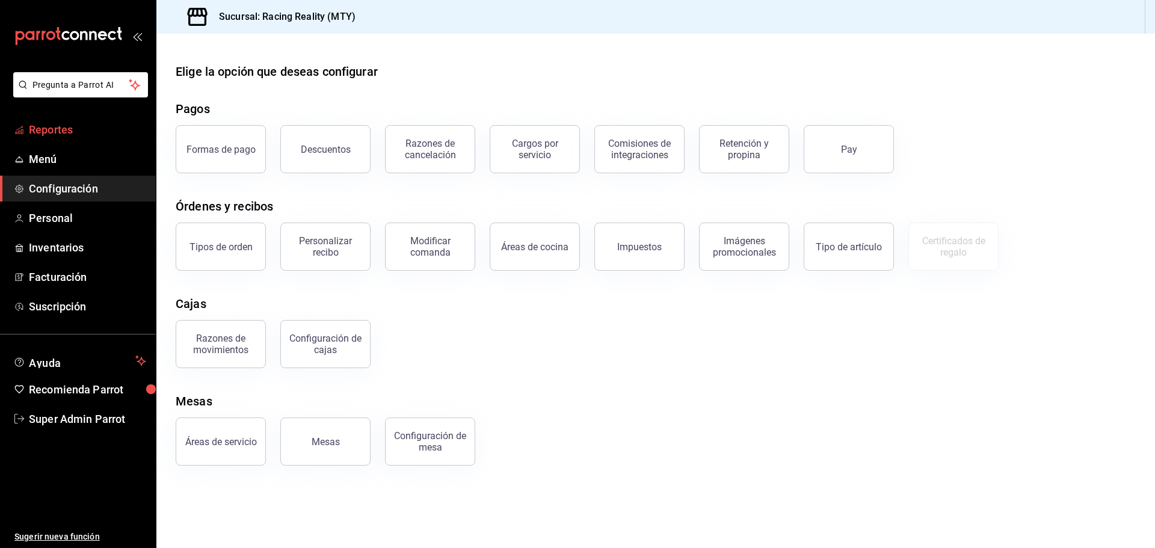
click at [61, 127] on span "Reportes" at bounding box center [87, 129] width 117 height 16
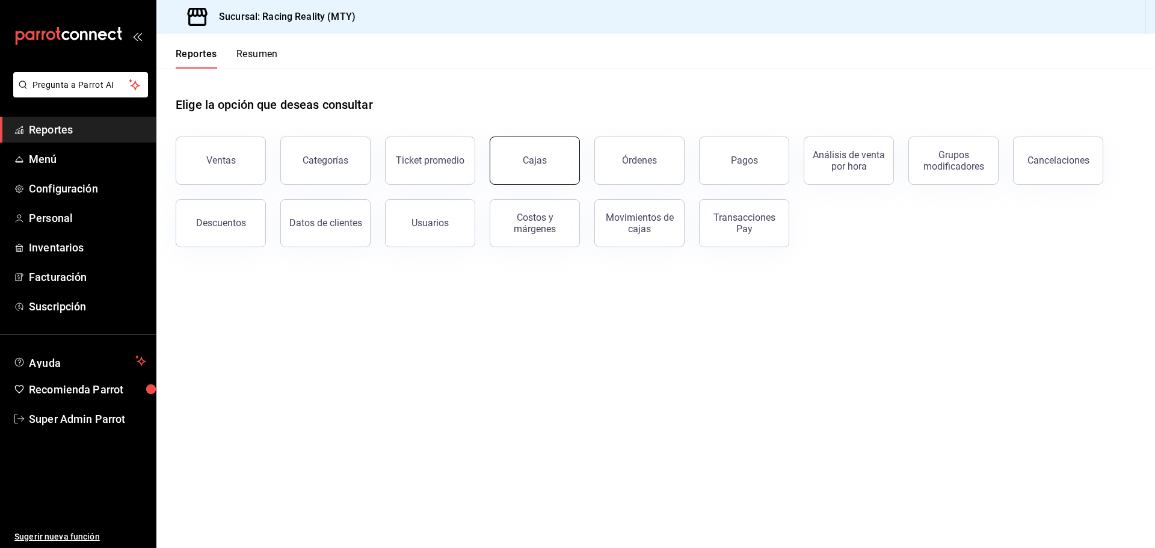
click at [568, 162] on button "Cajas" at bounding box center [535, 161] width 90 height 48
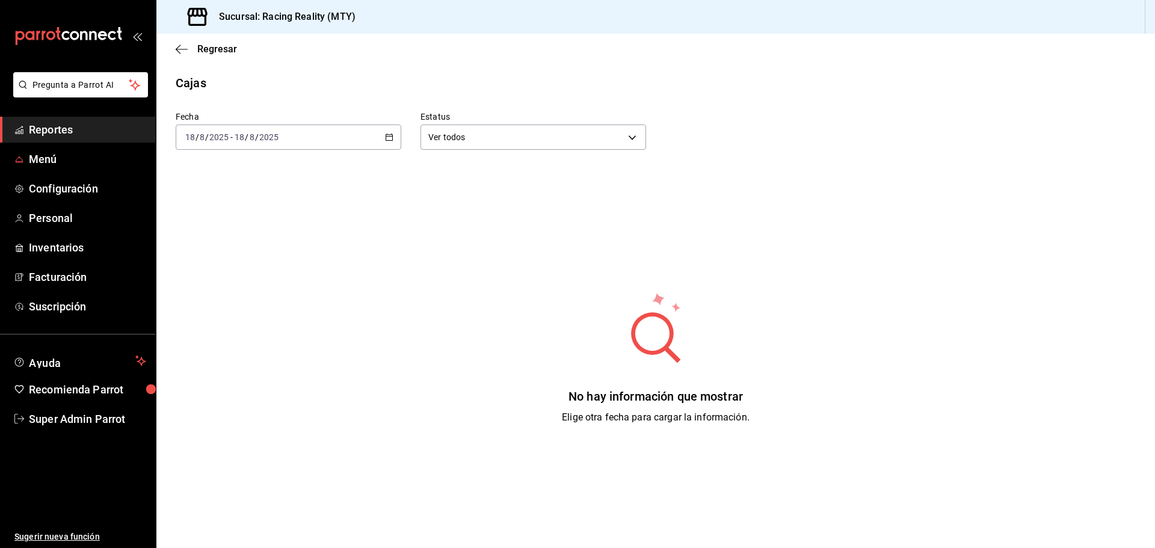
click at [49, 136] on span "Reportes" at bounding box center [87, 129] width 117 height 16
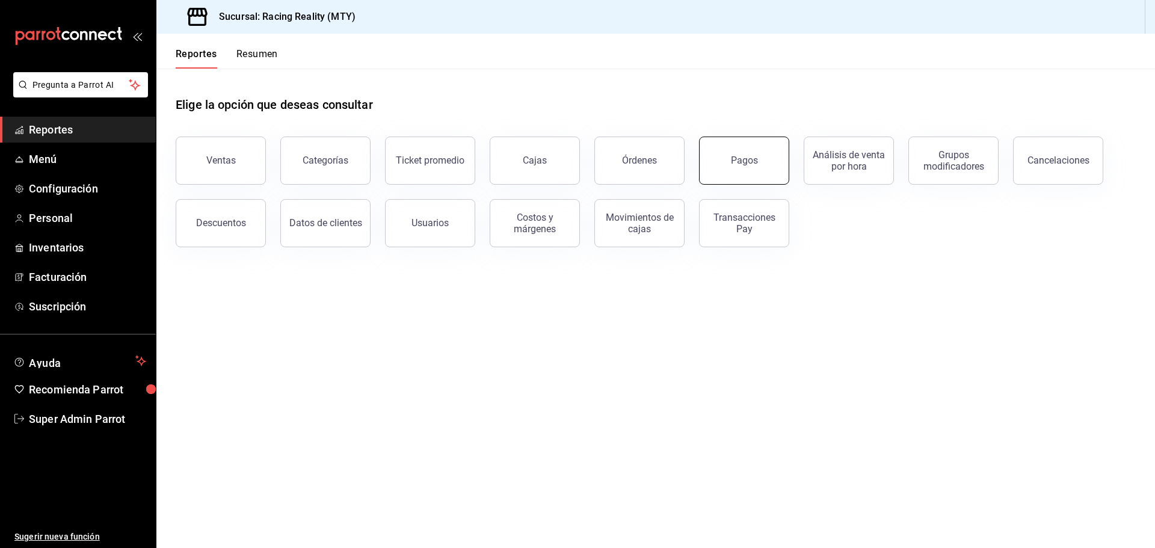
click at [736, 168] on button "Pagos" at bounding box center [744, 161] width 90 height 48
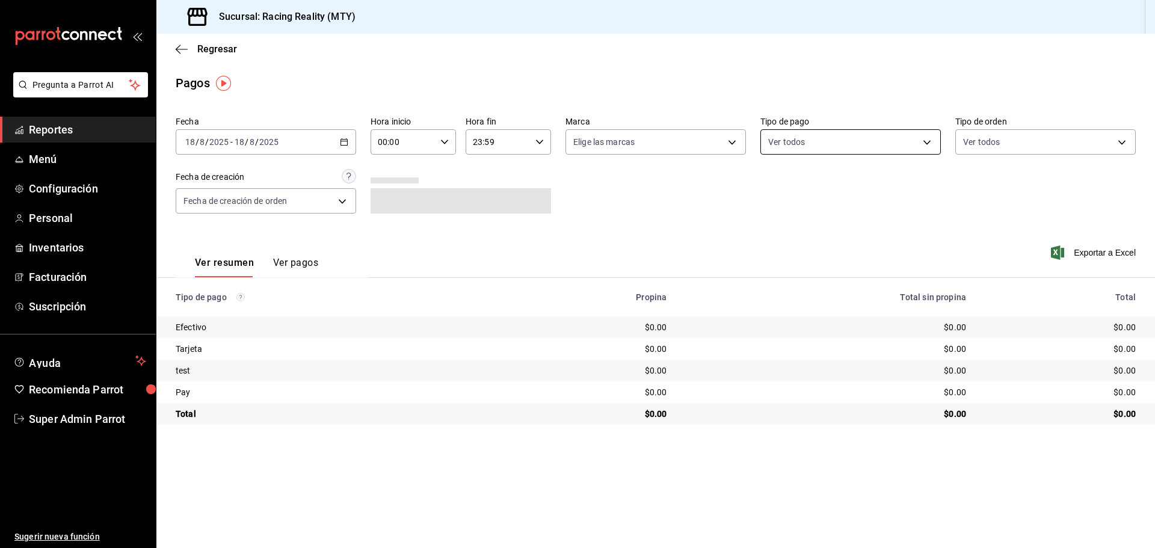
click at [890, 148] on body "Pregunta a Parrot AI Reportes Menú Configuración Personal Inventarios Facturaci…" at bounding box center [577, 274] width 1155 height 548
click at [1006, 142] on div at bounding box center [577, 274] width 1155 height 548
click at [864, 145] on body "Pregunta a Parrot AI Reportes Menú Configuración Personal Inventarios Facturaci…" at bounding box center [577, 274] width 1155 height 548
click at [811, 280] on span "test" at bounding box center [864, 283] width 142 height 13
type input "e841a6e1-129b-4b8e-b3e4-15cd529073be"
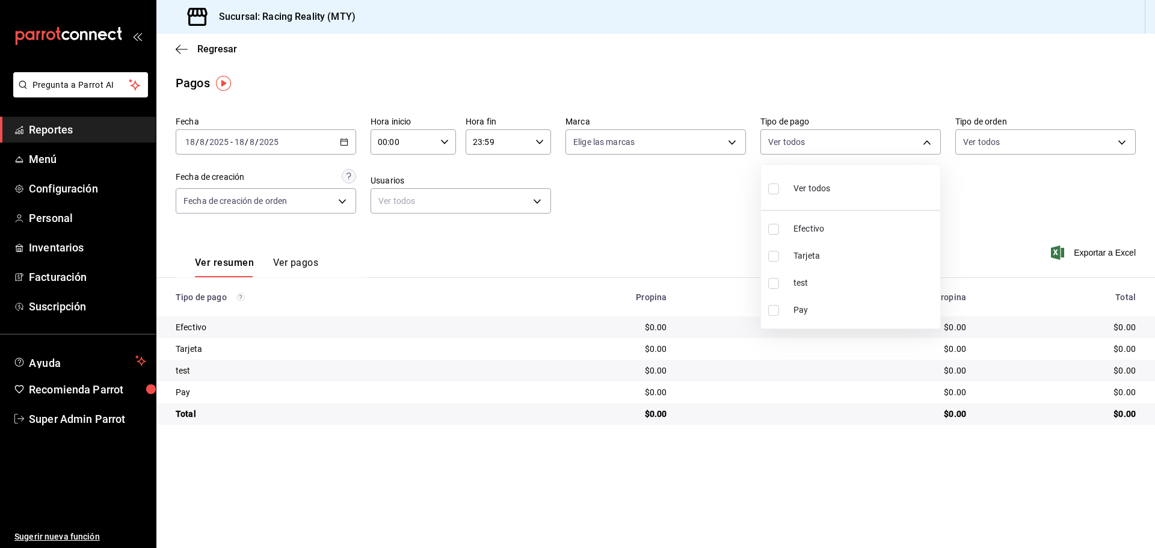
checkbox input "true"
click at [684, 223] on div at bounding box center [577, 274] width 1155 height 548
click at [329, 141] on div "[DATE] [DATE] - [DATE] [DATE]" at bounding box center [266, 141] width 180 height 25
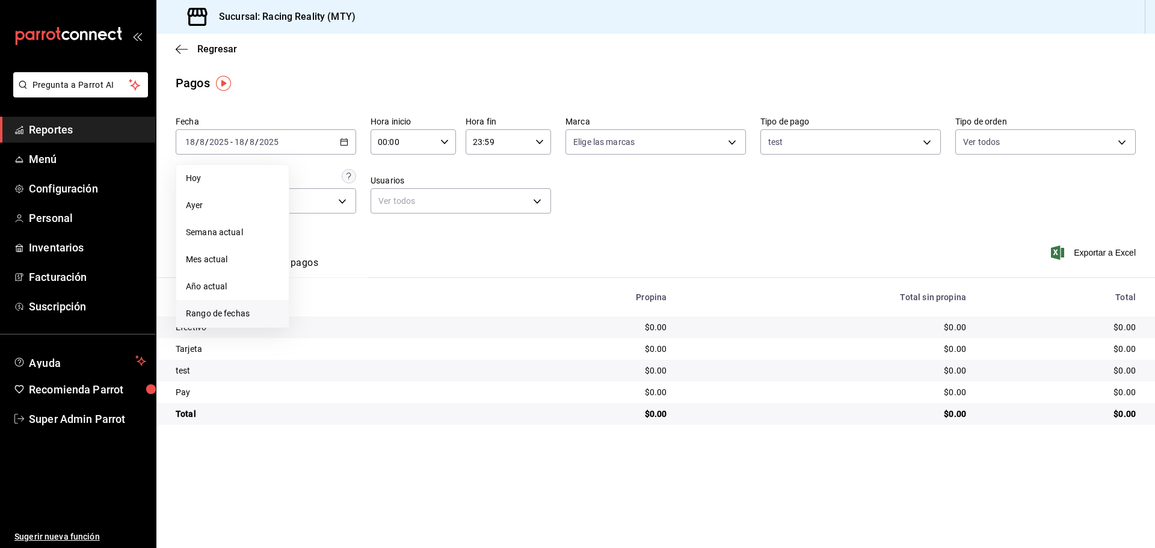
click at [221, 313] on span "Rango de fechas" at bounding box center [232, 313] width 93 height 13
click at [224, 288] on span "Año actual" at bounding box center [232, 286] width 93 height 13
click at [336, 140] on div "[DATE] [DATE] - [DATE] [DATE]" at bounding box center [266, 141] width 180 height 25
click at [234, 314] on span "Rango de fechas" at bounding box center [232, 313] width 93 height 13
click at [337, 183] on span "agosto de 2025" at bounding box center [333, 186] width 59 height 10
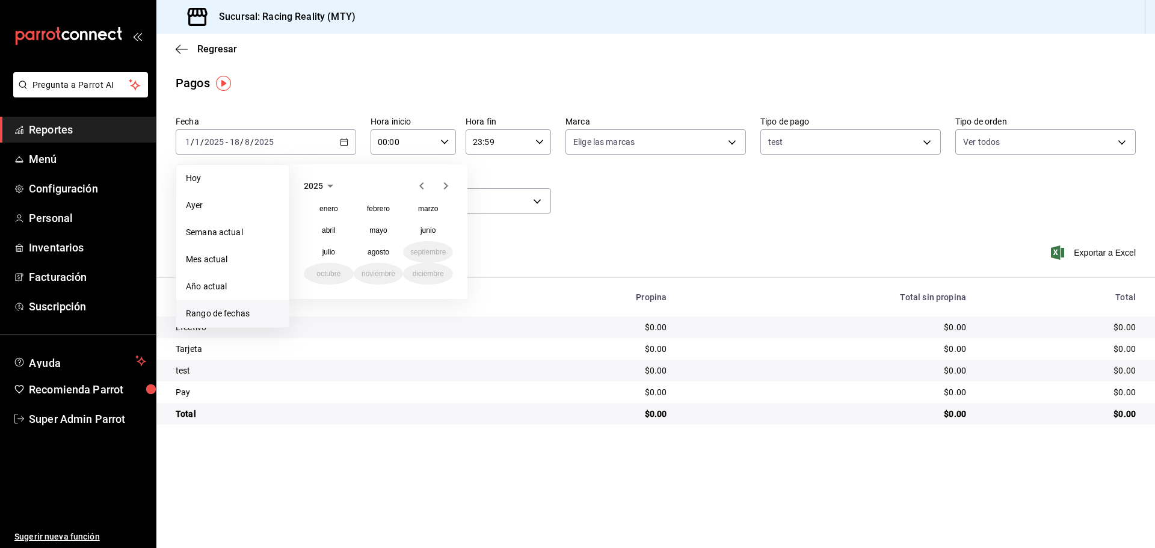
click at [330, 186] on icon "button" at bounding box center [330, 186] width 6 height 3
click at [333, 230] on button "2024" at bounding box center [329, 230] width 50 height 22
click at [324, 208] on abbr "enero" at bounding box center [328, 208] width 19 height 8
click at [320, 225] on button "1" at bounding box center [314, 222] width 21 height 22
click at [446, 189] on icon "button" at bounding box center [445, 186] width 14 height 14
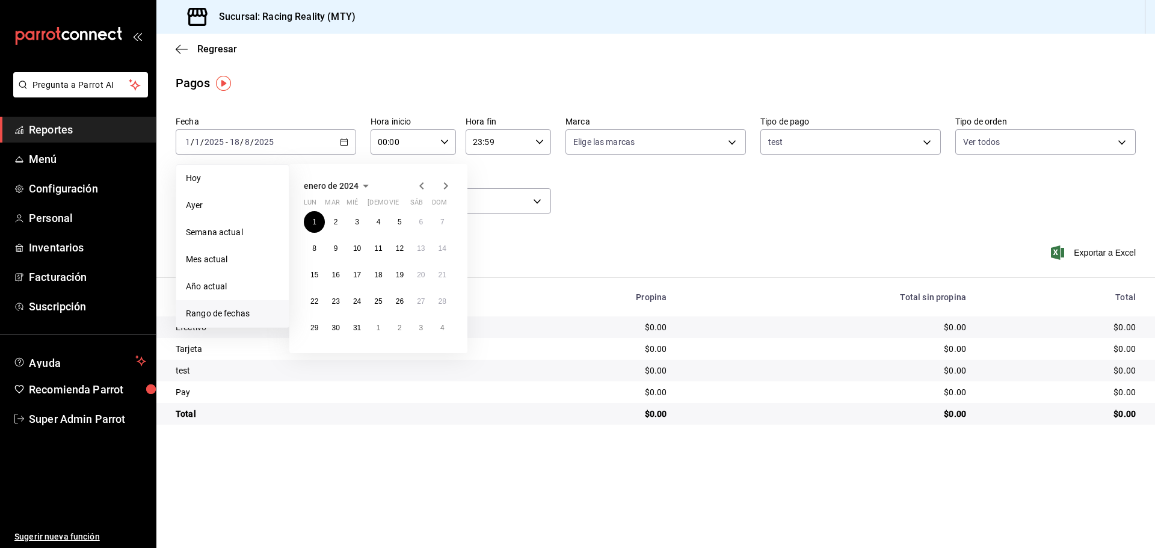
click at [446, 189] on icon "button" at bounding box center [445, 186] width 14 height 14
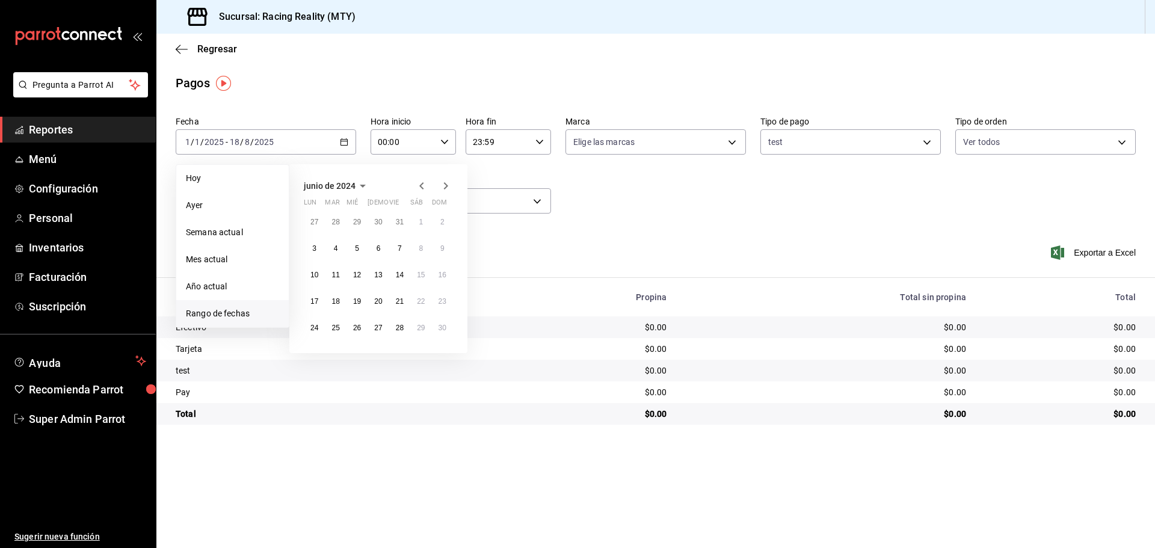
click at [446, 189] on icon "button" at bounding box center [445, 186] width 14 height 14
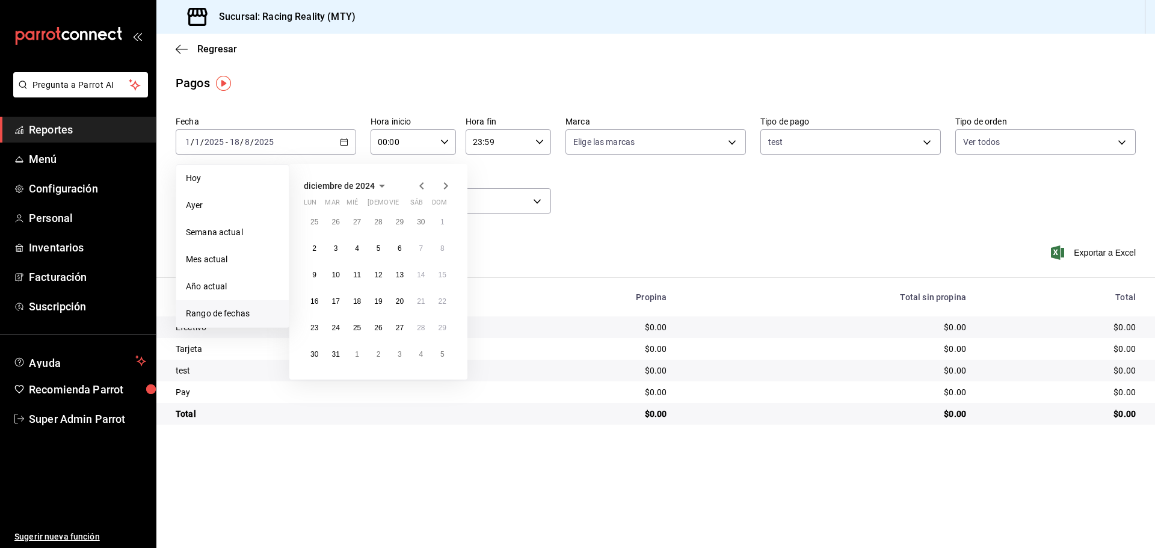
click at [446, 189] on icon "button" at bounding box center [445, 186] width 14 height 14
click at [420, 188] on icon "button" at bounding box center [421, 186] width 14 height 14
click at [338, 361] on button "31" at bounding box center [335, 354] width 21 height 22
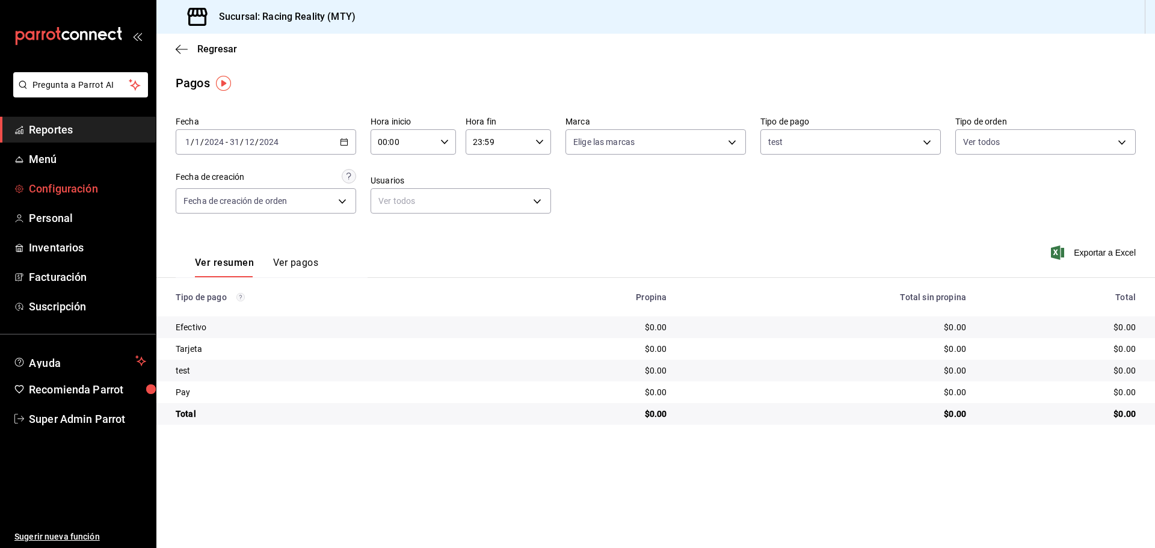
click at [45, 180] on span "Configuración" at bounding box center [87, 188] width 117 height 16
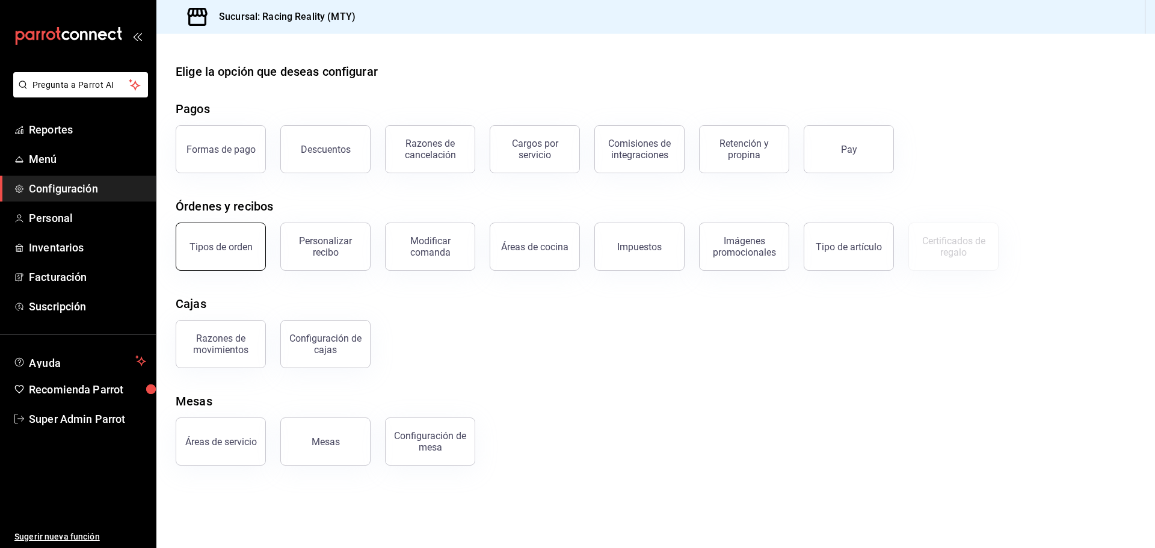
click at [231, 241] on button "Tipos de orden" at bounding box center [221, 247] width 90 height 48
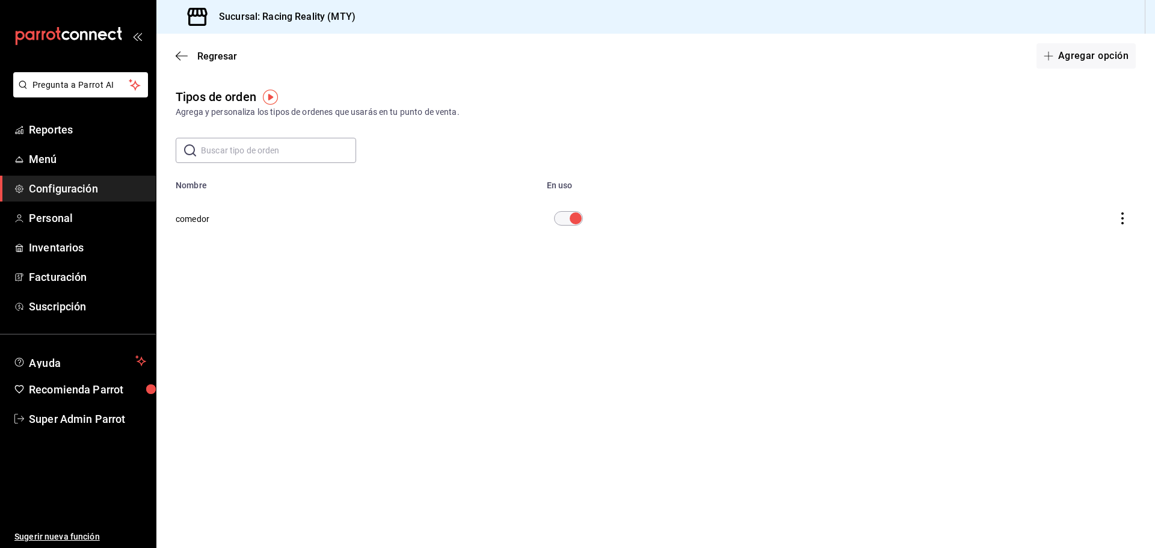
click at [49, 192] on span "Configuración" at bounding box center [87, 188] width 117 height 16
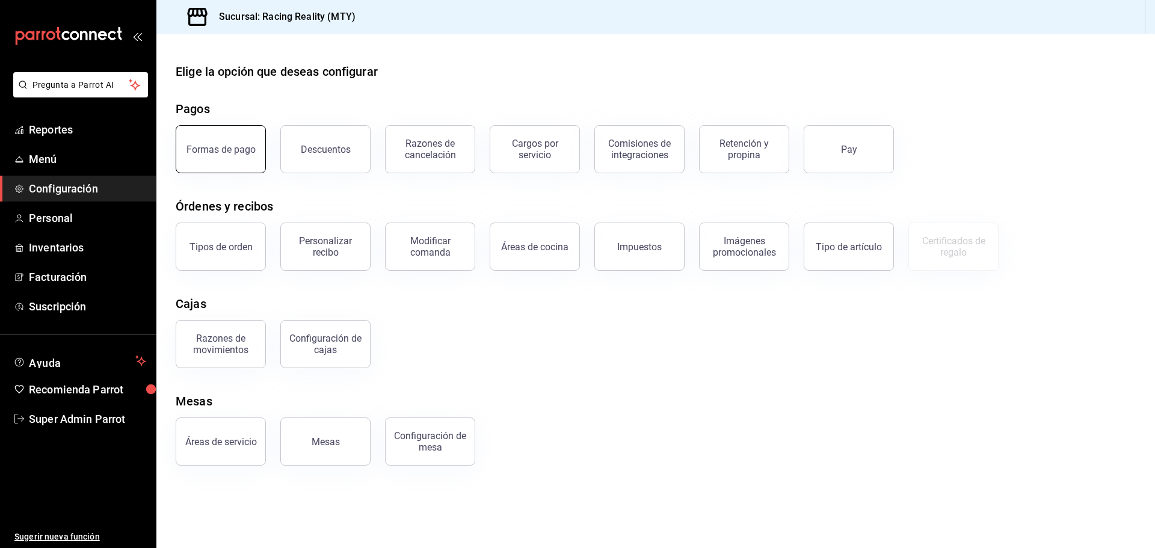
click at [224, 159] on button "Formas de pago" at bounding box center [221, 149] width 90 height 48
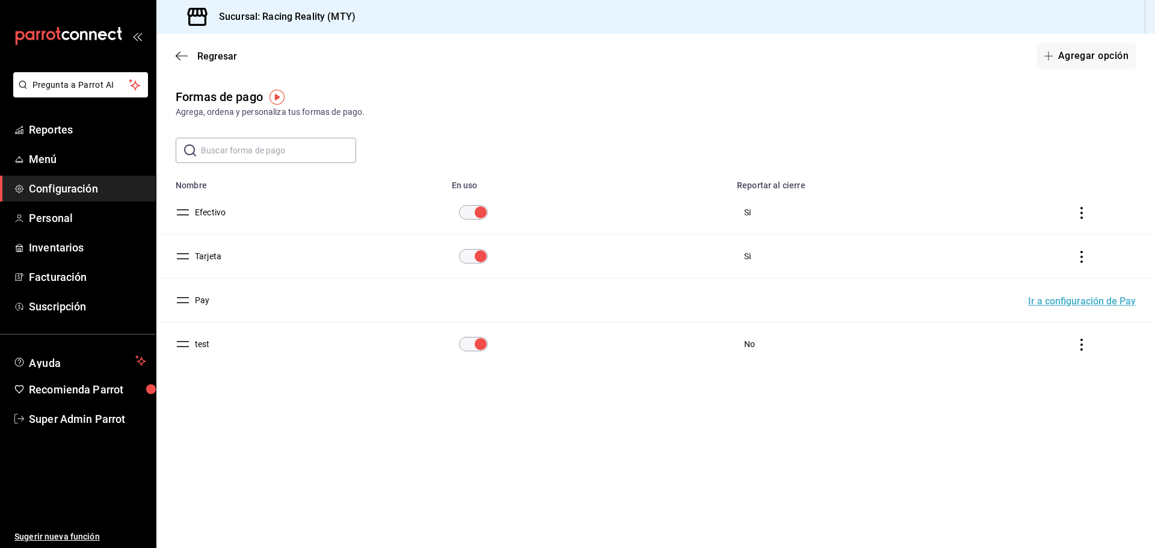
click at [1082, 342] on icon "actions" at bounding box center [1081, 345] width 12 height 12
click at [1039, 361] on span "Eliminar" at bounding box center [1038, 361] width 31 height 10
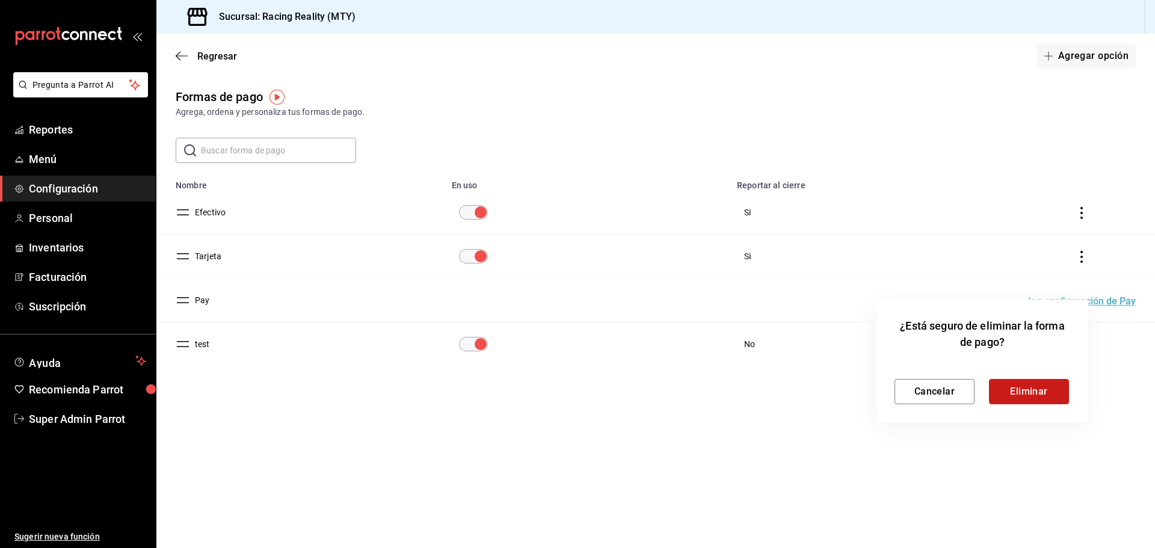
click at [1031, 383] on button "Eliminar" at bounding box center [1029, 391] width 80 height 25
